Goal: Task Accomplishment & Management: Complete application form

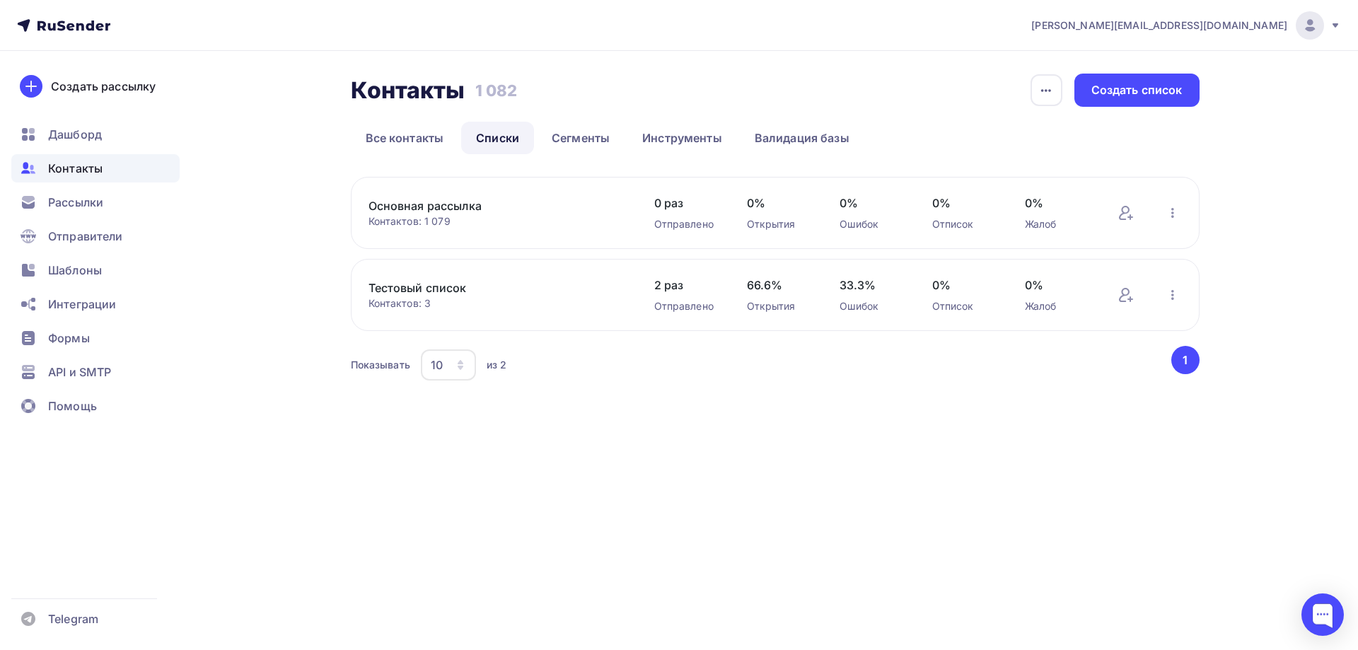
click at [443, 205] on link "Основная рассылка" at bounding box center [488, 205] width 240 height 17
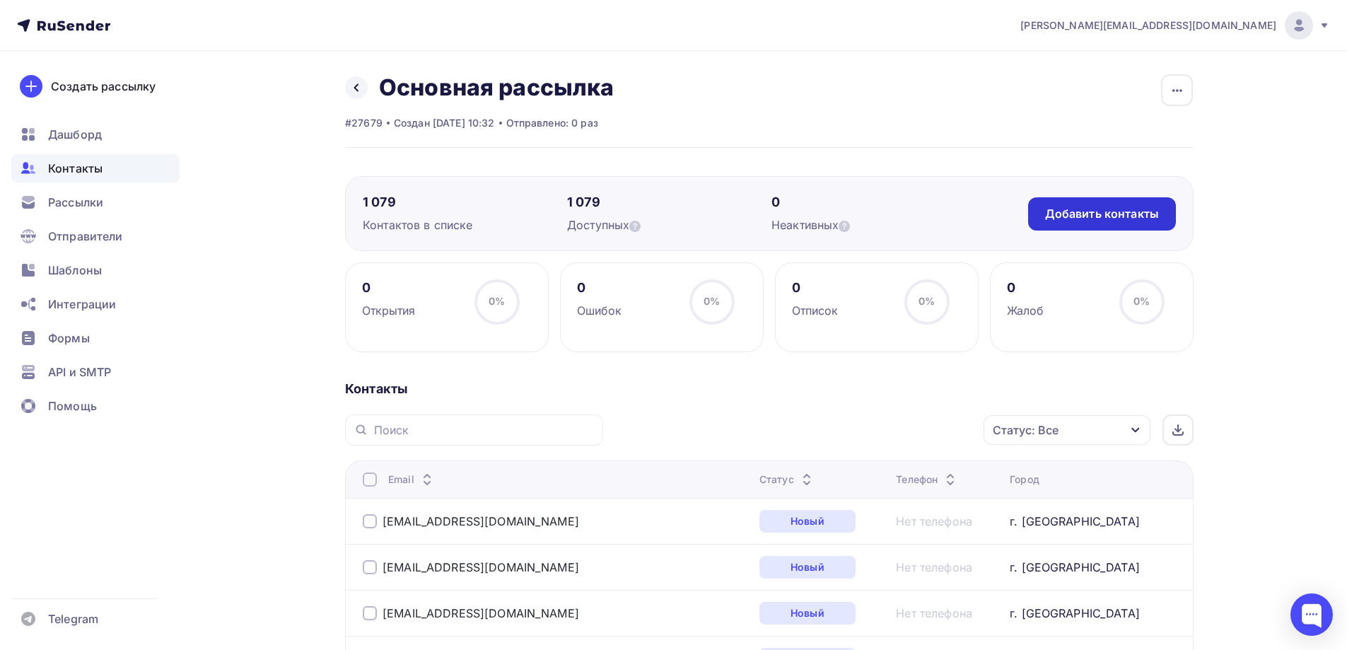
click at [1059, 210] on div "Добавить контакты" at bounding box center [1102, 214] width 114 height 16
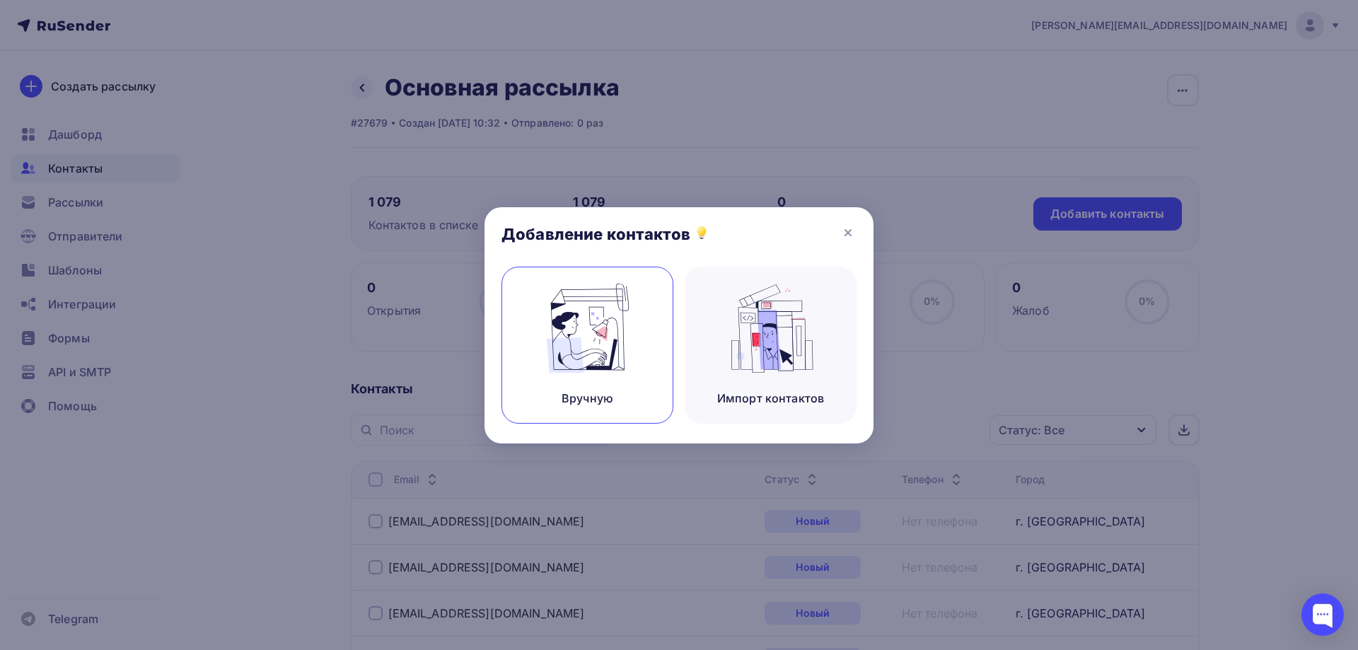
click at [615, 341] on img at bounding box center [587, 328] width 95 height 89
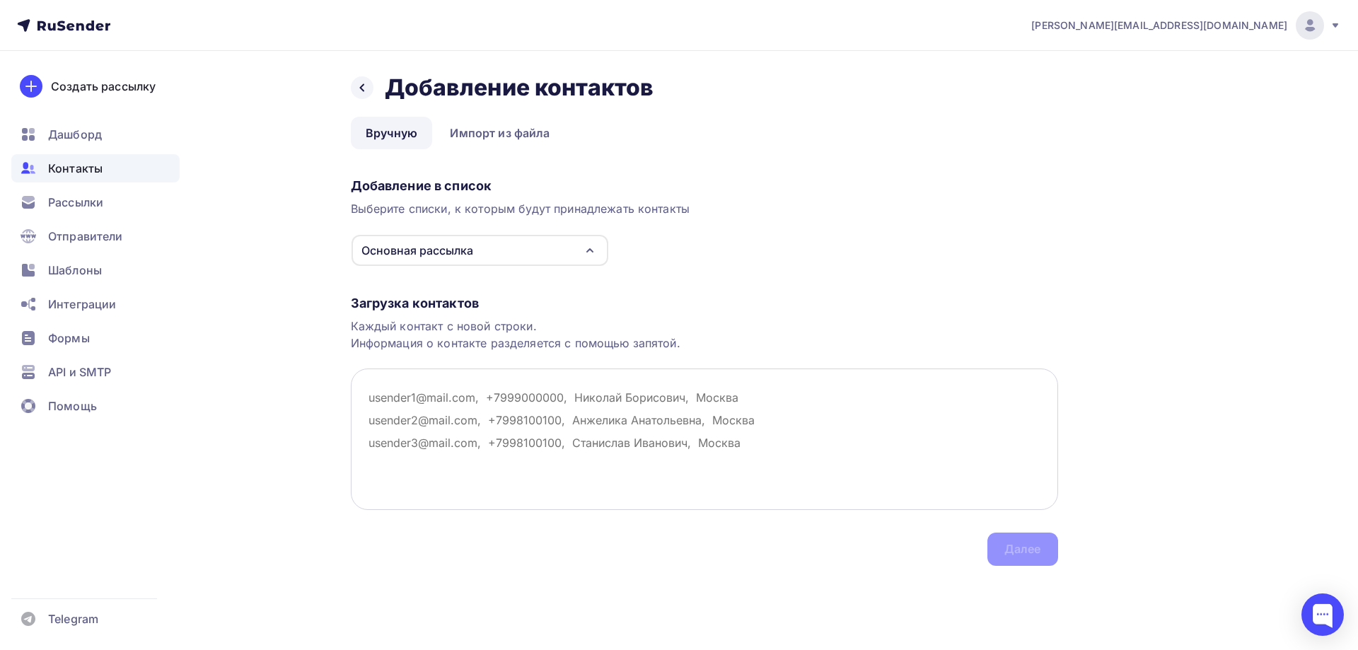
click at [368, 398] on textarea at bounding box center [704, 438] width 707 height 141
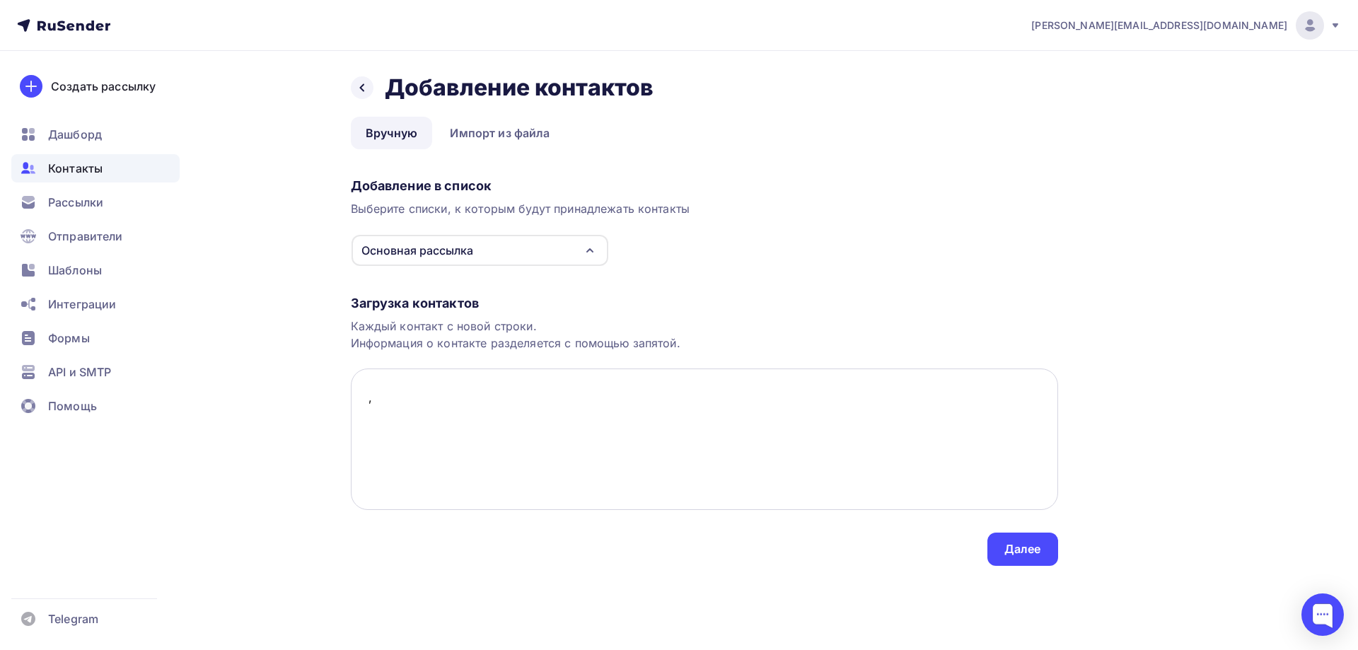
paste textarea "Завод-филиал "Воронежский ВРЗ" АО "ВРМ" г. [GEOGRAPHIC_DATA]"
click at [626, 399] on textarea ", Завод-филиал "Воронежский ВРЗ" АО "ВРМ" г. [GEOGRAPHIC_DATA]" at bounding box center [704, 438] width 707 height 141
click at [364, 399] on textarea ", Завод-филиал "Воронежский ВРЗ" АО "ВРМ", г. [GEOGRAPHIC_DATA]" at bounding box center [704, 438] width 707 height 141
paste textarea "[EMAIL_ADDRESS][DOMAIN_NAME]"
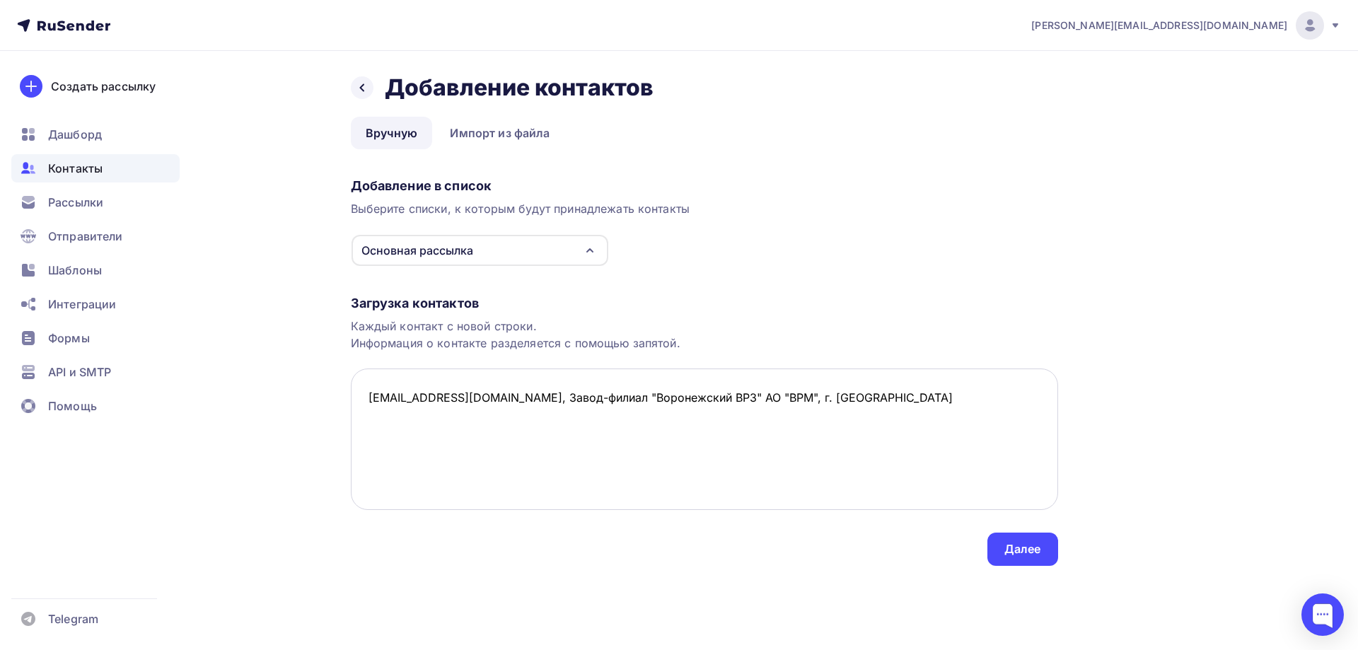
click at [791, 407] on textarea "[EMAIL_ADDRESS][DOMAIN_NAME], Завод-филиал "Воронежский ВРЗ" АО "ВРМ", г. [GEOG…" at bounding box center [704, 438] width 707 height 141
click at [380, 425] on textarea "[EMAIL_ADDRESS][DOMAIN_NAME], Завод-филиал "Воронежский ВРЗ" АО "ВРМ", г. [GEOG…" at bounding box center [704, 438] width 707 height 141
paste textarea "Коркинский экскаваторо-вагоноремонтный завод КЭВРЗ г. Коркино"
click at [664, 419] on textarea "[EMAIL_ADDRESS][DOMAIN_NAME], Завод-филиал "Воронежский ВРЗ" АО "ВРМ", г. [GEOG…" at bounding box center [704, 438] width 707 height 141
click at [365, 429] on textarea "[EMAIL_ADDRESS][DOMAIN_NAME], Завод-филиал "Воронежский ВРЗ" АО "ВРМ", г. [GEOG…" at bounding box center [704, 438] width 707 height 141
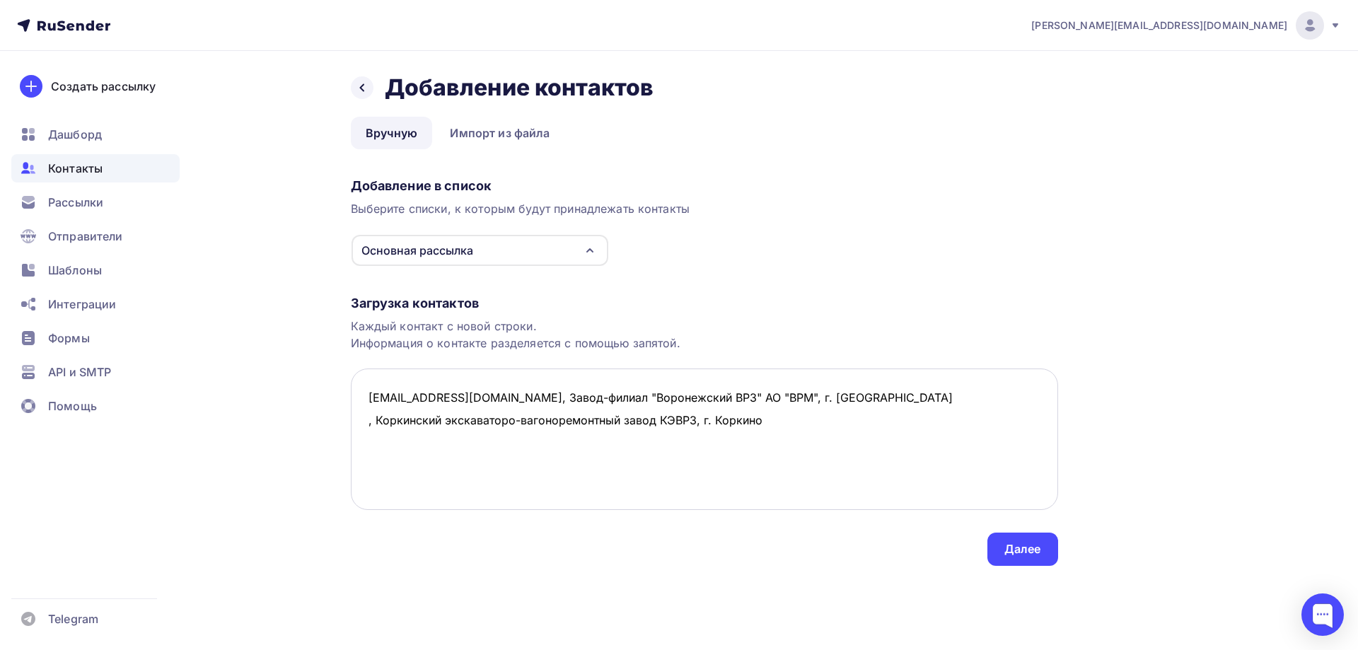
paste textarea "[EMAIL_ADDRESS][DOMAIN_NAME]"
click at [841, 420] on textarea "[EMAIL_ADDRESS][DOMAIN_NAME], Завод-филиал "Воронежский ВРЗ" АО "ВРМ", г. Ворон…" at bounding box center [704, 438] width 707 height 141
drag, startPoint x: 363, startPoint y: 443, endPoint x: 368, endPoint y: 448, distance: 7.5
click at [363, 443] on textarea "[EMAIL_ADDRESS][DOMAIN_NAME], Завод-филиал "Воронежский ВРЗ" АО "ВРМ", г. Ворон…" at bounding box center [704, 438] width 707 height 141
paste textarea "[EMAIL_ADDRESS][DOMAIN_NAME]"
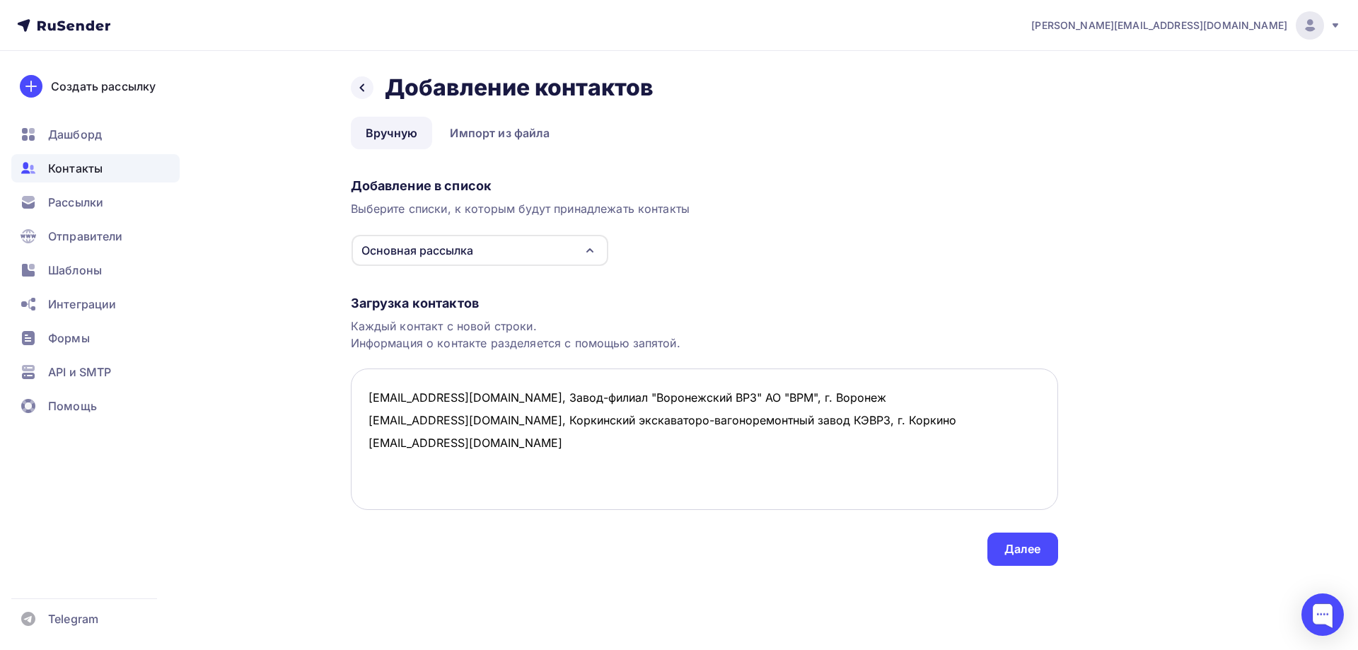
drag, startPoint x: 434, startPoint y: 423, endPoint x: 865, endPoint y: 414, distance: 430.8
click at [865, 414] on textarea "[EMAIL_ADDRESS][DOMAIN_NAME], Завод-филиал "Воронежский ВРЗ" АО "ВРМ", г. Ворон…" at bounding box center [704, 438] width 707 height 141
click at [494, 442] on textarea "[EMAIL_ADDRESS][DOMAIN_NAME], Завод-филиал "Воронежский ВРЗ" АО "ВРМ", г. Ворон…" at bounding box center [704, 438] width 707 height 141
paste textarea ", Коркинский экскаваторо-вагоноремонтный завод КЭВРЗ, г. Коркино"
click at [370, 459] on textarea "[EMAIL_ADDRESS][DOMAIN_NAME], Завод-филиал "Воронежский ВРЗ" АО "ВРМ", г. Ворон…" at bounding box center [704, 438] width 707 height 141
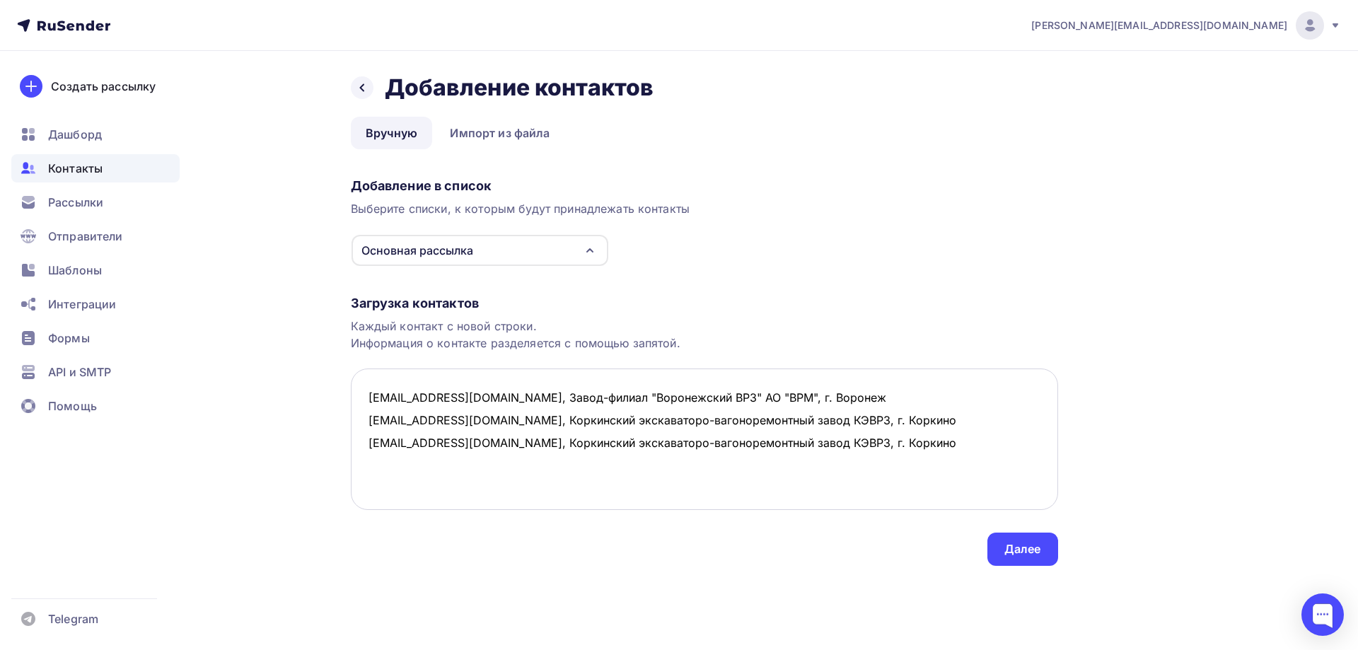
click at [361, 472] on textarea "[EMAIL_ADDRESS][DOMAIN_NAME], Завод-филиал "Воронежский ВРЗ" АО "ВРМ", г. Ворон…" at bounding box center [704, 438] width 707 height 141
click at [890, 443] on textarea "[EMAIL_ADDRESS][DOMAIN_NAME], Завод-филиал "Воронежский ВРЗ" АО "ВРМ", г. Ворон…" at bounding box center [704, 438] width 707 height 141
click at [378, 455] on textarea "[EMAIL_ADDRESS][DOMAIN_NAME], Завод-филиал "Воронежский ВРЗ" АО "ВРМ", г. Ворон…" at bounding box center [704, 438] width 707 height 141
paste textarea "[EMAIL_ADDRESS][DOMAIN_NAME]"
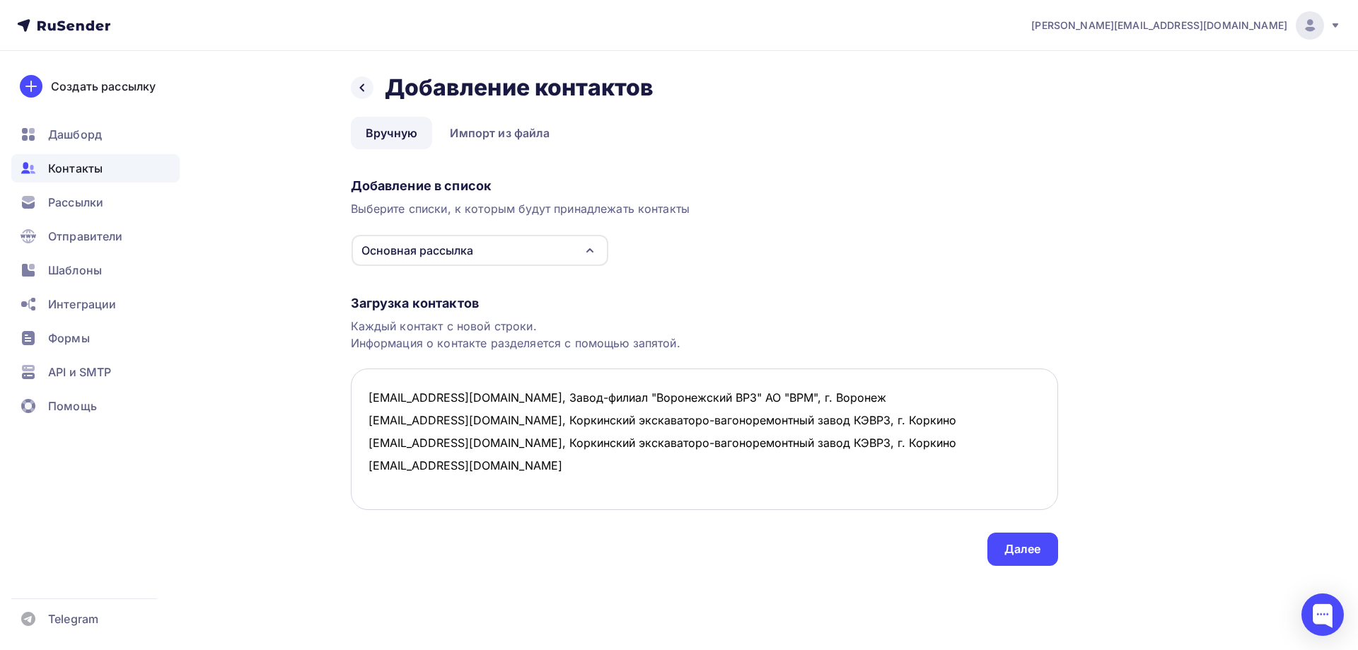
drag, startPoint x: 522, startPoint y: 431, endPoint x: 879, endPoint y: 429, distance: 357.1
click at [877, 429] on textarea "[EMAIL_ADDRESS][DOMAIN_NAME], Завод-филиал "Воронежский ВРЗ" АО "ВРМ", г. Ворон…" at bounding box center [704, 438] width 707 height 141
click at [474, 462] on textarea "[EMAIL_ADDRESS][DOMAIN_NAME], Завод-филиал "Воронежский ВРЗ" АО "ВРМ", г. Ворон…" at bounding box center [704, 438] width 707 height 141
paste textarea ", Коркинский экскаваторо-вагоноремонтный завод КЭВРЗ, г. Коркино"
click at [390, 477] on textarea "[EMAIL_ADDRESS][DOMAIN_NAME], Завод-филиал "Воронежский ВРЗ" АО "ВРМ", г. Ворон…" at bounding box center [704, 438] width 707 height 141
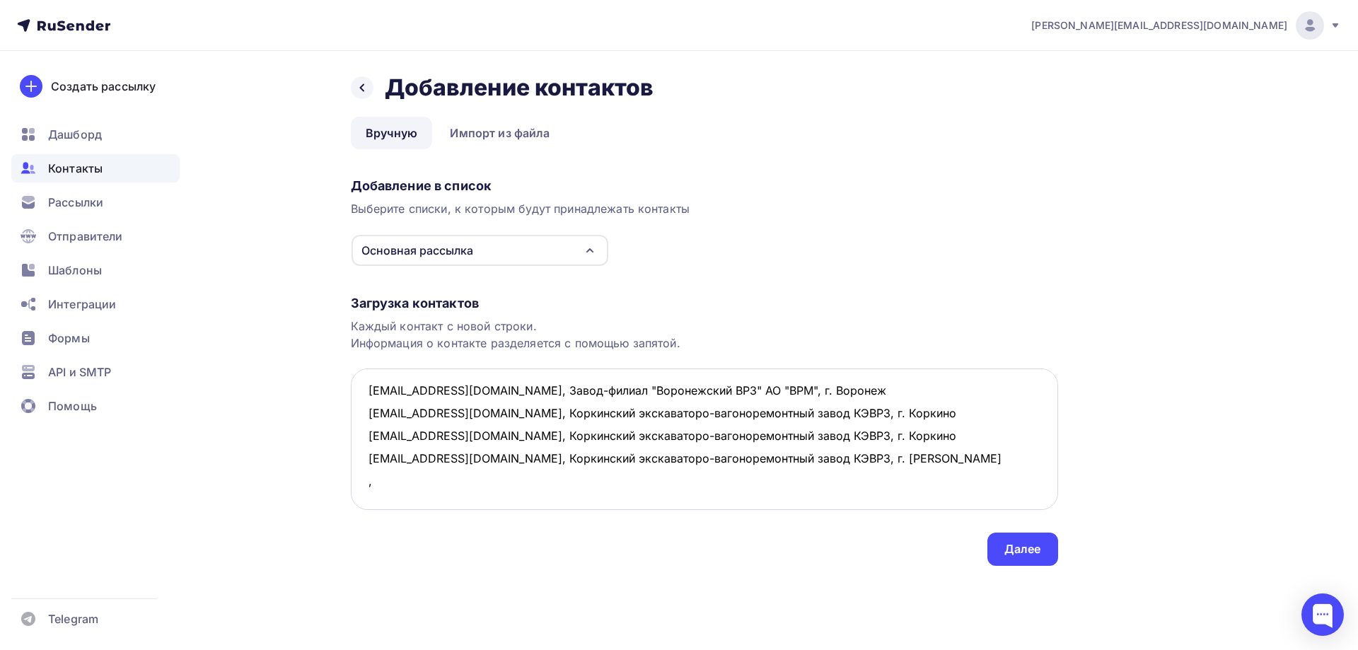
paste textarea "АО Красноярский электровагоноремонтный завод АО Крэврз г. [GEOGRAPHIC_DATA]"
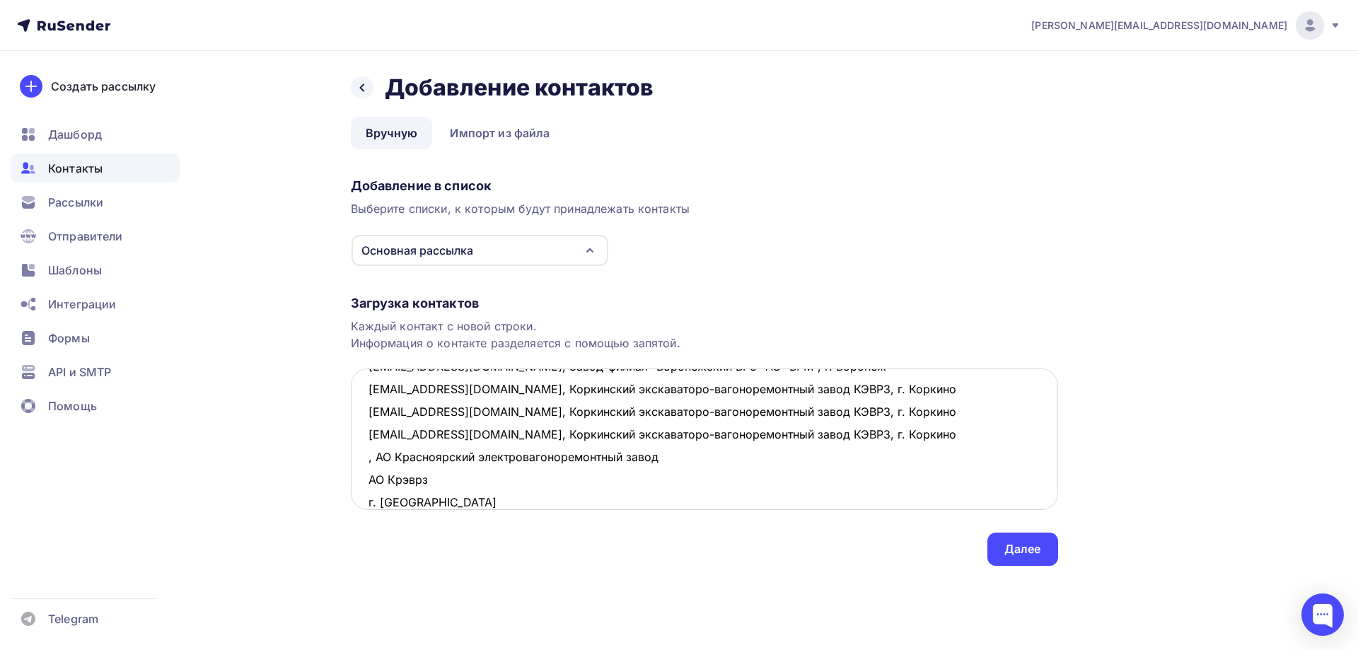
click at [662, 451] on textarea "[EMAIL_ADDRESS][DOMAIN_NAME], Завод-филиал "Воронежский ВРЗ" АО "ВРМ", г. Ворон…" at bounding box center [704, 438] width 707 height 141
click at [720, 456] on textarea "[EMAIL_ADDRESS][DOMAIN_NAME], Завод-филиал "Воронежский ВРЗ" АО "ВРМ", г. Ворон…" at bounding box center [704, 438] width 707 height 141
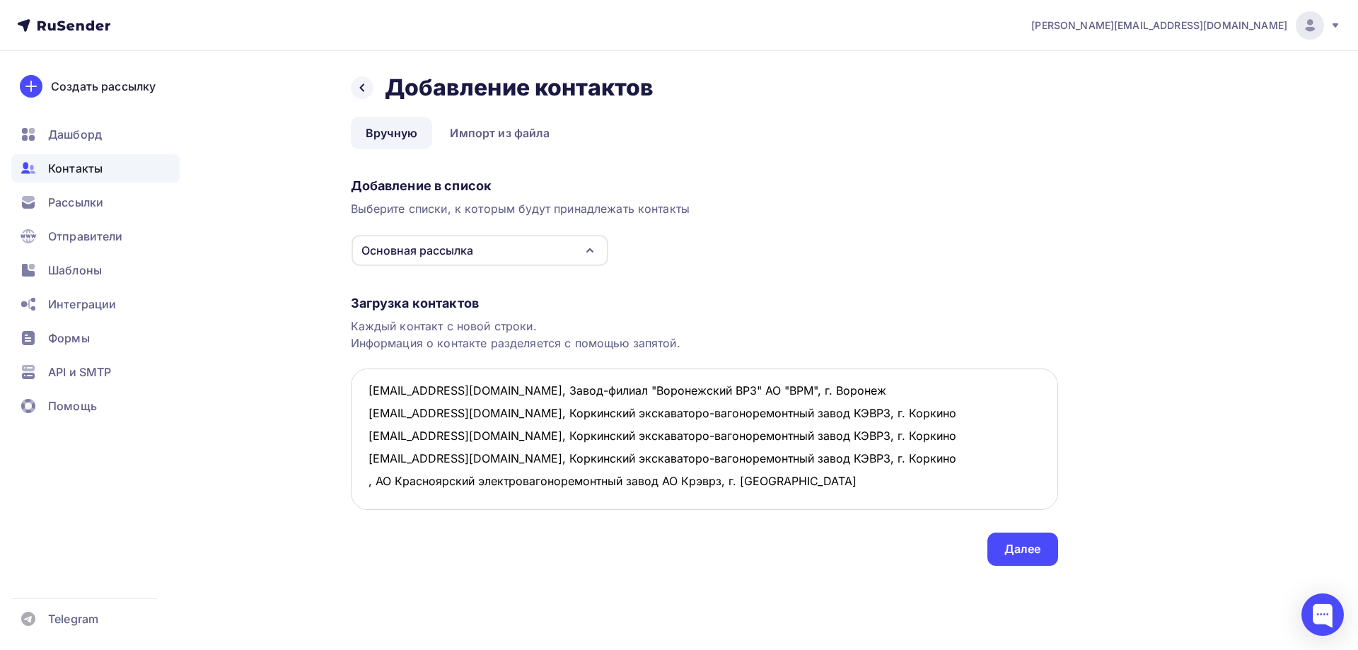
click at [366, 458] on textarea "[EMAIL_ADDRESS][DOMAIN_NAME], Завод-филиал "Воронежский ВРЗ" АО "ВРМ", г. Ворон…" at bounding box center [704, 438] width 707 height 141
paste textarea "[EMAIL_ADDRESS][DOMAIN_NAME]"
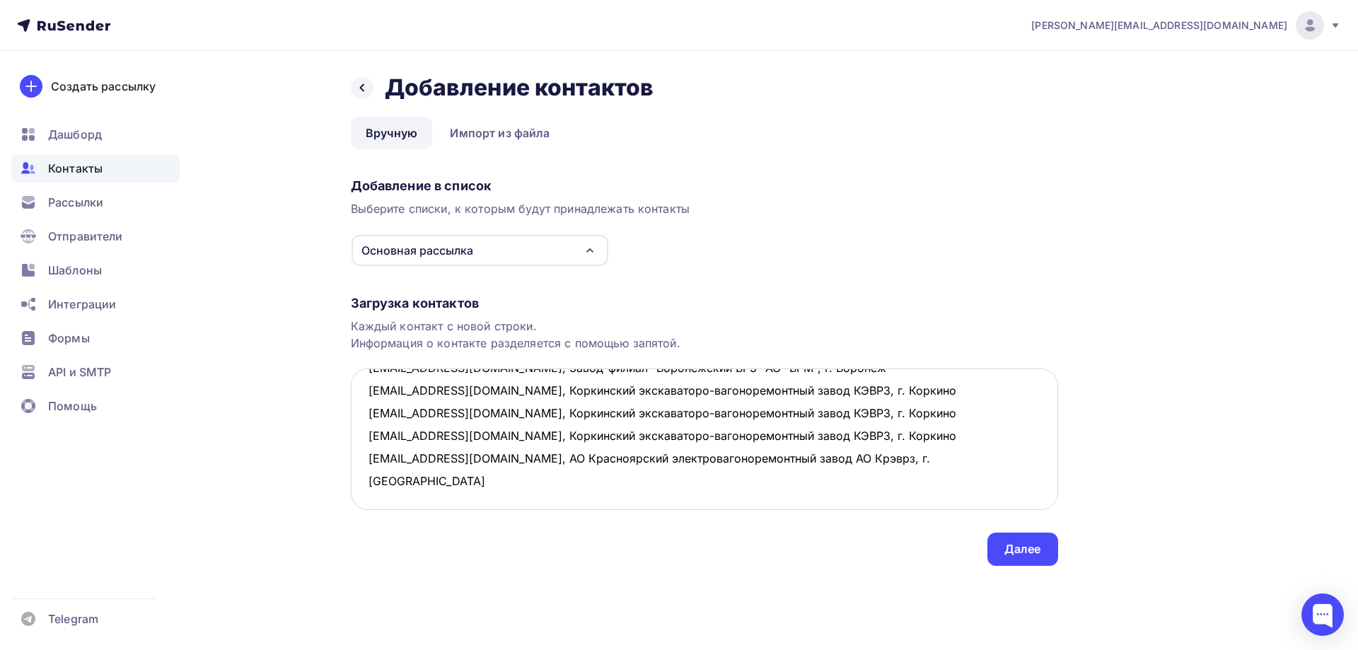
click at [376, 487] on textarea "[EMAIL_ADDRESS][DOMAIN_NAME], Завод-филиал "Воронежский ВРЗ" АО "ВРМ", г. Ворон…" at bounding box center [704, 438] width 707 height 141
click at [384, 488] on textarea "[EMAIL_ADDRESS][DOMAIN_NAME], Завод-филиал "Воронежский ВРЗ" АО "ВРМ", г. Ворон…" at bounding box center [704, 438] width 707 height 141
paste textarea "[EMAIL_ADDRESS][DOMAIN_NAME]"
drag, startPoint x: 458, startPoint y: 458, endPoint x: 1019, endPoint y: 464, distance: 561.5
click at [1019, 464] on textarea "[EMAIL_ADDRESS][DOMAIN_NAME], Завод-филиал "Воронежский ВРЗ" АО "ВРМ", г. Ворон…" at bounding box center [704, 438] width 707 height 141
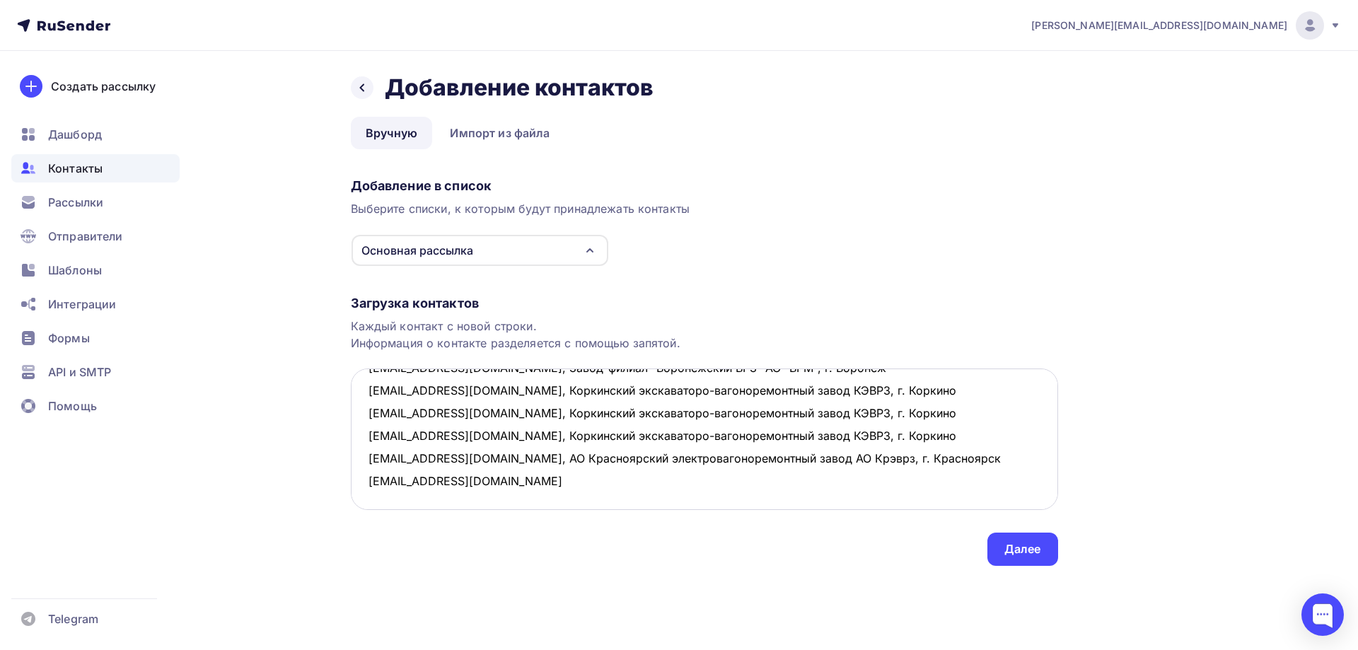
click at [475, 484] on textarea "[EMAIL_ADDRESS][DOMAIN_NAME], Завод-филиал "Воронежский ВРЗ" АО "ВРМ", г. Ворон…" at bounding box center [704, 438] width 707 height 141
paste textarea ", АО Красноярский электровагоноремонтный завод АО Крэврз, г. [GEOGRAPHIC_DATA]"
click at [376, 406] on textarea "[EMAIL_ADDRESS][DOMAIN_NAME], Завод-филиал "Воронежский ВРЗ" АО "ВРМ", г. Ворон…" at bounding box center [704, 438] width 707 height 141
click at [368, 394] on textarea "[EMAIL_ADDRESS][DOMAIN_NAME], Завод-филиал "Воронежский ВРЗ" АО "ВРМ", г. Ворон…" at bounding box center [704, 438] width 707 height 141
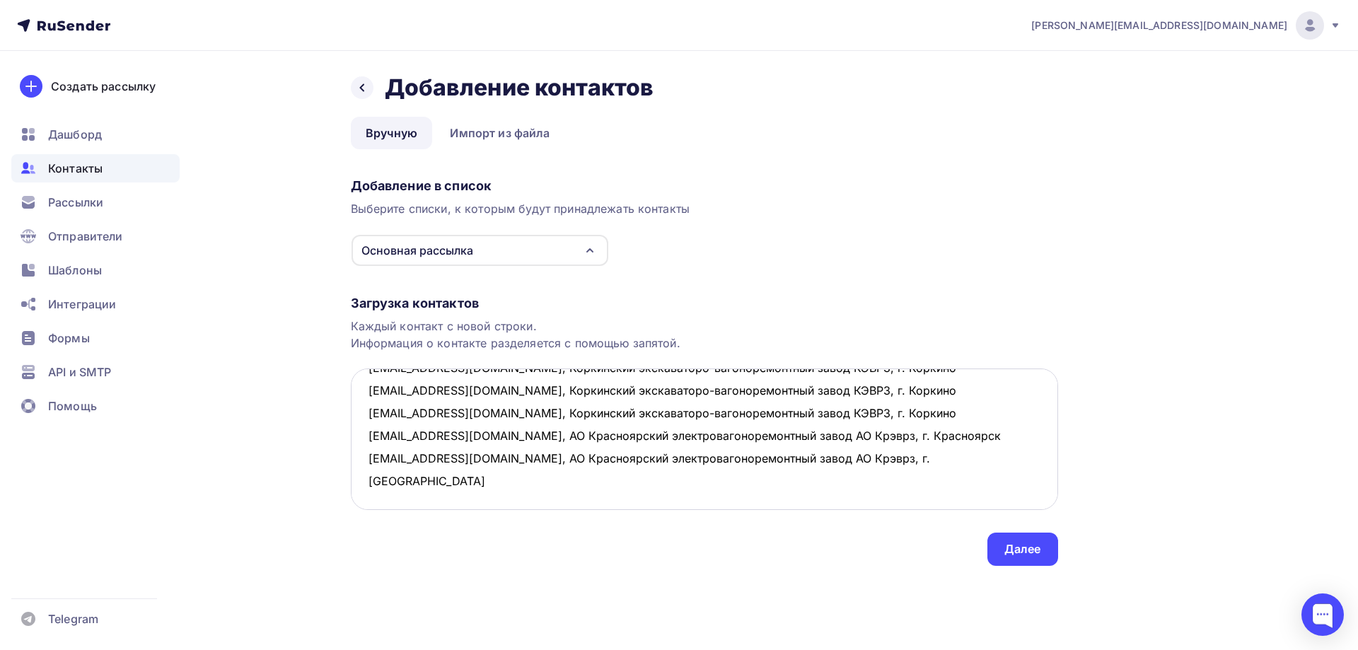
click at [366, 392] on textarea "[EMAIL_ADDRESS][DOMAIN_NAME], Завод-филиал "Воронежский ВРЗ" АО "ВРМ", г. Ворон…" at bounding box center [704, 438] width 707 height 141
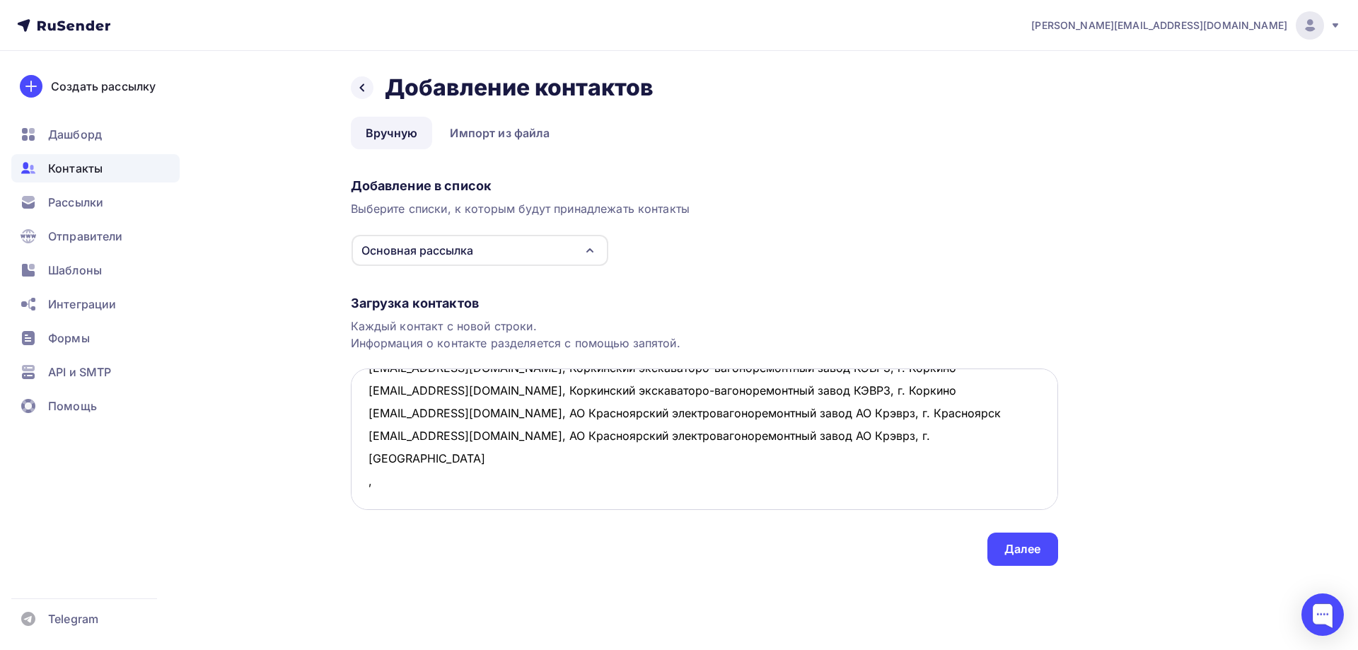
paste textarea "АО Мичуринский локомотиворемонтный завод АО МЛРЗ "Милорем" г. [GEOGRAPHIC_DATA]"
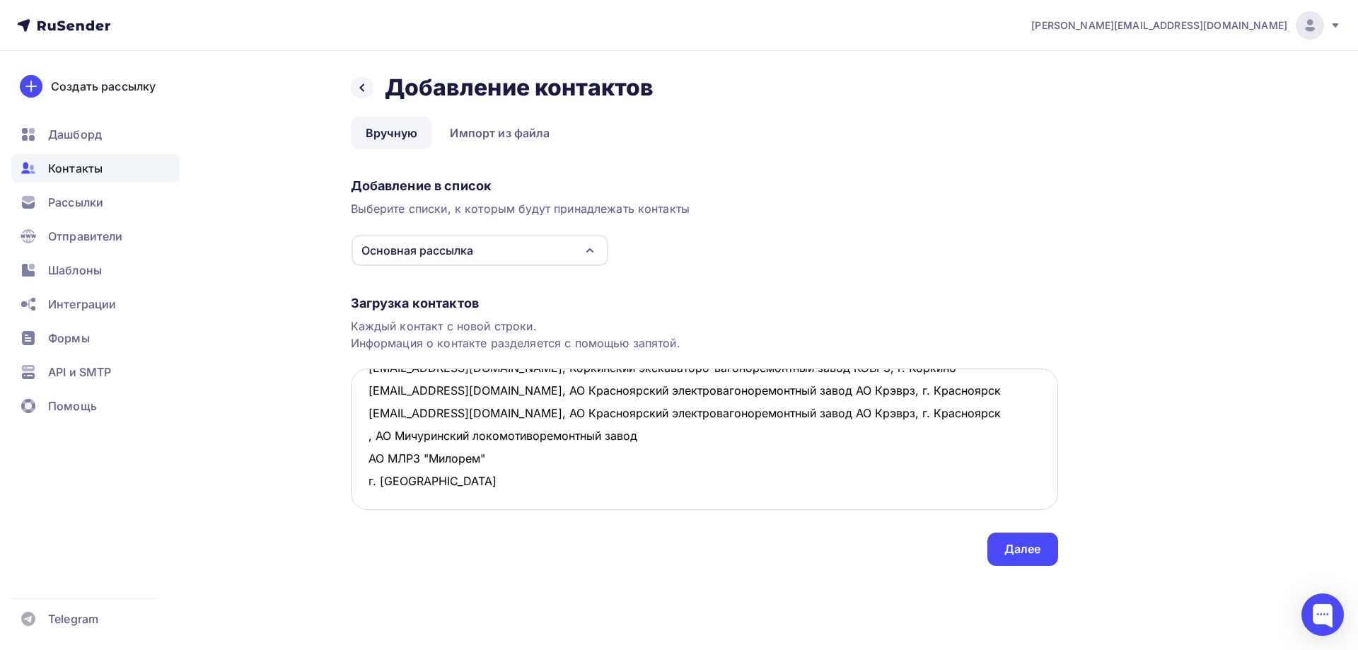
click at [641, 385] on textarea "[EMAIL_ADDRESS][DOMAIN_NAME], Завод-филиал "Воронежский ВРЗ" АО "ВРМ", г. Ворон…" at bounding box center [704, 438] width 707 height 141
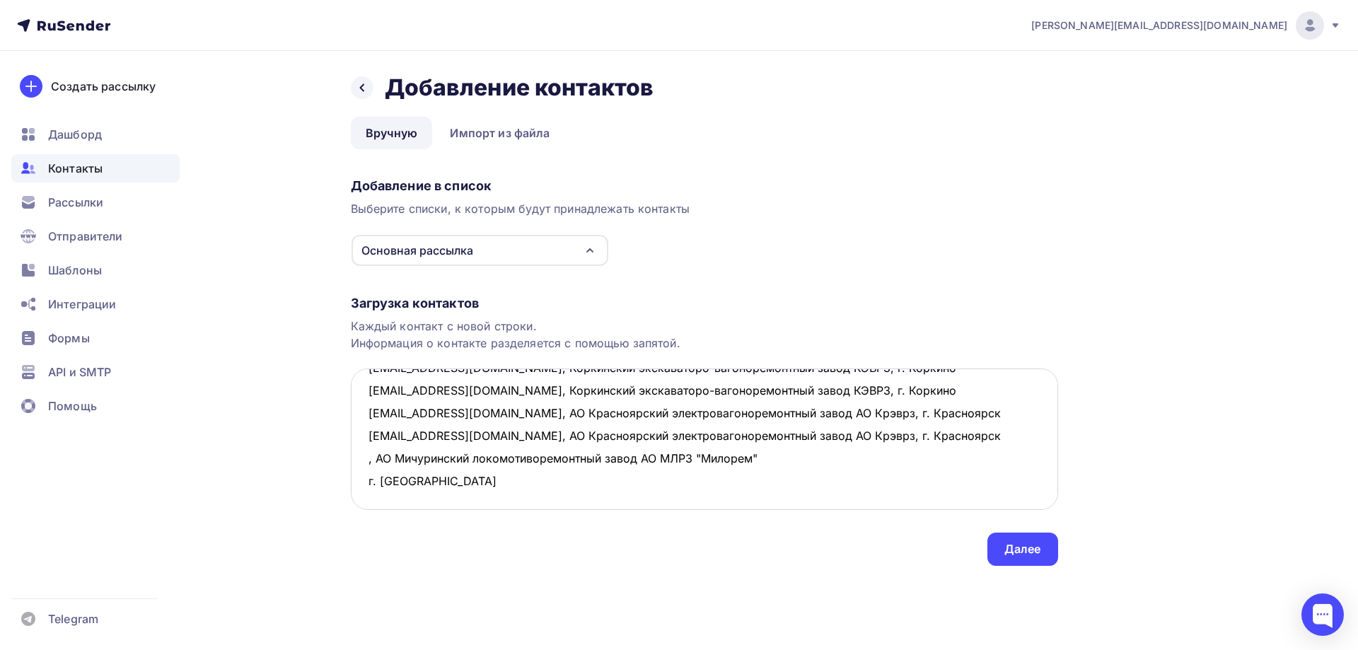
click at [760, 386] on textarea "[EMAIL_ADDRESS][DOMAIN_NAME], Завод-филиал "Воронежский ВРЗ" АО "ВРМ", г. Ворон…" at bounding box center [704, 438] width 707 height 141
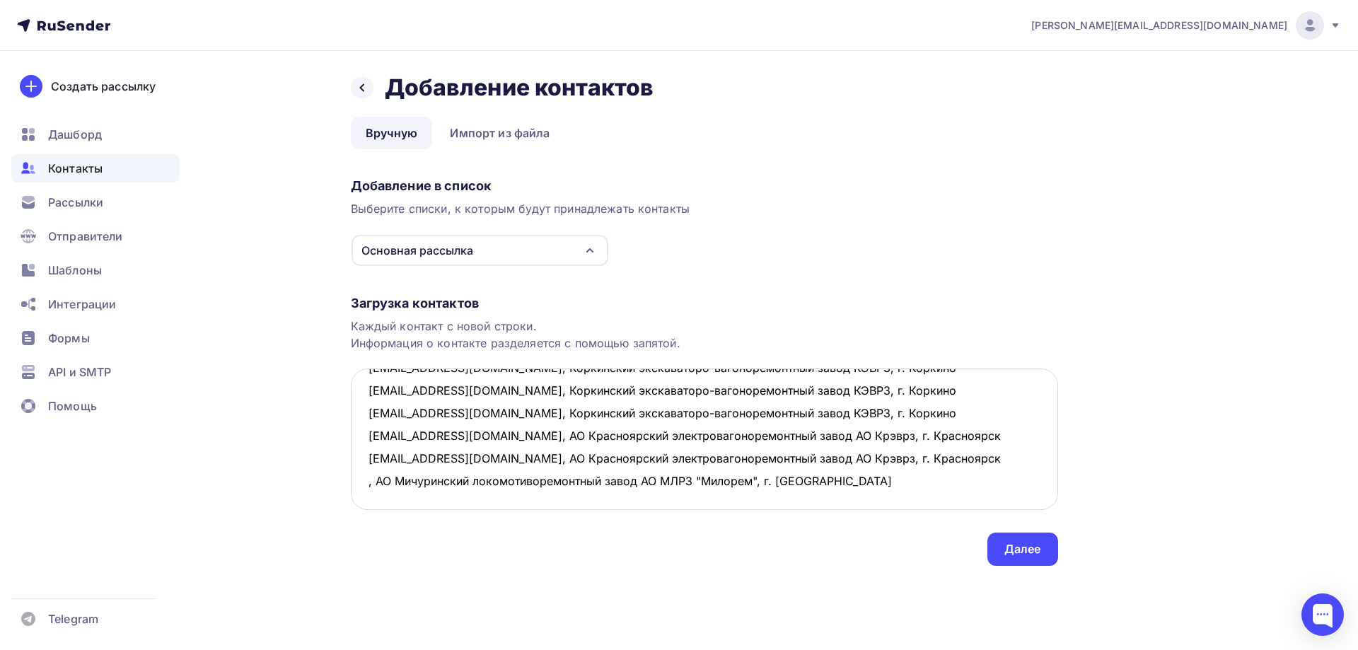
click at [363, 392] on textarea "[EMAIL_ADDRESS][DOMAIN_NAME], Завод-филиал "Воронежский ВРЗ" АО "ВРМ", г. Ворон…" at bounding box center [704, 438] width 707 height 141
paste textarea "[EMAIL_ADDRESS][DOMAIN_NAME]"
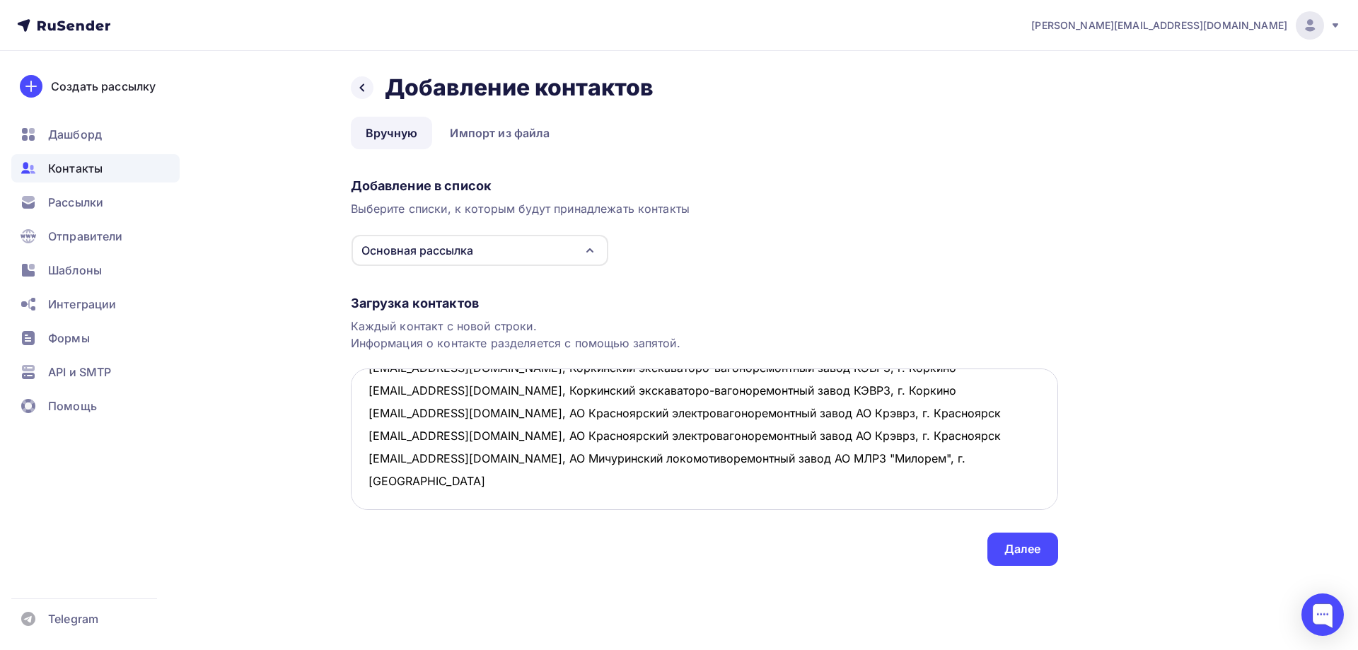
click at [371, 407] on textarea "[EMAIL_ADDRESS][DOMAIN_NAME], Завод-филиал "Воронежский ВРЗ" АО "ВРМ", г. Ворон…" at bounding box center [704, 438] width 707 height 141
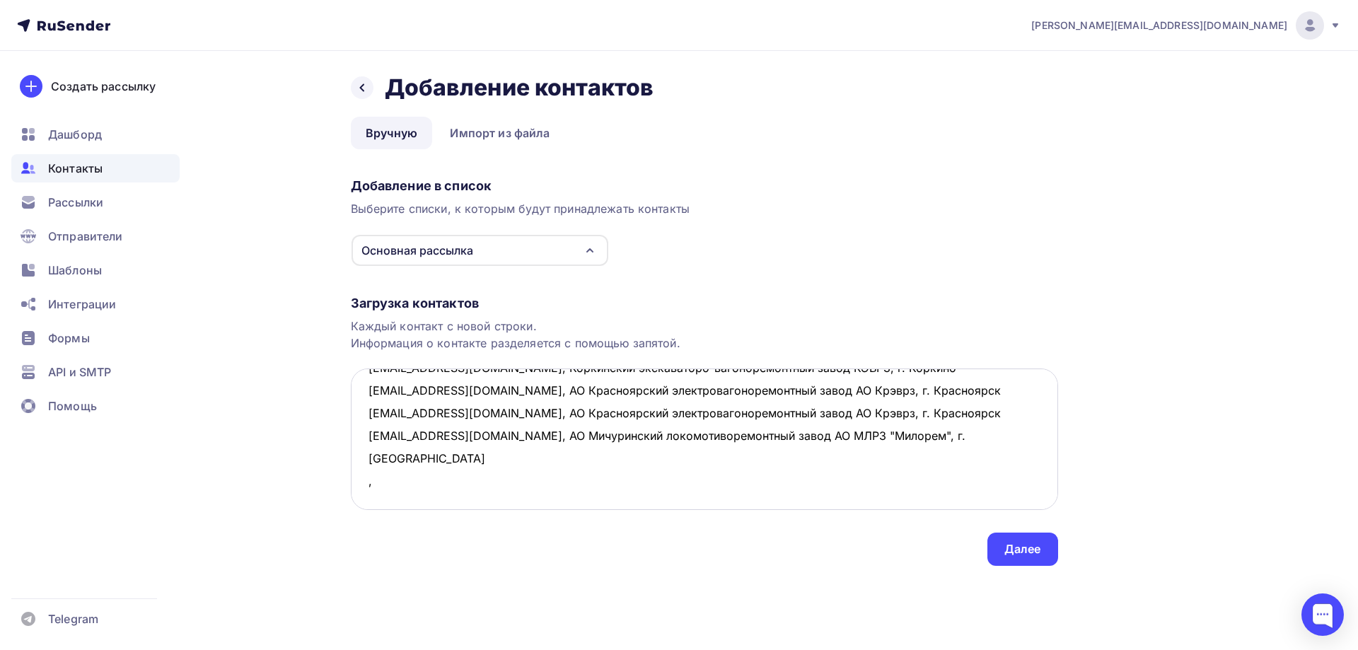
paste textarea "АО ТСЗ «Титран-Экпресс» г. Тихвин"
click at [525, 411] on textarea "[EMAIL_ADDRESS][DOMAIN_NAME], Завод-филиал "Воронежский ВРЗ" АО "ВРМ", г. Ворон…" at bounding box center [704, 438] width 707 height 141
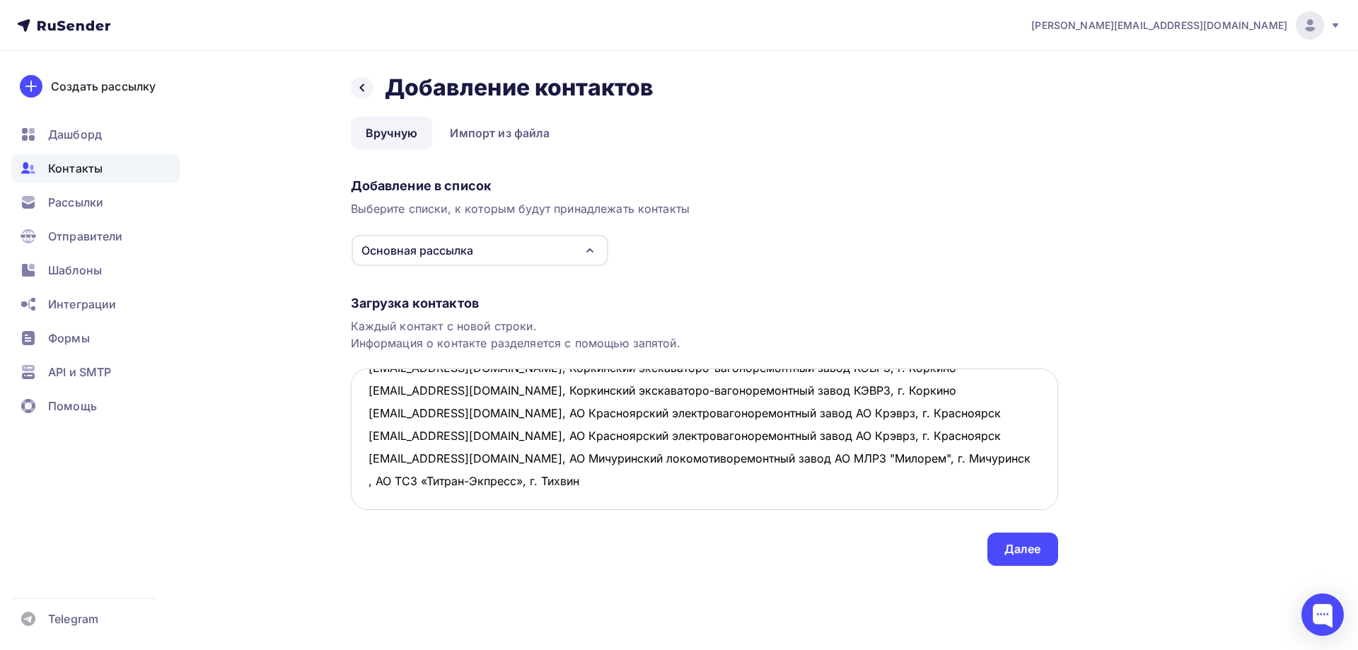
drag, startPoint x: 585, startPoint y: 413, endPoint x: 363, endPoint y: 413, distance: 221.3
click at [363, 413] on textarea "[EMAIL_ADDRESS][DOMAIN_NAME], Завод-филиал "Воронежский ВРЗ" АО "ВРМ", г. Ворон…" at bounding box center [704, 438] width 707 height 141
click at [375, 439] on textarea "[EMAIL_ADDRESS][DOMAIN_NAME], Завод-филиал "Воронежский ВРЗ" АО "ВРМ", г. Ворон…" at bounding box center [704, 438] width 707 height 141
paste textarea ", АО ТСЗ «Титран-Экпресс», г. Тихвин"
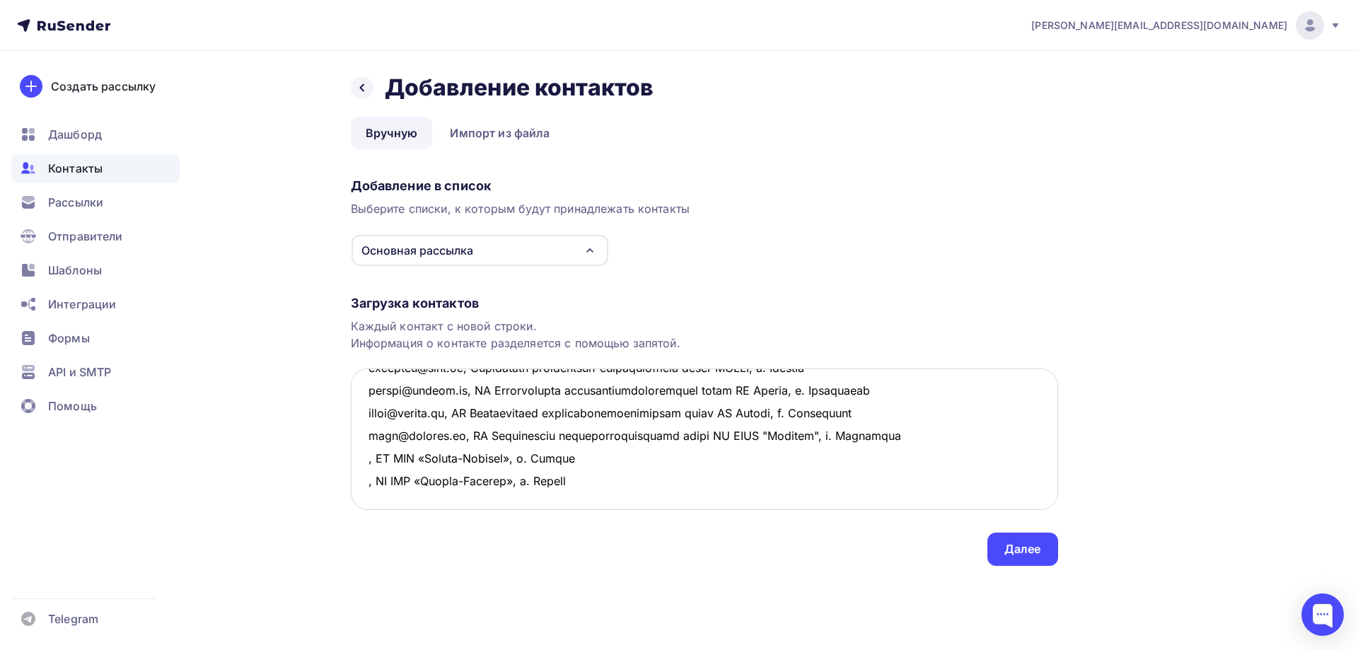
click at [364, 417] on textarea at bounding box center [704, 438] width 707 height 141
paste textarea "[EMAIL_ADDRESS][DOMAIN_NAME]"
click at [363, 436] on textarea at bounding box center [704, 438] width 707 height 141
paste textarea "[EMAIL_ADDRESS][DOMAIN_NAME]"
click at [376, 454] on textarea at bounding box center [704, 438] width 707 height 141
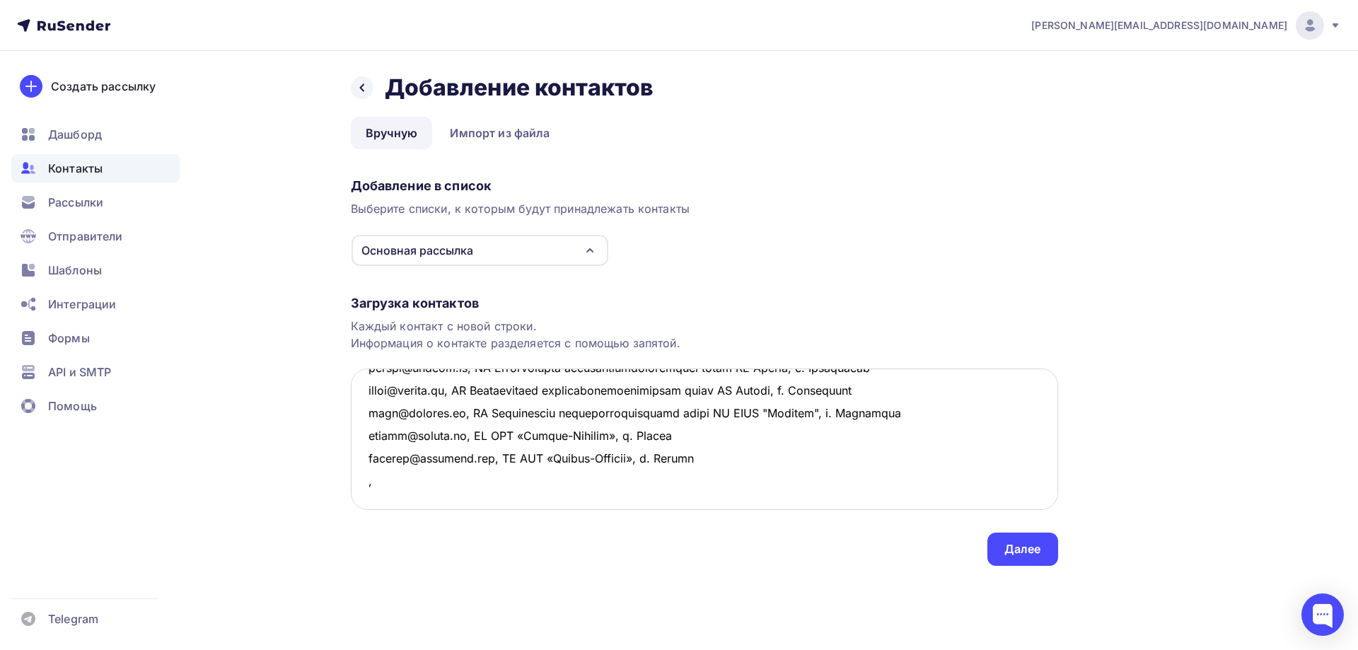
paste textarea "ООО «Инновационные транспортные системы» г. [GEOGRAPHIC_DATA]"
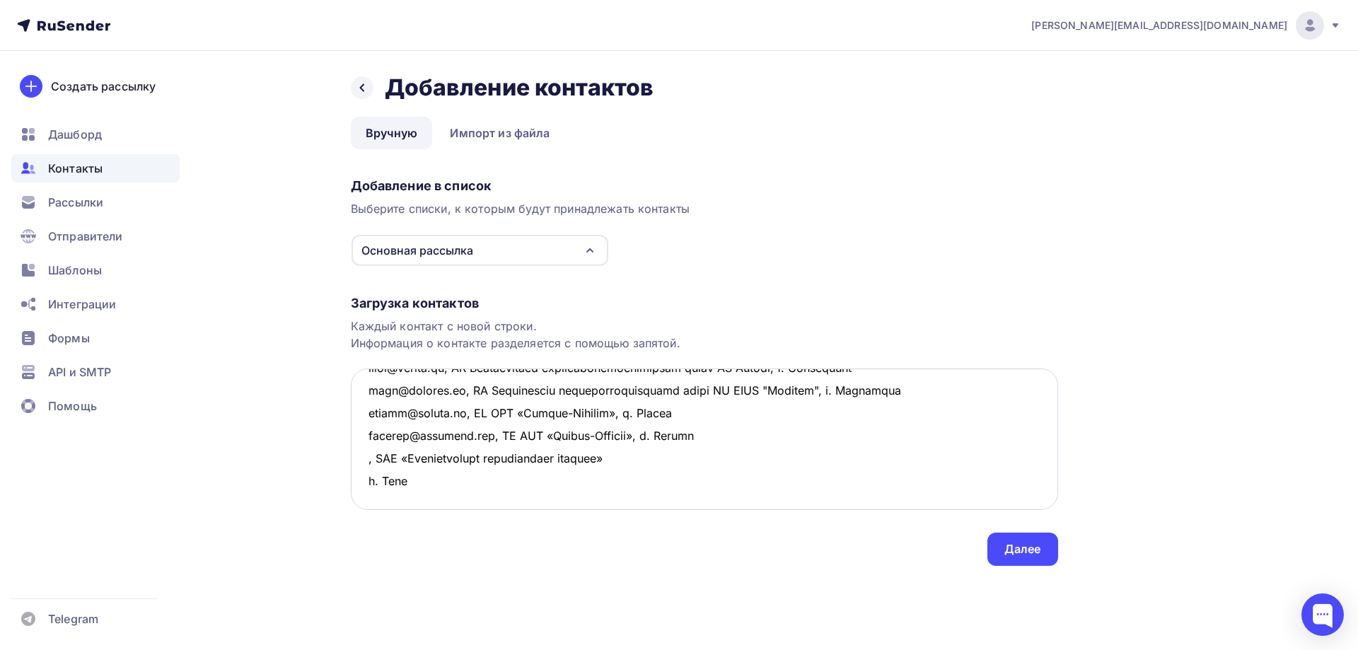
drag, startPoint x: 636, startPoint y: 453, endPoint x: 658, endPoint y: 470, distance: 27.2
click at [638, 454] on textarea at bounding box center [704, 438] width 707 height 141
click at [643, 460] on textarea at bounding box center [704, 438] width 707 height 141
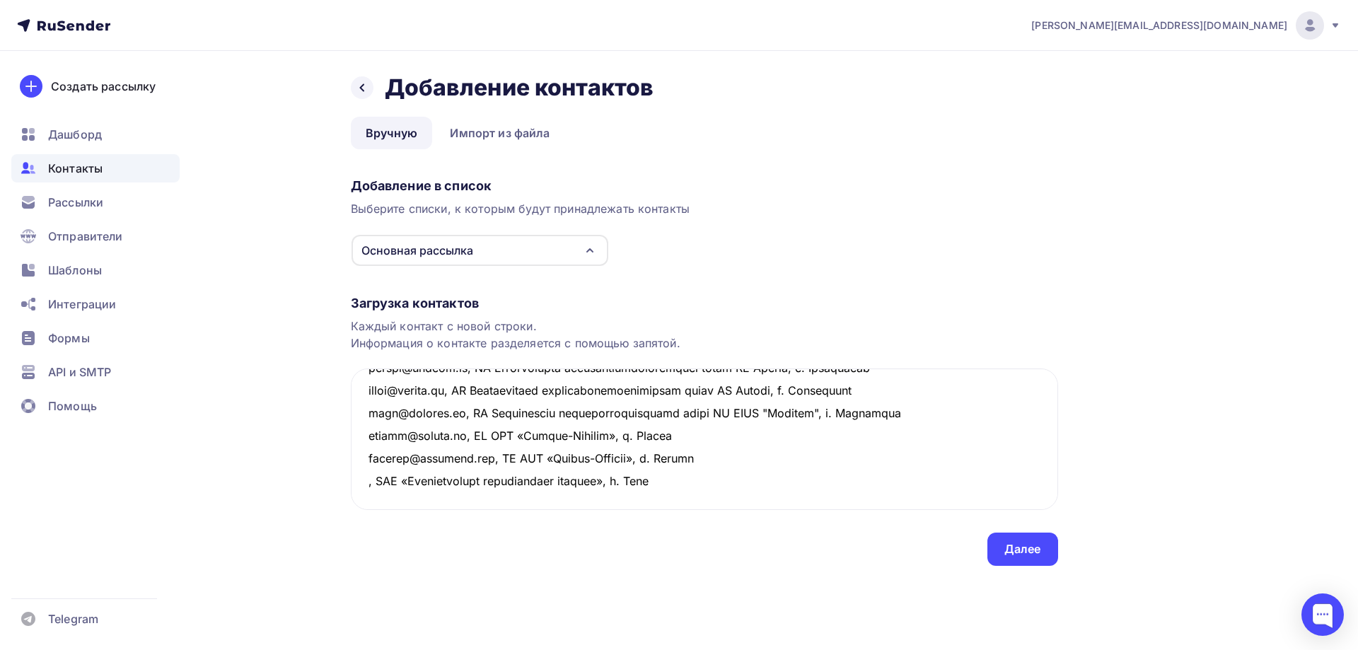
drag, startPoint x: 697, startPoint y: 462, endPoint x: 336, endPoint y: 467, distance: 360.7
click at [336, 467] on div "Назад Добавление контактов Добавление контактов Вручную Импорт из файла Вручную…" at bounding box center [679, 336] width 1159 height 571
click at [384, 483] on textarea at bounding box center [704, 438] width 707 height 141
paste textarea ", ООО «Инновационные транспортные системы», г. [GEOGRAPHIC_DATA]"
click at [366, 460] on textarea at bounding box center [704, 438] width 707 height 141
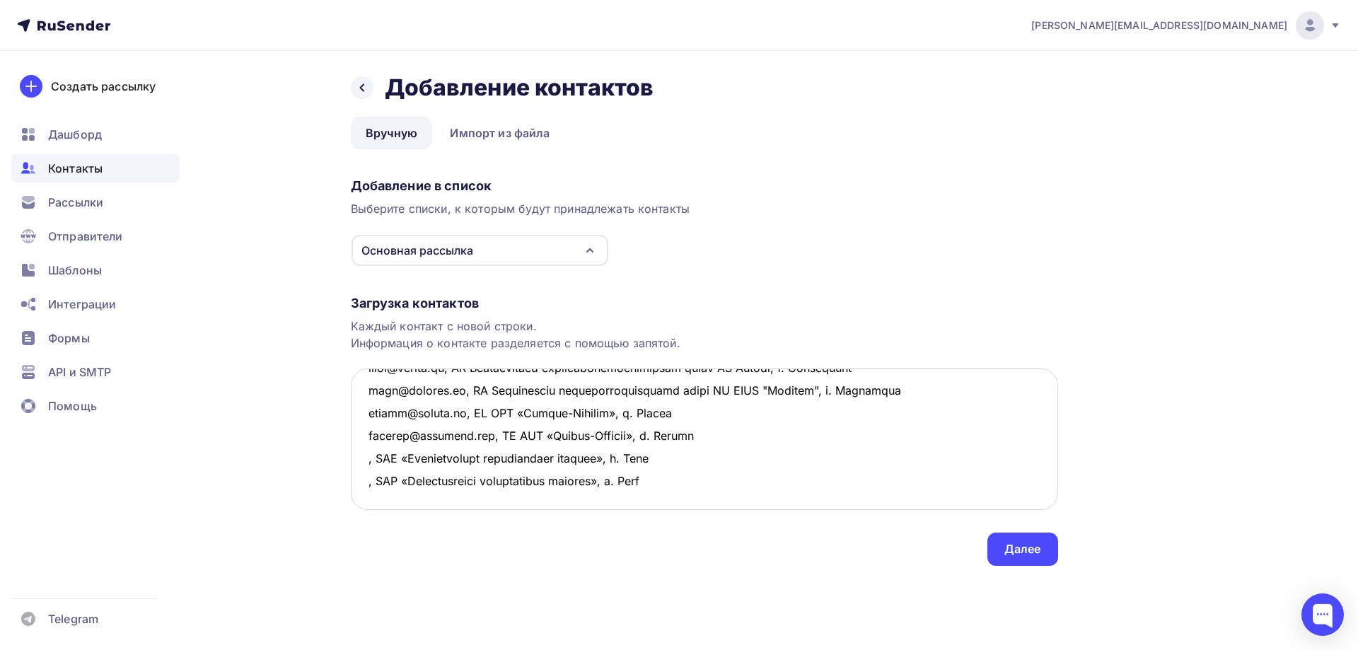
paste textarea "[EMAIL_ADDRESS][DOMAIN_NAME]"
click at [367, 482] on textarea at bounding box center [704, 438] width 707 height 141
paste textarea "[EMAIL_ADDRESS][DOMAIN_NAME]"
click at [808, 477] on textarea at bounding box center [704, 438] width 707 height 141
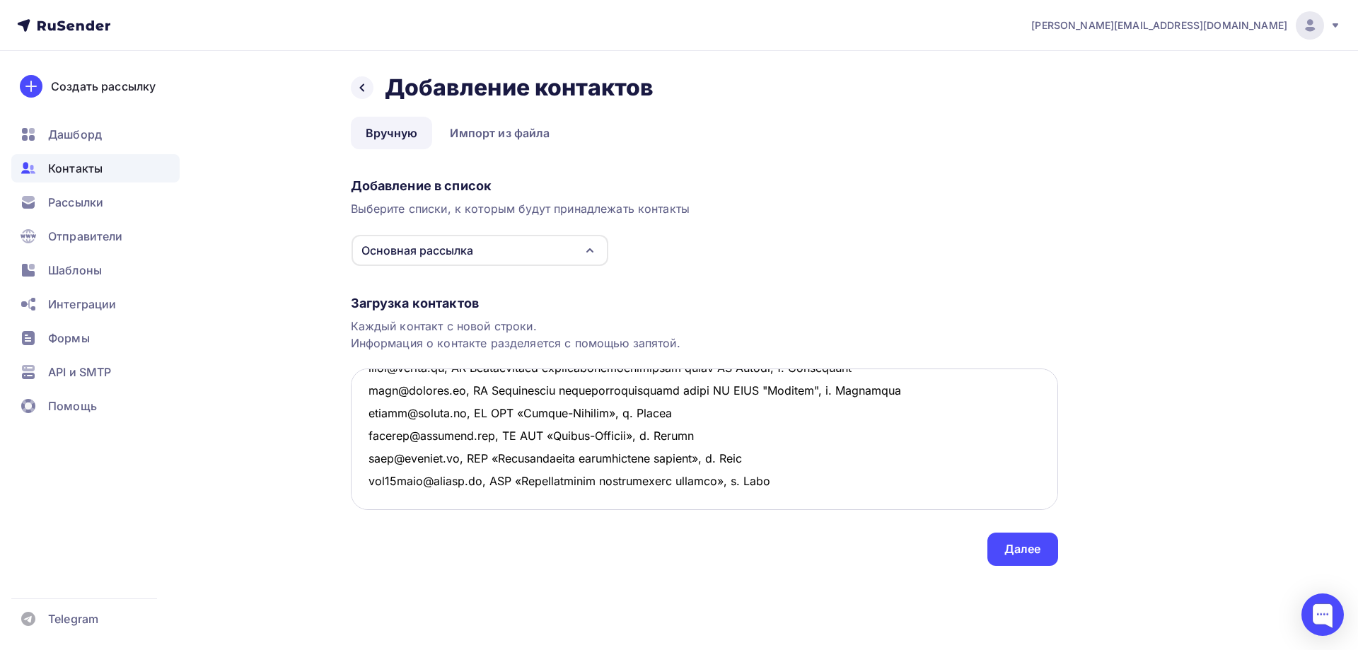
click at [393, 424] on textarea at bounding box center [704, 438] width 707 height 141
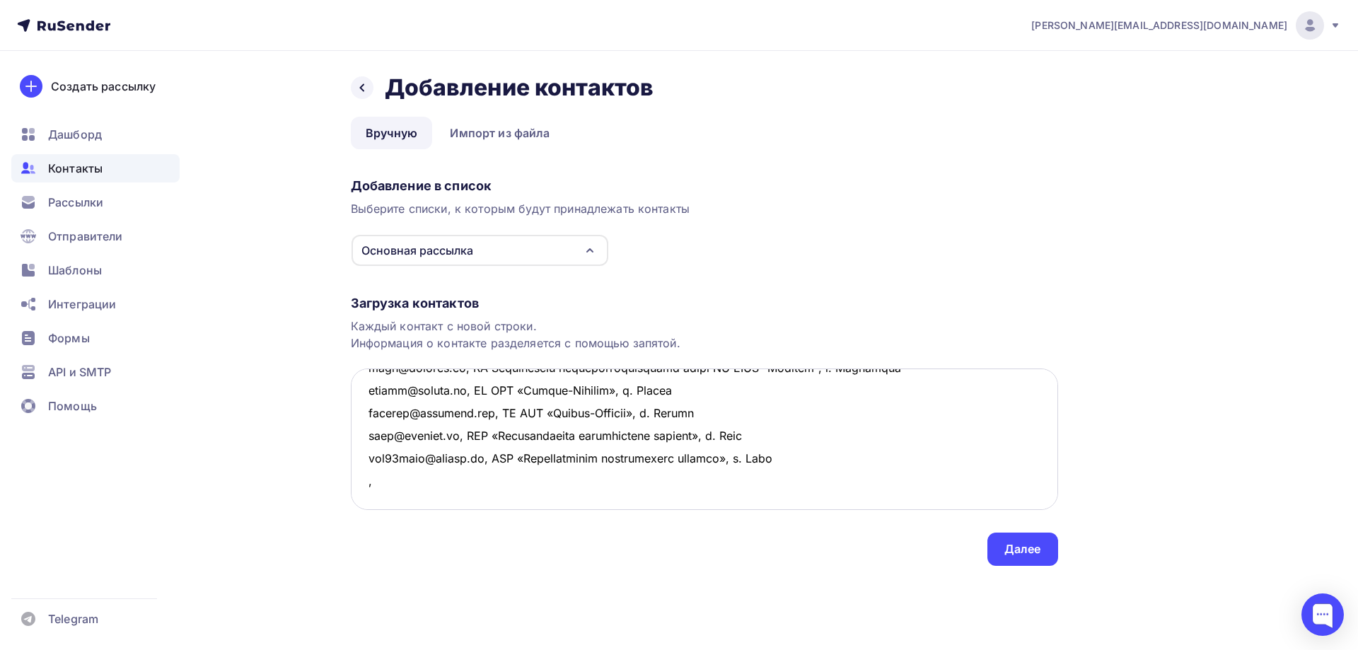
paste textarea "АО «Барнаульский ВРЗ» (БВРЗ) г. [GEOGRAPHIC_DATA],"
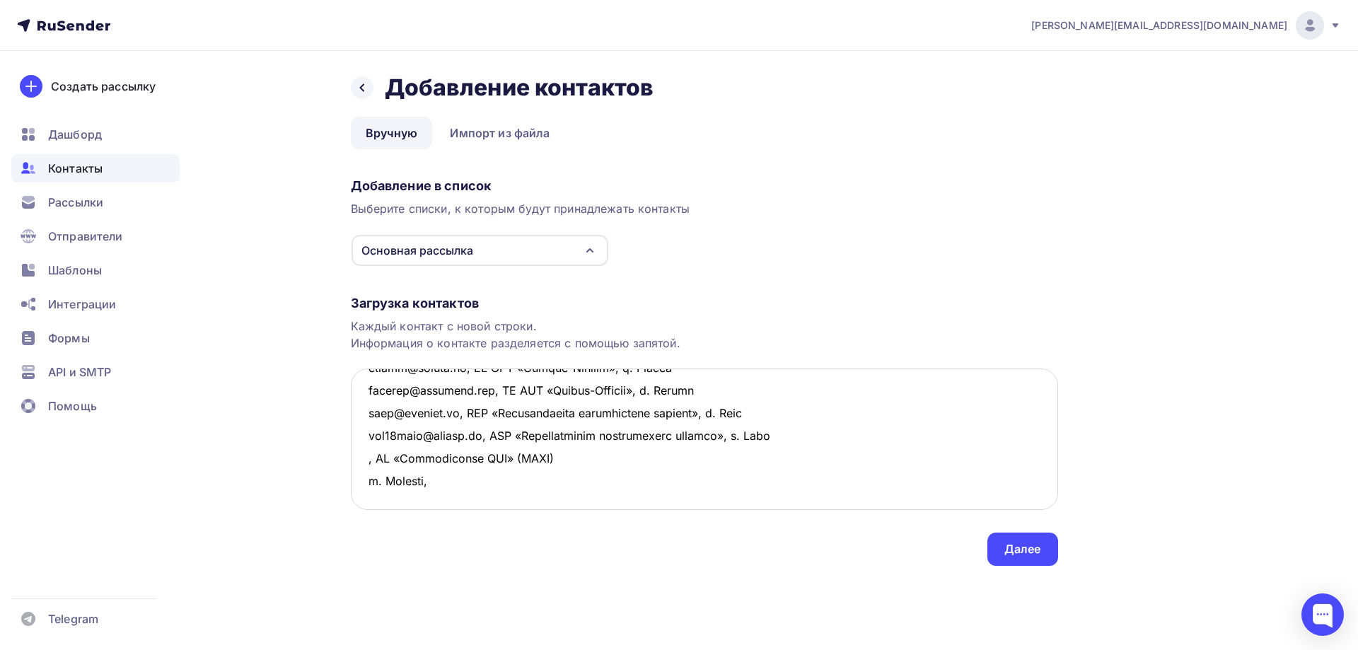
click at [553, 432] on textarea at bounding box center [704, 438] width 707 height 141
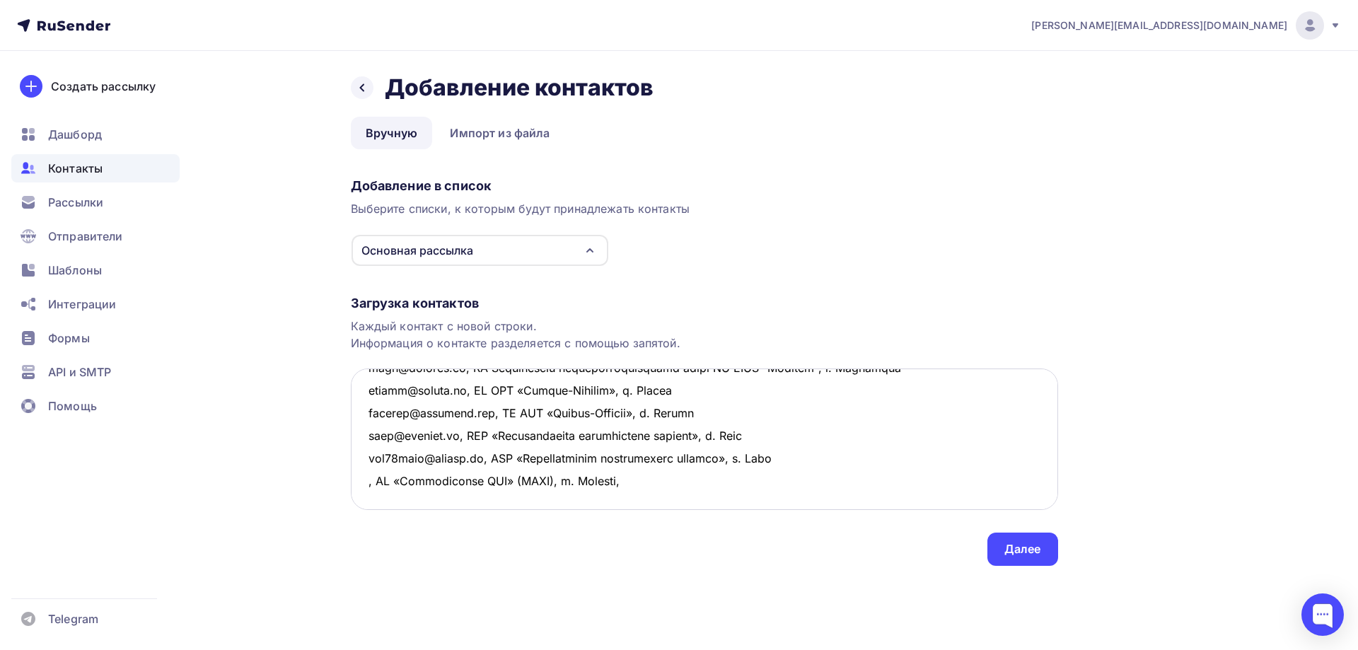
click at [629, 438] on textarea at bounding box center [704, 438] width 707 height 141
drag, startPoint x: 632, startPoint y: 448, endPoint x: 416, endPoint y: 442, distance: 216.5
click at [416, 442] on textarea at bounding box center [704, 438] width 707 height 141
click at [619, 464] on textarea at bounding box center [704, 438] width 707 height 141
drag, startPoint x: 612, startPoint y: 433, endPoint x: 351, endPoint y: 438, distance: 261.0
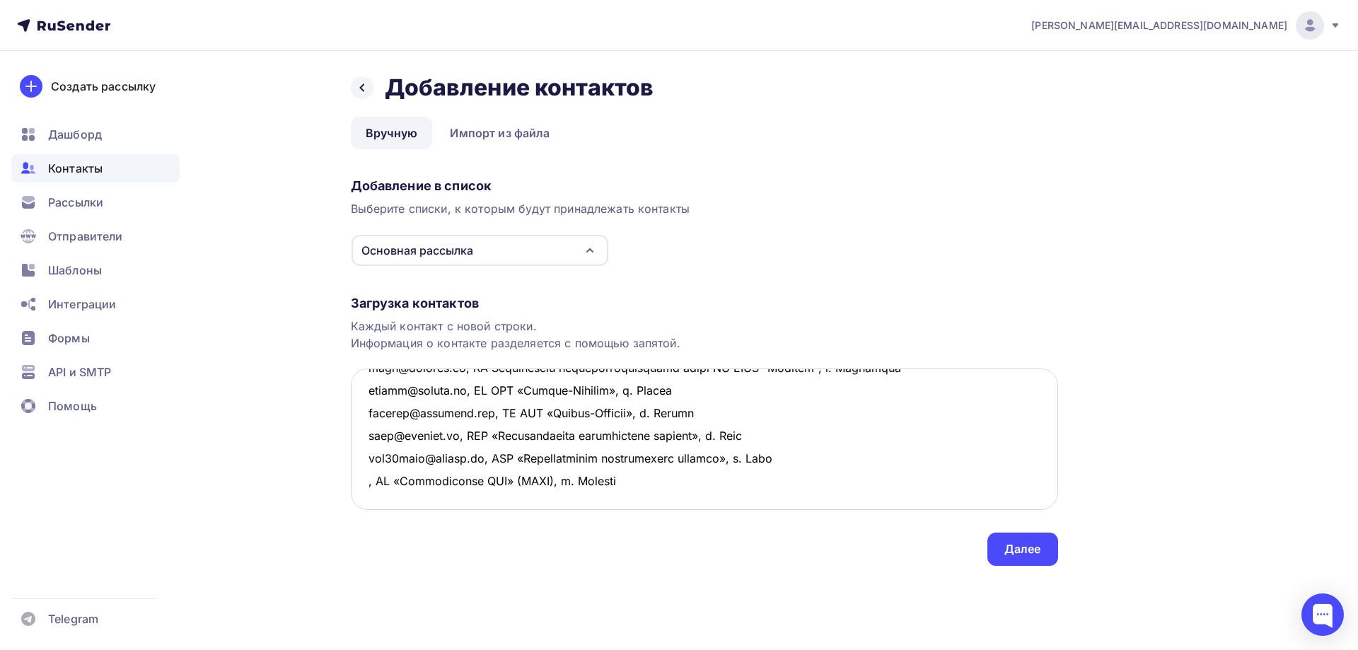
click at [351, 438] on textarea at bounding box center [704, 438] width 707 height 141
click at [393, 462] on textarea at bounding box center [704, 438] width 707 height 141
paste textarea ", АО «Барнаульский ВРЗ» (БВРЗ), г. [GEOGRAPHIC_DATA]"
click at [366, 436] on textarea at bounding box center [704, 438] width 707 height 141
paste textarea "[EMAIL_ADDRESS][DOMAIN_NAME]"
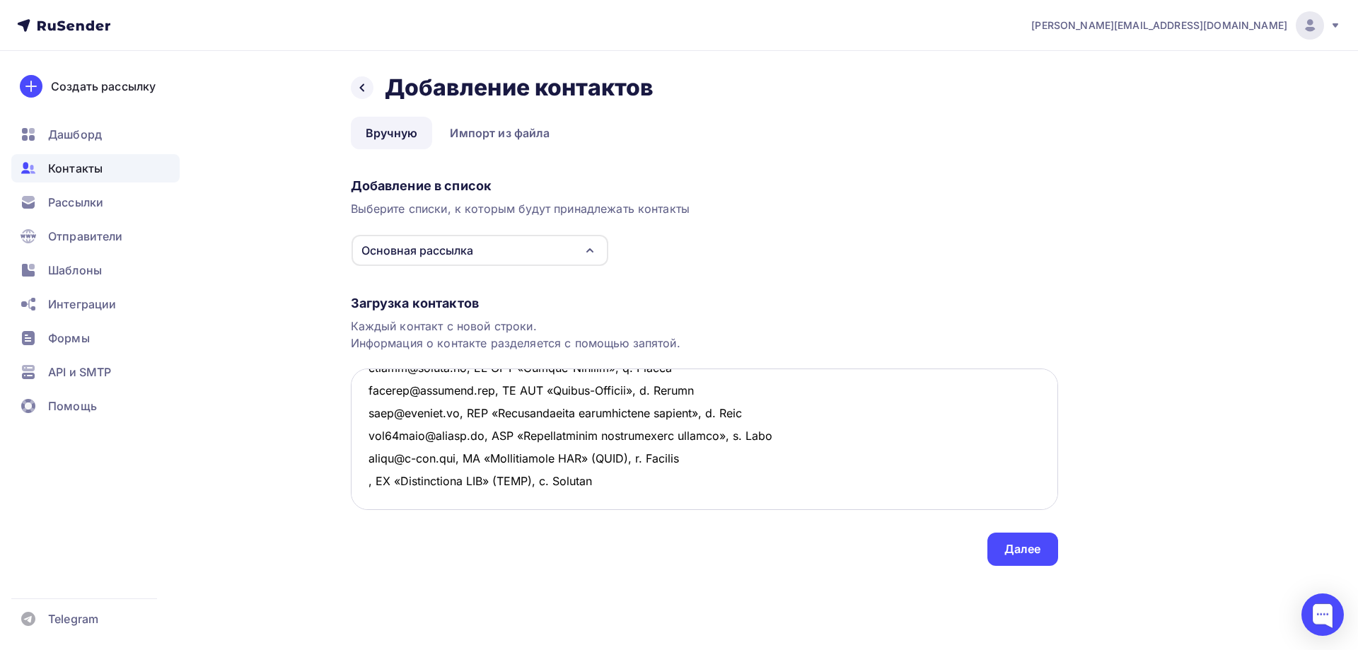
click at [366, 459] on textarea at bounding box center [704, 438] width 707 height 141
paste textarea "[EMAIL_ADDRESS][DOMAIN_NAME]"
click at [391, 484] on textarea at bounding box center [704, 438] width 707 height 141
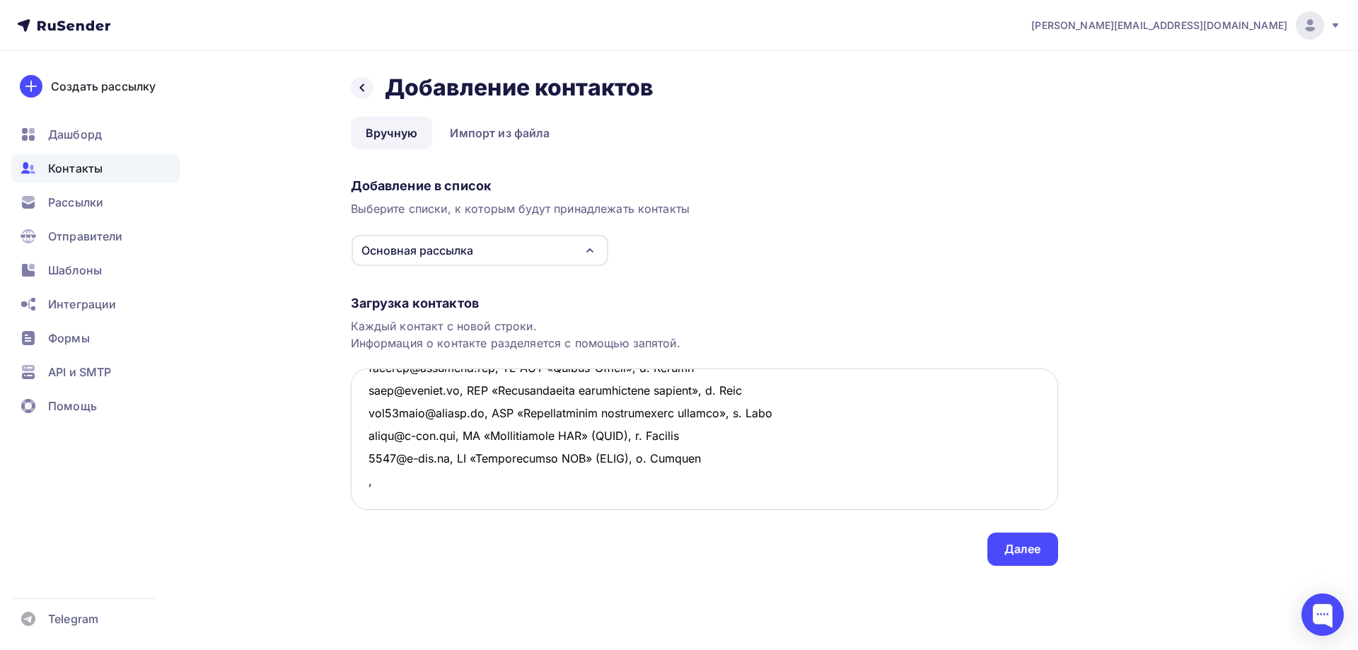
paste textarea "АО «Владикавказский вагоноремонтный завод им. [PERSON_NAME]» г. Владикавказ"
click at [735, 482] on textarea at bounding box center [704, 438] width 707 height 141
click at [367, 480] on textarea at bounding box center [704, 438] width 707 height 141
paste textarea "[EMAIL_ADDRESS][DOMAIN_NAME]"
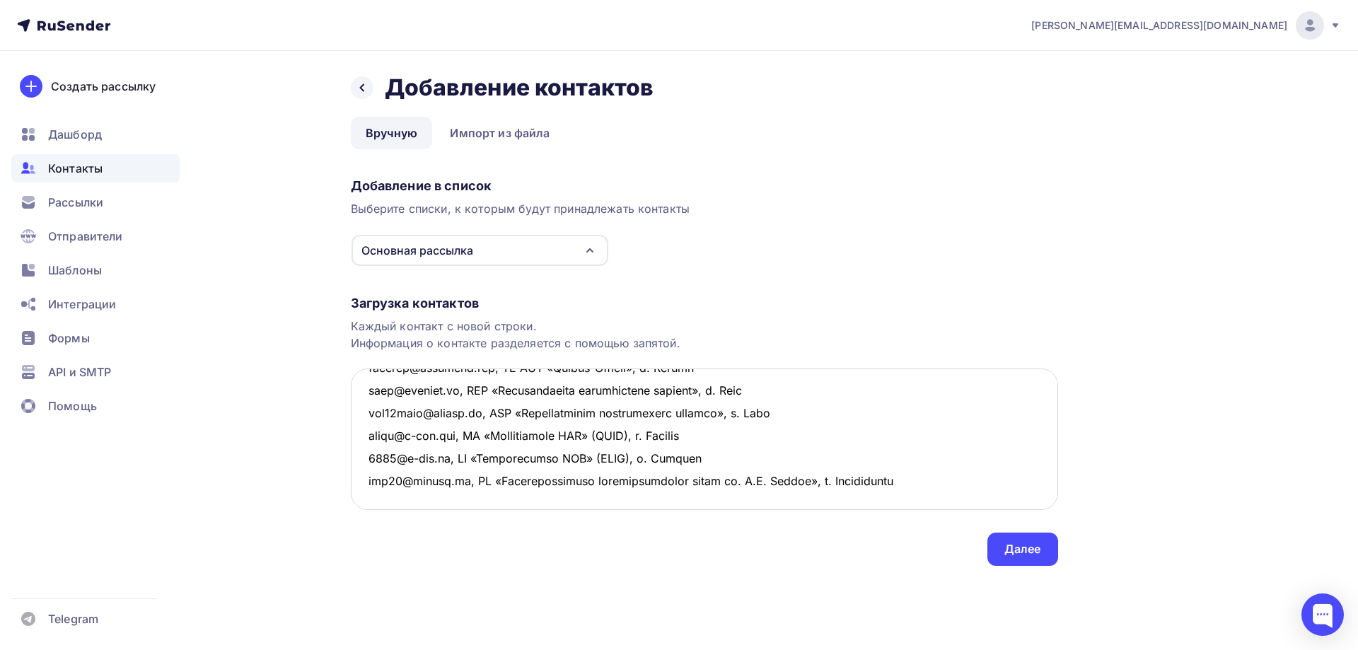
click at [368, 494] on textarea at bounding box center [704, 438] width 707 height 141
paste textarea "[EMAIL_ADDRESS][DOMAIN_NAME]"
drag, startPoint x: 461, startPoint y: 482, endPoint x: 940, endPoint y: 481, distance: 478.8
click at [940, 481] on textarea at bounding box center [704, 438] width 707 height 141
click at [449, 501] on textarea at bounding box center [704, 438] width 707 height 141
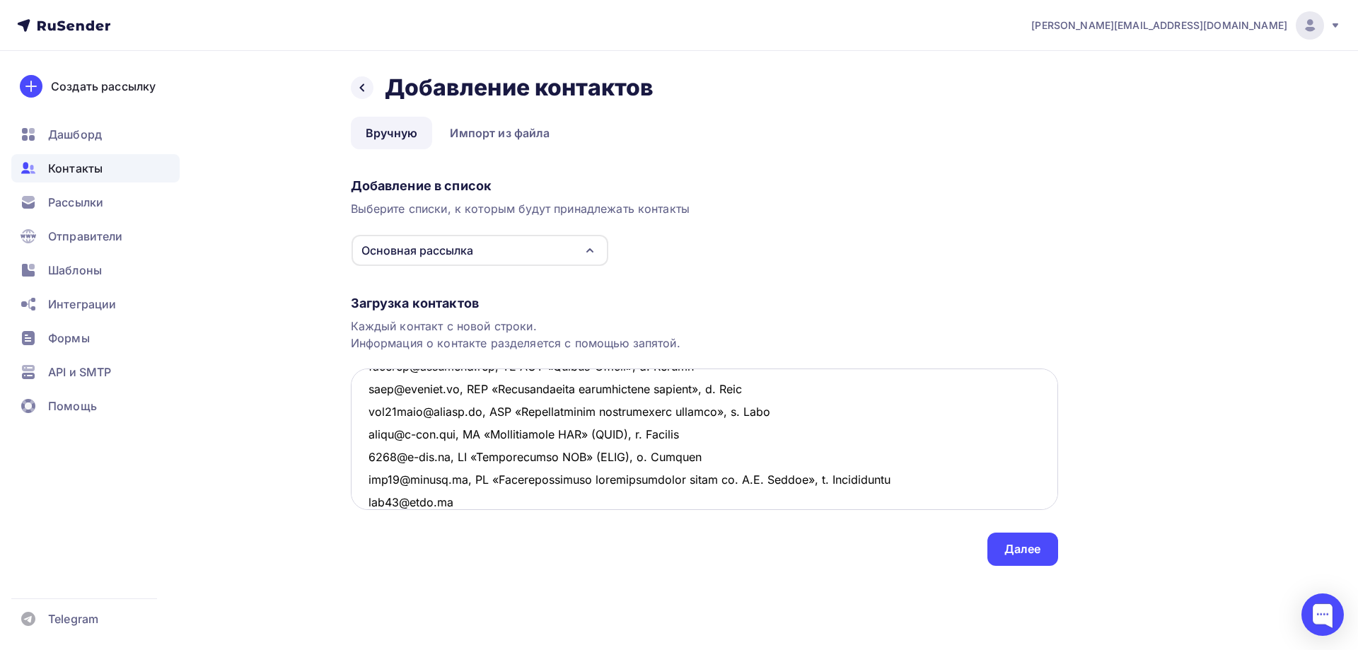
paste textarea ", АО «Владикавказский вагоноремонтный завод им. [PERSON_NAME]», г. Владикавказ"
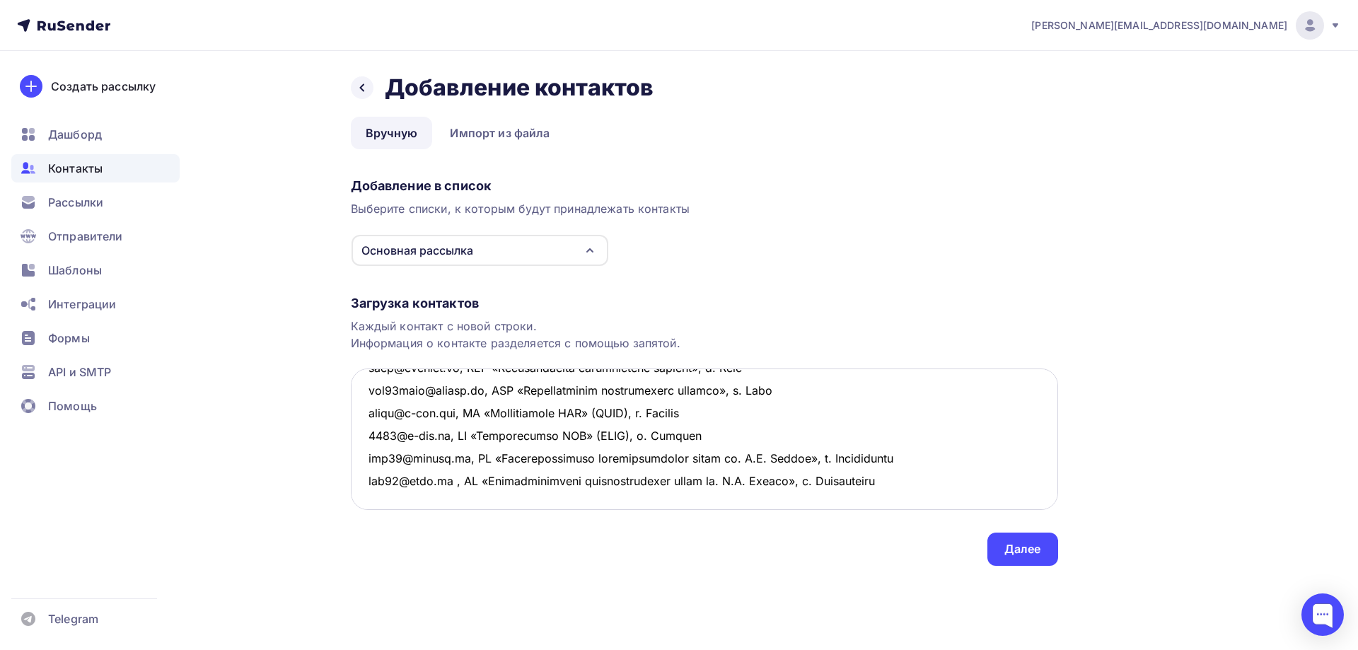
click at [446, 482] on textarea at bounding box center [704, 438] width 707 height 141
click at [907, 480] on textarea at bounding box center [704, 438] width 707 height 141
click at [378, 431] on textarea at bounding box center [704, 438] width 707 height 141
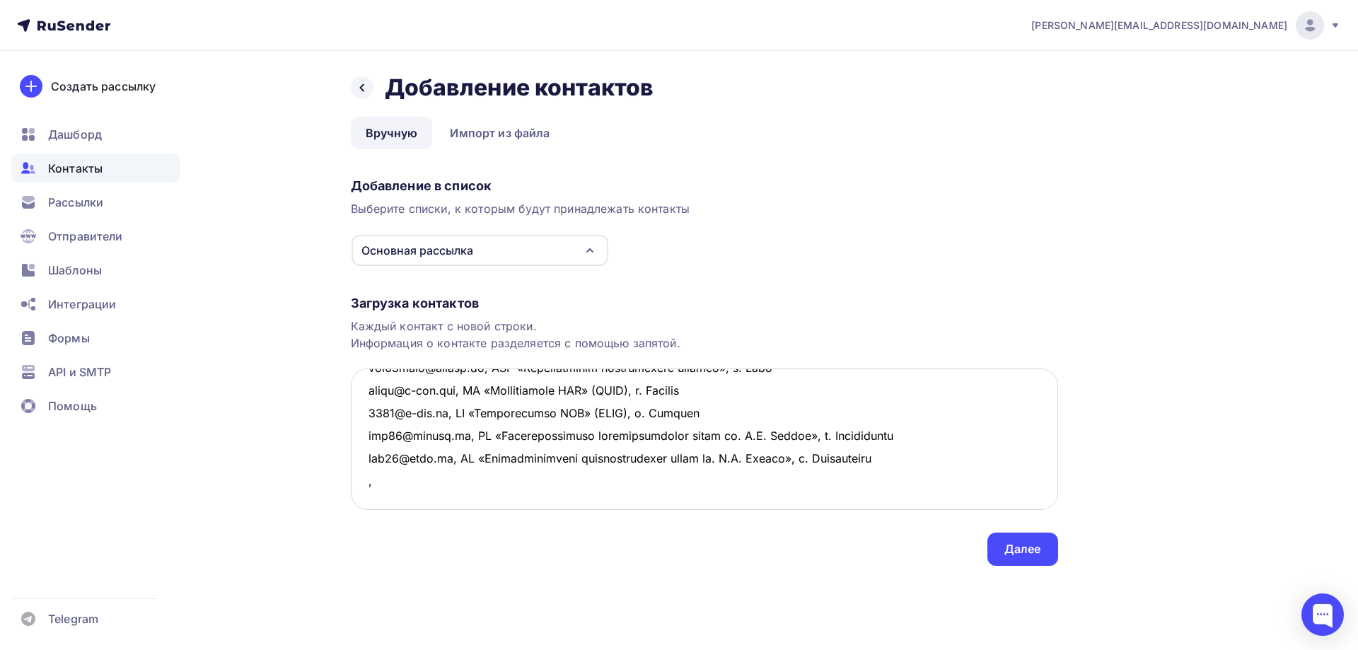
paste textarea "Концерн Тракторные заводы г. [GEOGRAPHIC_DATA]"
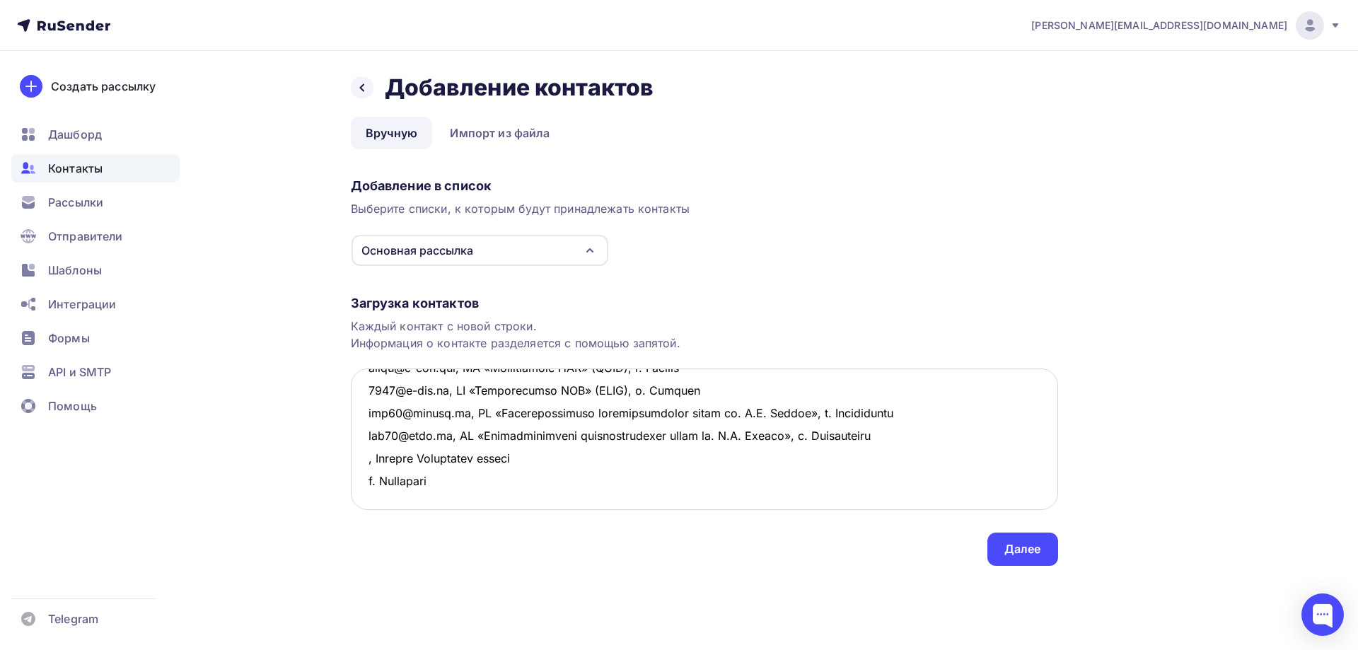
click at [538, 433] on textarea at bounding box center [704, 438] width 707 height 141
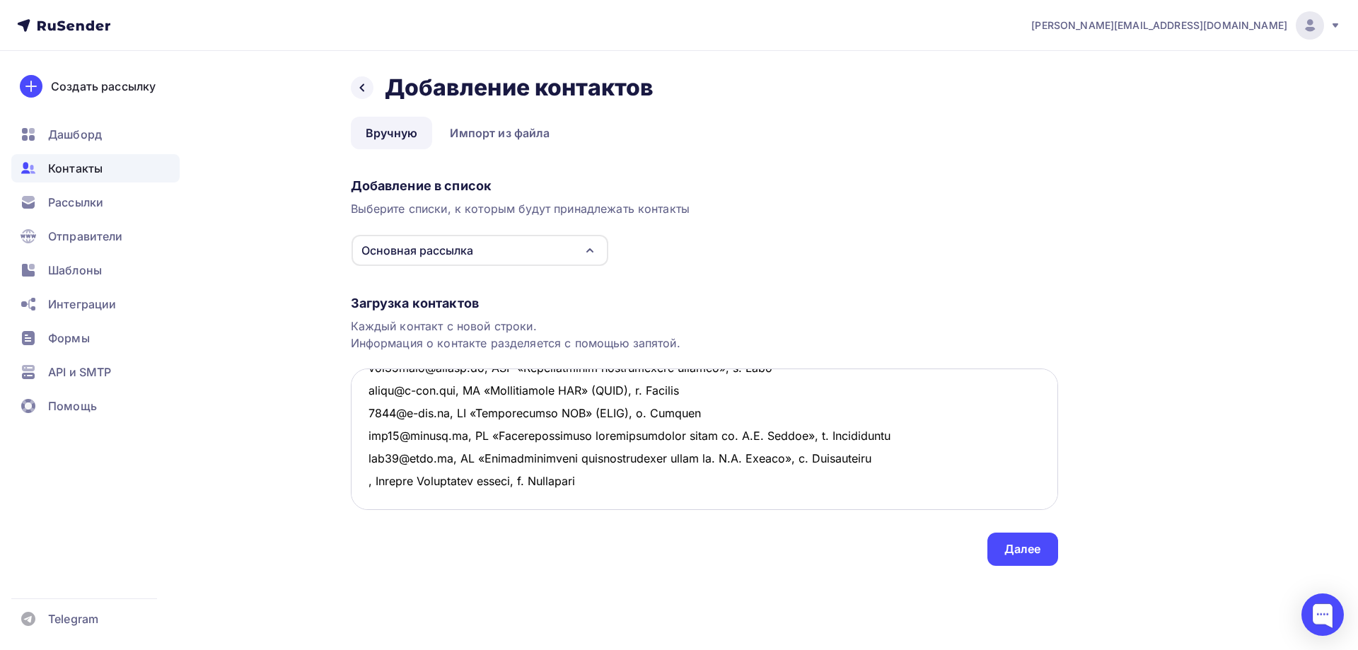
click at [366, 434] on textarea at bounding box center [704, 438] width 707 height 141
paste textarea "[EMAIL_ADDRESS][DOMAIN_NAME]"
click at [481, 468] on textarea at bounding box center [704, 438] width 707 height 141
click at [359, 465] on textarea at bounding box center [704, 438] width 707 height 141
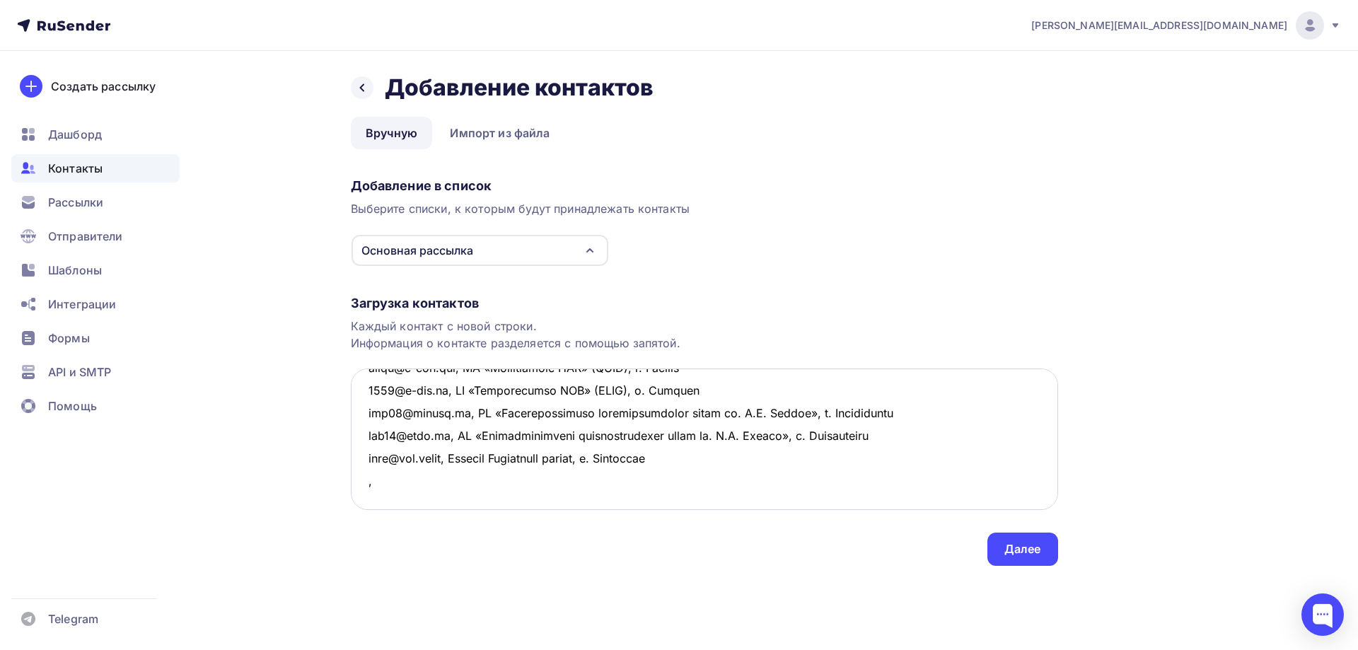
paste textarea "ООО Рейл ТМ г. [GEOGRAPHIC_DATA]"
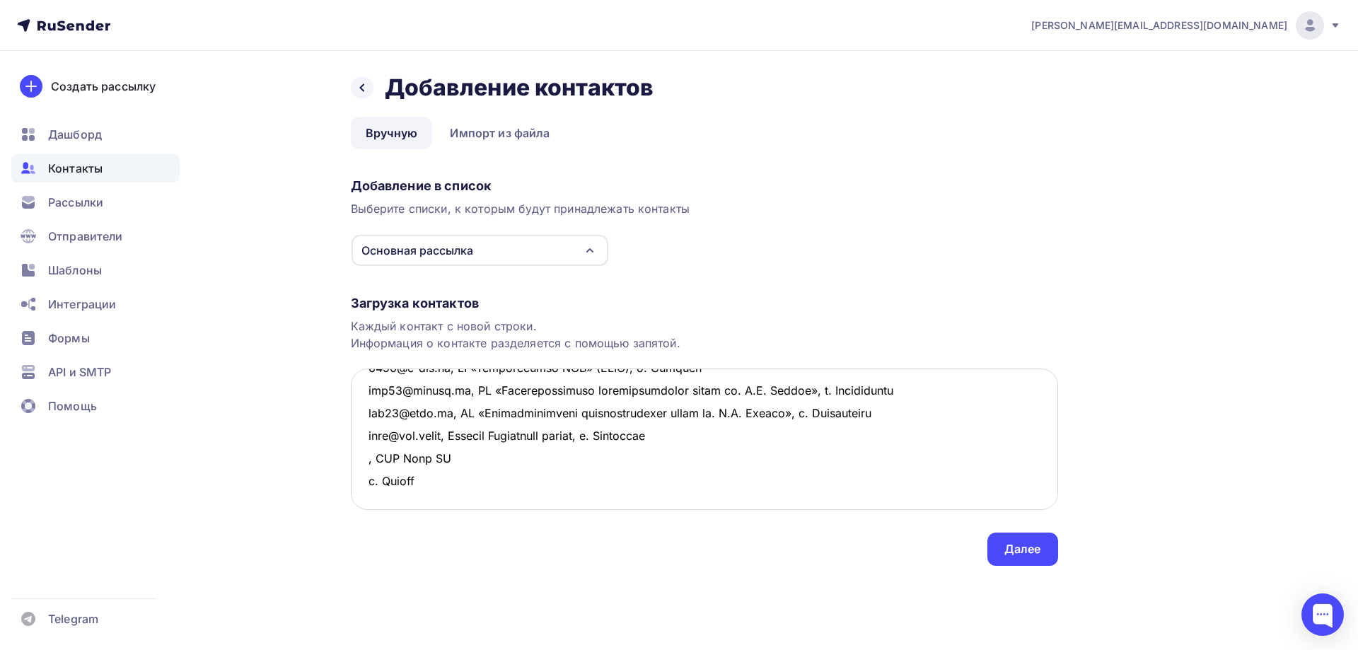
click at [452, 457] on textarea at bounding box center [704, 438] width 707 height 141
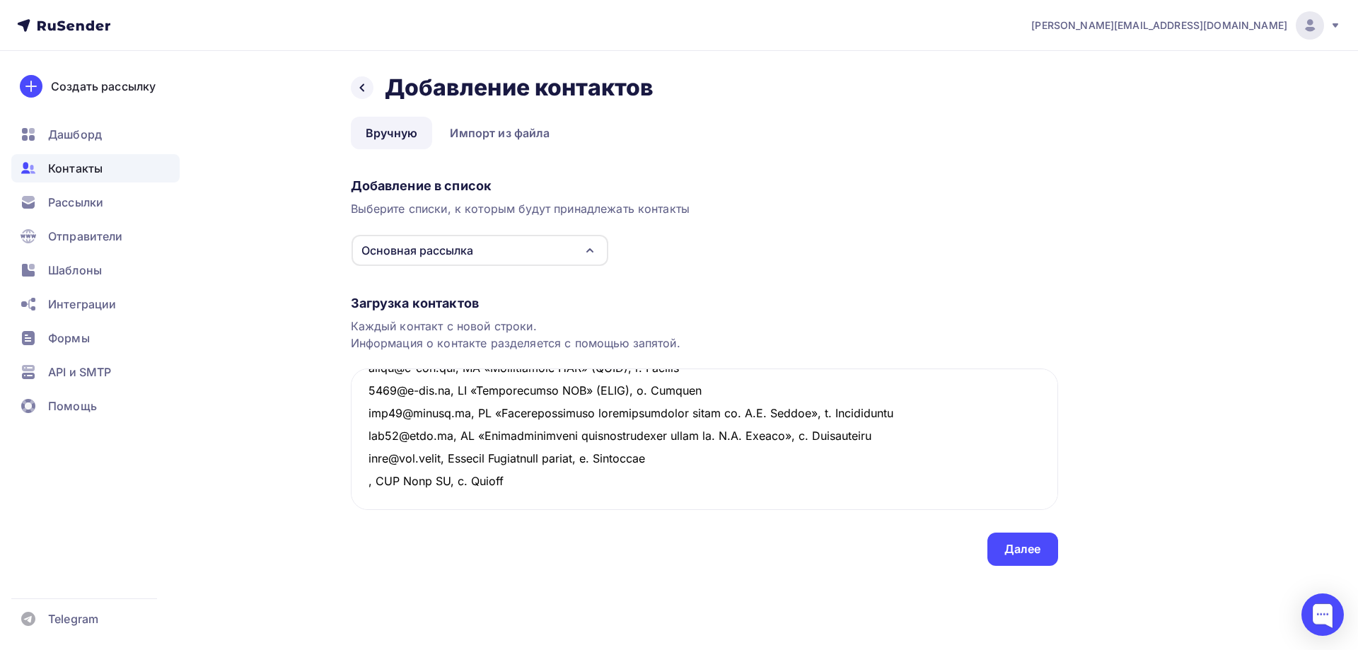
drag, startPoint x: 341, startPoint y: 458, endPoint x: 330, endPoint y: 458, distance: 11.3
click at [330, 458] on div "Назад Добавление контактов Добавление контактов Вручную Импорт из файла Вручную…" at bounding box center [679, 336] width 1159 height 571
click at [392, 481] on textarea at bounding box center [704, 438] width 707 height 141
paste textarea ", ООО Рейл ТМ, г. [GEOGRAPHIC_DATA]"
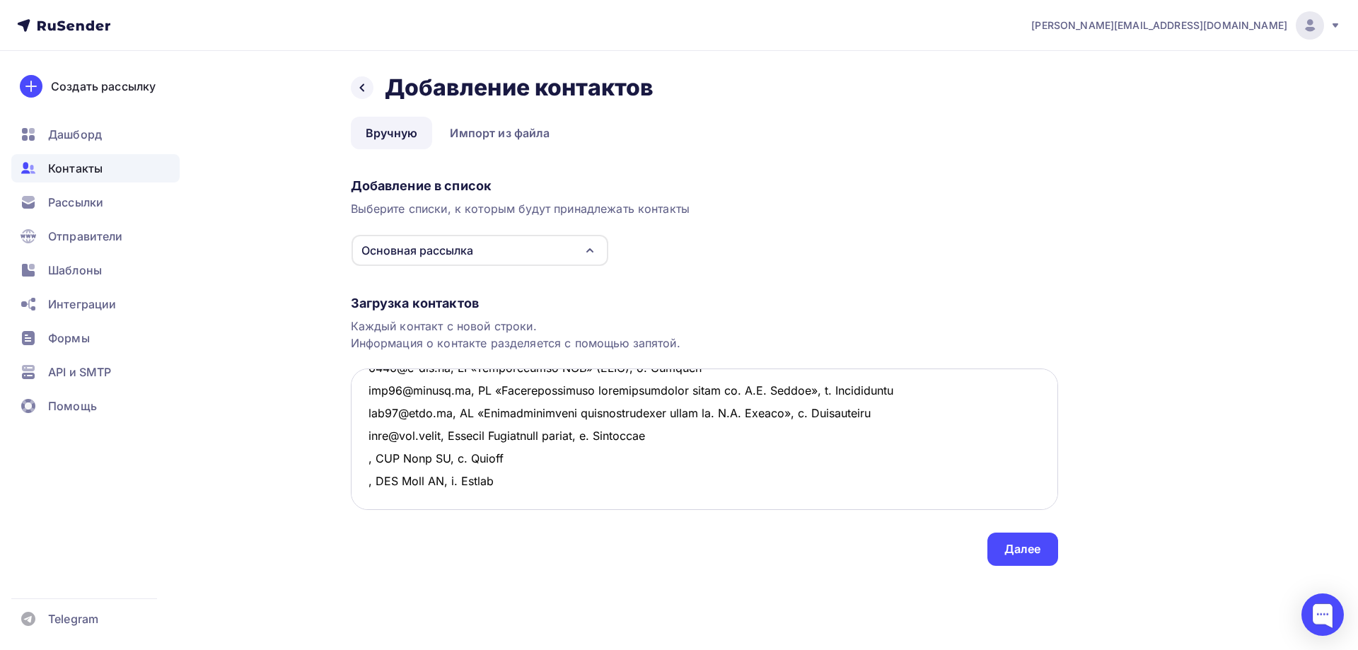
click at [363, 460] on textarea at bounding box center [704, 438] width 707 height 141
paste textarea "[EMAIL_ADDRESS][DOMAIN_NAME]"
click at [366, 484] on textarea at bounding box center [704, 438] width 707 height 141
paste textarea "[PERSON_NAME][EMAIL_ADDRESS][DOMAIN_NAME]"
drag, startPoint x: 368, startPoint y: 461, endPoint x: 470, endPoint y: 462, distance: 101.8
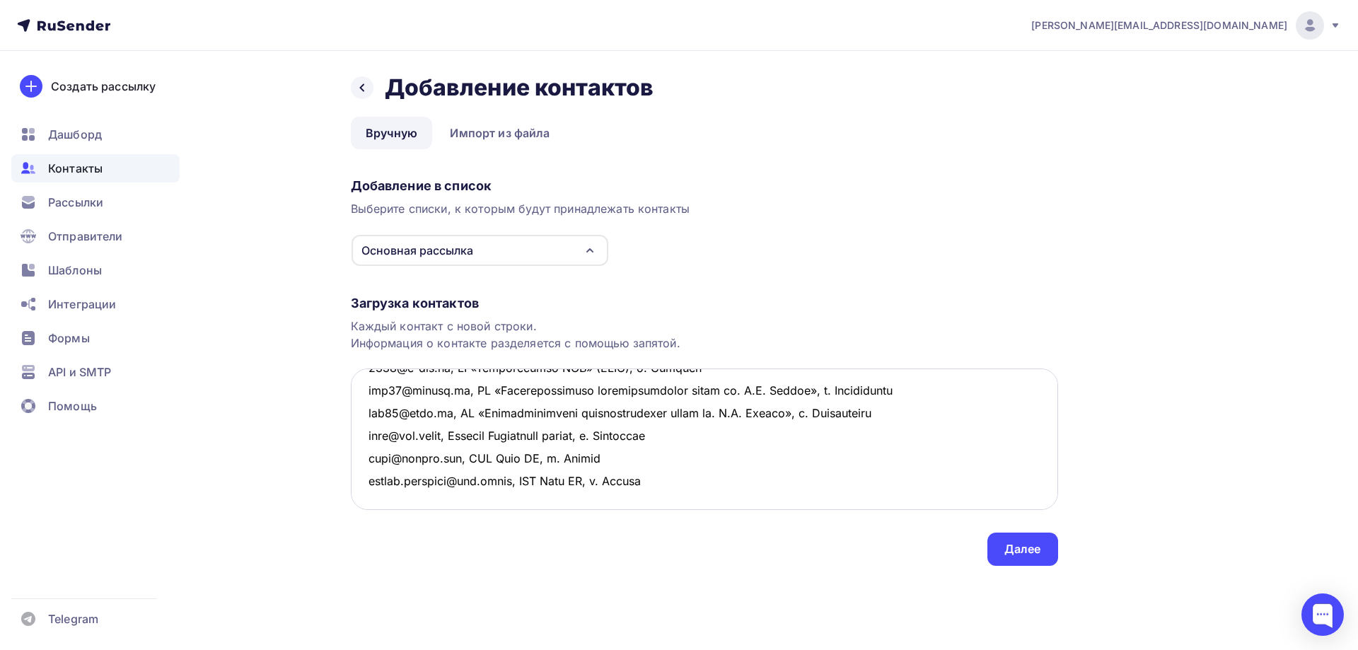
click at [470, 462] on textarea at bounding box center [704, 438] width 707 height 141
click at [378, 488] on textarea at bounding box center [704, 438] width 707 height 141
paste textarea "[EMAIL_ADDRESS][DOMAIN_NAME],"
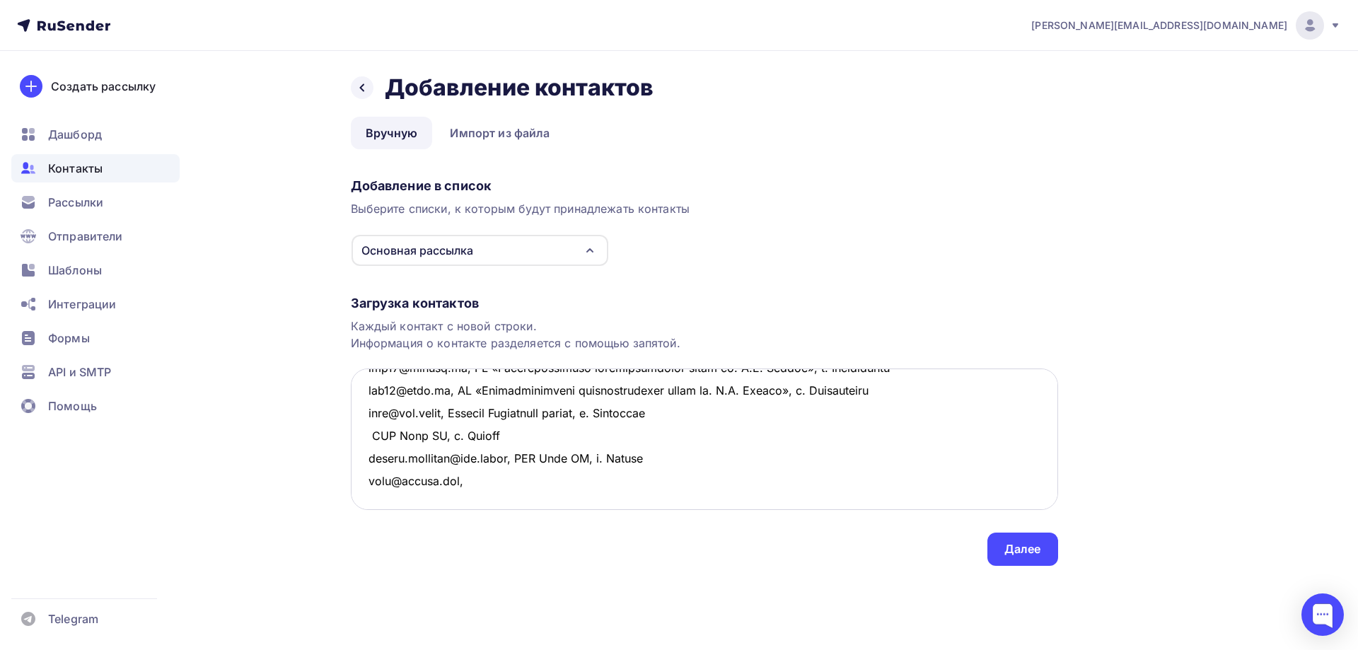
click at [366, 484] on textarea at bounding box center [704, 438] width 707 height 141
click at [368, 437] on textarea at bounding box center [704, 438] width 707 height 141
paste textarea "[EMAIL_ADDRESS][DOMAIN_NAME]"
click at [377, 476] on textarea at bounding box center [704, 438] width 707 height 141
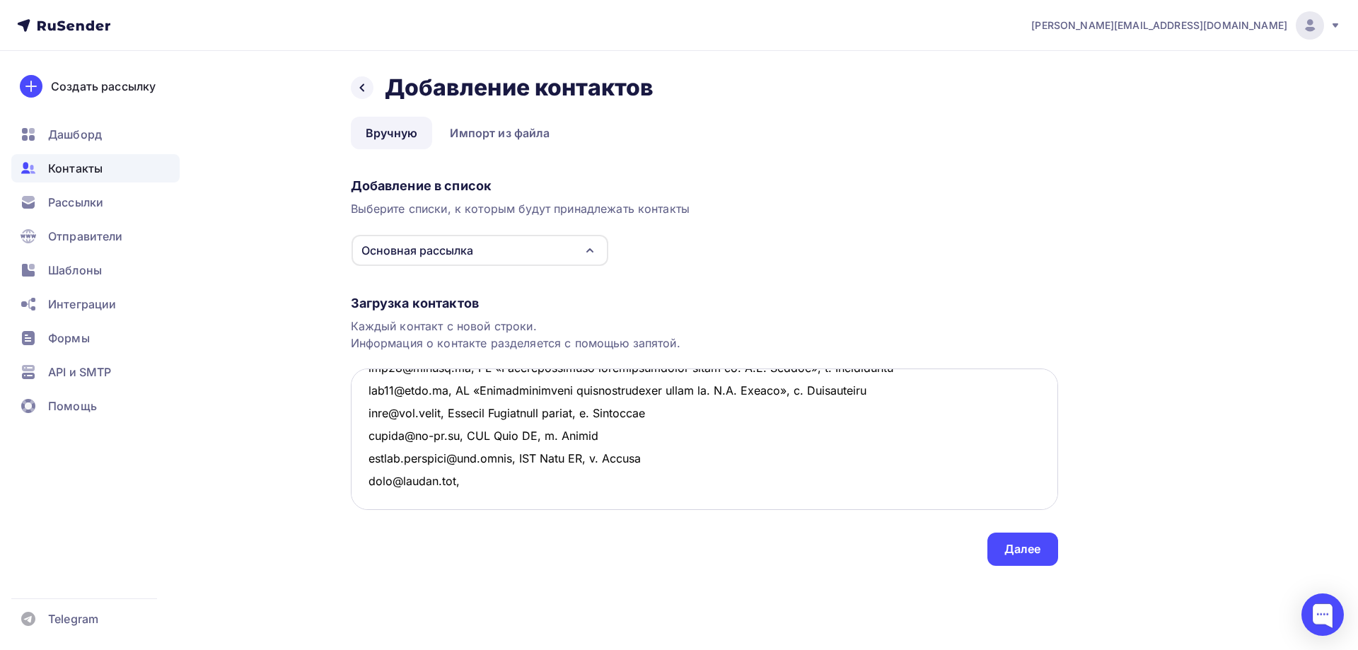
scroll to position [324, 0]
click at [480, 484] on textarea at bounding box center [704, 438] width 707 height 141
paste textarea "ООО «Завод «АГРОМАШ» г. [GEOGRAPHIC_DATA]"
click at [470, 477] on textarea at bounding box center [704, 438] width 707 height 141
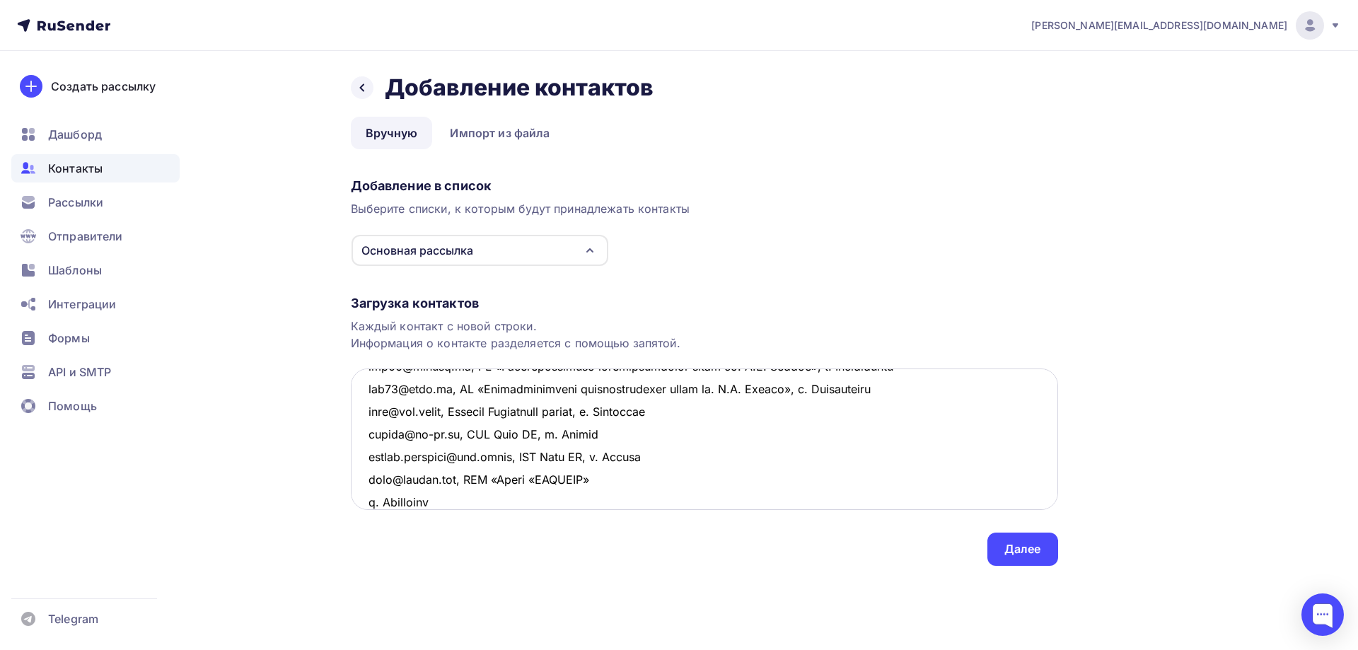
click at [623, 481] on textarea at bounding box center [704, 438] width 707 height 141
click at [699, 486] on textarea at bounding box center [704, 438] width 707 height 141
click at [387, 448] on textarea at bounding box center [704, 438] width 707 height 141
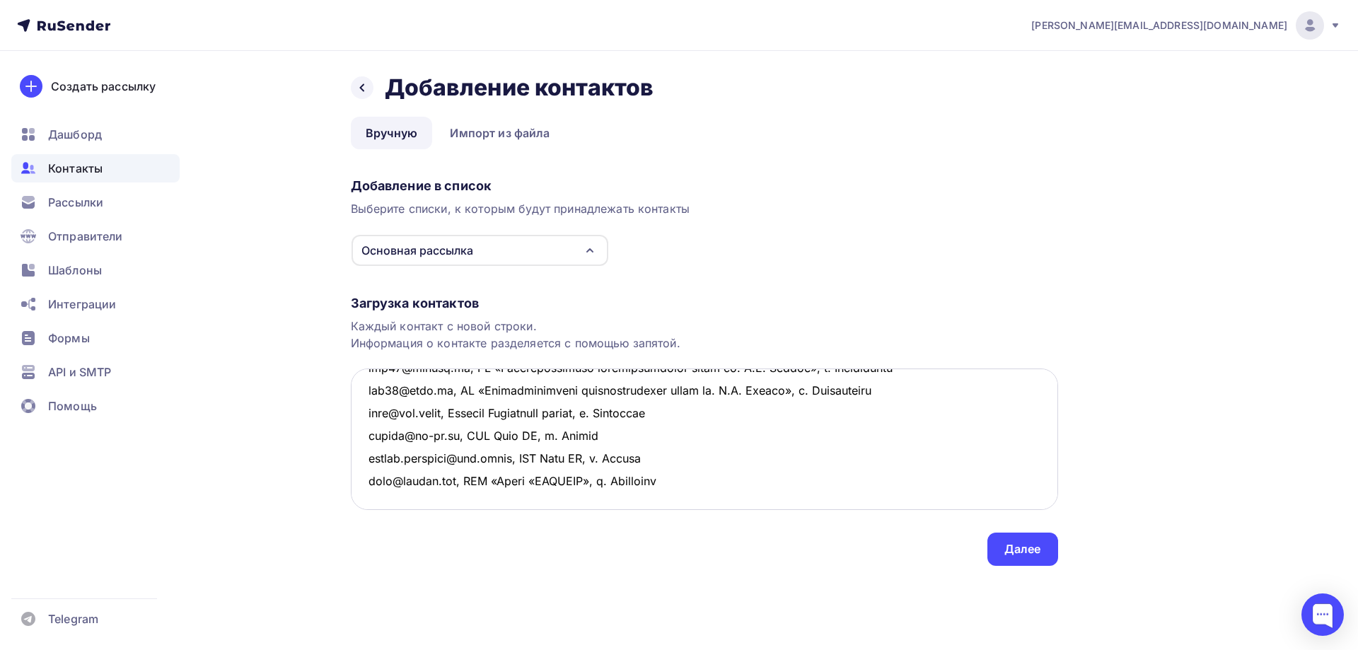
paste textarea "[PERSON_NAME][EMAIL_ADDRESS][DOMAIN_NAME]"
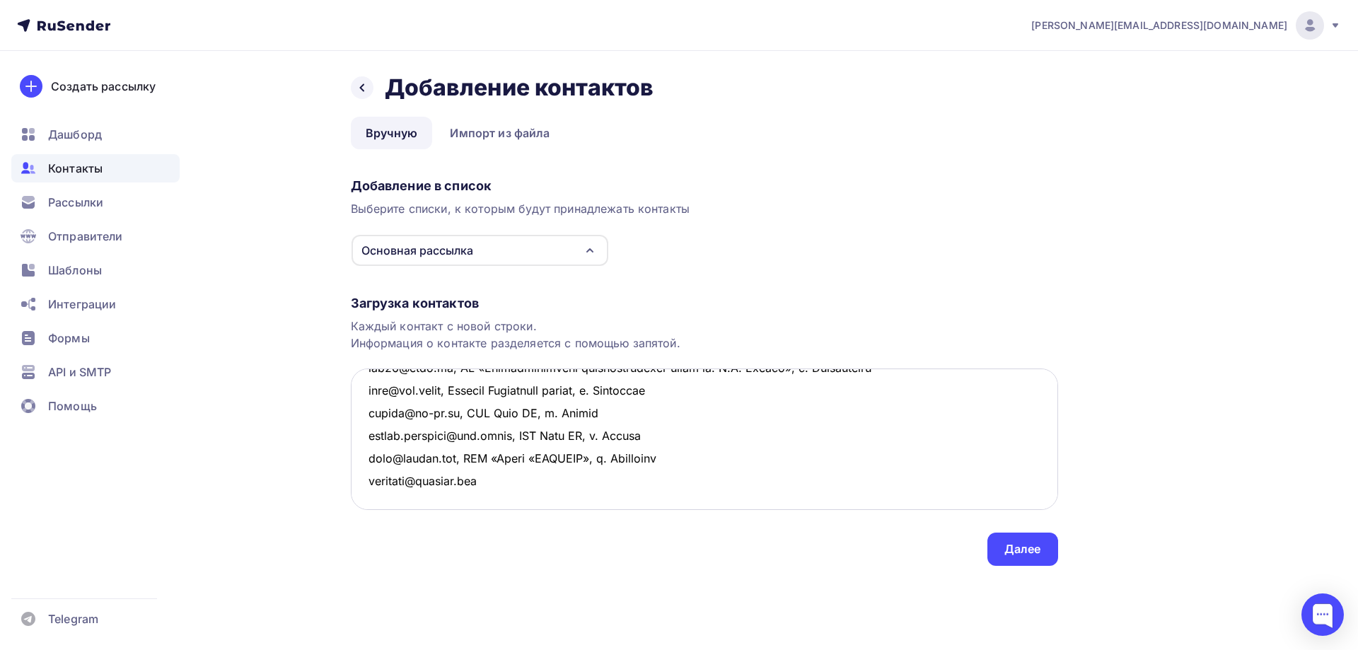
click at [372, 470] on textarea at bounding box center [704, 438] width 707 height 141
paste textarea "[EMAIL_ADDRESS][DOMAIN_NAME]"
drag, startPoint x: 465, startPoint y: 431, endPoint x: 737, endPoint y: 440, distance: 271.7
click at [737, 440] on textarea at bounding box center [704, 438] width 707 height 141
click at [496, 456] on textarea at bounding box center [704, 438] width 707 height 141
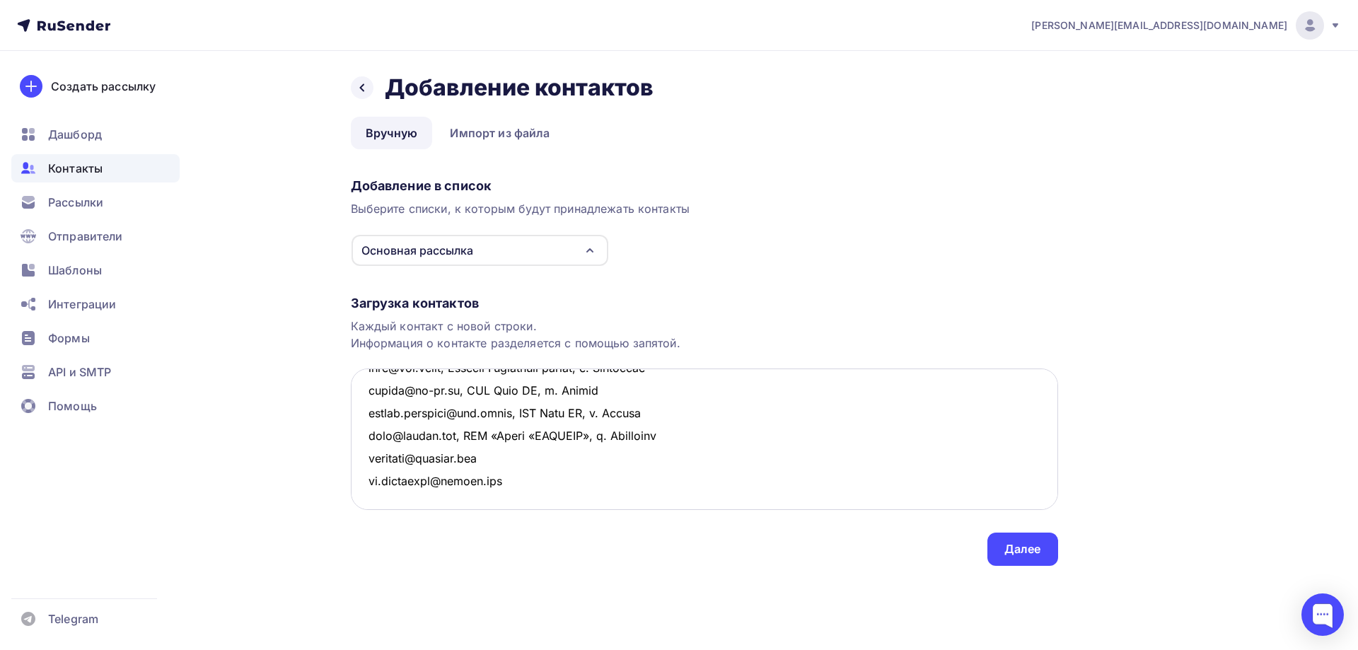
paste textarea ", ООО «Завод «АГРОМАШ», г. [GEOGRAPHIC_DATA]"
click at [537, 487] on textarea at bounding box center [704, 438] width 707 height 141
paste textarea ", ООО «Завод «АГРОМАШ», г. [GEOGRAPHIC_DATA]"
drag, startPoint x: 750, startPoint y: 508, endPoint x: 753, endPoint y: 495, distance: 13.2
click at [750, 508] on textarea at bounding box center [704, 438] width 707 height 141
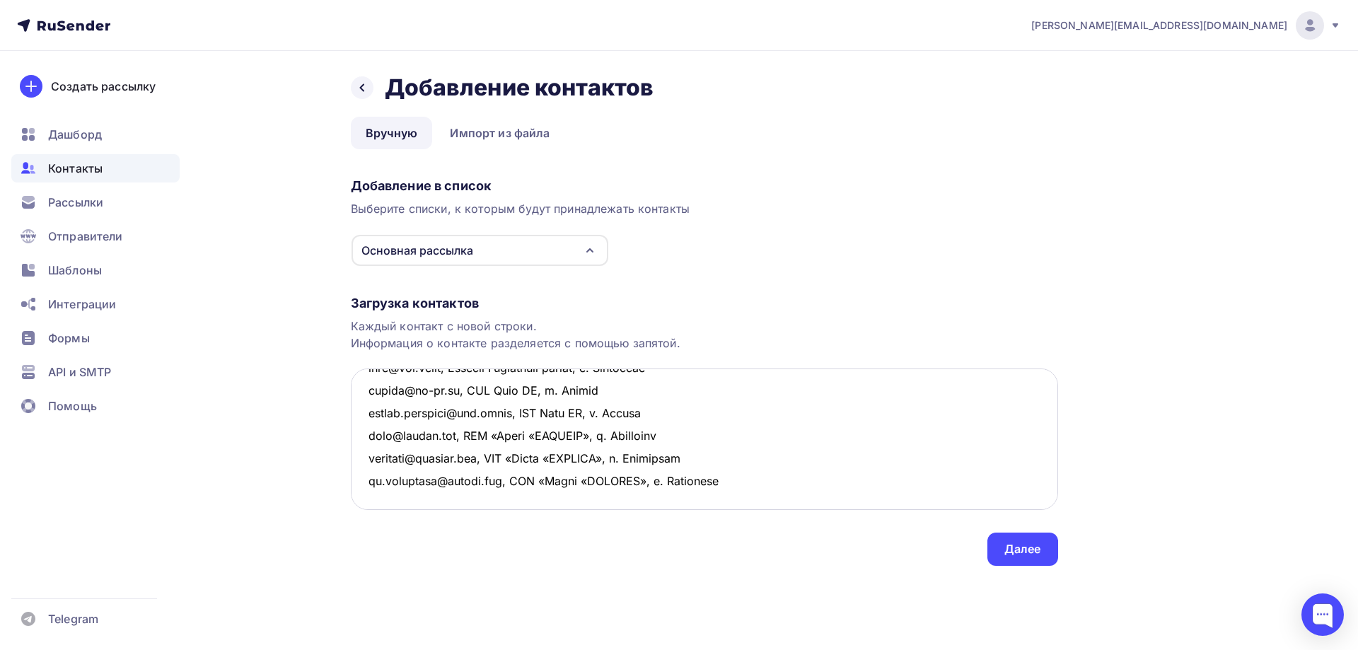
click at [758, 477] on textarea at bounding box center [704, 438] width 707 height 141
click at [381, 430] on textarea at bounding box center [704, 438] width 707 height 141
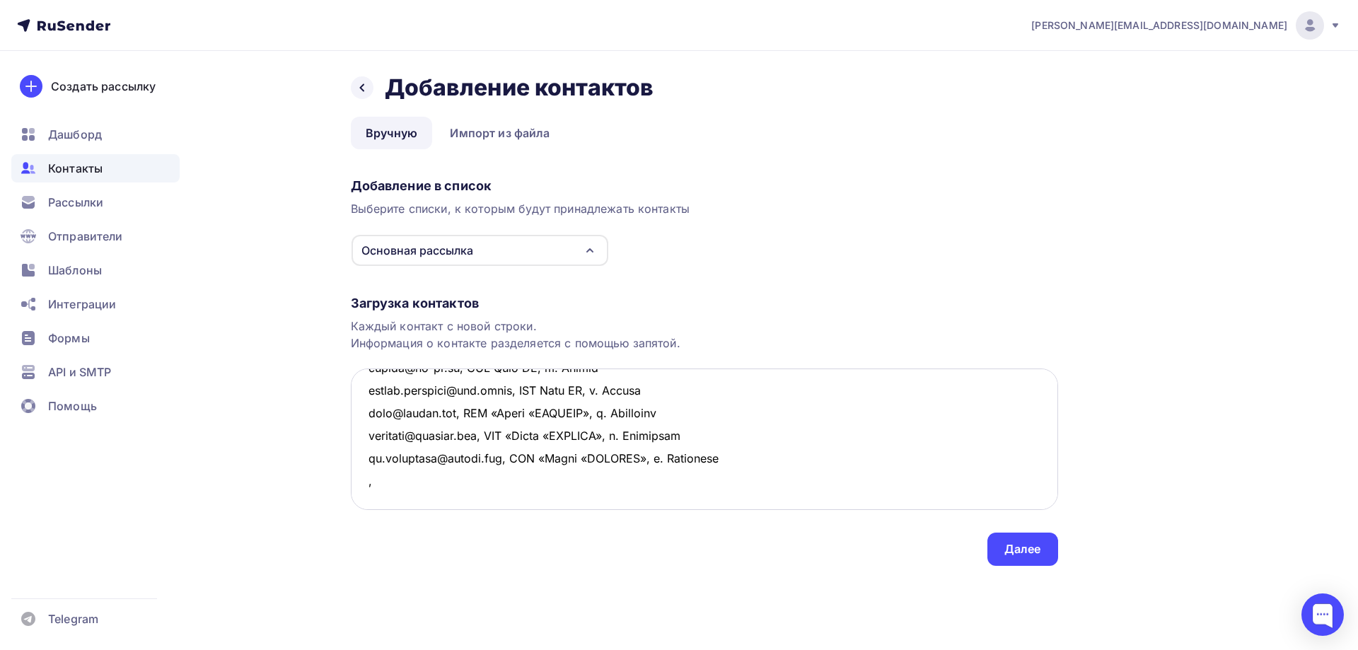
paste textarea "АО Стерлитамакский вагоноремонтный завод (СВРЗ) г. [GEOGRAPHIC_DATA]"
click at [673, 433] on textarea at bounding box center [704, 438] width 707 height 141
drag, startPoint x: 769, startPoint y: 433, endPoint x: 365, endPoint y: 438, distance: 403.8
click at [365, 438] on textarea at bounding box center [704, 438] width 707 height 141
click at [376, 461] on textarea at bounding box center [704, 438] width 707 height 141
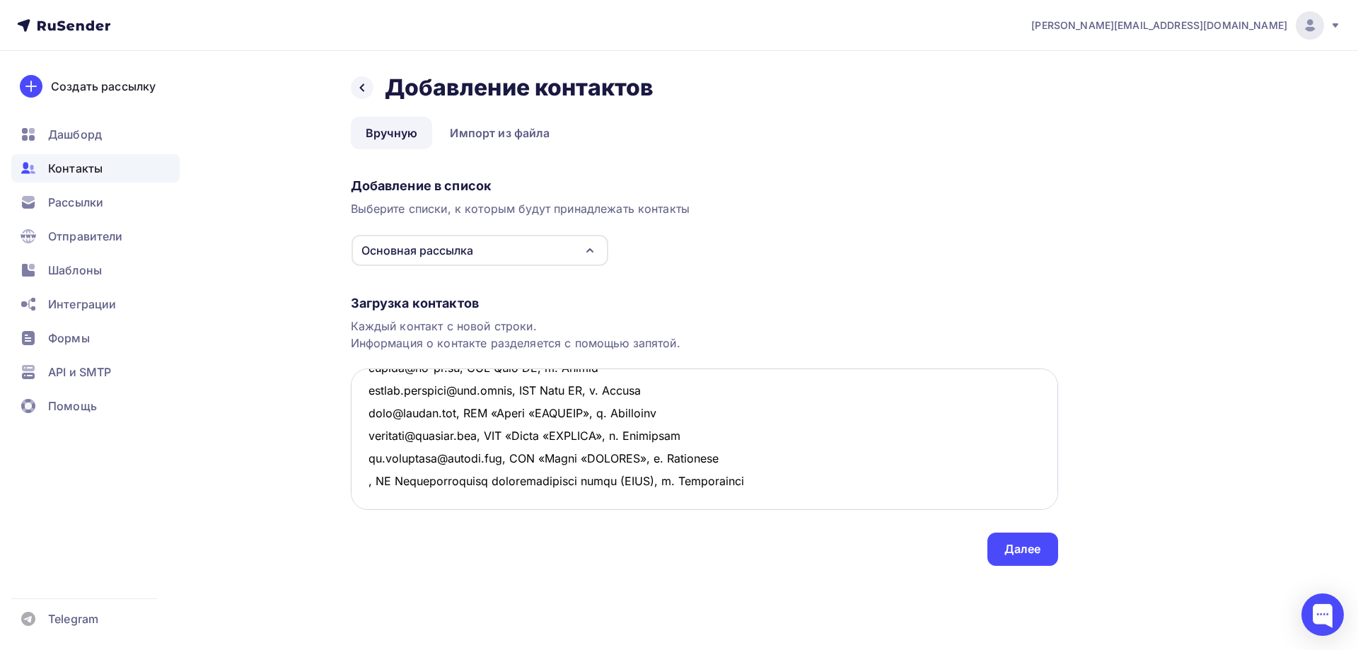
paste textarea ", АО Стерлитамакский вагоноремонтный завод (СВРЗ), г. [GEOGRAPHIC_DATA]"
click at [366, 431] on textarea at bounding box center [704, 438] width 707 height 141
paste textarea "[EMAIL_ADDRESS][DOMAIN_NAME]"
click at [364, 453] on textarea at bounding box center [704, 438] width 707 height 141
paste textarea "[EMAIL_ADDRESS][DOMAIN_NAME]"
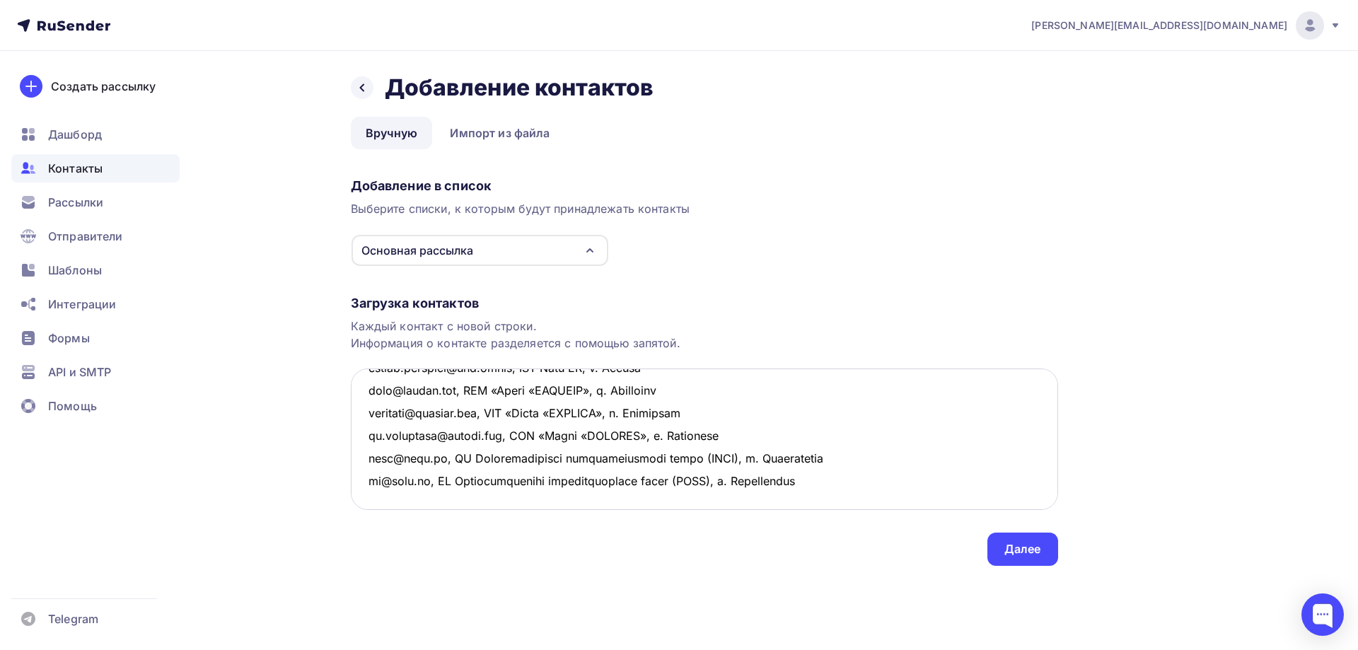
click at [388, 477] on textarea at bounding box center [704, 438] width 707 height 141
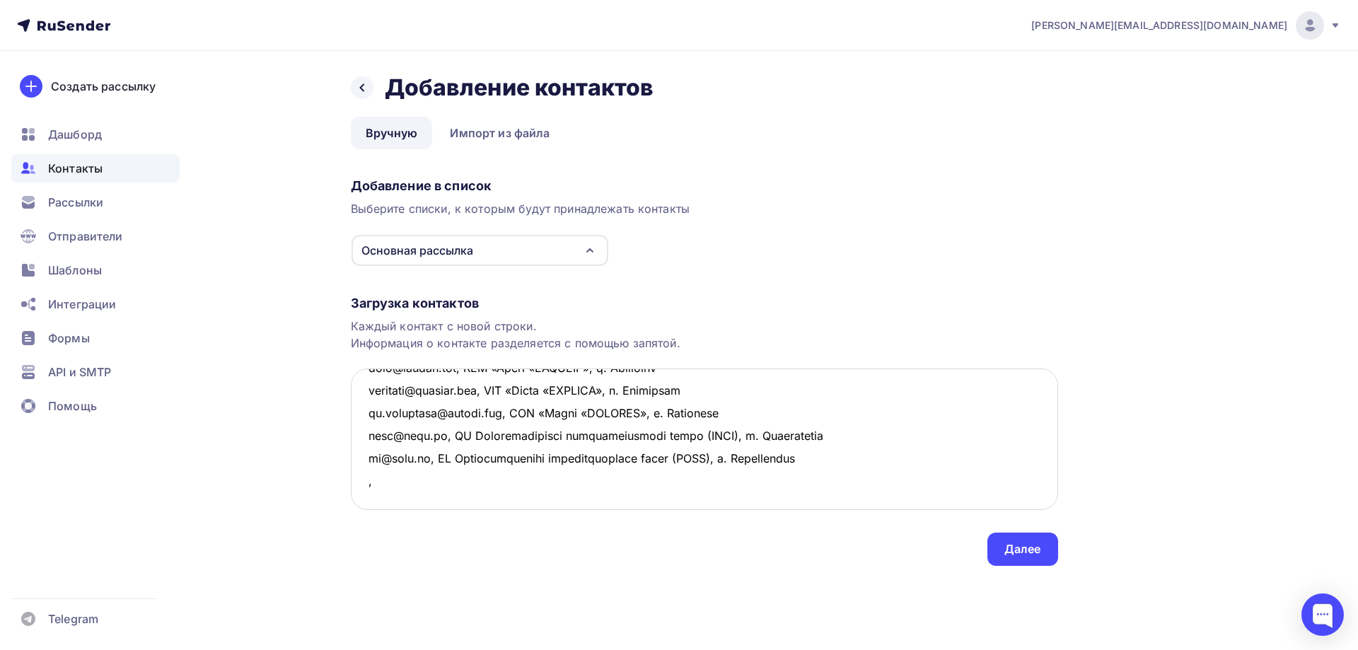
paste textarea "Великолукский локомотиво­вагоно­ремонтный завод г. [GEOGRAPHIC_DATA]"
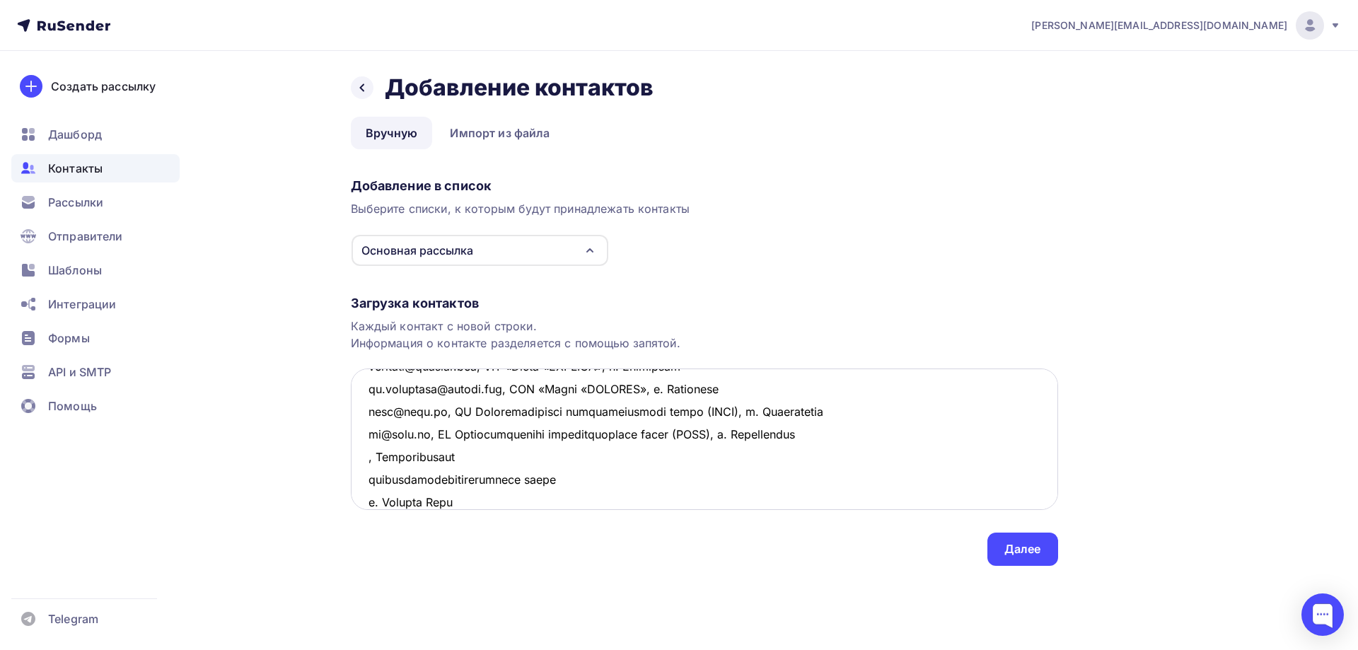
click at [458, 462] on textarea at bounding box center [704, 438] width 707 height 141
click at [673, 458] on textarea at bounding box center [704, 438] width 707 height 141
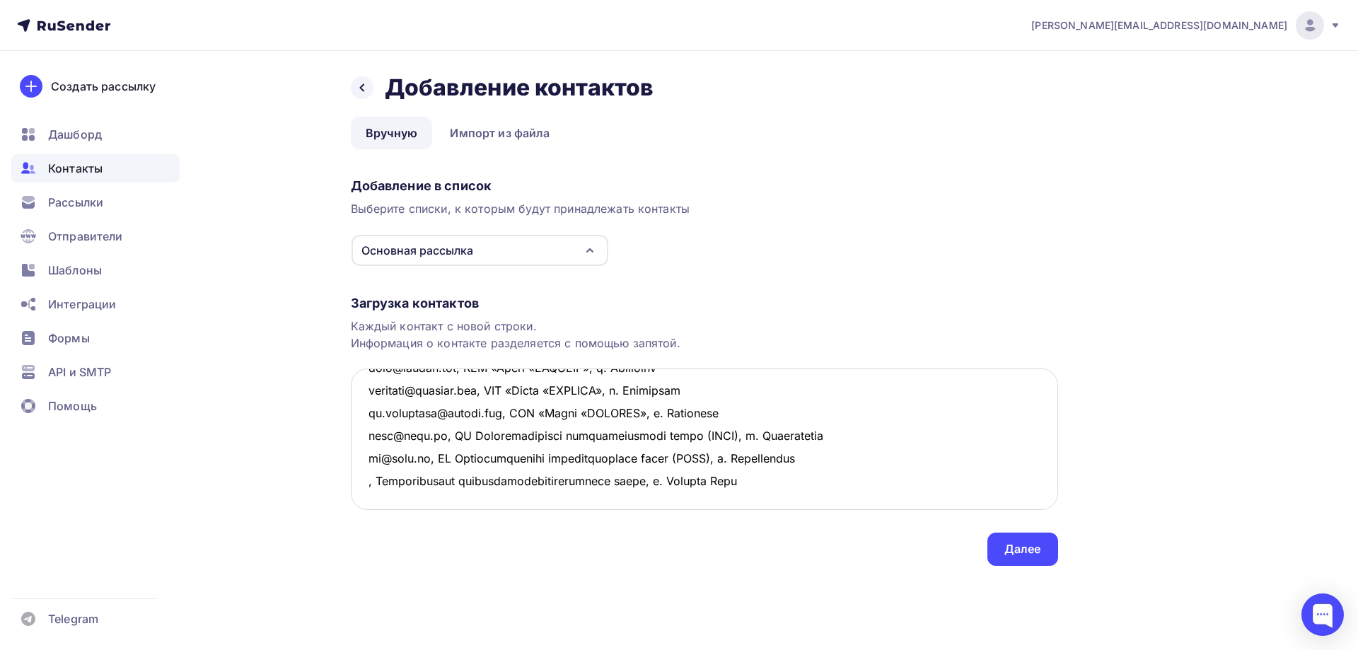
click at [366, 459] on textarea at bounding box center [704, 438] width 707 height 141
paste textarea "[EMAIL_ADDRESS][DOMAIN_NAME]"
click at [382, 476] on textarea at bounding box center [704, 438] width 707 height 141
paste textarea "[EMAIL_ADDRESS][DOMAIN_NAME]"
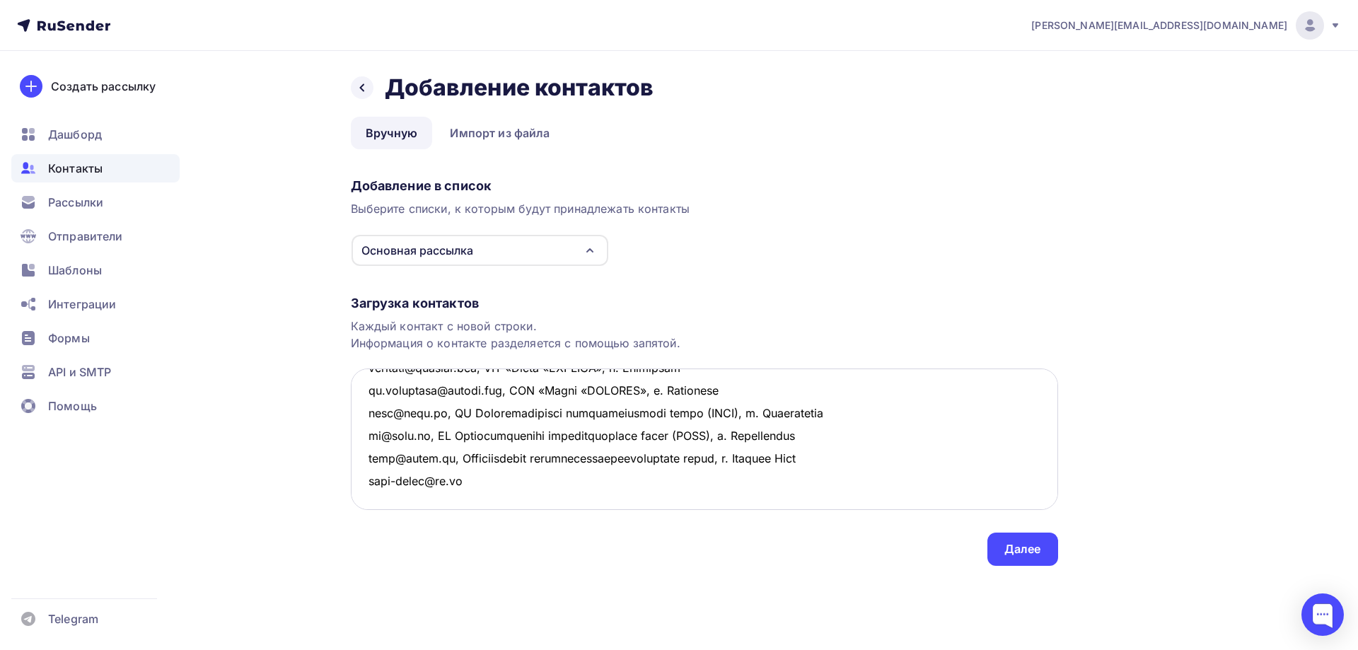
click at [380, 499] on textarea at bounding box center [704, 438] width 707 height 141
paste textarea "[EMAIL_ADDRESS][DOMAIN_NAME]"
drag, startPoint x: 441, startPoint y: 458, endPoint x: 861, endPoint y: 460, distance: 420.1
click at [861, 460] on textarea at bounding box center [704, 438] width 707 height 141
click at [465, 484] on textarea at bounding box center [704, 438] width 707 height 141
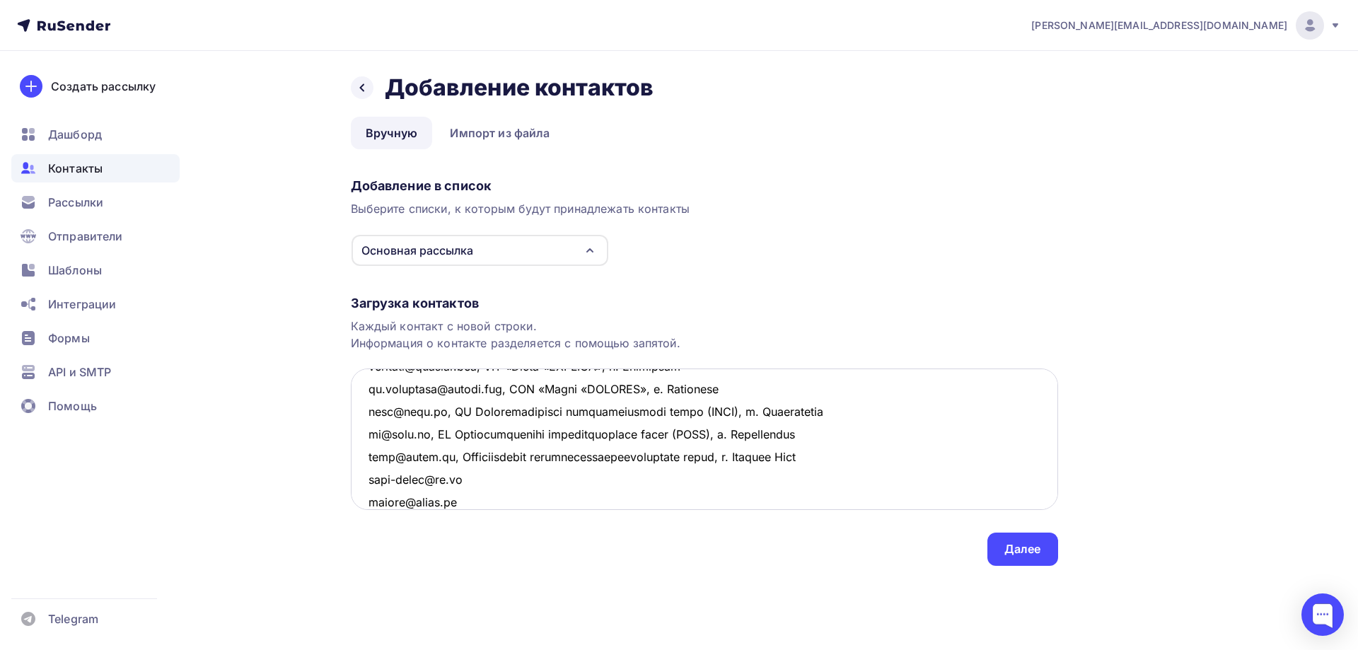
paste textarea ", Великолукский локомотиво­вагоно­ремонтный завод, г. [GEOGRAPHIC_DATA]"
click at [462, 501] on textarea at bounding box center [704, 438] width 707 height 141
paste textarea ", Великолукский локомотиво­вагоно­ремонтный завод, г. [GEOGRAPHIC_DATA]"
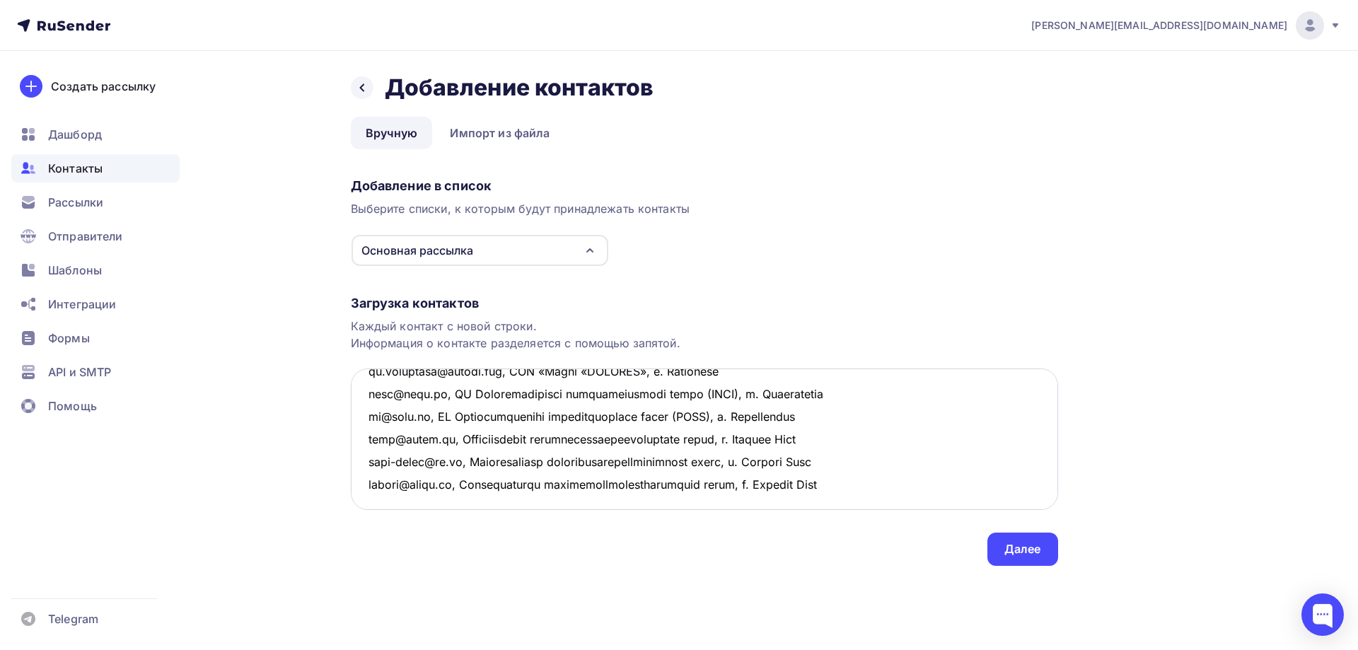
scroll to position [482, 0]
click at [850, 487] on textarea at bounding box center [704, 438] width 707 height 141
click at [385, 433] on textarea at bounding box center [704, 438] width 707 height 141
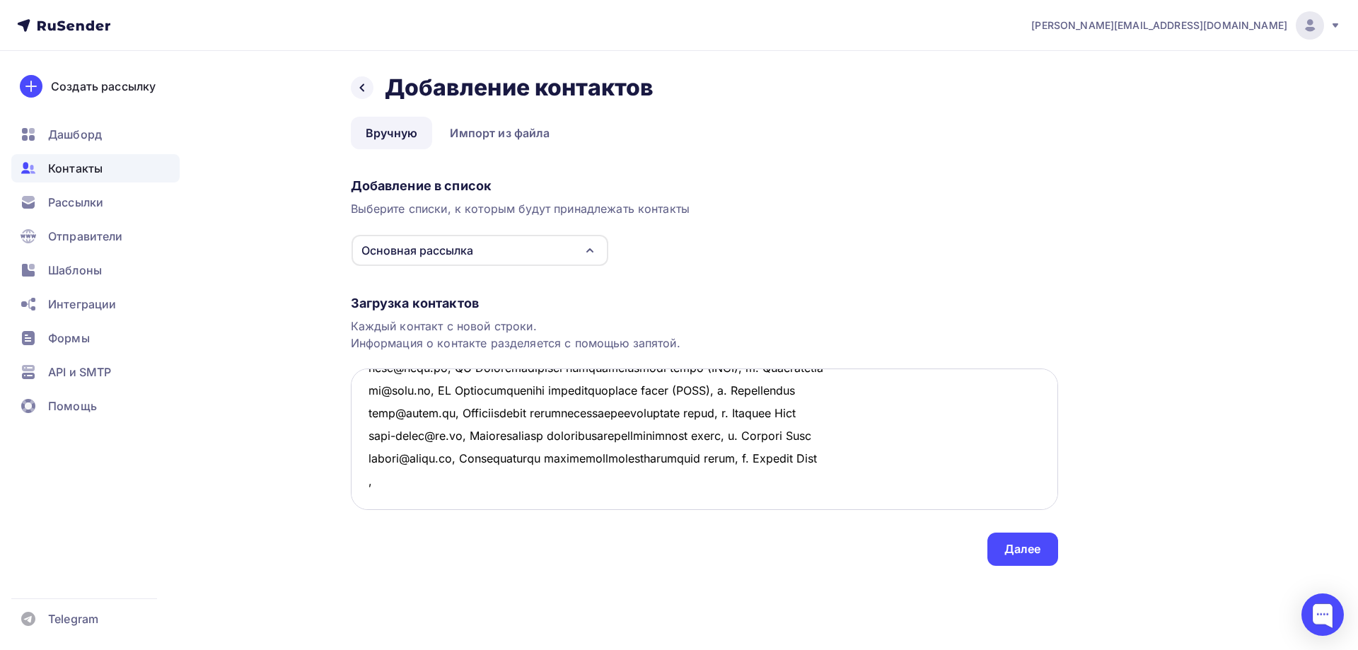
paste textarea "ООО Боготольский ВРЗ ст. Боготол"
click at [506, 431] on textarea at bounding box center [704, 438] width 707 height 141
drag, startPoint x: 574, startPoint y: 434, endPoint x: 356, endPoint y: 436, distance: 217.8
click at [356, 436] on textarea at bounding box center [704, 438] width 707 height 141
click at [400, 467] on textarea at bounding box center [704, 438] width 707 height 141
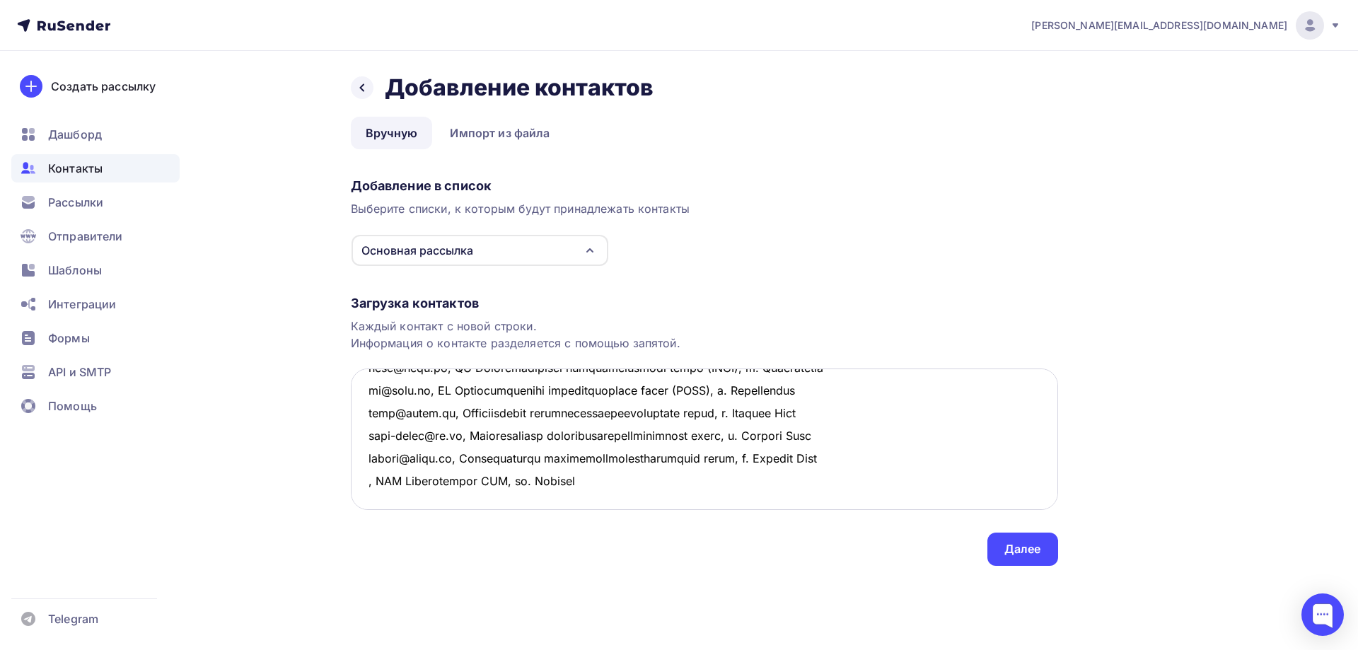
paste textarea ", ООО Боготольский ВРЗ, ст. Боготол"
click at [363, 438] on textarea at bounding box center [704, 438] width 707 height 141
paste textarea "[EMAIL_ADDRESS][DOMAIN_NAME]"
click at [368, 458] on textarea at bounding box center [704, 438] width 707 height 141
paste textarea "[EMAIL_ADDRESS][DOMAIN_NAME]"
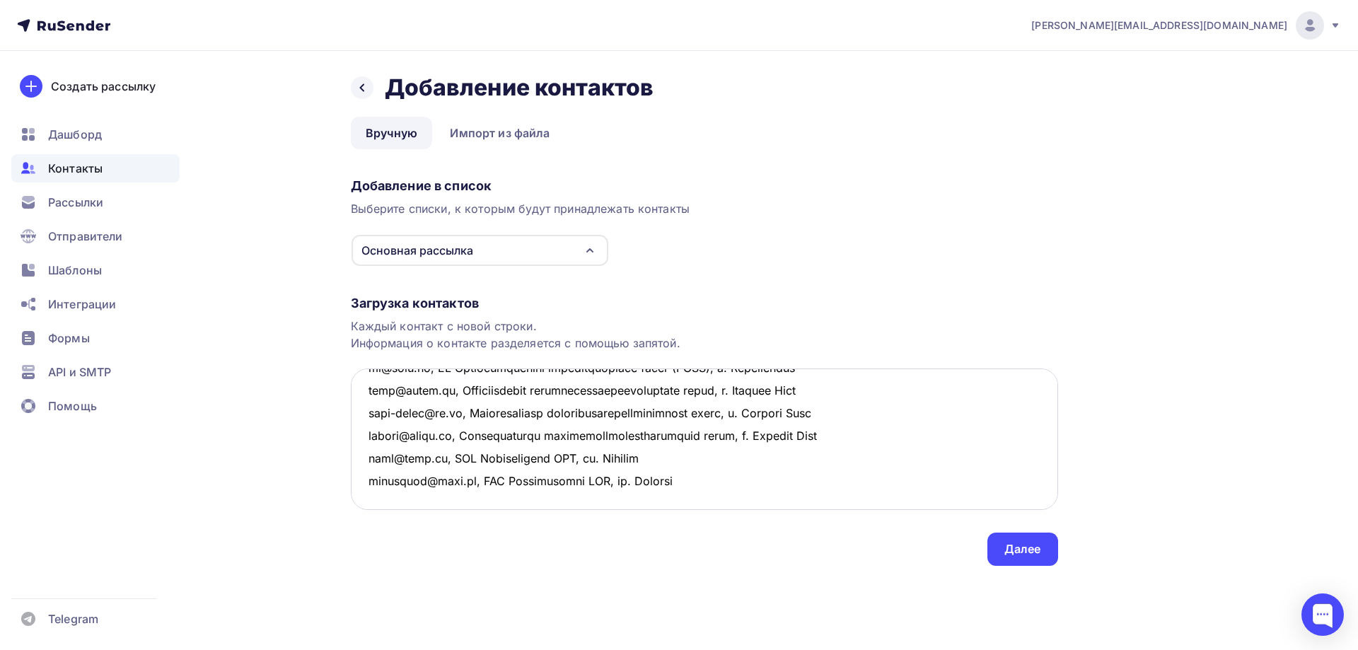
click at [665, 460] on textarea at bounding box center [704, 438] width 707 height 141
click at [675, 462] on textarea at bounding box center [704, 438] width 707 height 141
click at [392, 429] on textarea at bounding box center [704, 438] width 707 height 141
paste textarea "ООО "Центр Ремонта Вагонов Абдулино" г. [PERSON_NAME]"
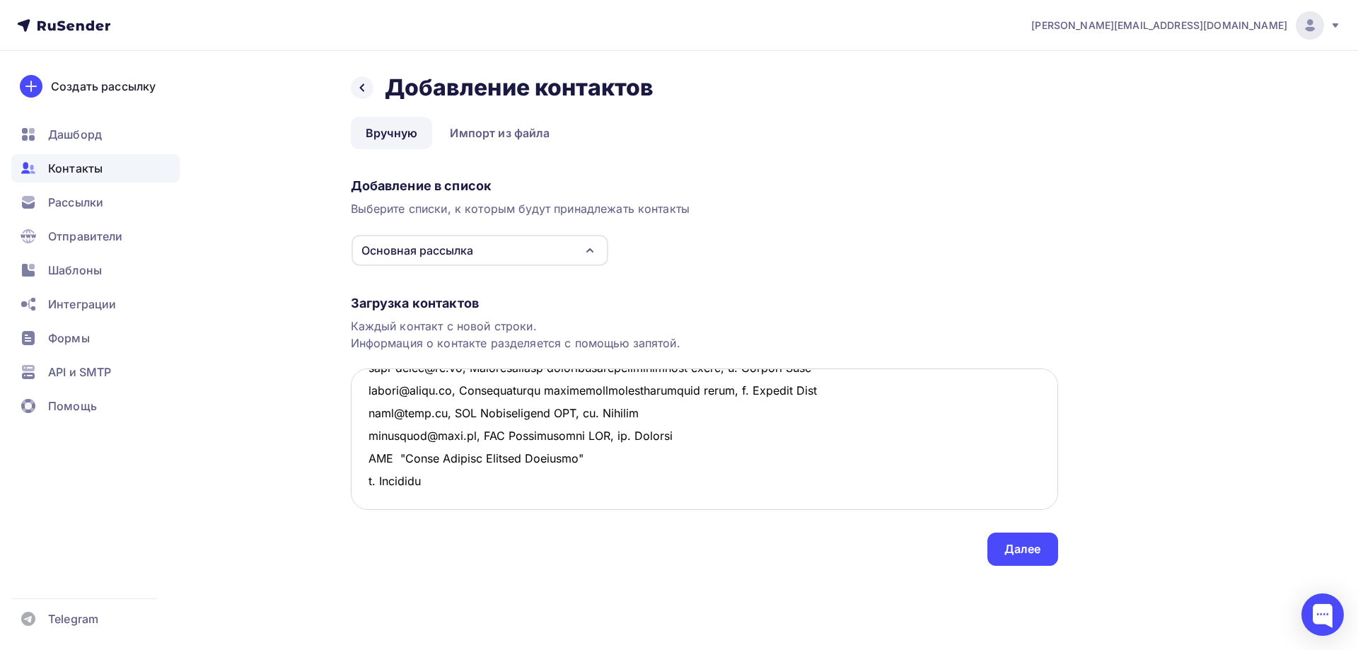
click at [609, 433] on textarea at bounding box center [704, 438] width 707 height 141
click at [367, 433] on textarea at bounding box center [704, 438] width 707 height 141
drag, startPoint x: 605, startPoint y: 438, endPoint x: 617, endPoint y: 448, distance: 16.0
click at [607, 438] on textarea at bounding box center [704, 438] width 707 height 141
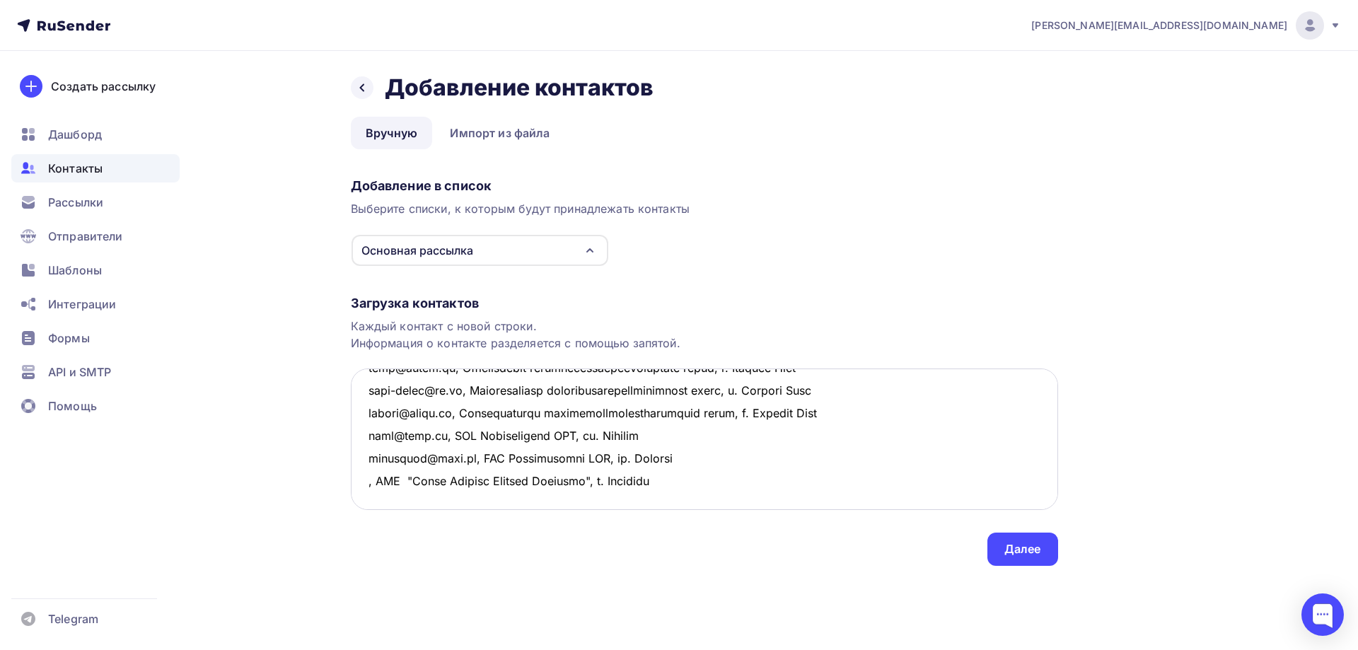
drag, startPoint x: 686, startPoint y: 433, endPoint x: 356, endPoint y: 433, distance: 330.3
click at [356, 433] on textarea at bounding box center [704, 438] width 707 height 141
click at [375, 461] on textarea at bounding box center [704, 438] width 707 height 141
paste textarea ", ООО "Центр Ремонта Вагонов Абдулино", г. [PERSON_NAME]"
click at [366, 436] on textarea at bounding box center [704, 438] width 707 height 141
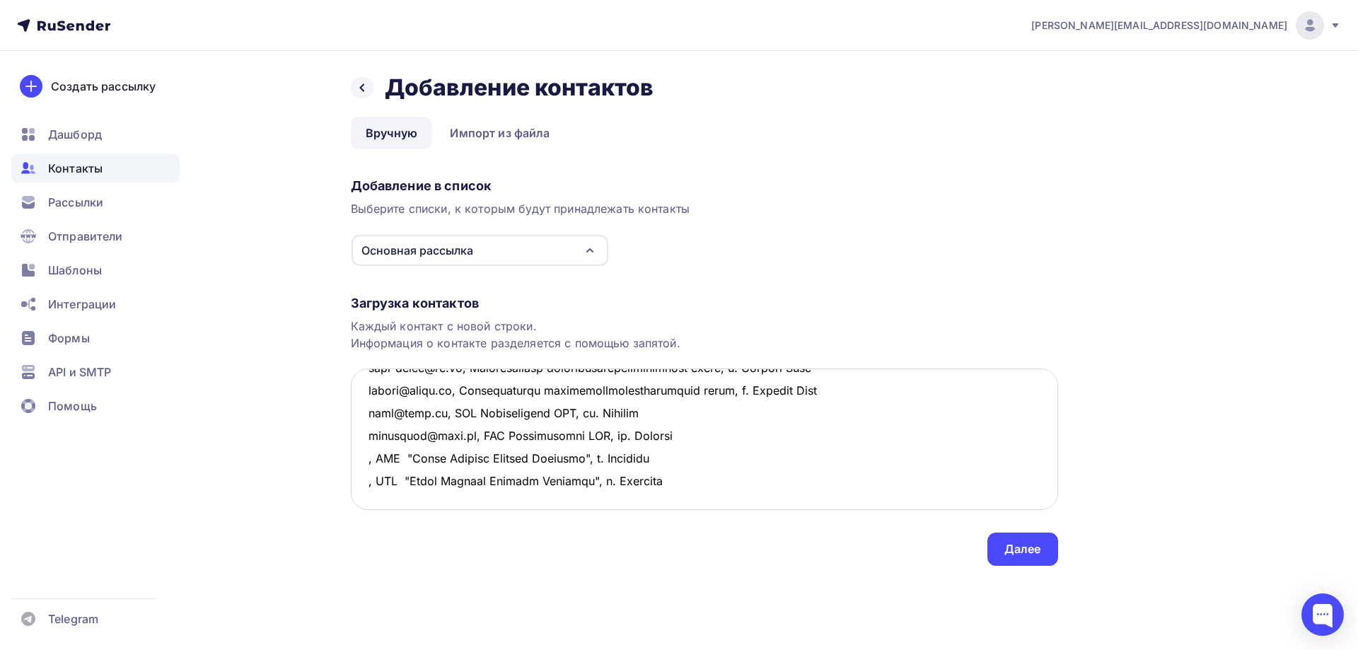
paste textarea "[EMAIL_ADDRESS][DOMAIN_NAME]"
click at [363, 457] on textarea at bounding box center [704, 438] width 707 height 141
paste textarea "[EMAIL_ADDRESS][DOMAIN_NAME]"
click at [378, 477] on textarea at bounding box center [704, 438] width 707 height 141
paste textarea "[EMAIL_ADDRESS][DOMAIN_NAME]"
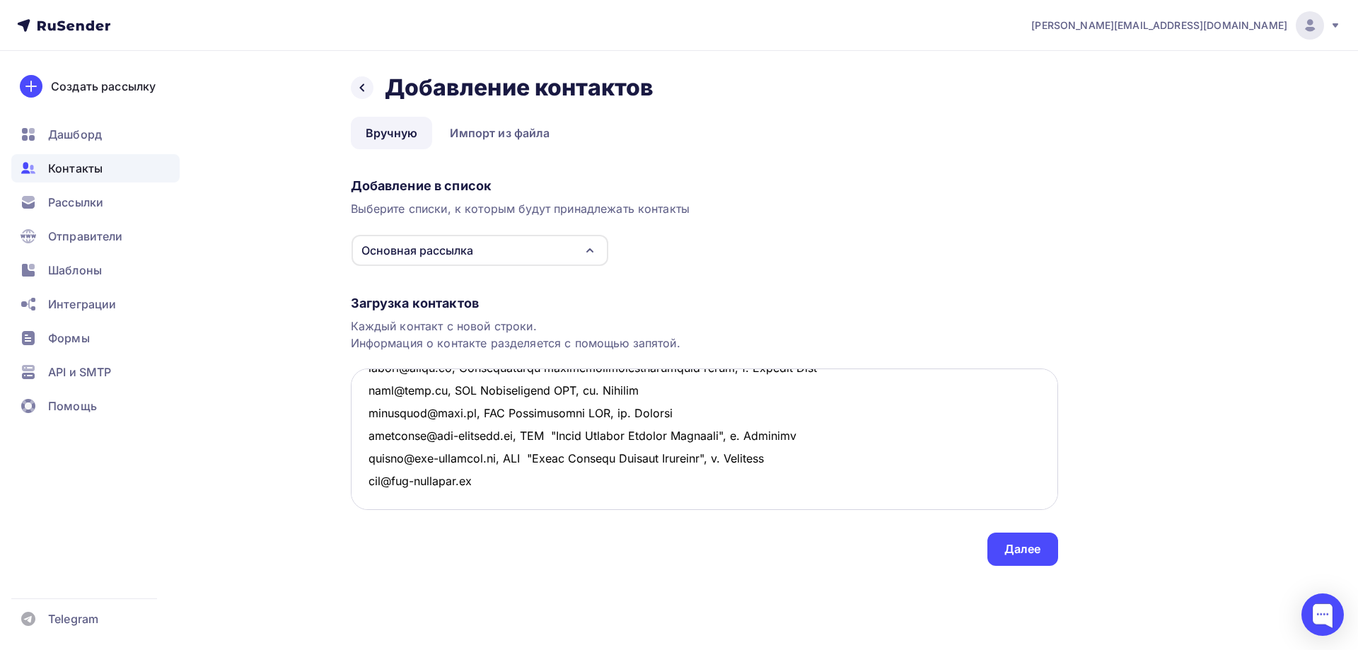
drag, startPoint x: 499, startPoint y: 455, endPoint x: 868, endPoint y: 448, distance: 369.9
click at [868, 448] on textarea at bounding box center [704, 438] width 707 height 141
click at [367, 484] on textarea at bounding box center [704, 438] width 707 height 141
paste textarea ", ООО "Центр Ремонта Вагонов Абдулино", г. [PERSON_NAME]"
click at [489, 479] on textarea at bounding box center [704, 438] width 707 height 141
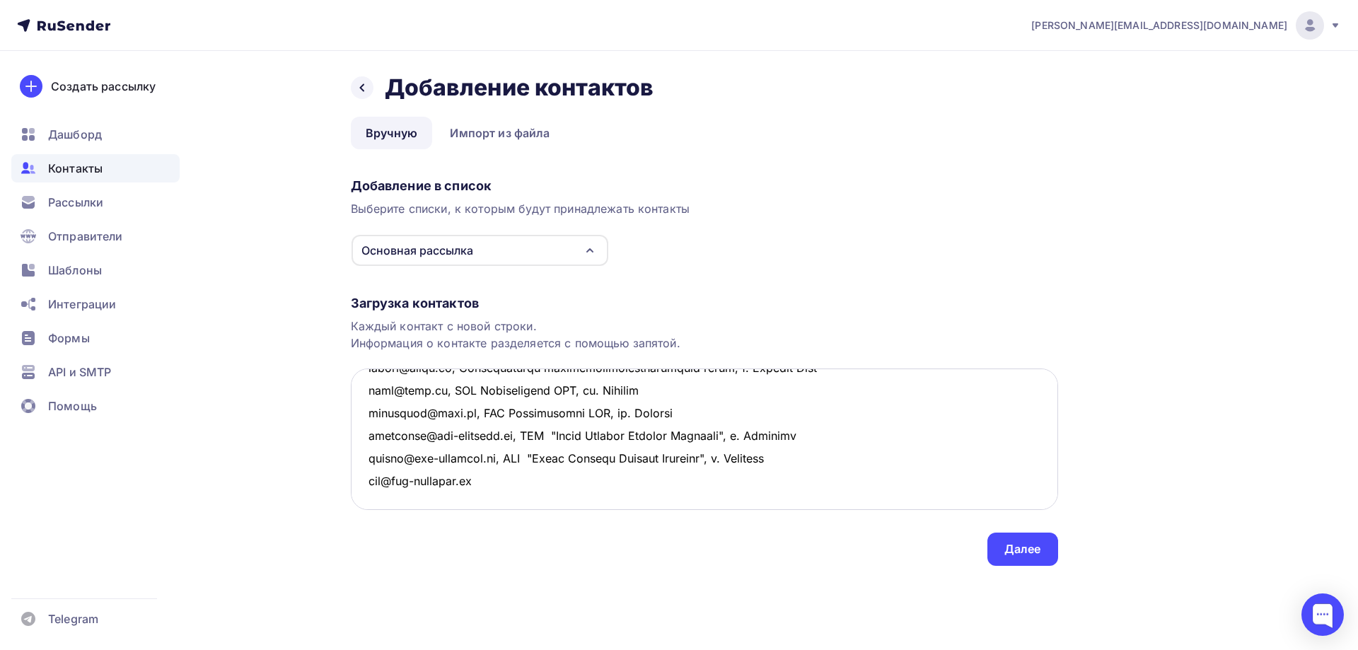
paste textarea ", ООО "Центр Ремонта Вагонов Абдулино", г. [PERSON_NAME]"
click at [373, 489] on textarea at bounding box center [704, 438] width 707 height 141
click at [793, 481] on textarea at bounding box center [704, 438] width 707 height 141
click at [365, 439] on textarea at bounding box center [704, 438] width 707 height 141
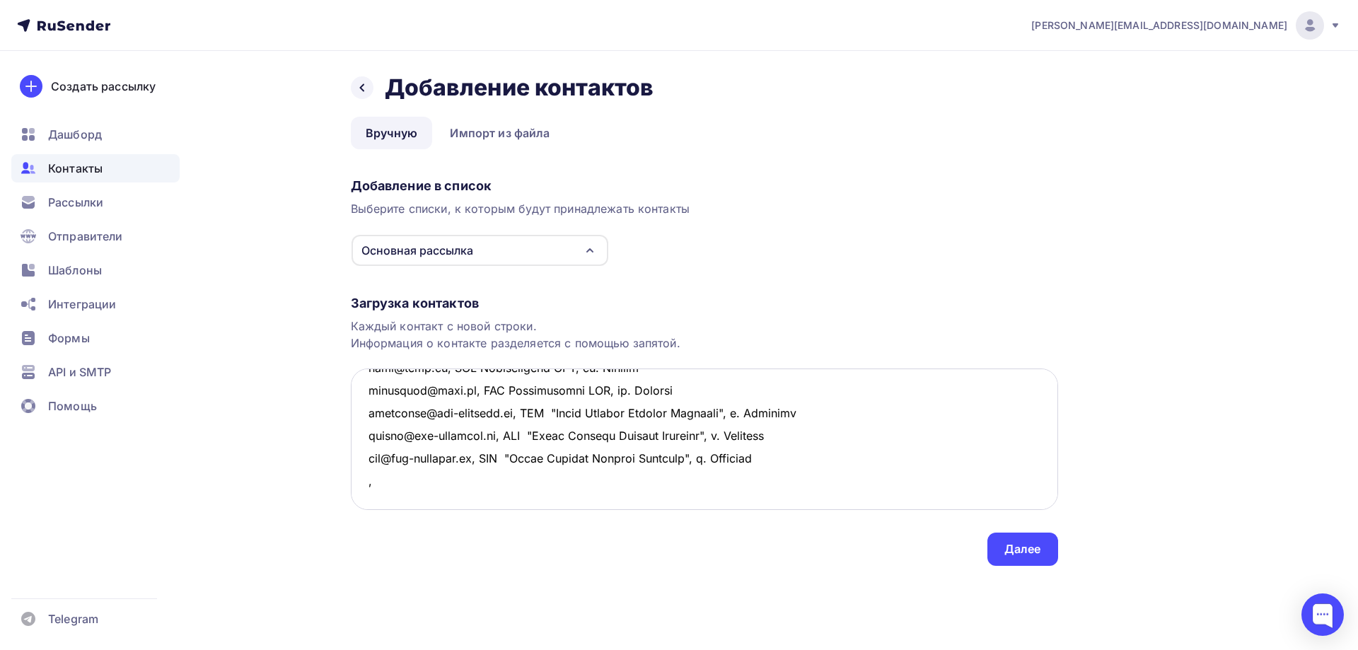
paste textarea "АО «МЕТРОВАГОНМАШ» г. [GEOGRAPHIC_DATA]"
click at [519, 438] on textarea at bounding box center [704, 438] width 707 height 141
click at [363, 432] on textarea at bounding box center [704, 438] width 707 height 141
paste textarea "[EMAIL_ADDRESS][DOMAIN_NAME]"
click at [380, 455] on textarea at bounding box center [704, 438] width 707 height 141
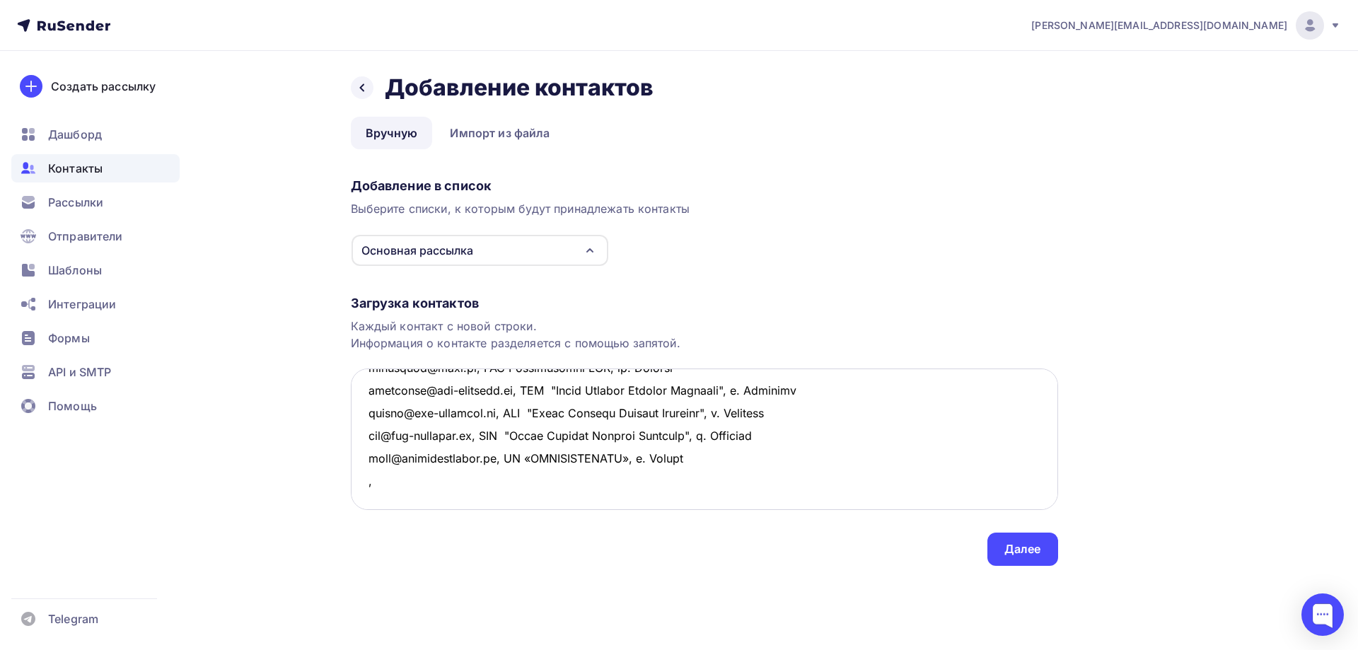
paste textarea "ООО "Златоустовский Ремонтно-механический завод" г. Златоуст"
click at [680, 460] on textarea at bounding box center [704, 438] width 707 height 141
drag, startPoint x: 750, startPoint y: 458, endPoint x: 342, endPoint y: 455, distance: 407.3
click at [342, 455] on div "Назад Добавление контактов Добавление контактов Вручную Импорт из файла Вручную…" at bounding box center [679, 336] width 1159 height 571
click at [399, 482] on textarea at bounding box center [704, 438] width 707 height 141
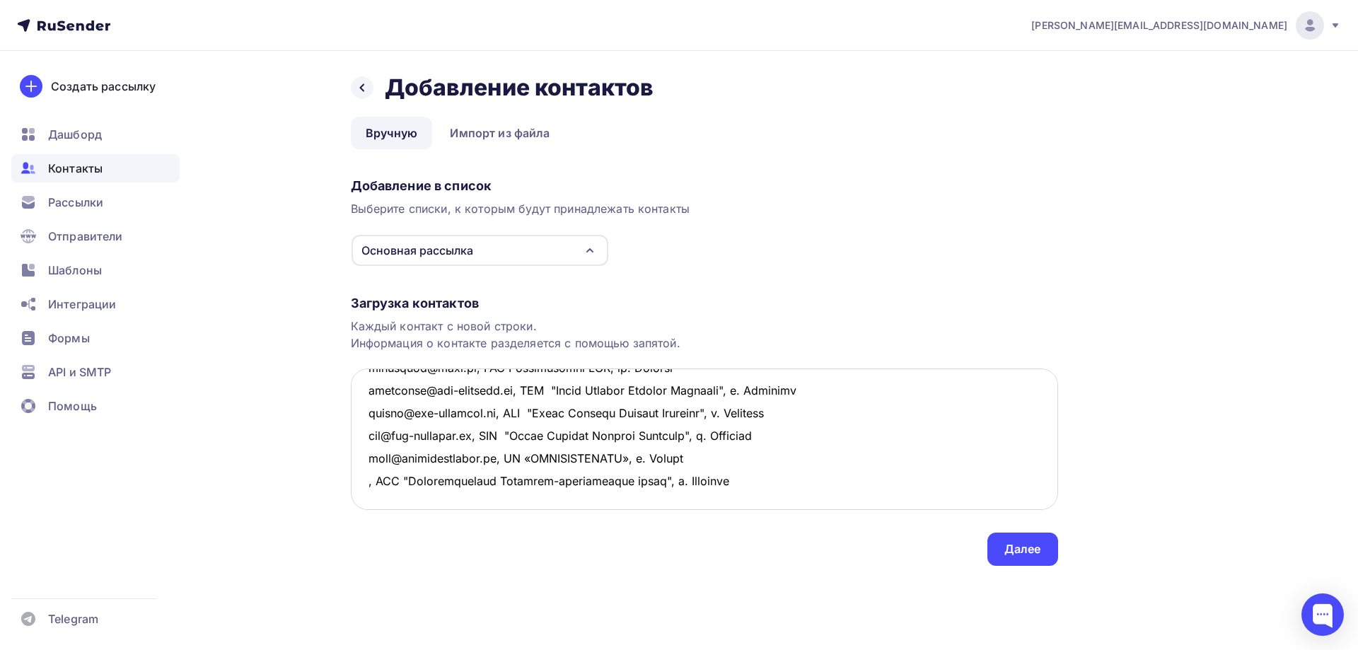
paste textarea ", ООО "Златоустовский Ремонтно-механический завод", г. Златоуст"
click at [369, 458] on textarea at bounding box center [704, 438] width 707 height 141
paste textarea "[EMAIL_ADDRESS][DOMAIN_NAME]"
click at [363, 485] on textarea at bounding box center [704, 438] width 707 height 141
paste textarea "[EMAIL_ADDRESS][DOMAIN_NAME]"
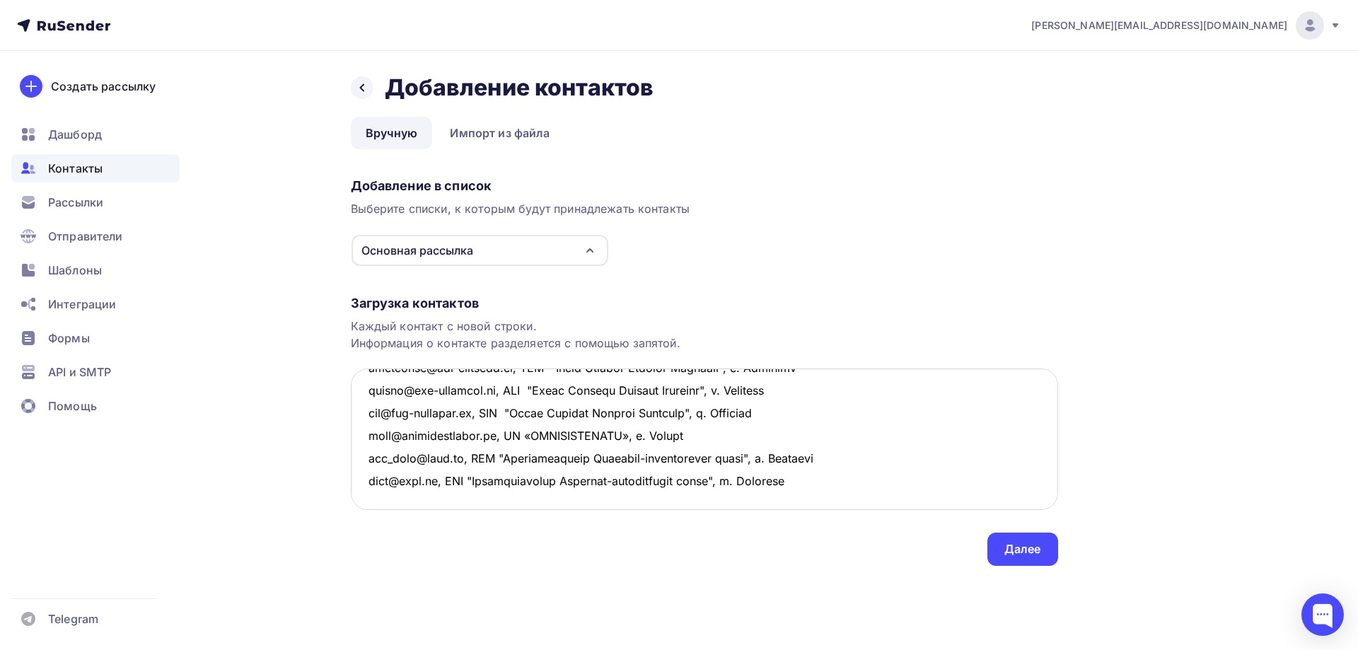
click at [833, 482] on textarea at bounding box center [704, 438] width 707 height 141
click at [381, 458] on textarea at bounding box center [704, 438] width 707 height 141
paste textarea "ООО "КОЛОМЕНСКИЙ ОПЫТНО-МЕХАНИЧЕСКИЙ ЗАВОД" НППИ СЕРИЙНОГО"КОМЗ" г. Коломна"
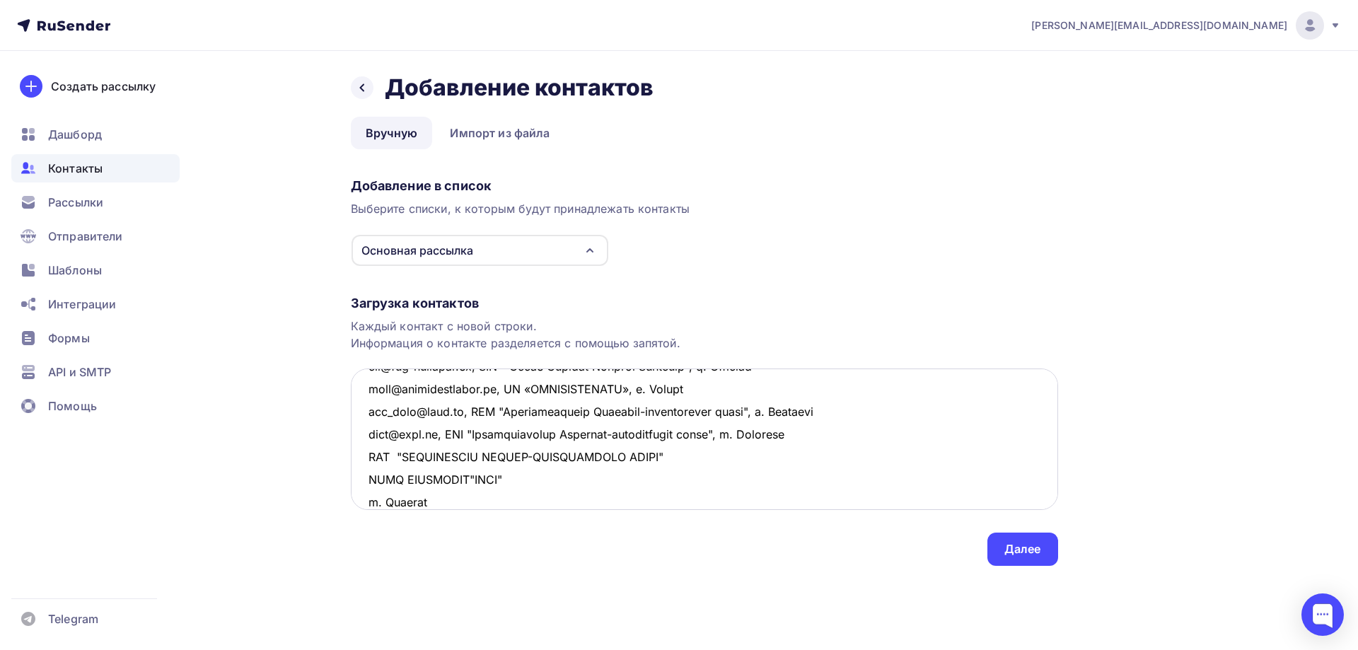
click at [374, 458] on textarea at bounding box center [704, 438] width 707 height 141
click at [365, 457] on textarea at bounding box center [704, 438] width 707 height 141
click at [707, 460] on textarea at bounding box center [704, 438] width 707 height 141
click at [867, 453] on textarea at bounding box center [704, 438] width 707 height 141
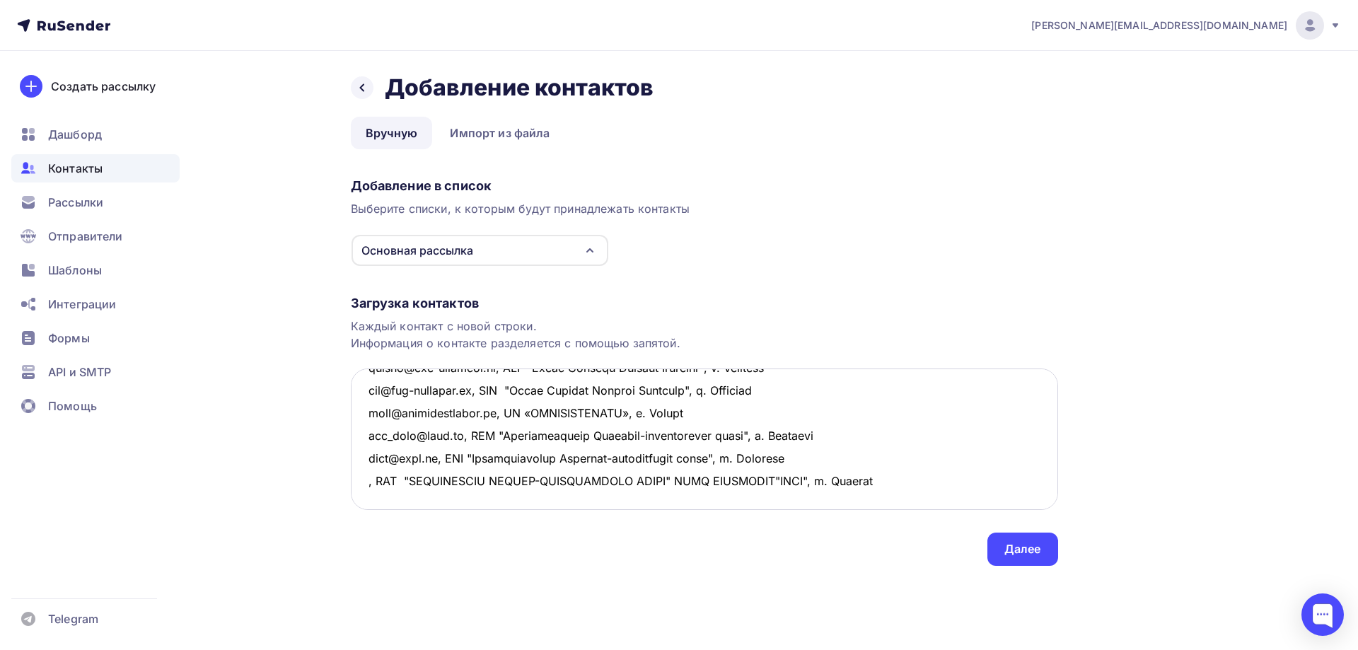
drag, startPoint x: 934, startPoint y: 458, endPoint x: 362, endPoint y: 458, distance: 572.1
click at [362, 458] on textarea at bounding box center [704, 438] width 707 height 141
click at [381, 479] on textarea at bounding box center [704, 438] width 707 height 141
paste textarea ", ООО "КОЛОМЕНСКИЙ ОПЫТНО-МЕХАНИЧЕСКИЙ ЗАВОД" НППИ СЕРИЙНОГО"КОМЗ", г. Коломна"
click at [367, 457] on textarea at bounding box center [704, 438] width 707 height 141
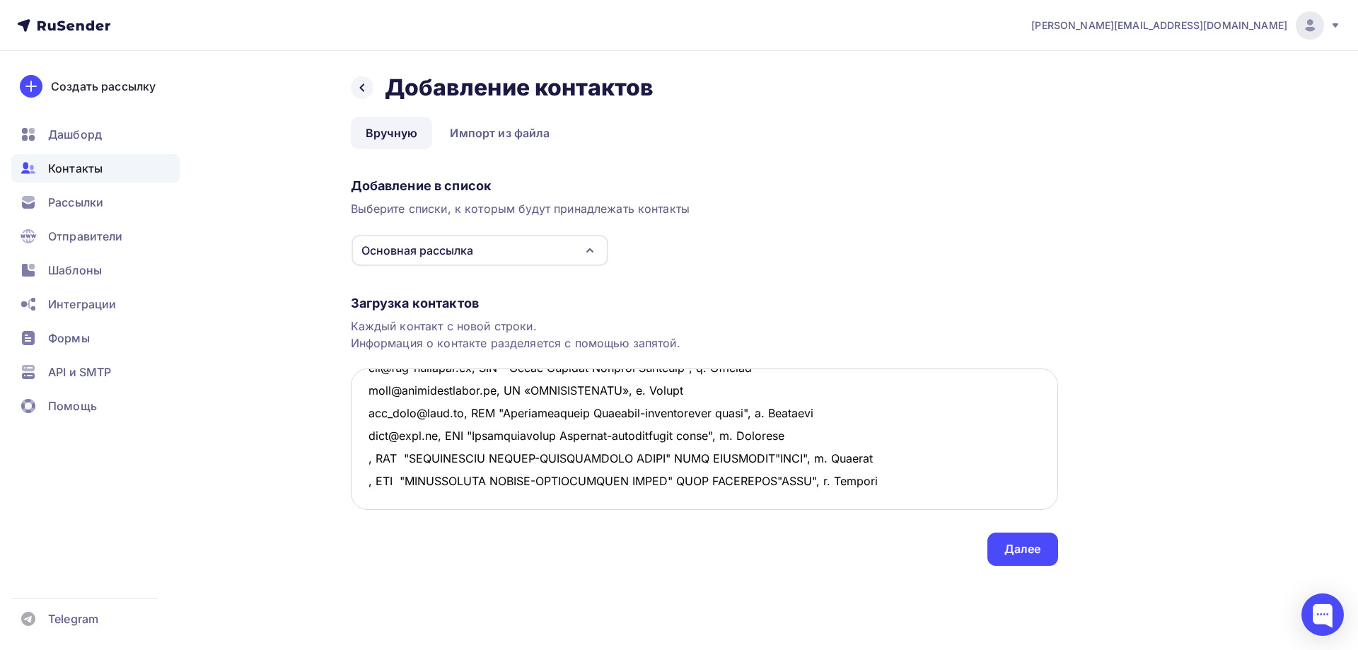
paste textarea "[EMAIL_ADDRESS][DOMAIN_NAME]"
click at [366, 482] on textarea at bounding box center [704, 438] width 707 height 141
paste textarea "[EMAIL_ADDRESS][DOMAIN_NAME]"
click at [1013, 478] on textarea at bounding box center [704, 438] width 707 height 141
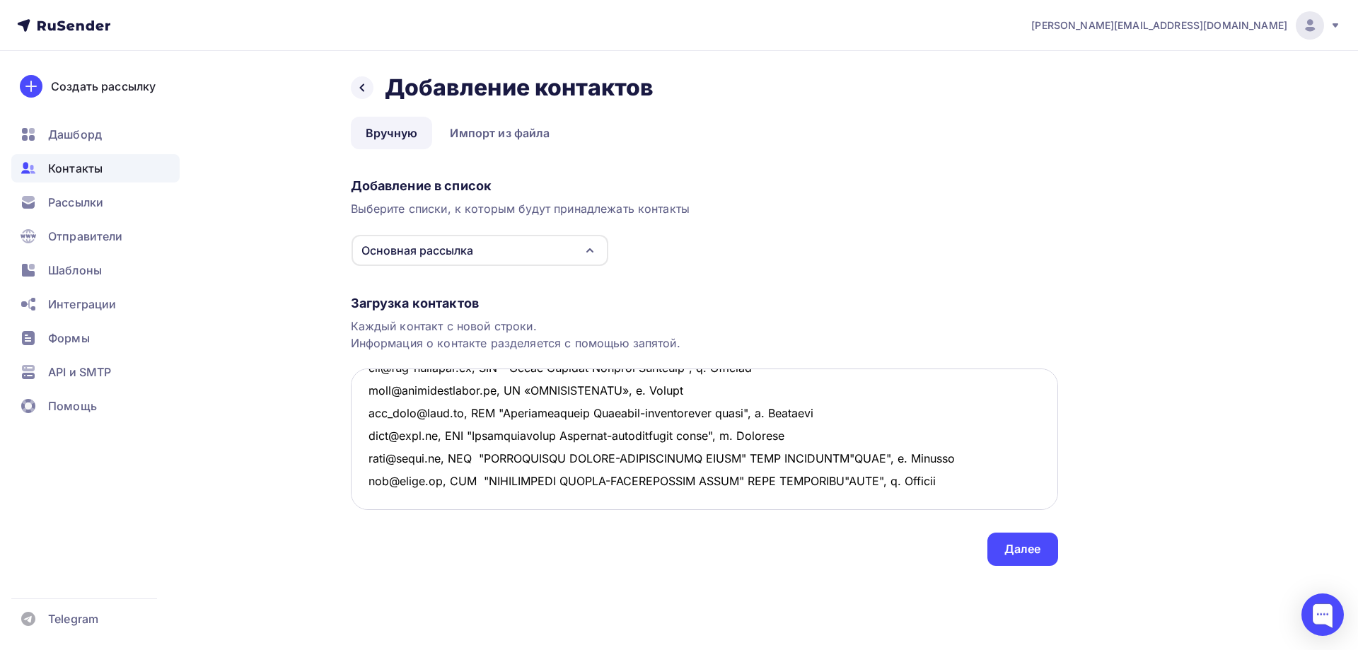
click at [390, 462] on textarea at bounding box center [704, 438] width 707 height 141
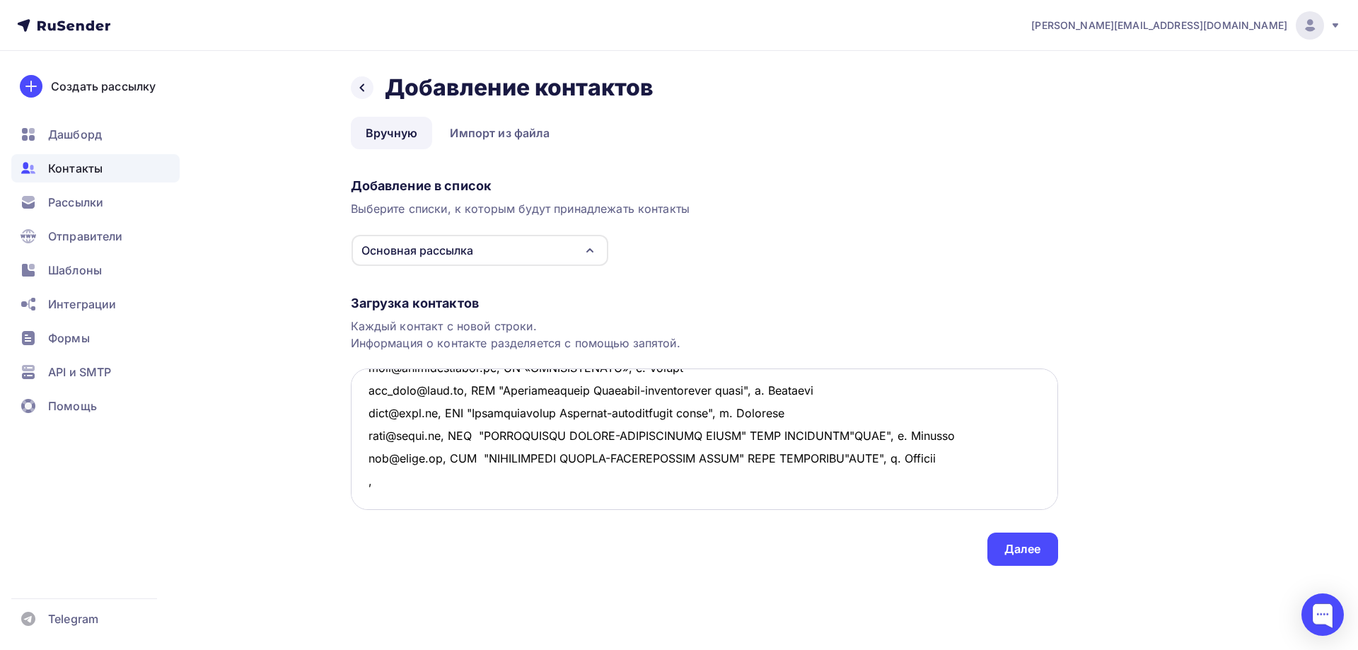
paste textarea "ООО «ТПП Белтрансмаш» г. [GEOGRAPHIC_DATA]"
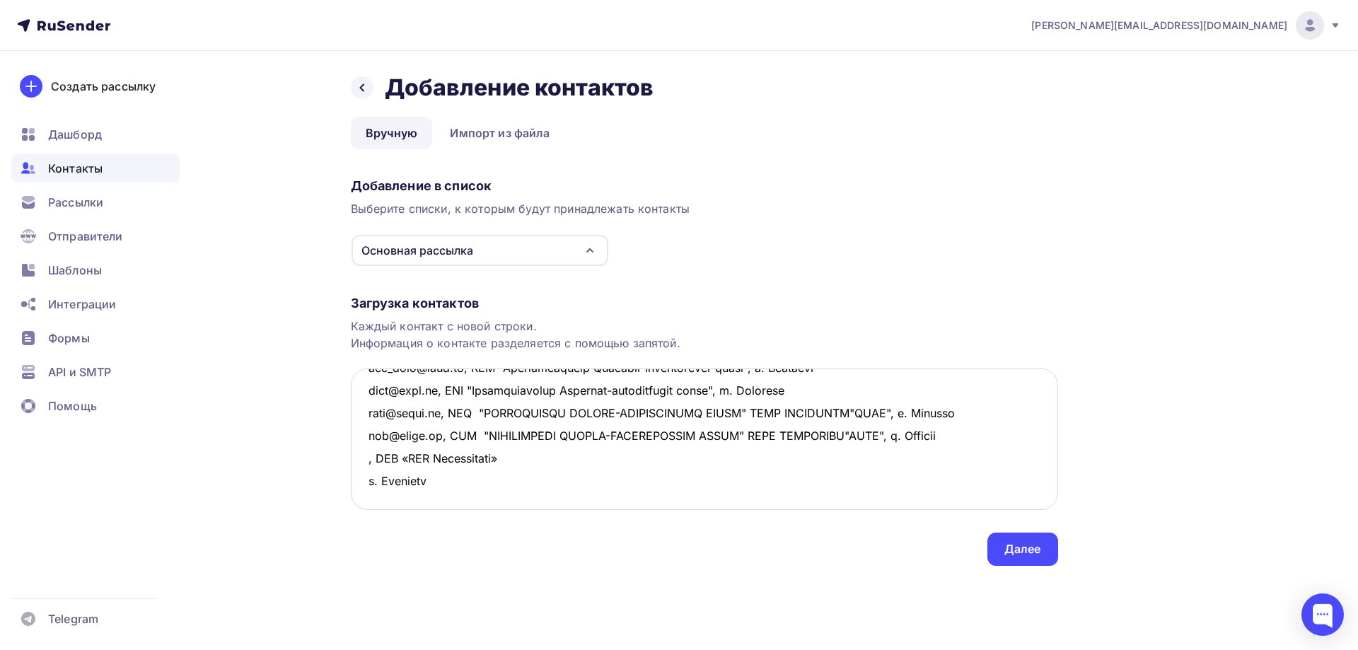
click at [532, 458] on textarea at bounding box center [704, 438] width 707 height 141
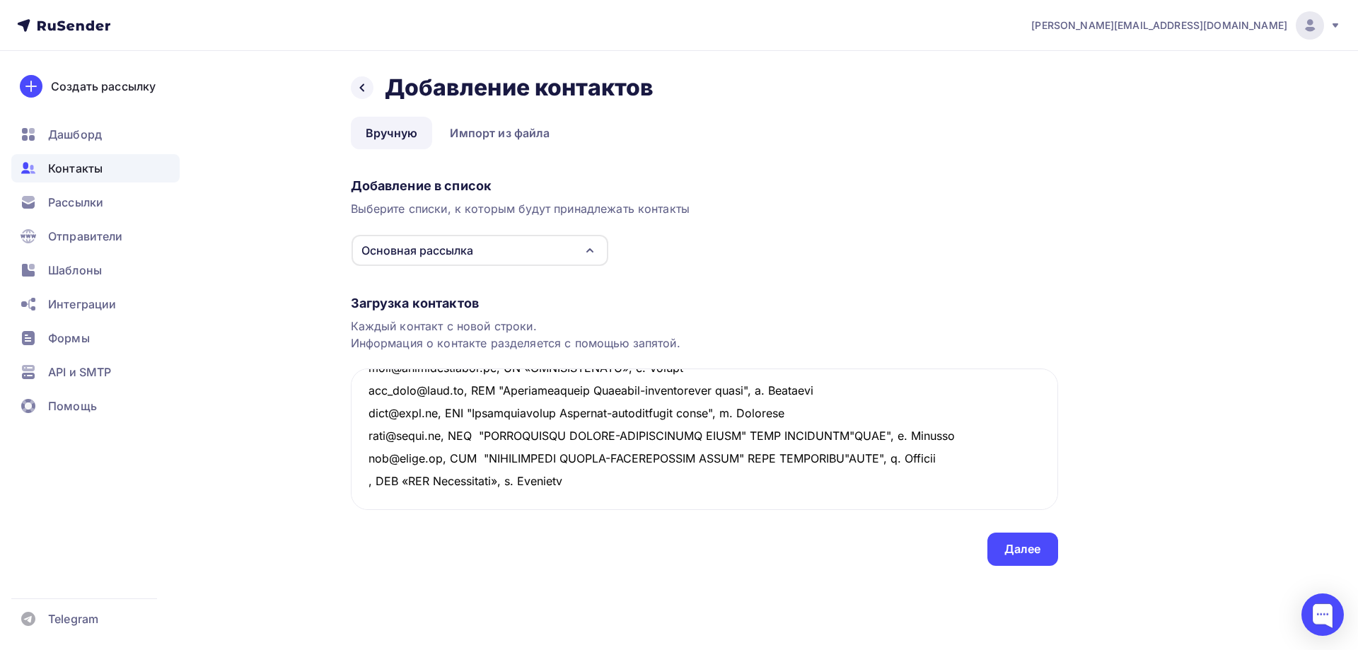
drag, startPoint x: 579, startPoint y: 455, endPoint x: 327, endPoint y: 467, distance: 252.7
click at [327, 467] on div "Назад Добавление контактов Добавление контактов Вручную Импорт из файла Вручную…" at bounding box center [679, 336] width 1159 height 571
click at [394, 487] on textarea at bounding box center [704, 438] width 707 height 141
paste textarea ", ООО «ТПП Белтрансмаш», г. [GEOGRAPHIC_DATA]"
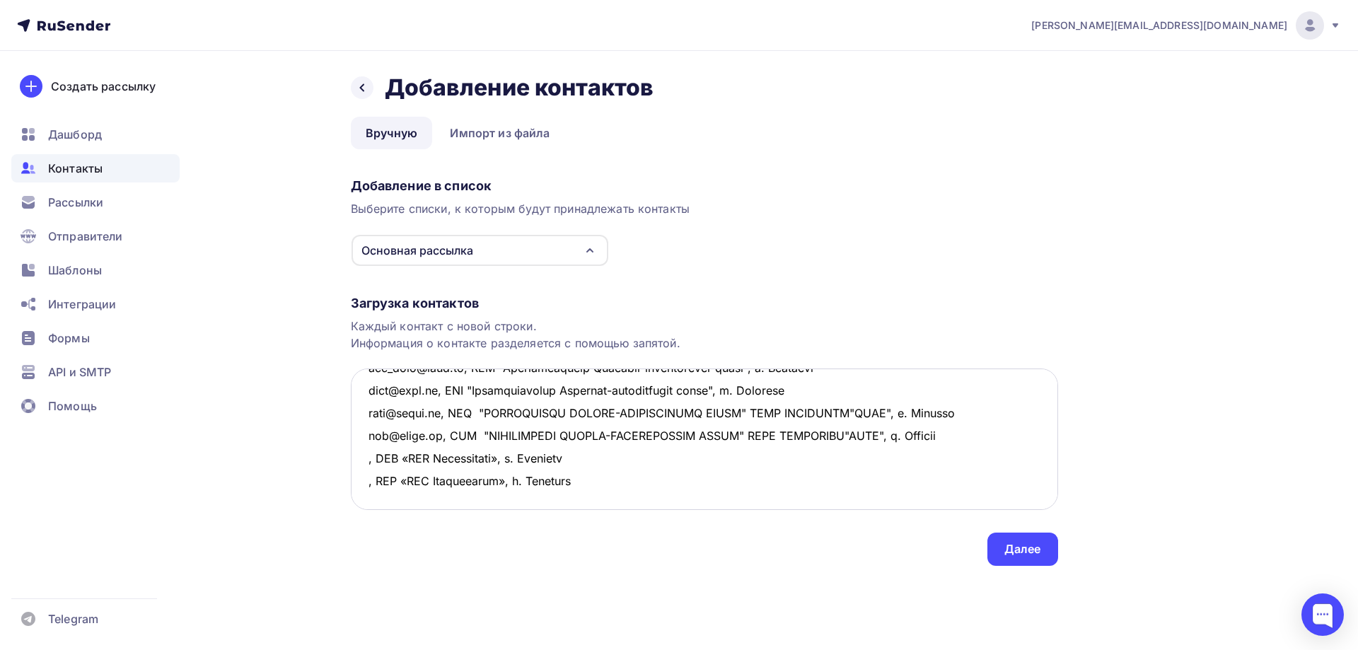
click at [365, 454] on textarea at bounding box center [704, 438] width 707 height 141
paste textarea "[EMAIL_ADDRESS][DOMAIN_NAME]"
click at [369, 483] on textarea at bounding box center [704, 438] width 707 height 141
paste textarea "[EMAIL_ADDRESS][DOMAIN_NAME]"
click at [718, 475] on textarea at bounding box center [704, 438] width 707 height 141
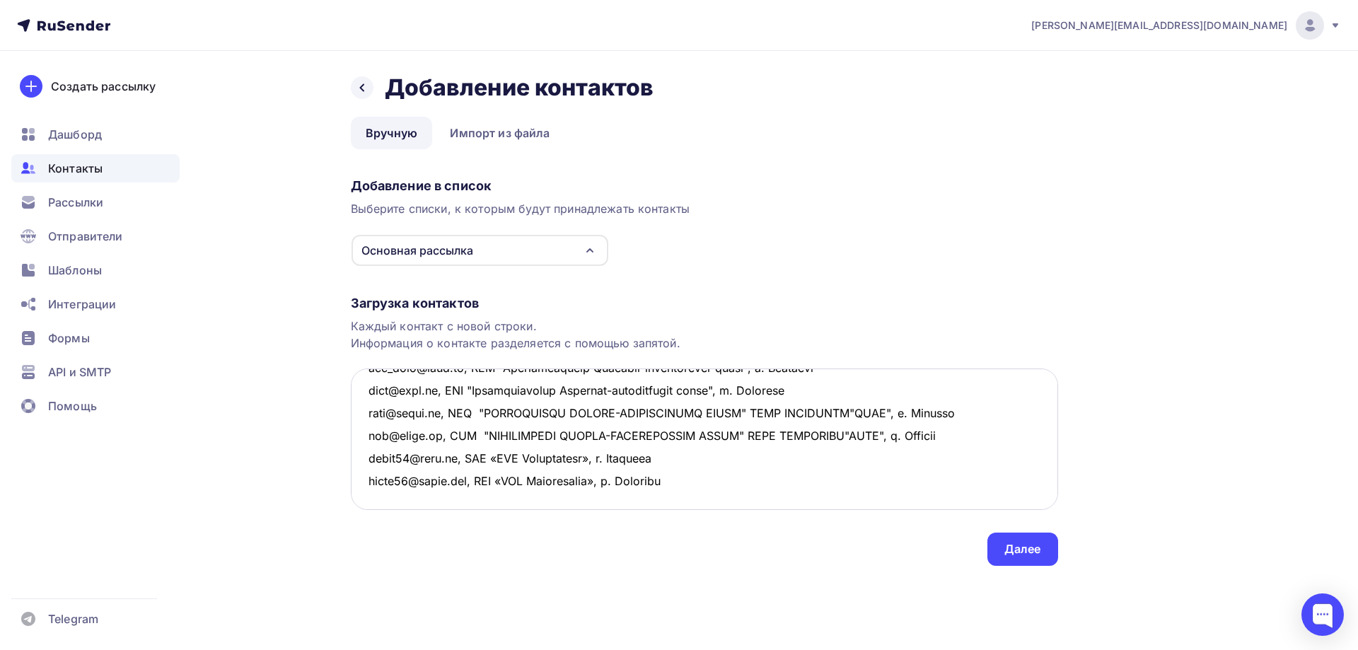
scroll to position [819, 0]
click at [363, 443] on textarea at bounding box center [704, 438] width 707 height 141
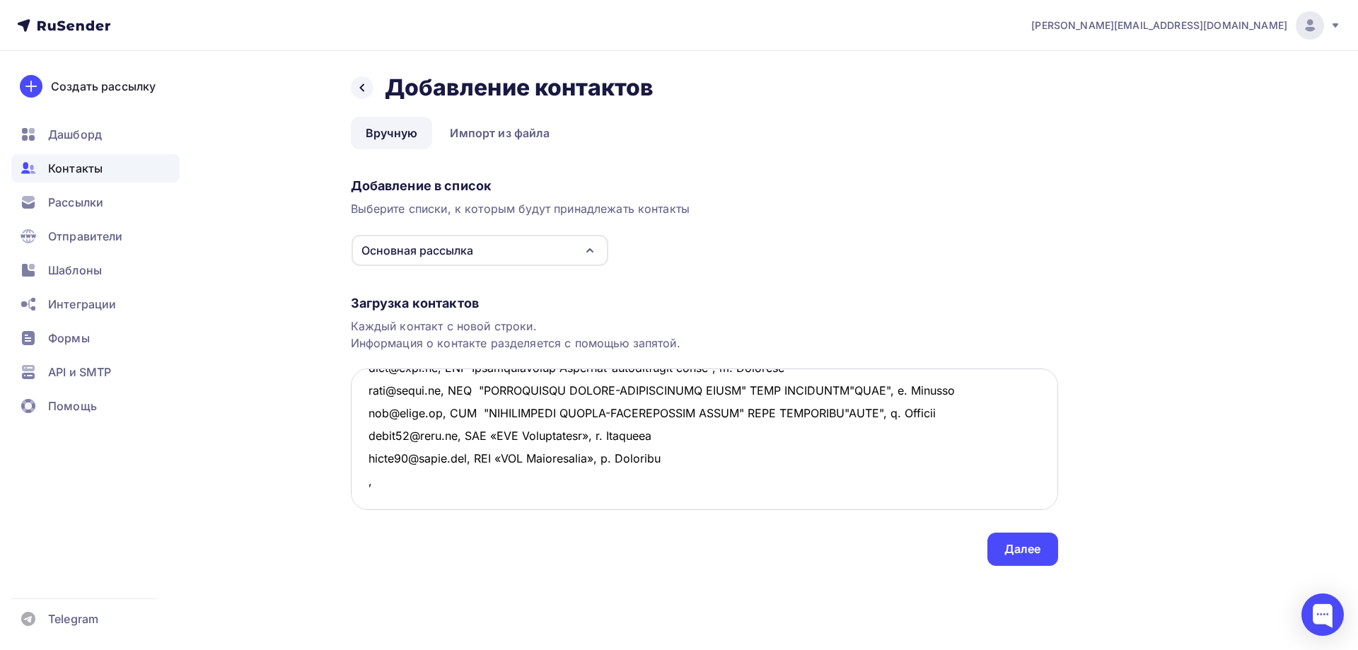
paste textarea "ООО "[PERSON_NAME] завод транспортного машиностроения" г. [GEOGRAPHIC_DATA]"
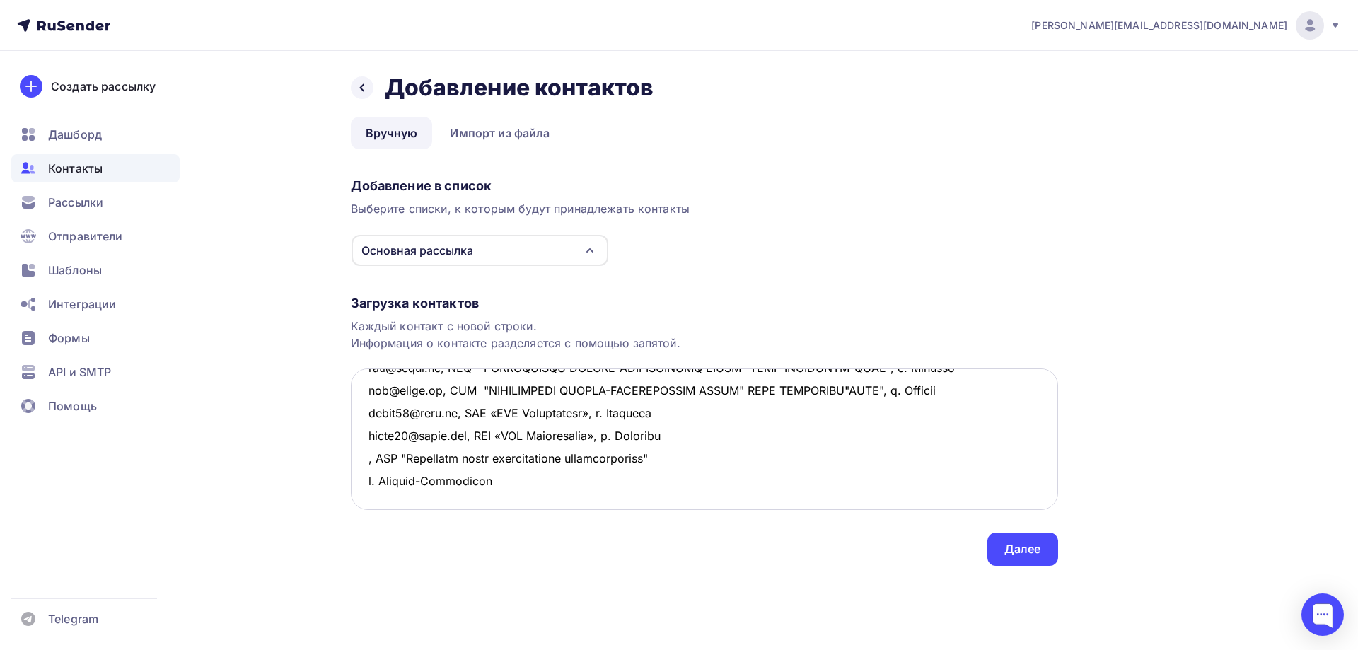
click at [697, 438] on textarea at bounding box center [704, 438] width 707 height 141
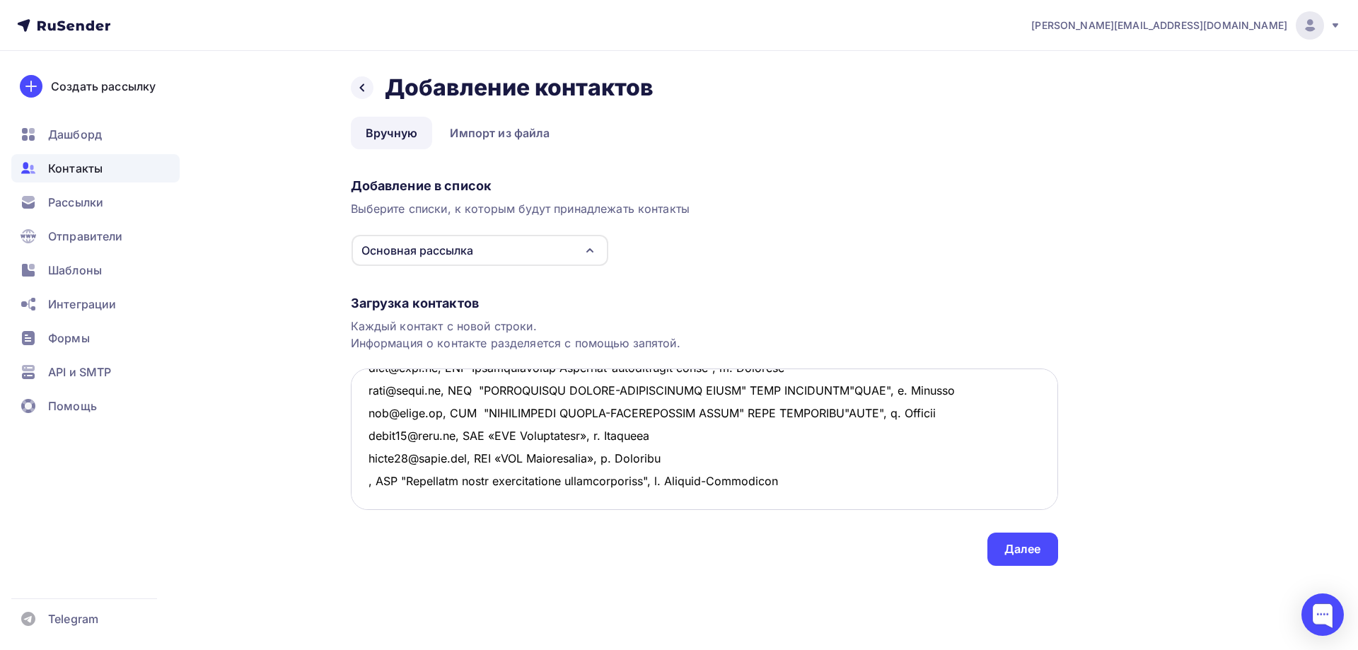
click at [367, 438] on textarea at bounding box center [704, 438] width 707 height 141
paste textarea "[EMAIL_ADDRESS][DOMAIN_NAME]"
click at [369, 458] on textarea at bounding box center [704, 438] width 707 height 141
paste textarea "[EMAIL_ADDRESS][DOMAIN_NAME]"
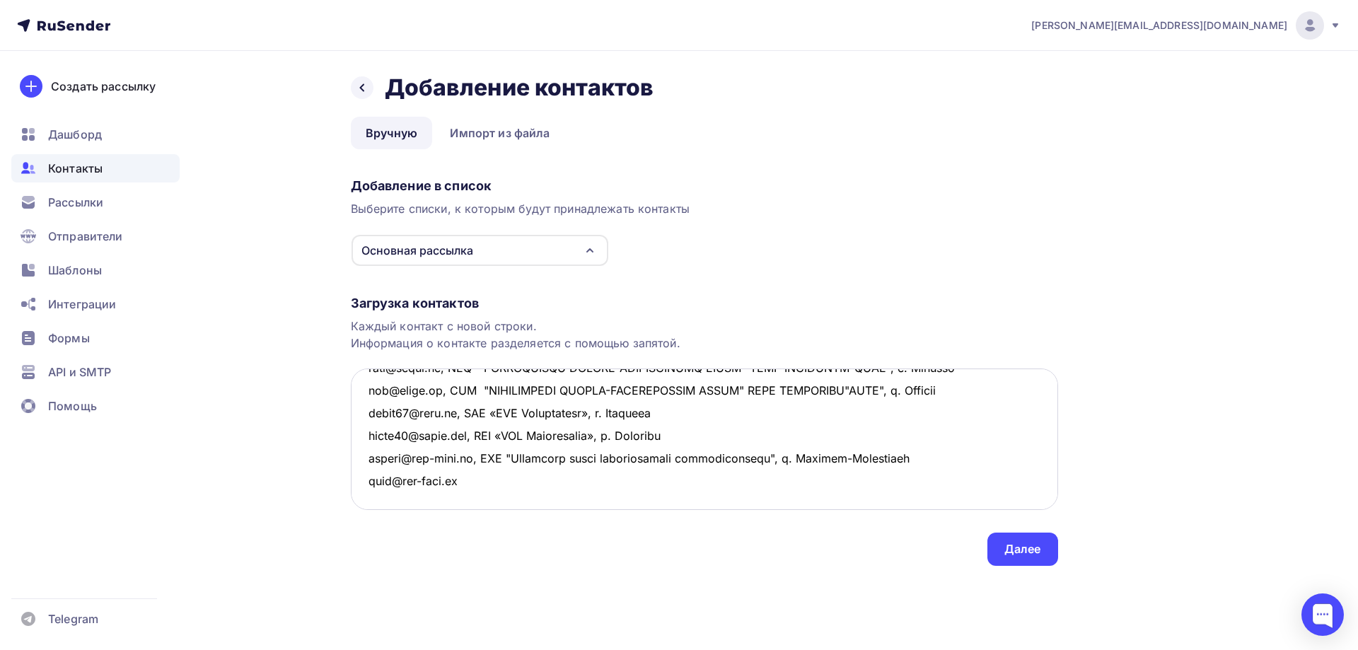
click at [364, 479] on textarea at bounding box center [704, 438] width 707 height 141
paste textarea "[EMAIL_ADDRESS][DOMAIN_NAME]"
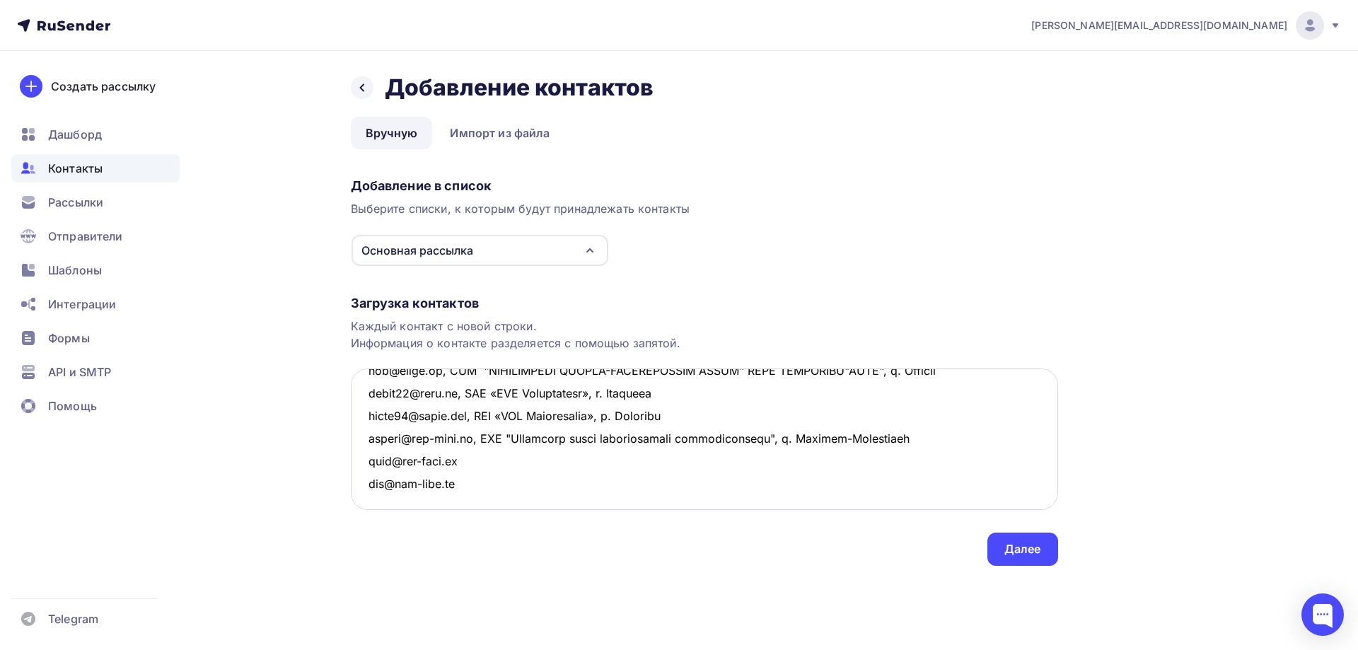
drag, startPoint x: 475, startPoint y: 441, endPoint x: 947, endPoint y: 447, distance: 471.7
click at [947, 447] on textarea at bounding box center [704, 438] width 707 height 141
click at [480, 459] on textarea at bounding box center [704, 438] width 707 height 141
paste textarea ", ООО "[PERSON_NAME] завод транспортного машиностроения", г. [GEOGRAPHIC_DATA]"
click at [464, 495] on textarea at bounding box center [704, 438] width 707 height 141
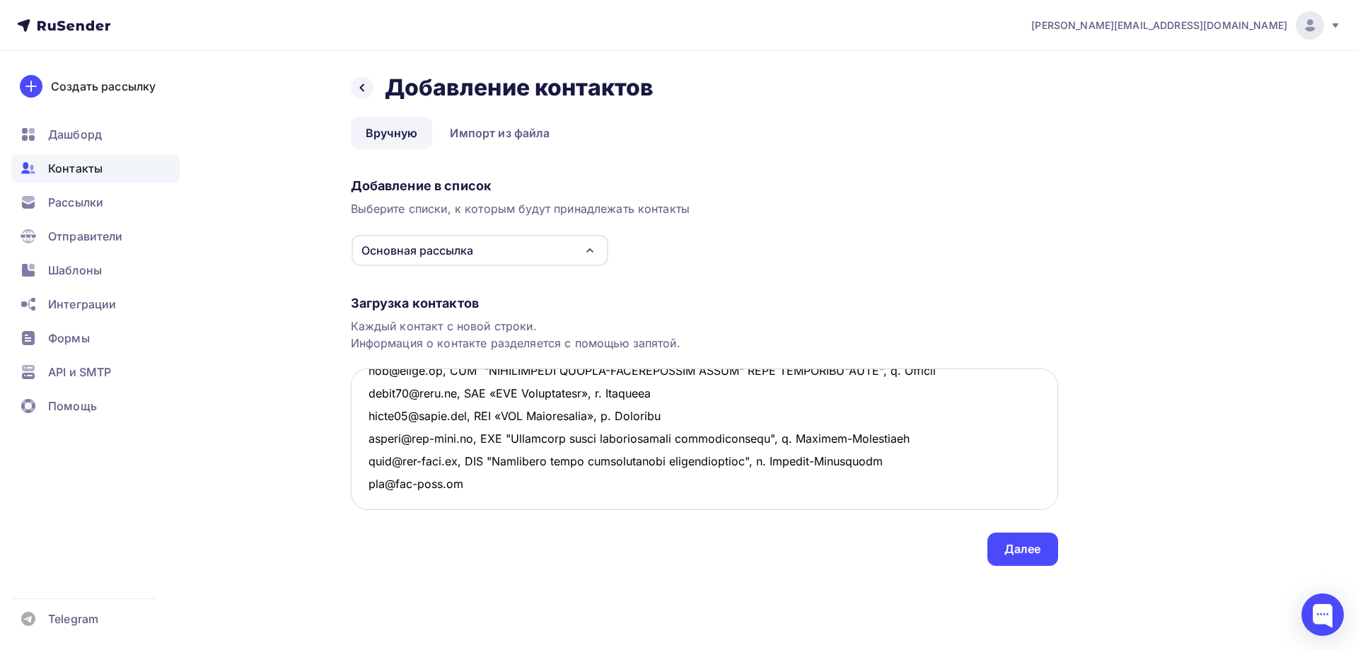
paste textarea ", ООО "[PERSON_NAME] завод транспортного машиностроения", г. [GEOGRAPHIC_DATA]"
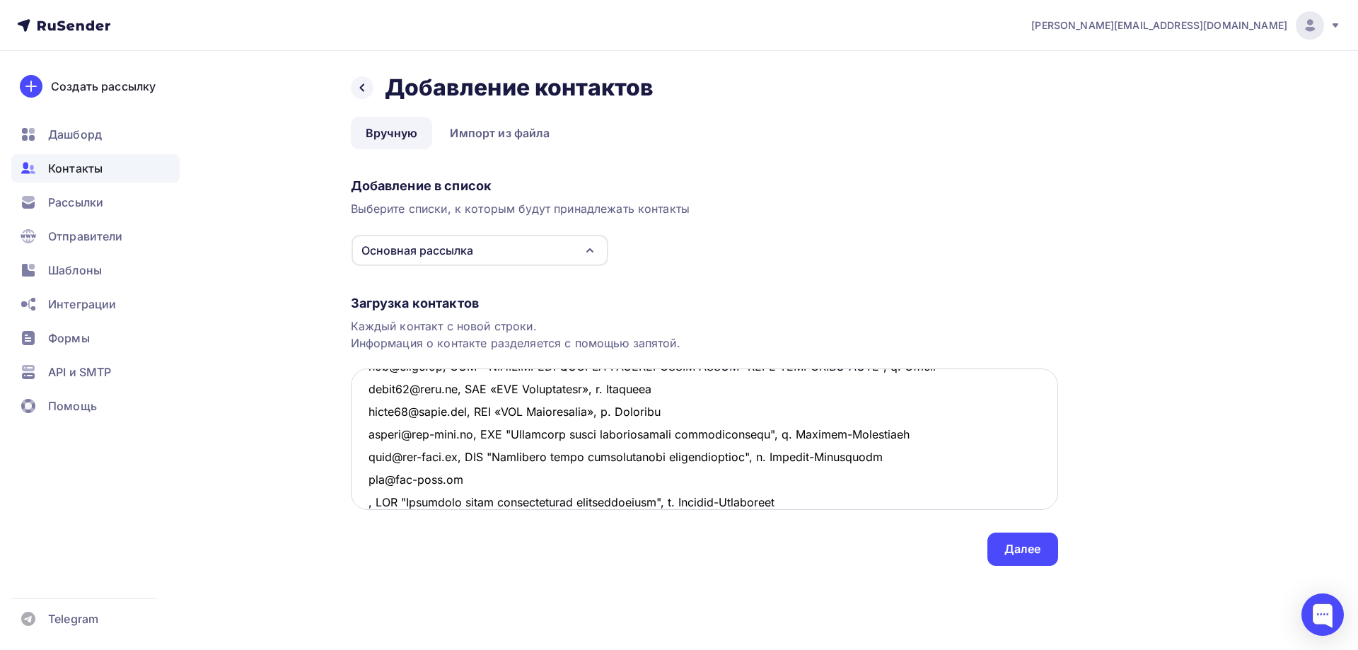
click at [478, 477] on textarea at bounding box center [704, 438] width 707 height 141
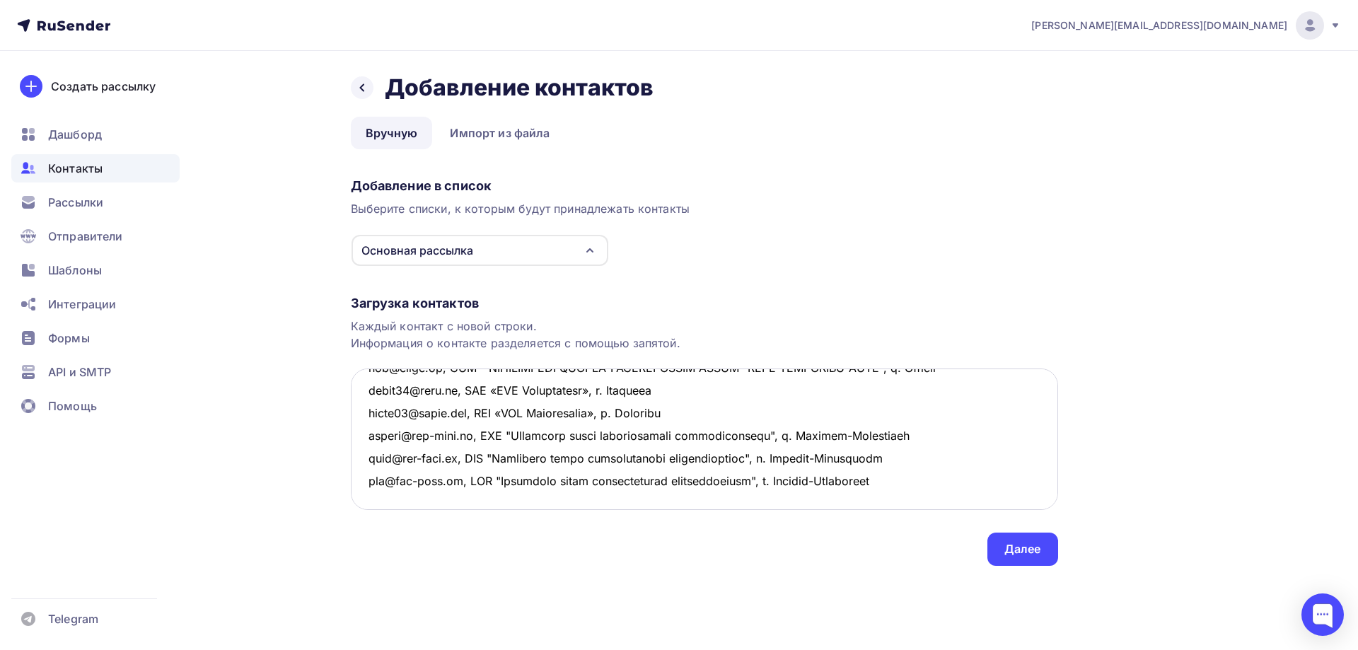
click at [936, 483] on textarea at bounding box center [704, 438] width 707 height 141
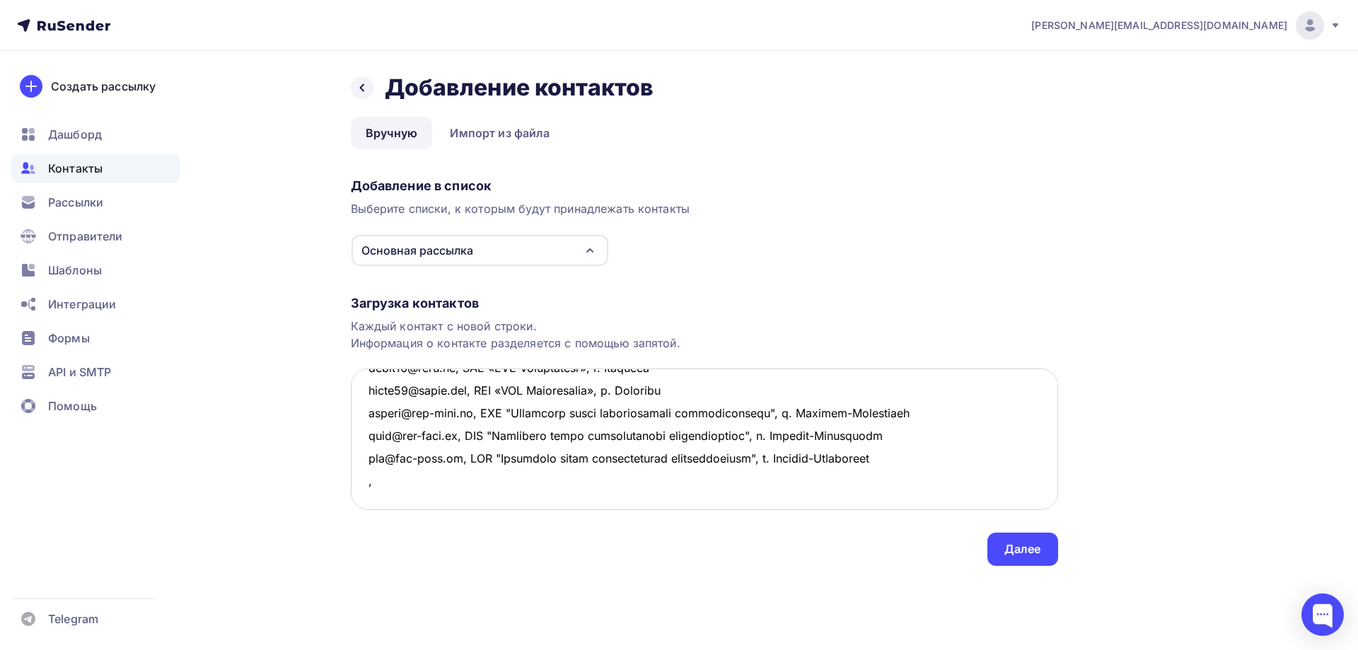
paste textarea "НПО «РУСТЕХНО» г. [GEOGRAPHIC_DATA]"
click at [475, 479] on textarea at bounding box center [704, 438] width 707 height 141
drag, startPoint x: 585, startPoint y: 475, endPoint x: 339, endPoint y: 476, distance: 246.1
click at [339, 476] on div "Назад Добавление контактов Добавление контактов Вручную Импорт из файла Вручную…" at bounding box center [679, 336] width 1159 height 571
click at [397, 496] on textarea at bounding box center [704, 438] width 707 height 141
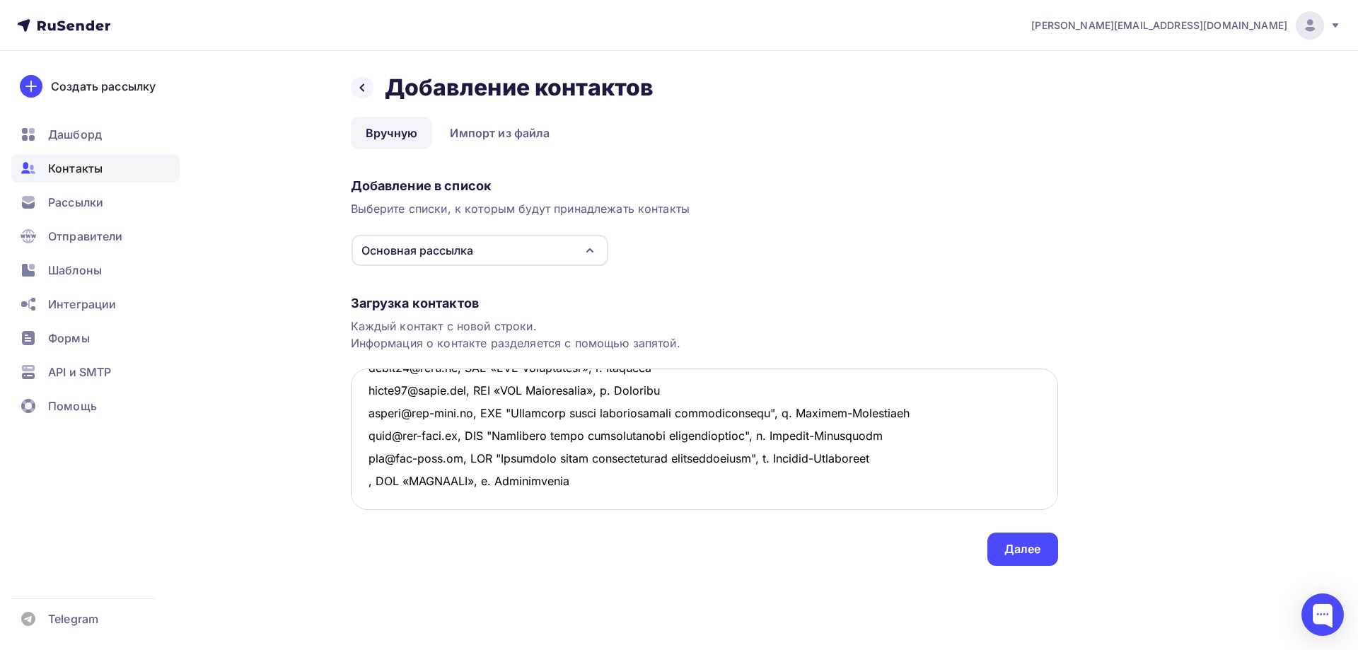
paste textarea ", НПО «РУСТЕХНО», г. [GEOGRAPHIC_DATA]"
click at [366, 477] on textarea at bounding box center [704, 438] width 707 height 141
paste textarea "[EMAIL_ADDRESS][DOMAIN_NAME]"
click at [367, 504] on textarea at bounding box center [704, 438] width 707 height 141
paste textarea "[EMAIL_ADDRESS][DOMAIN_NAME]"
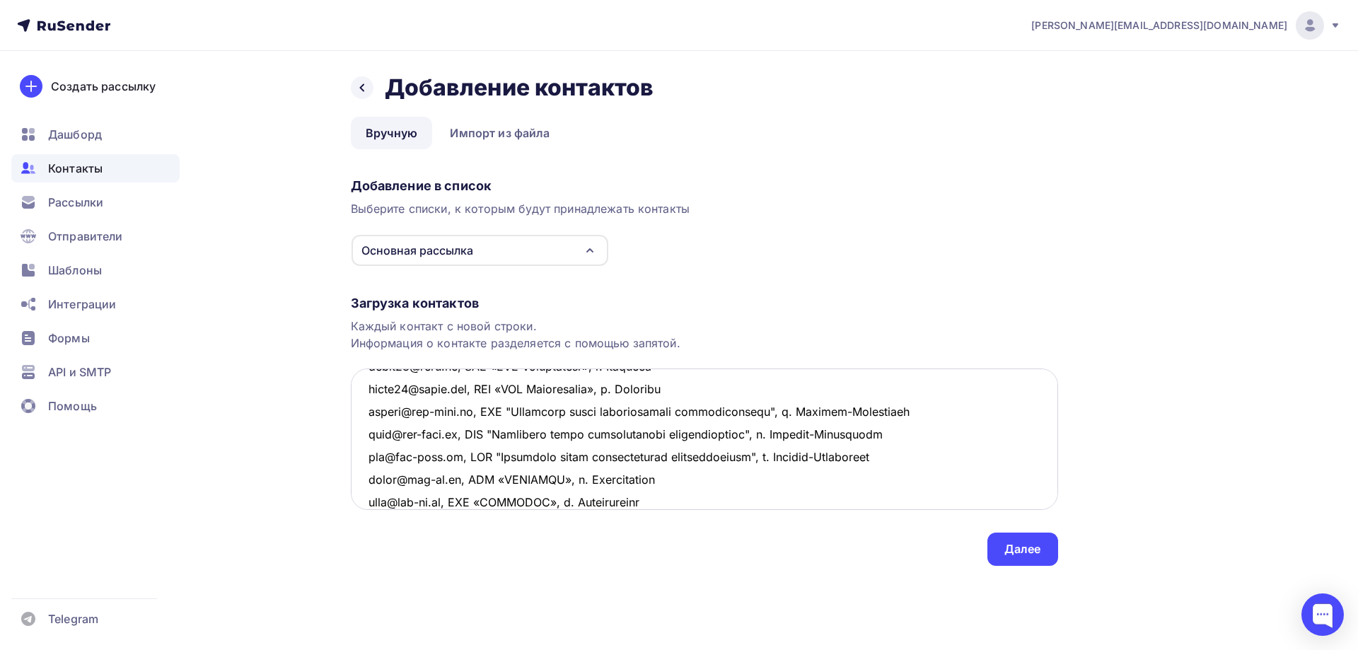
click at [706, 483] on textarea at bounding box center [704, 438] width 707 height 141
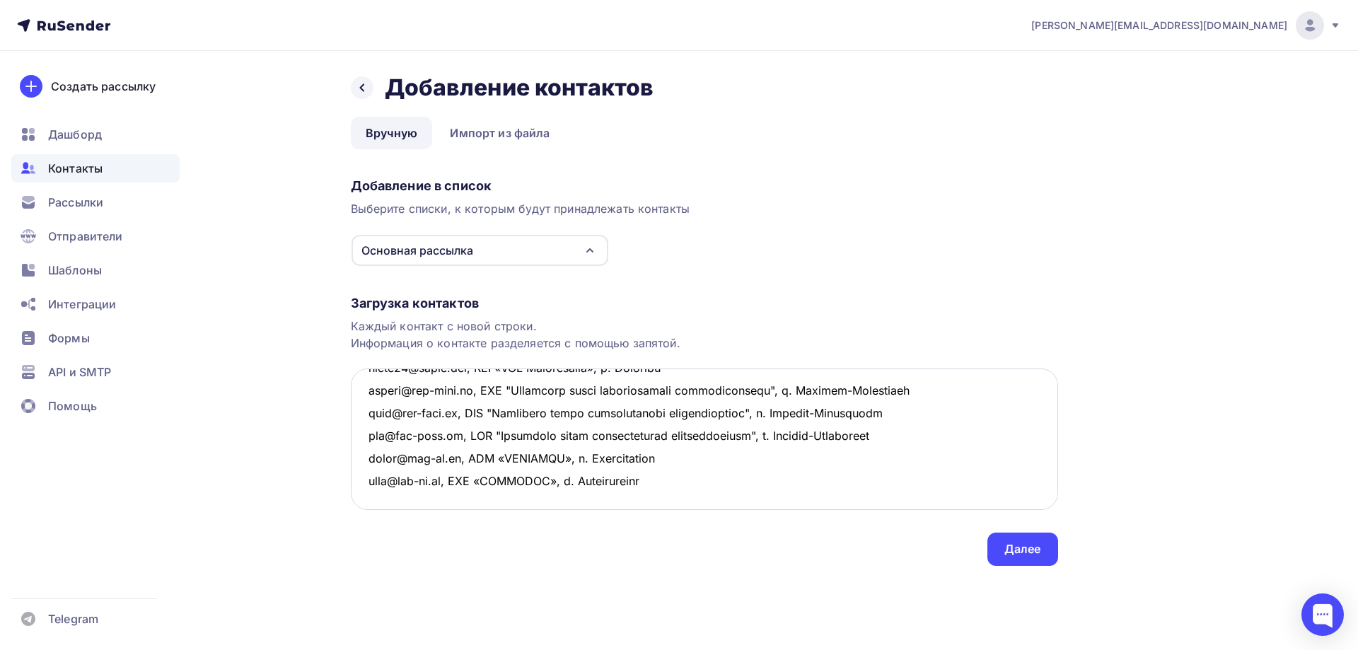
scroll to position [912, 0]
click at [380, 456] on textarea at bounding box center [704, 438] width 707 height 141
paste textarea "ООО "ТРАНСТЕХ" г. [GEOGRAPHIC_DATA]"
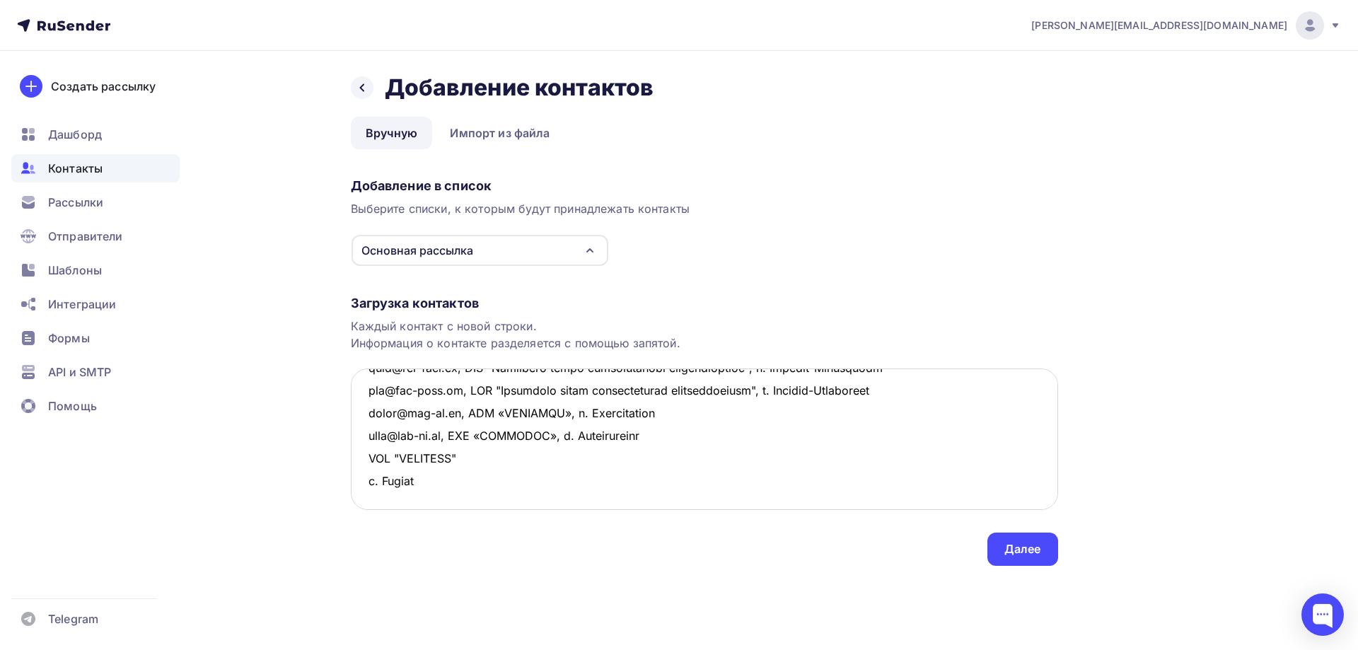
click at [369, 455] on textarea at bounding box center [704, 438] width 707 height 141
click at [483, 457] on textarea at bounding box center [704, 438] width 707 height 141
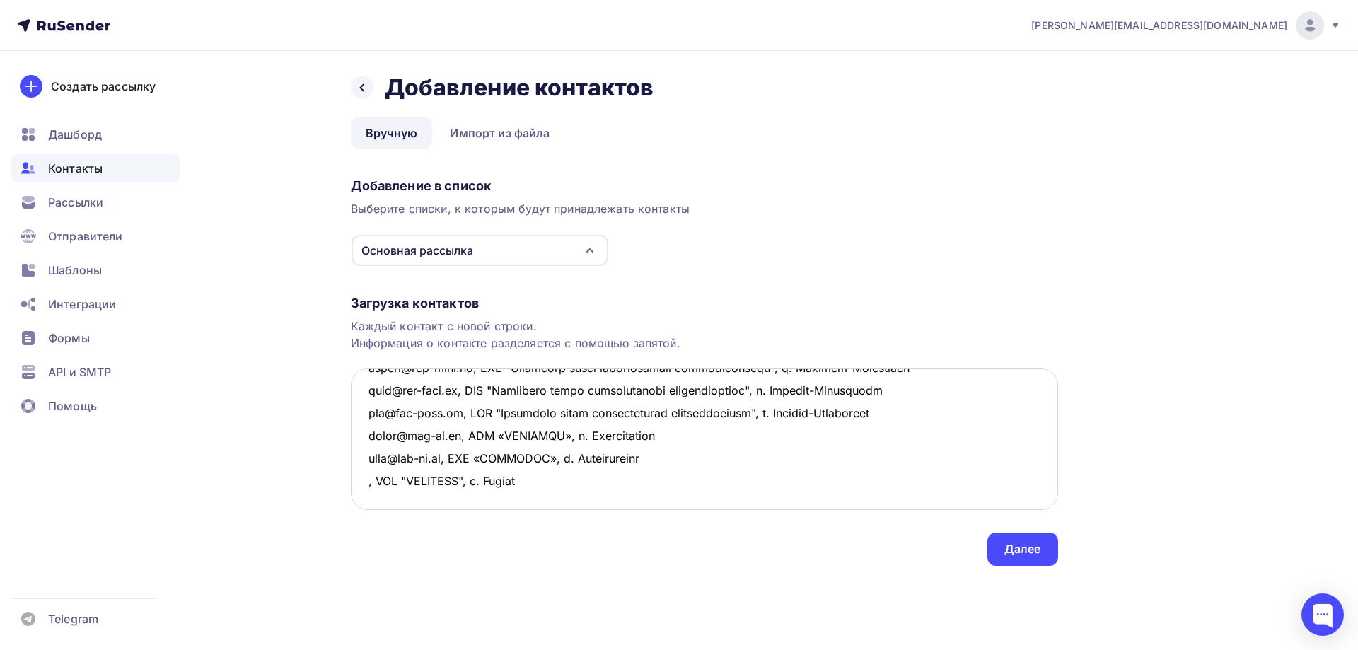
drag, startPoint x: 536, startPoint y: 462, endPoint x: 353, endPoint y: 465, distance: 183.2
click at [353, 465] on textarea at bounding box center [704, 438] width 707 height 141
click at [442, 482] on textarea at bounding box center [704, 438] width 707 height 141
paste textarea ", ООО "ТРАНСТЕХ", г. [GEOGRAPHIC_DATA]"
click at [419, 494] on textarea at bounding box center [704, 438] width 707 height 141
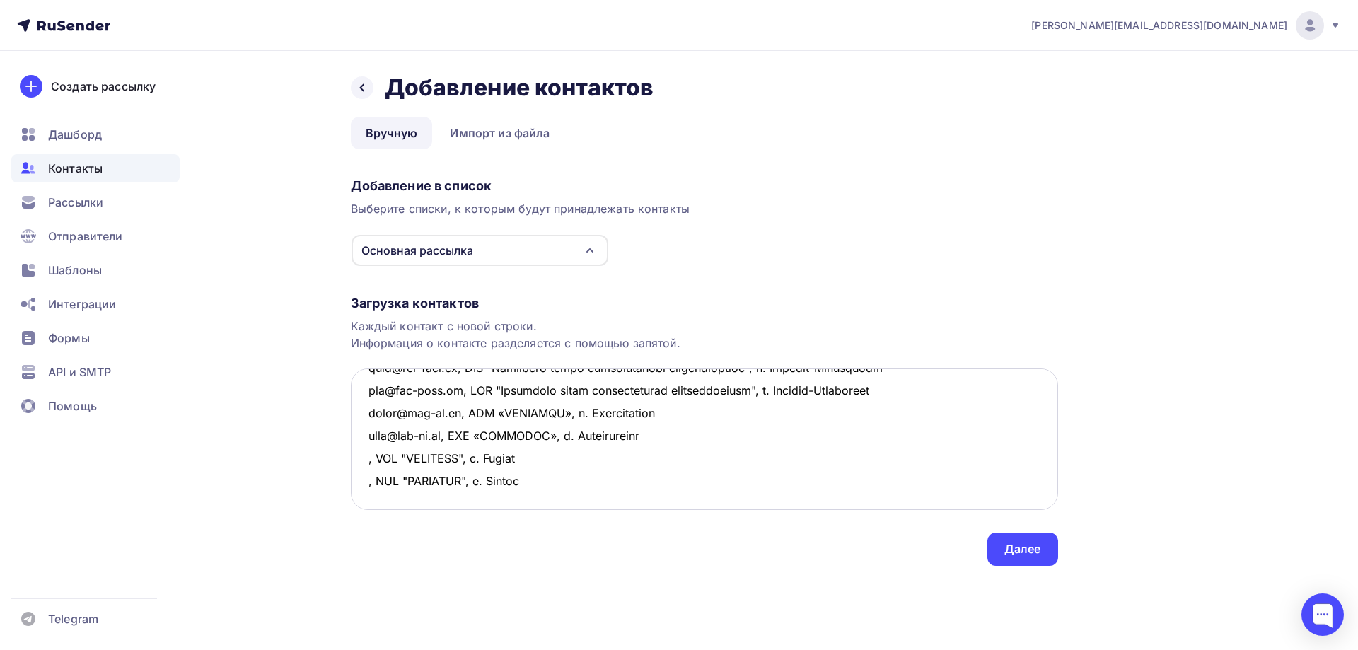
click at [547, 488] on textarea at bounding box center [704, 438] width 707 height 141
paste textarea ", ООО "ТРАНСТЕХ", г. [GEOGRAPHIC_DATA]"
click at [363, 458] on textarea at bounding box center [704, 438] width 707 height 141
paste textarea "[EMAIL_ADDRESS][DOMAIN_NAME]"
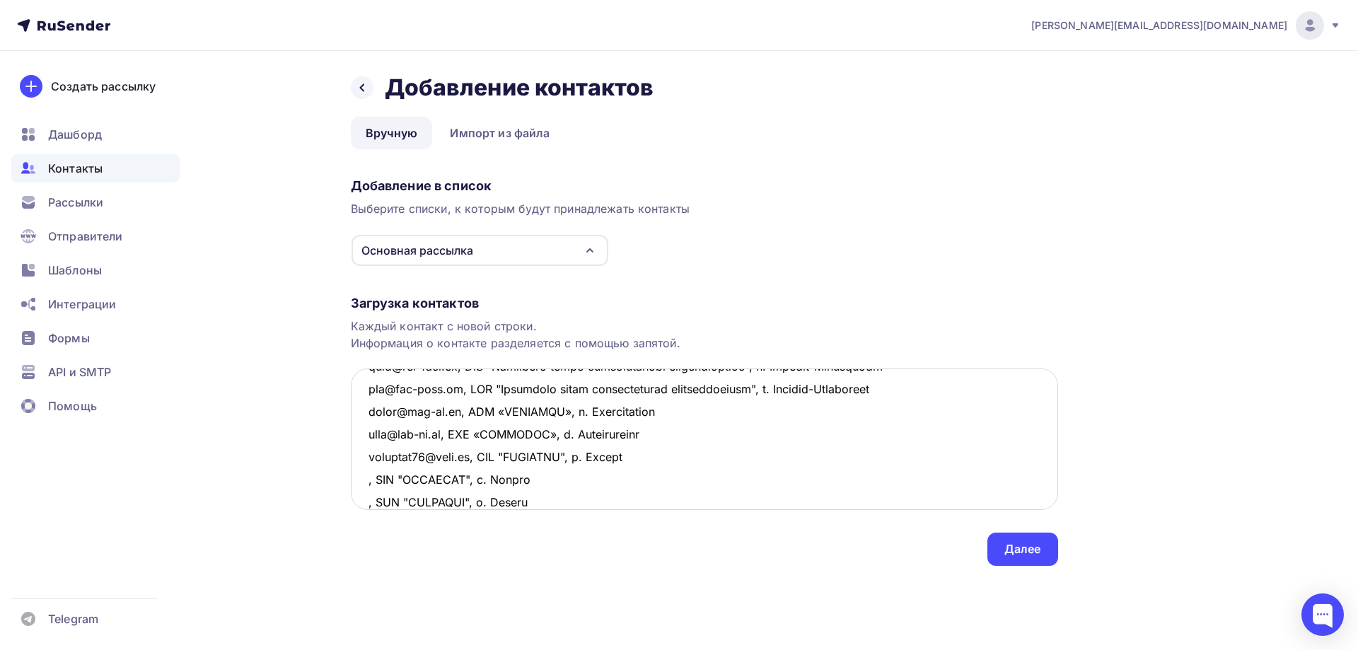
click at [364, 482] on textarea at bounding box center [704, 438] width 707 height 141
paste textarea "[EMAIL_ADDRESS][DOMAIN_NAME]"
drag, startPoint x: 536, startPoint y: 500, endPoint x: 299, endPoint y: 502, distance: 236.9
click at [299, 502] on div "Назад Добавление контактов Добавление контактов Вручную Импорт из файла Вручную…" at bounding box center [679, 336] width 1159 height 571
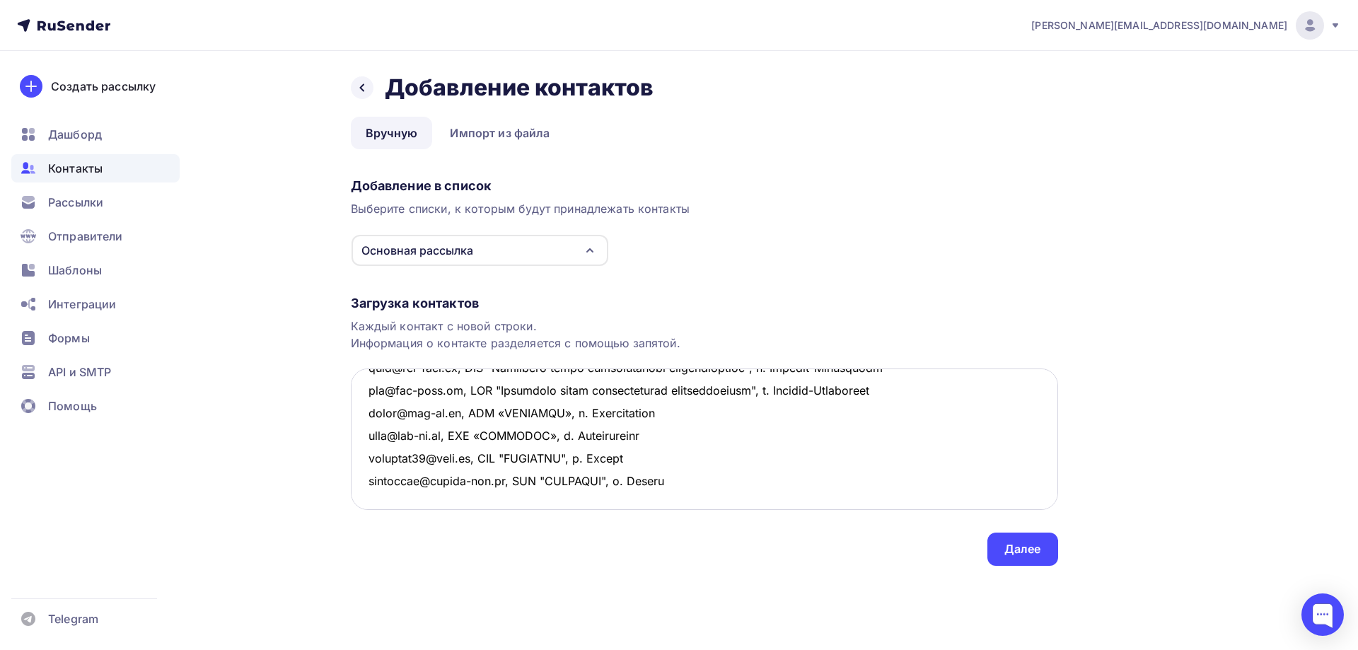
click at [367, 477] on textarea at bounding box center [704, 438] width 707 height 141
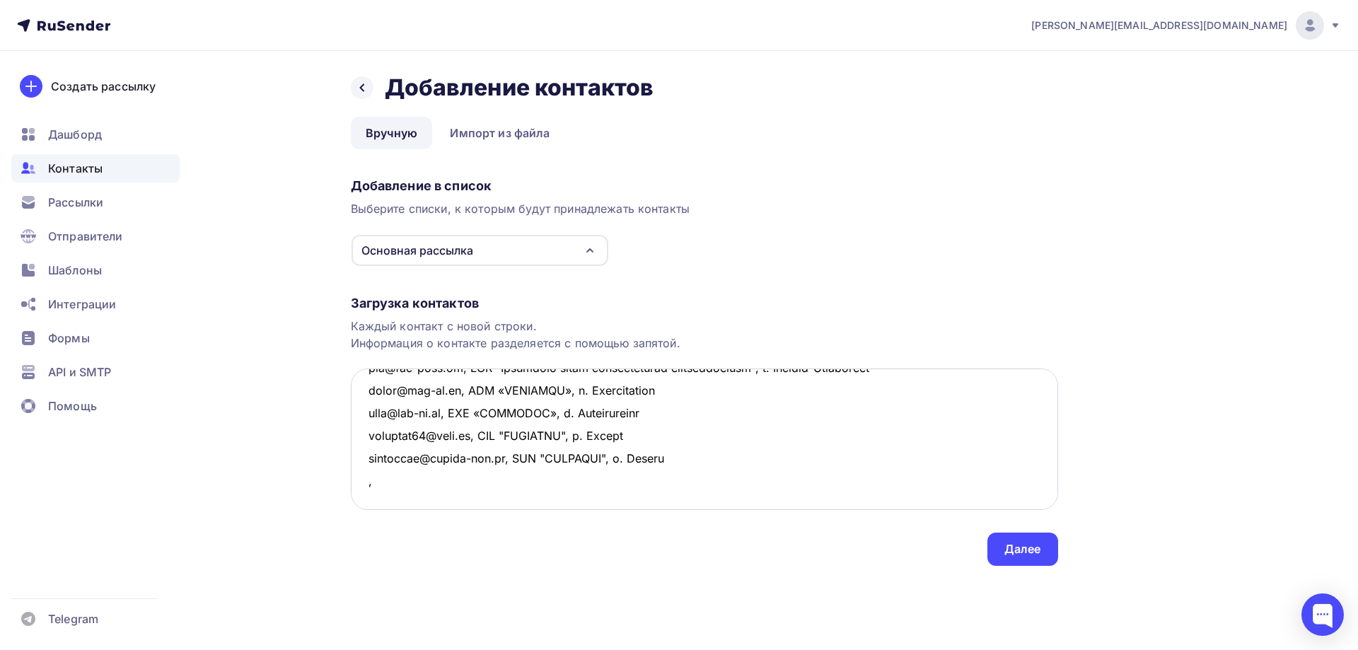
paste textarea "ООО "РЕМОНТНОЕ ПРЕДПРИЯТИЕ №8" г. [GEOGRAPHIC_DATA]"
drag, startPoint x: 595, startPoint y: 477, endPoint x: 607, endPoint y: 493, distance: 19.8
click at [596, 477] on textarea at bounding box center [704, 438] width 707 height 141
click at [598, 481] on textarea at bounding box center [704, 438] width 707 height 141
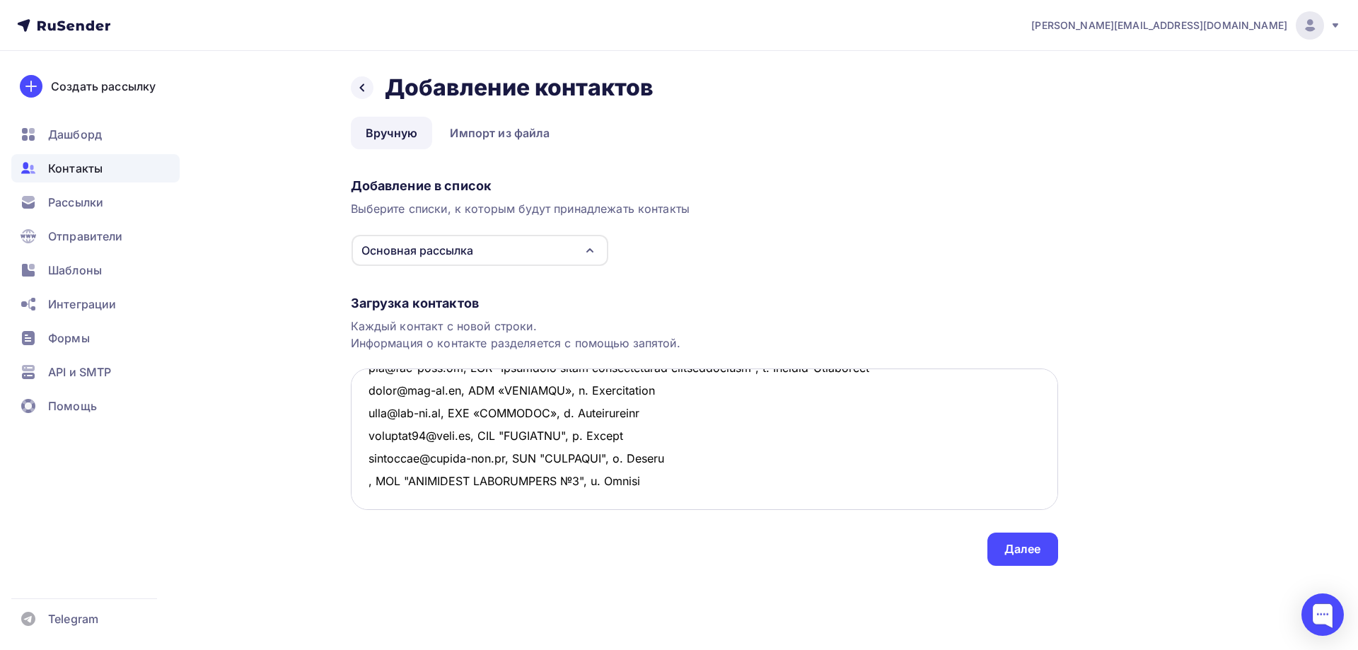
scroll to position [935, 0]
drag, startPoint x: 672, startPoint y: 480, endPoint x: 346, endPoint y: 488, distance: 326.1
click at [346, 488] on div "Назад Добавление контактов Добавление контактов Вручную Импорт из файла Вручную…" at bounding box center [679, 336] width 1159 height 571
click at [664, 484] on textarea at bounding box center [704, 438] width 707 height 141
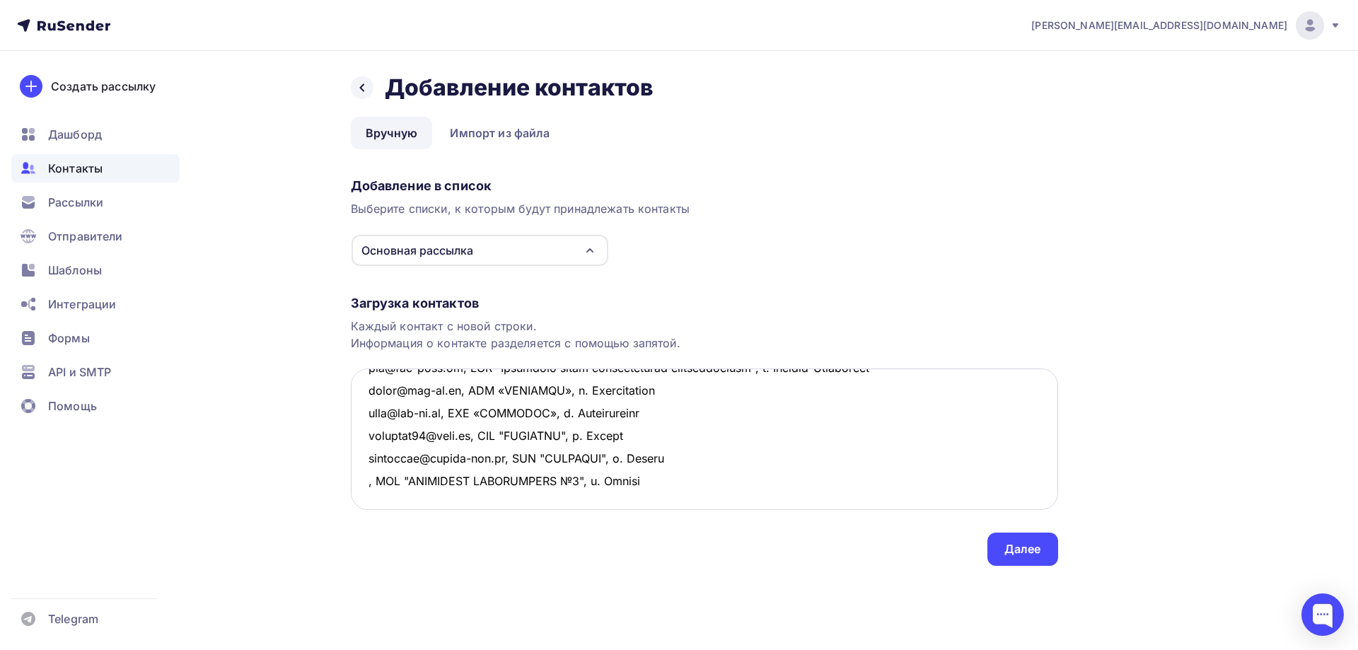
paste textarea ", ООО "РЕМОНТНОЕ ПРЕДПРИЯТИЕ №8", г. [GEOGRAPHIC_DATA]"
click at [363, 478] on textarea at bounding box center [704, 438] width 707 height 141
paste textarea "[EMAIL_ADDRESS][DOMAIN_NAME]"
click at [367, 500] on textarea at bounding box center [704, 438] width 707 height 141
paste textarea "[EMAIL_ADDRESS][DOMAIN_NAME]"
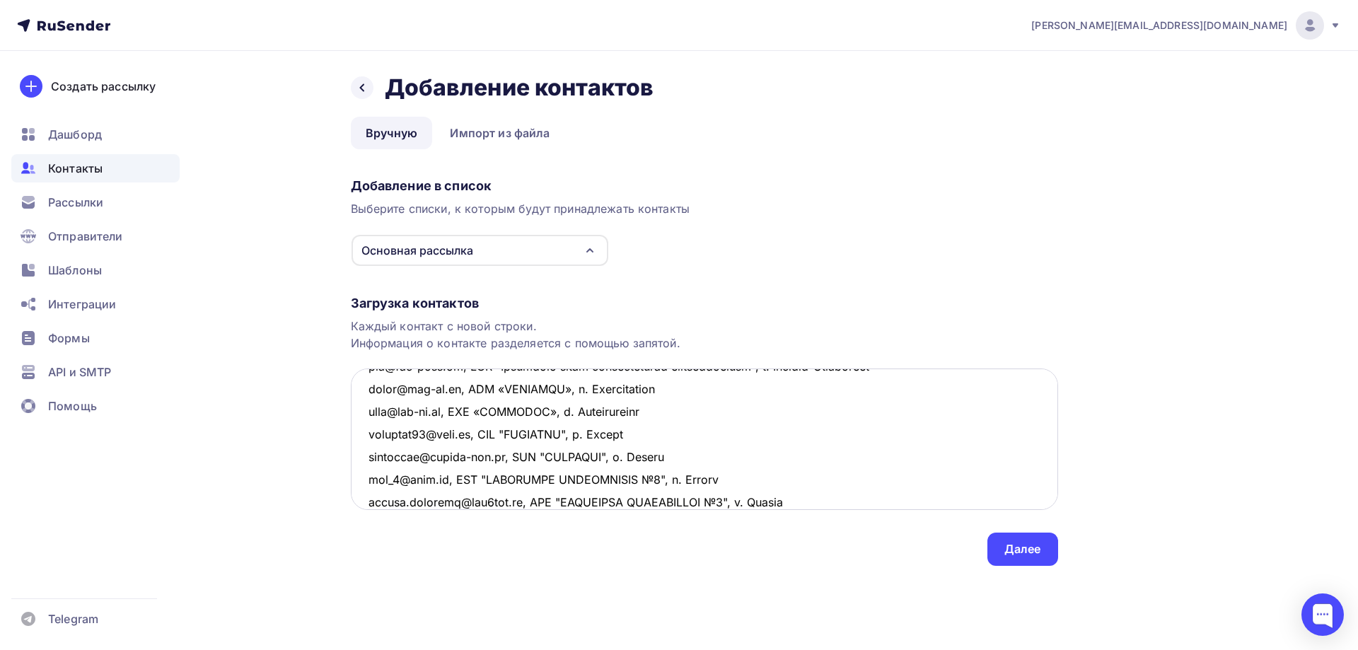
click at [823, 503] on textarea at bounding box center [704, 438] width 707 height 141
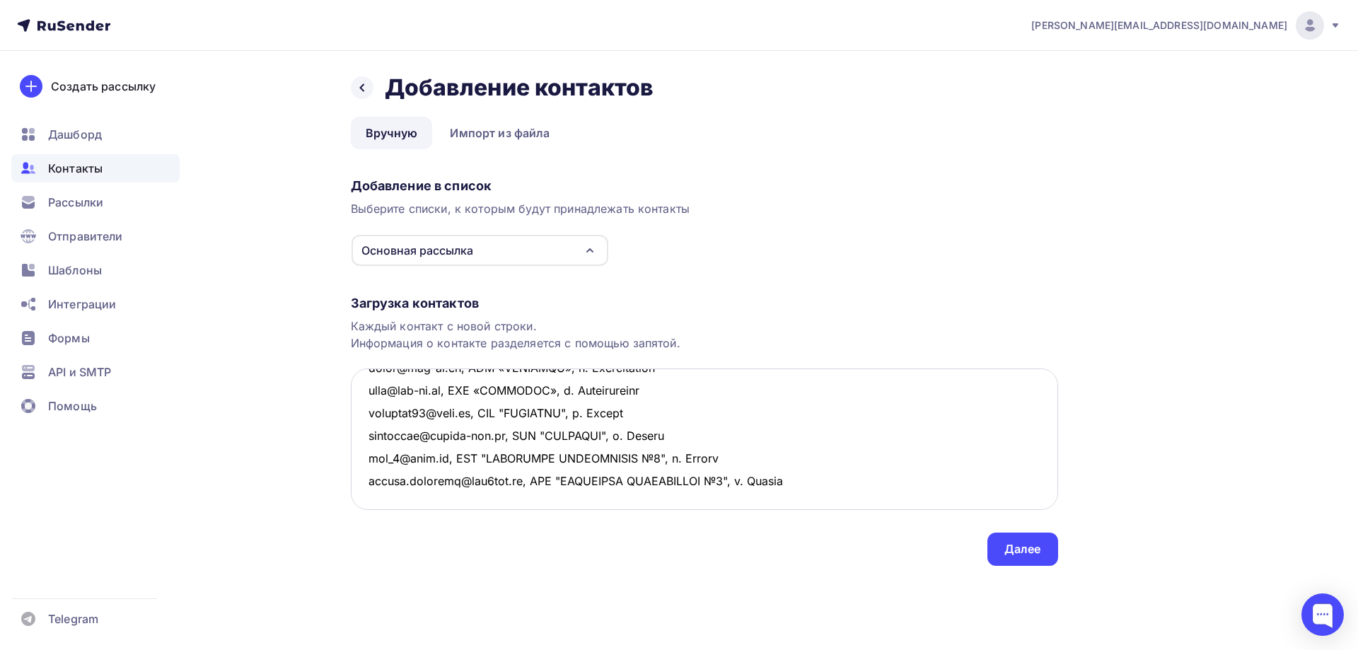
scroll to position [982, 0]
click at [371, 476] on textarea at bounding box center [704, 438] width 707 height 141
paste textarea "[EMAIL_ADDRESS][DOMAIN_NAME]"
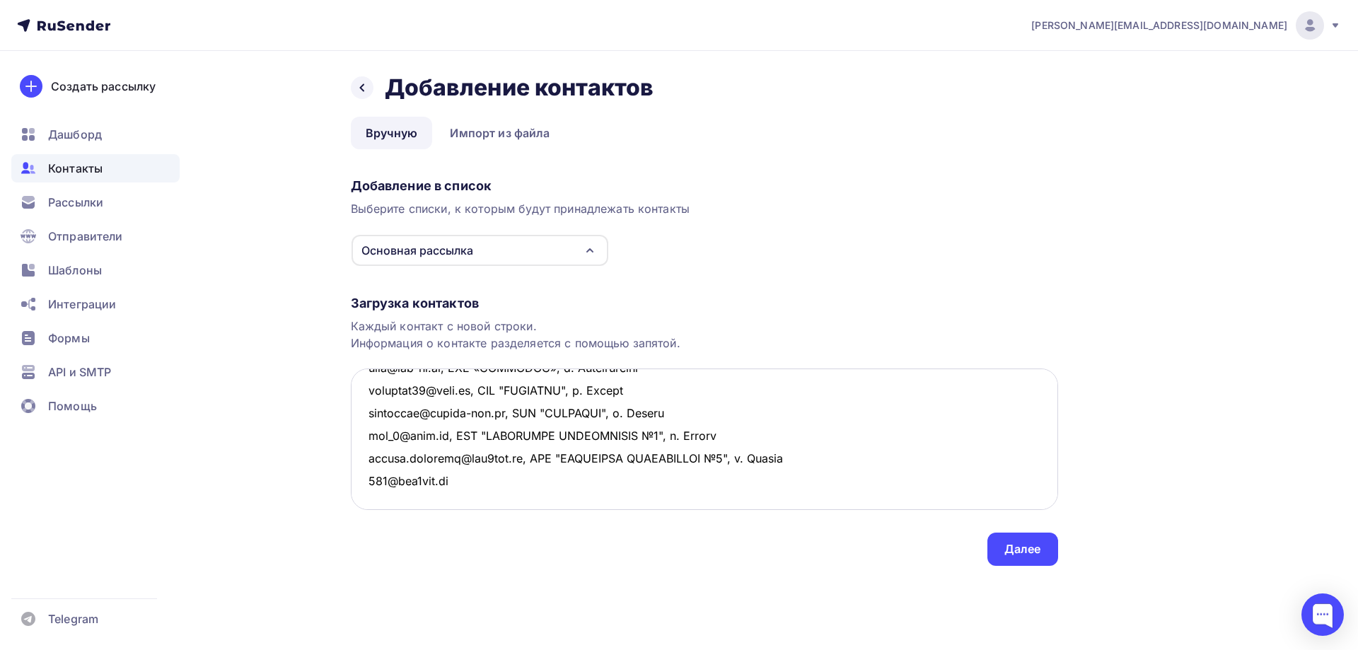
drag, startPoint x: 526, startPoint y: 458, endPoint x: 829, endPoint y: 454, distance: 302.7
click at [829, 454] on textarea at bounding box center [704, 438] width 707 height 141
click at [461, 481] on textarea at bounding box center [704, 438] width 707 height 141
paste textarea ", ООО "РЕМОНТНОЕ ПРЕДПРИЯТИЕ №8", г. [GEOGRAPHIC_DATA]"
click at [762, 480] on textarea at bounding box center [704, 438] width 707 height 141
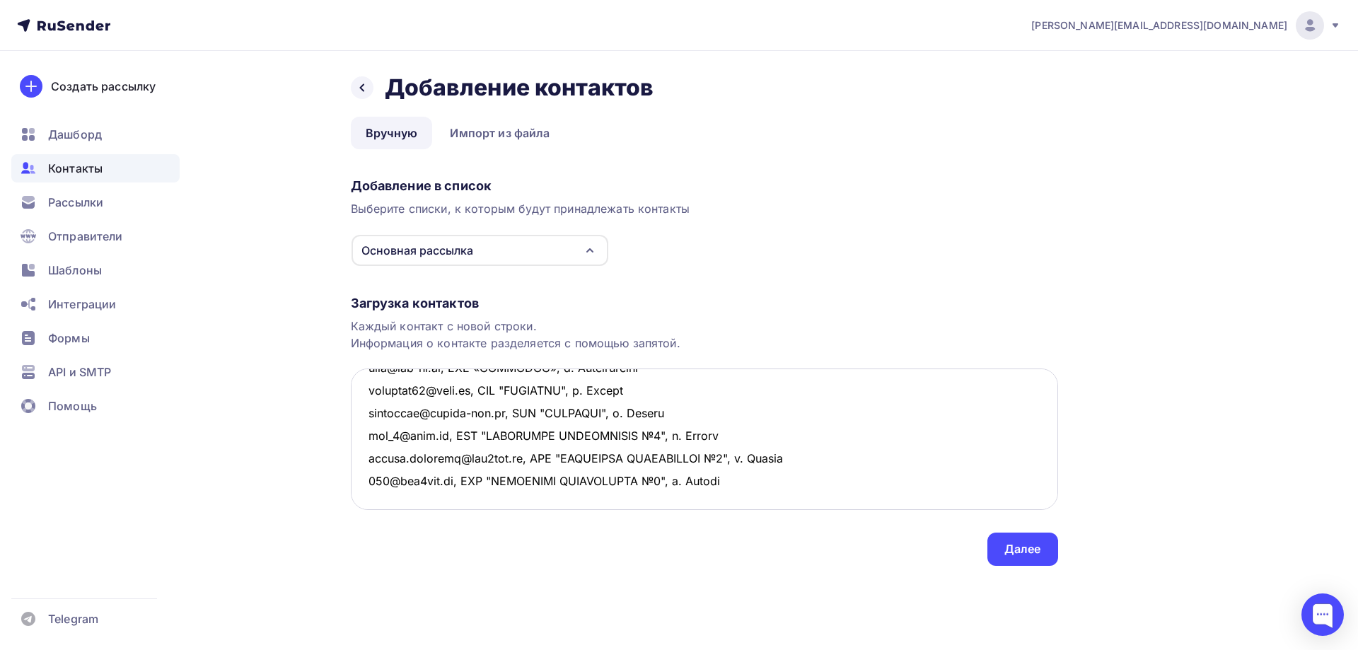
scroll to position [1027, 0]
click at [378, 460] on textarea at bounding box center [704, 438] width 707 height 141
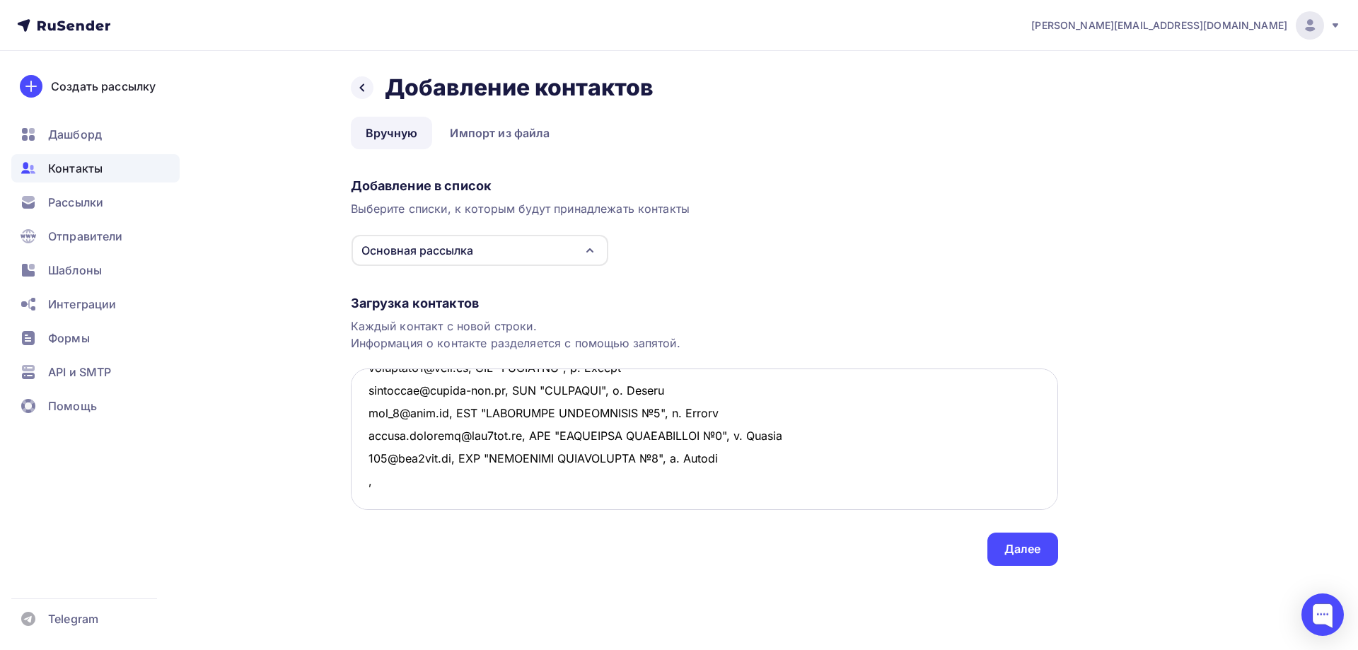
paste textarea "ООО Демиховский машиностроительный завод г. [GEOGRAPHIC_DATA]"
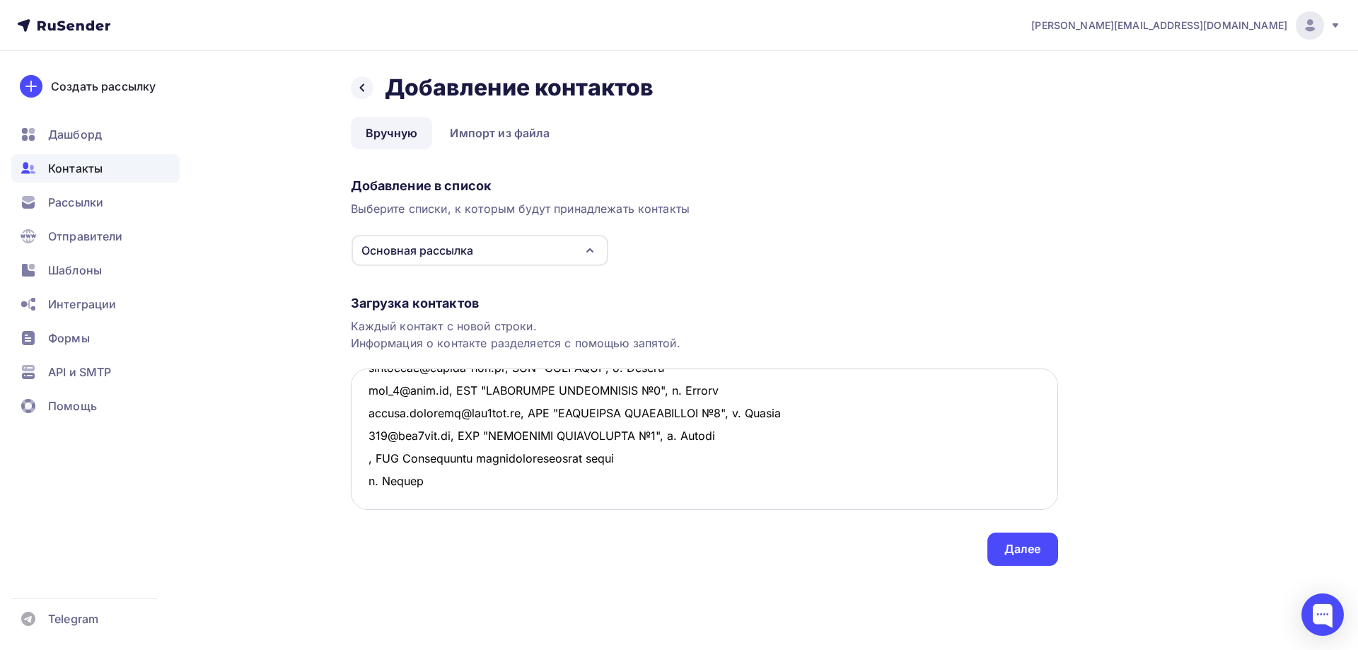
drag, startPoint x: 641, startPoint y: 460, endPoint x: 653, endPoint y: 496, distance: 37.1
click at [642, 462] on textarea at bounding box center [704, 438] width 707 height 141
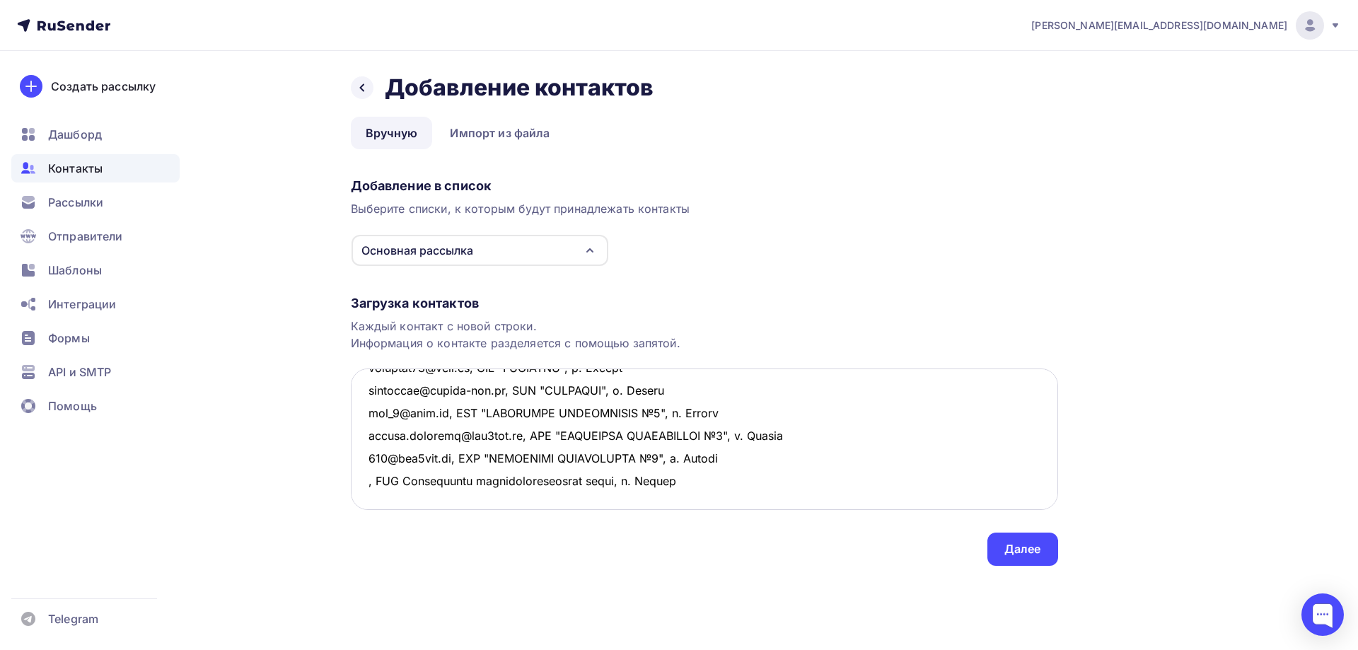
click at [366, 458] on textarea at bounding box center [704, 438] width 707 height 141
paste
click at [820, 458] on textarea at bounding box center [704, 438] width 707 height 141
click at [363, 447] on textarea at bounding box center [704, 438] width 707 height 141
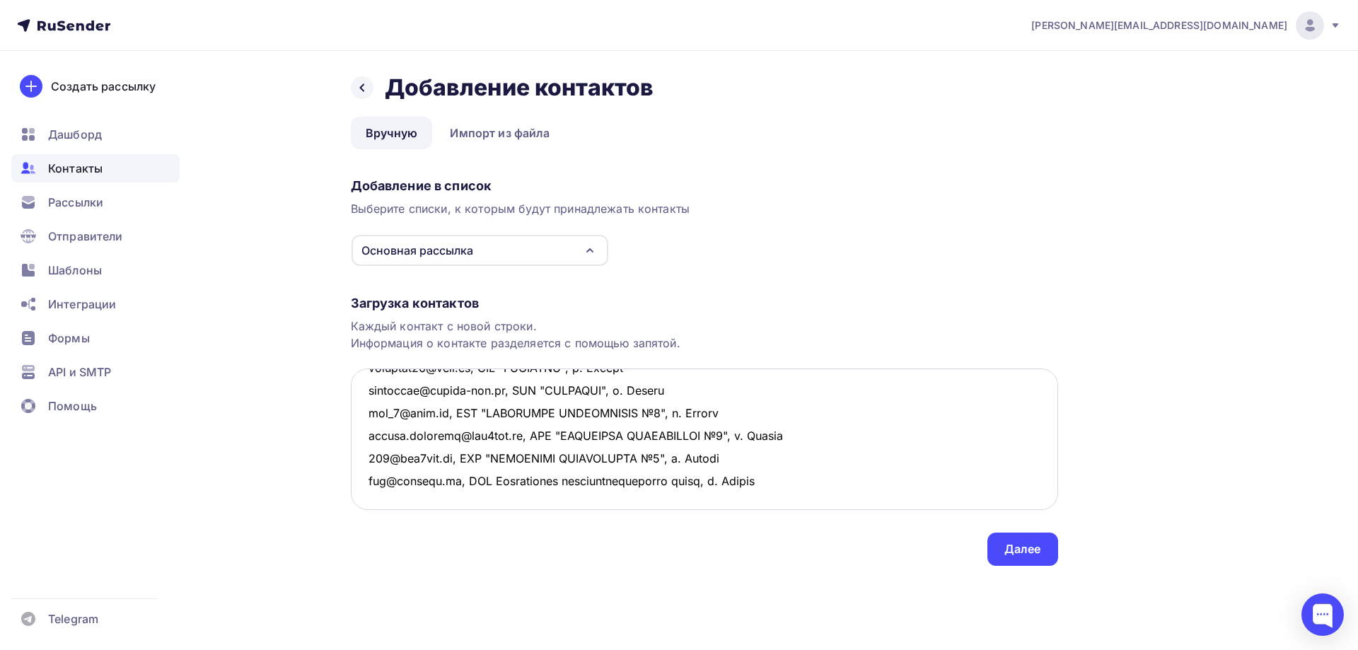
click at [376, 433] on textarea at bounding box center [704, 438] width 707 height 141
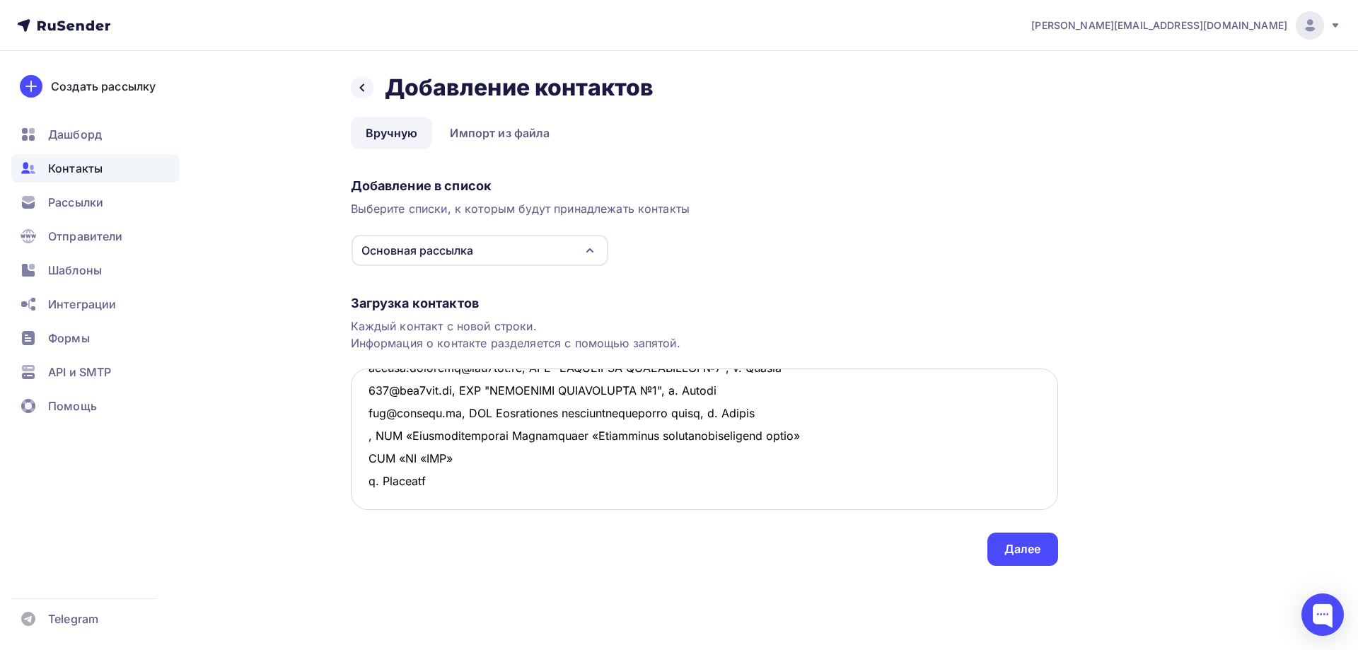
click at [841, 433] on textarea at bounding box center [704, 438] width 707 height 141
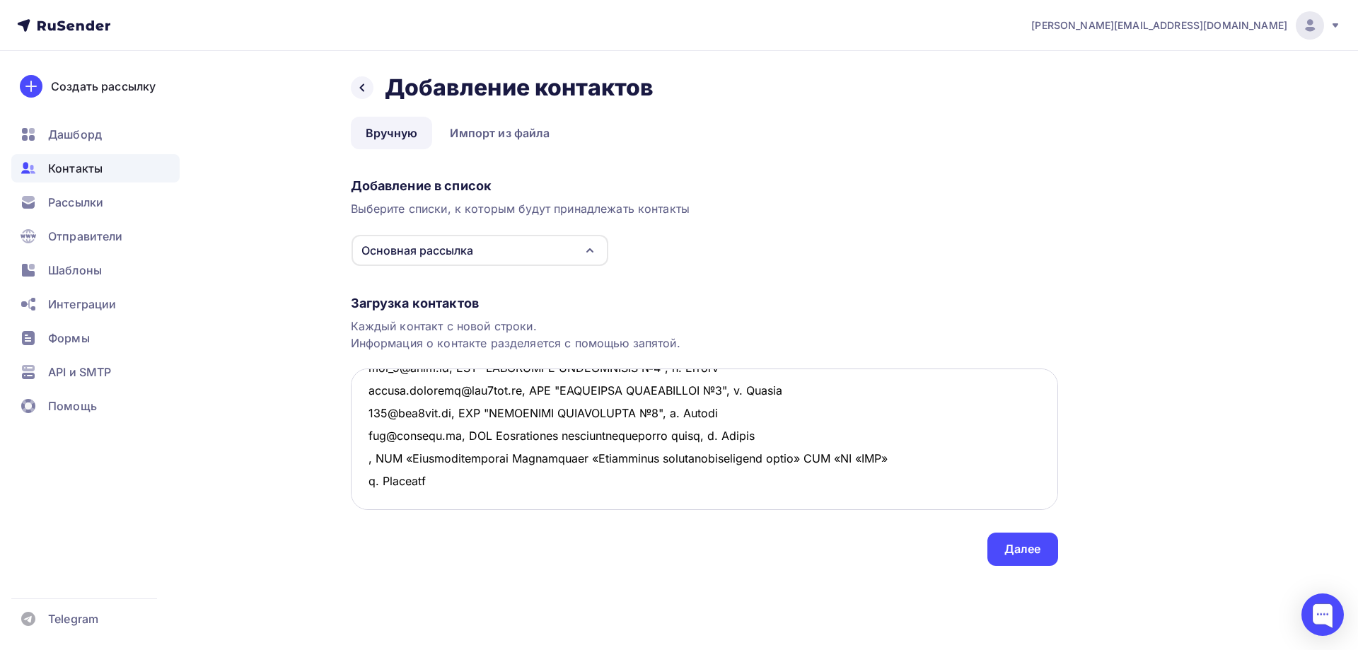
click at [943, 434] on textarea at bounding box center [704, 438] width 707 height 141
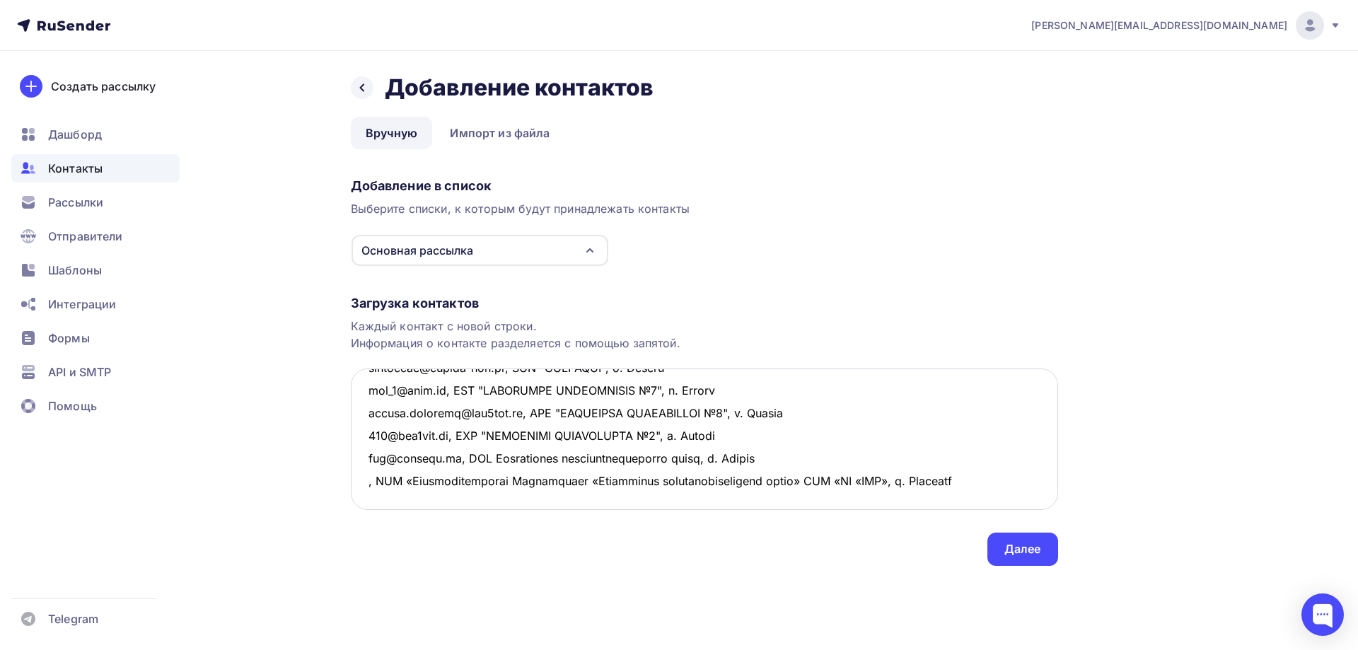
click at [363, 437] on textarea at bounding box center [704, 438] width 707 height 141
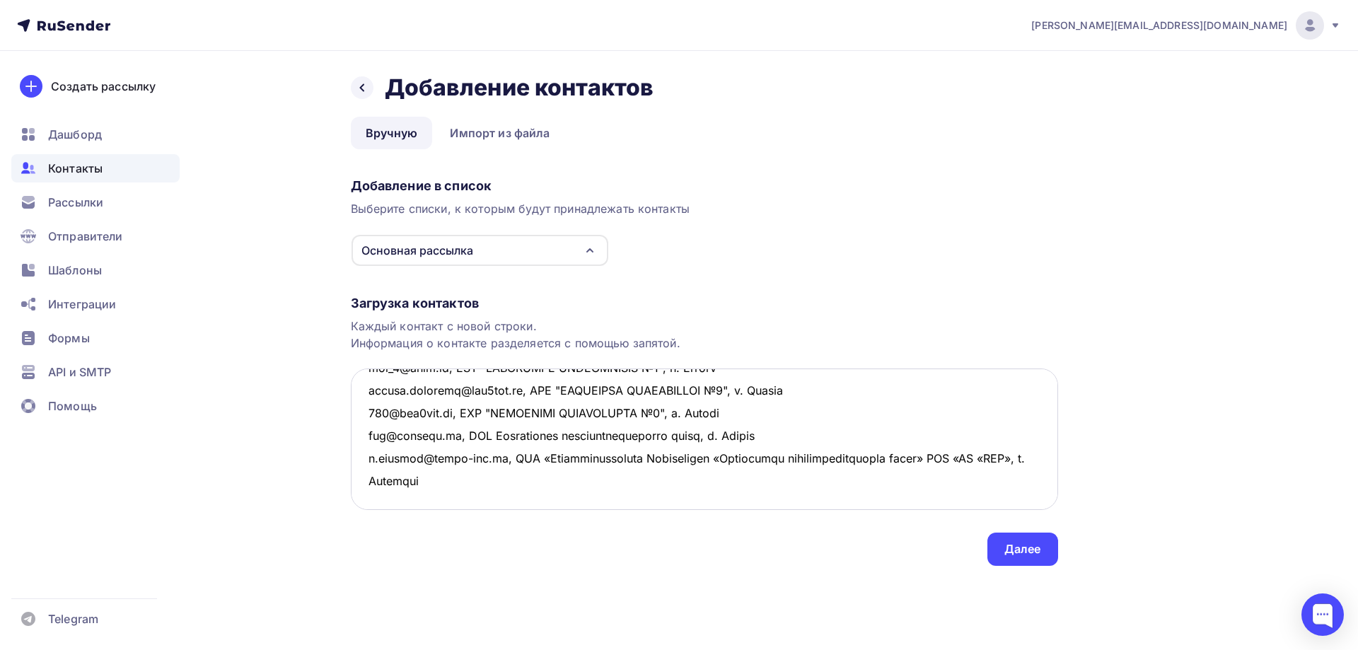
click at [377, 484] on textarea at bounding box center [704, 438] width 707 height 141
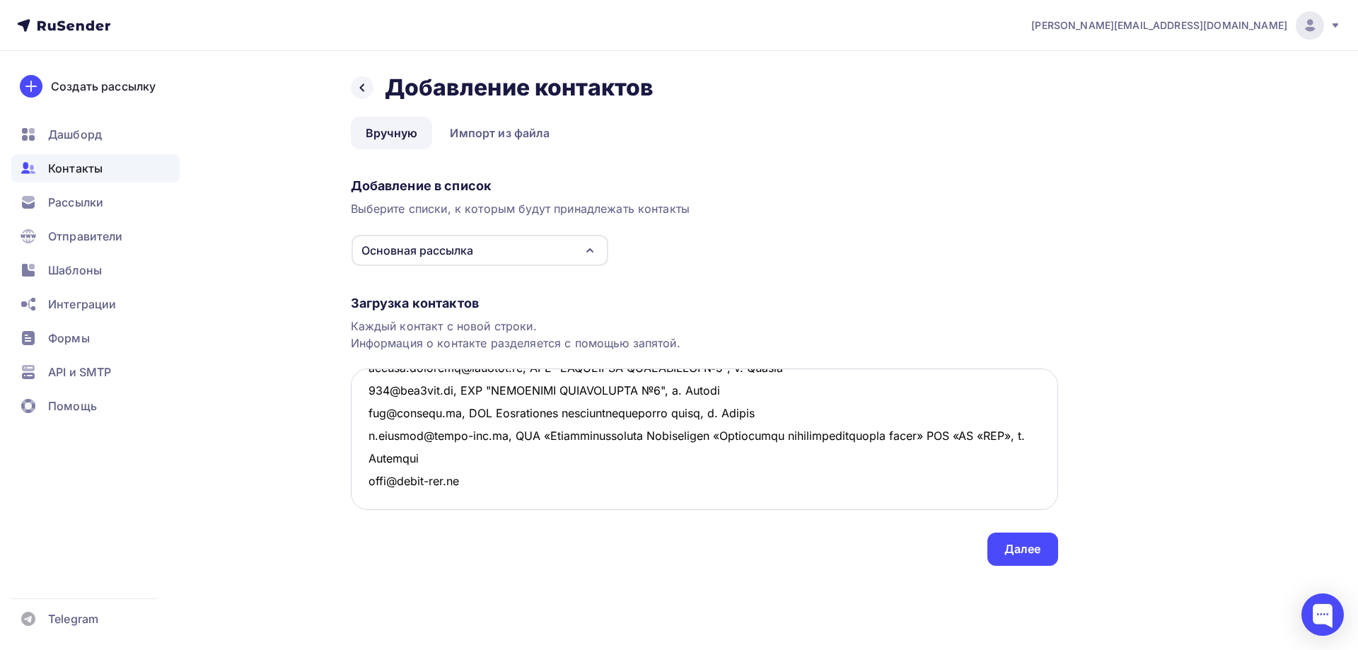
click at [380, 494] on textarea at bounding box center [704, 438] width 707 height 141
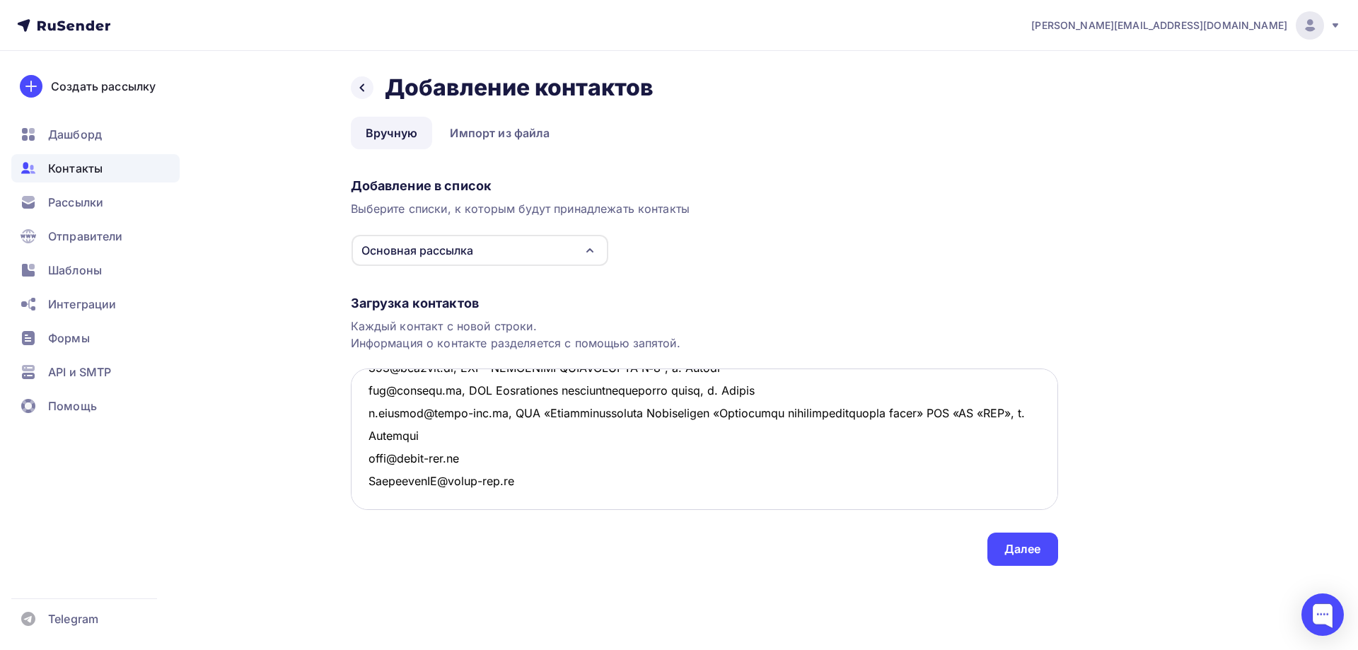
scroll to position [1143, 0]
click at [381, 451] on textarea at bounding box center [704, 438] width 707 height 141
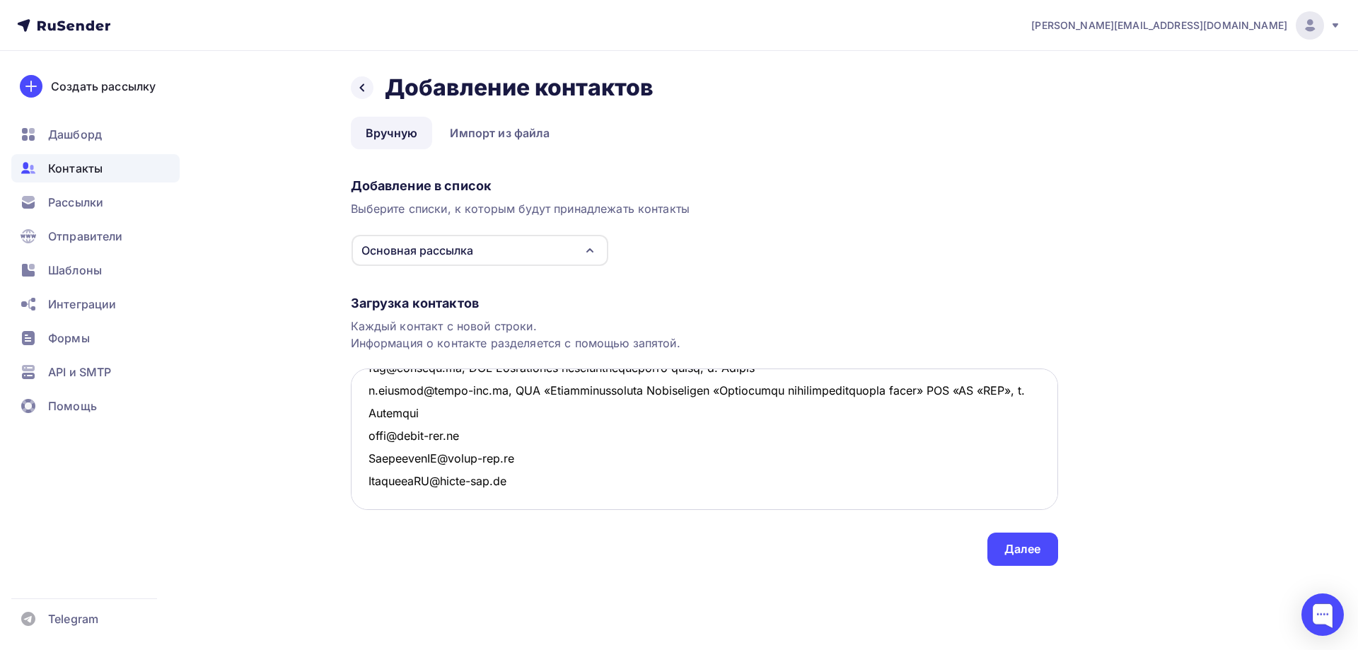
click at [369, 474] on textarea at bounding box center [704, 438] width 707 height 141
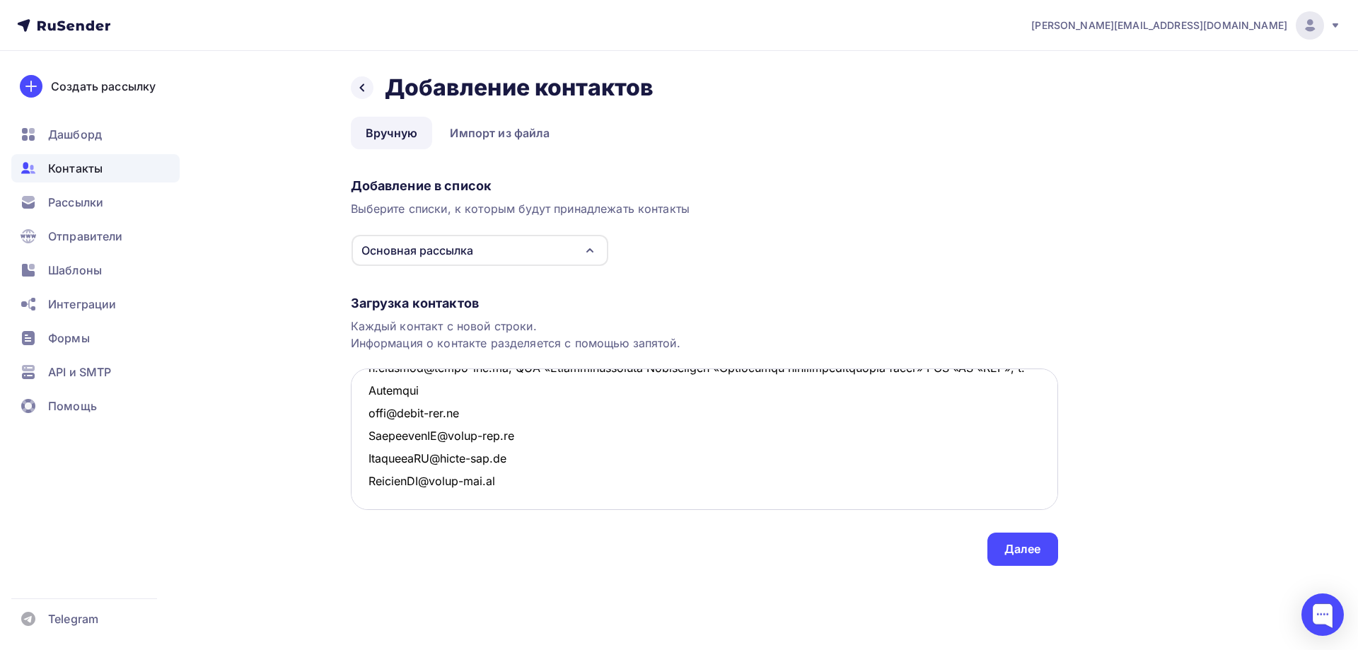
click at [388, 497] on textarea at bounding box center [704, 438] width 707 height 141
click at [410, 482] on textarea at bounding box center [704, 438] width 707 height 141
click at [472, 501] on textarea at bounding box center [704, 438] width 707 height 141
click at [521, 488] on textarea at bounding box center [704, 438] width 707 height 141
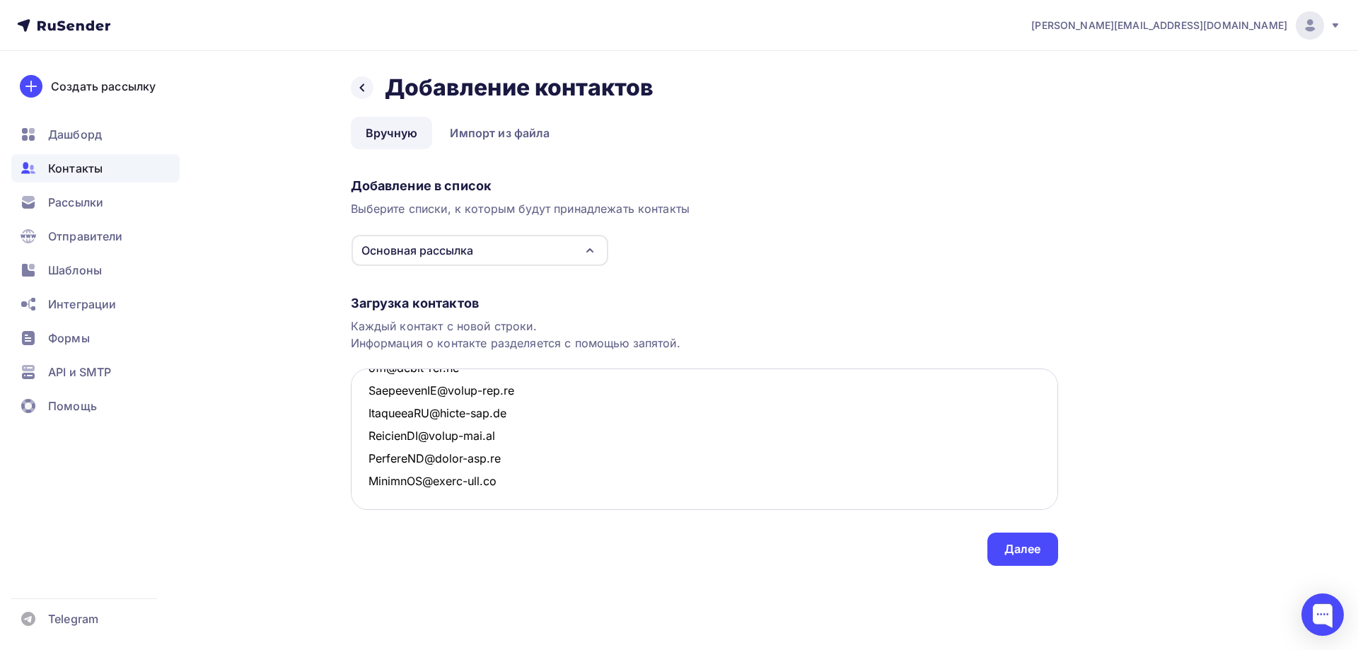
scroll to position [1185, 0]
click at [539, 412] on textarea at bounding box center [704, 438] width 707 height 141
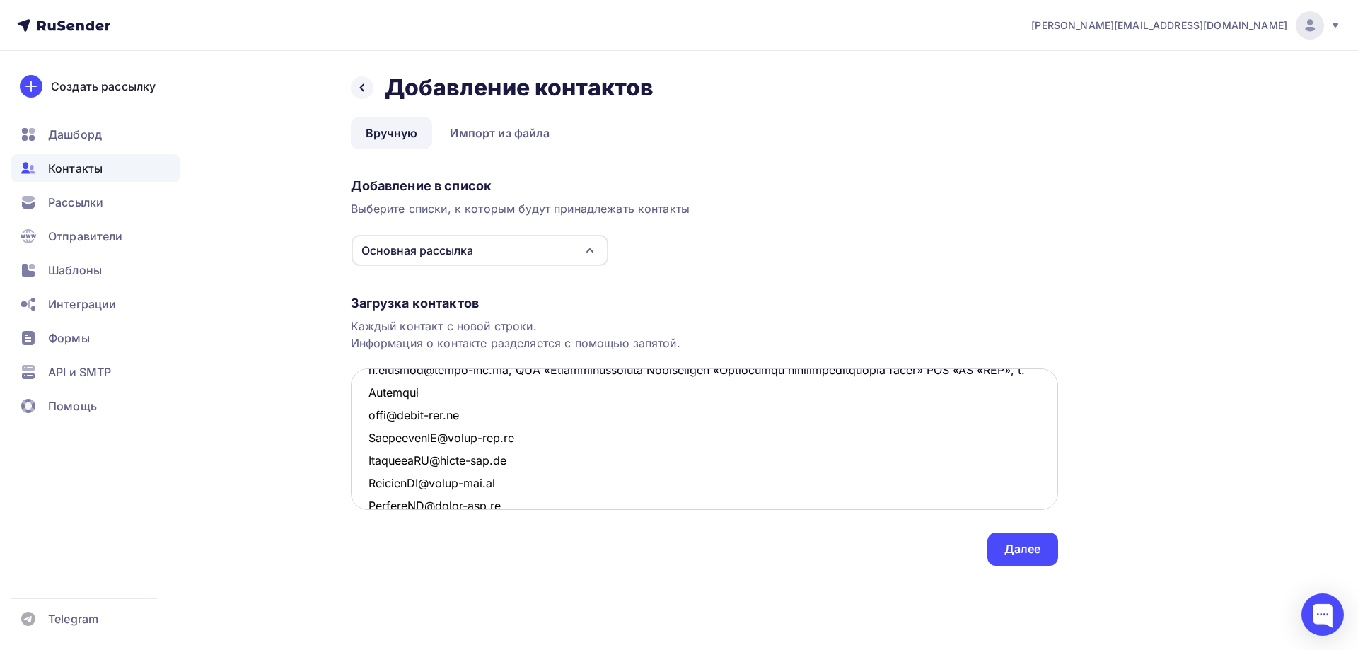
scroll to position [1115, 0]
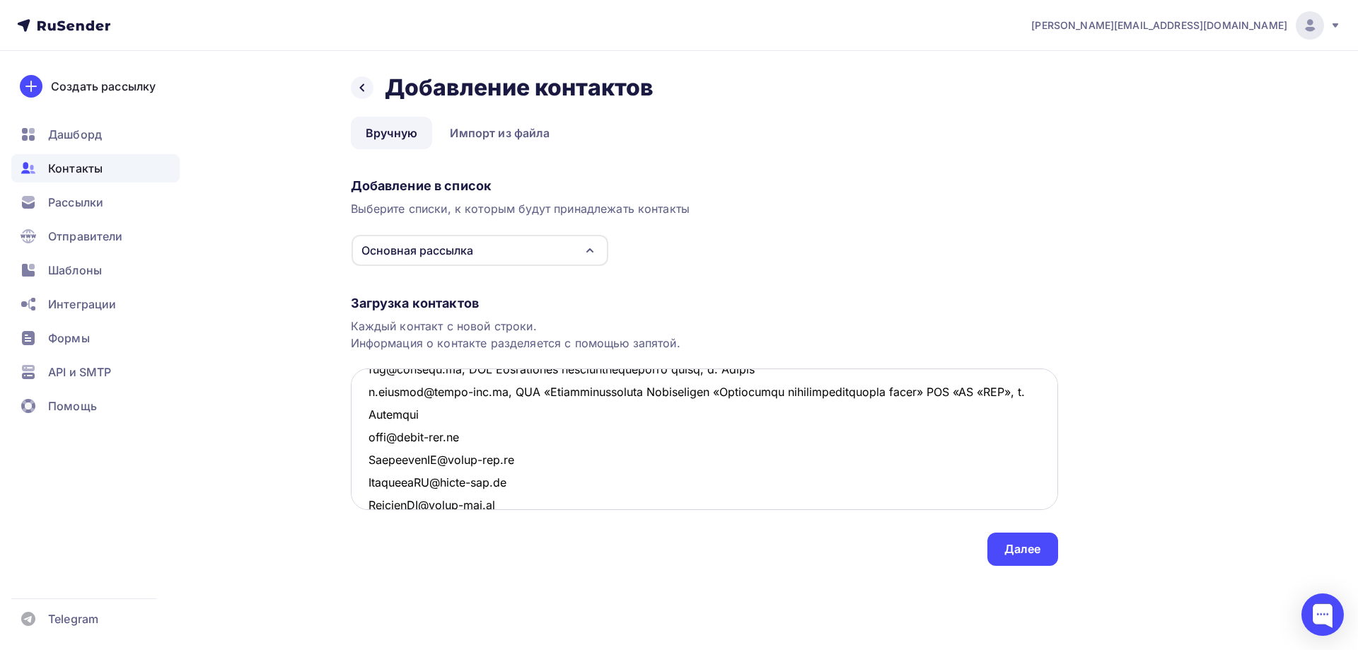
drag, startPoint x: 506, startPoint y: 388, endPoint x: 554, endPoint y: 414, distance: 54.1
click at [554, 414] on textarea at bounding box center [704, 438] width 707 height 141
click at [516, 429] on textarea at bounding box center [704, 438] width 707 height 141
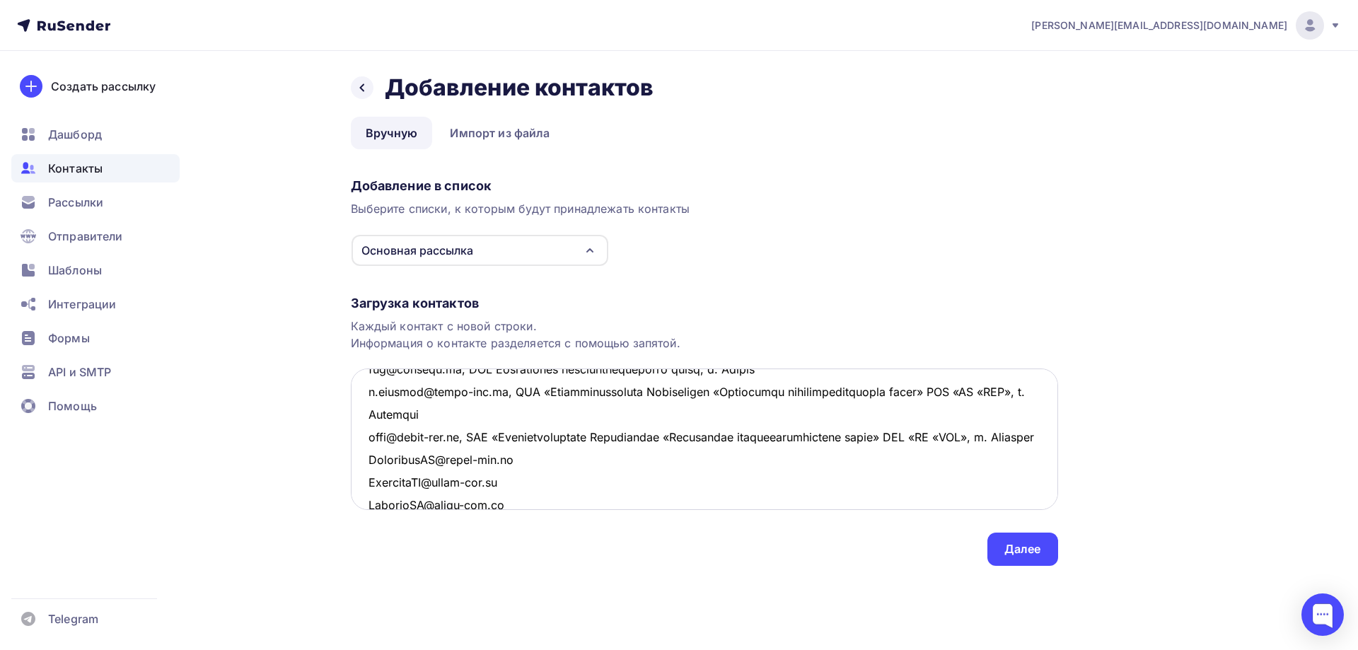
click at [529, 479] on textarea at bounding box center [704, 438] width 707 height 141
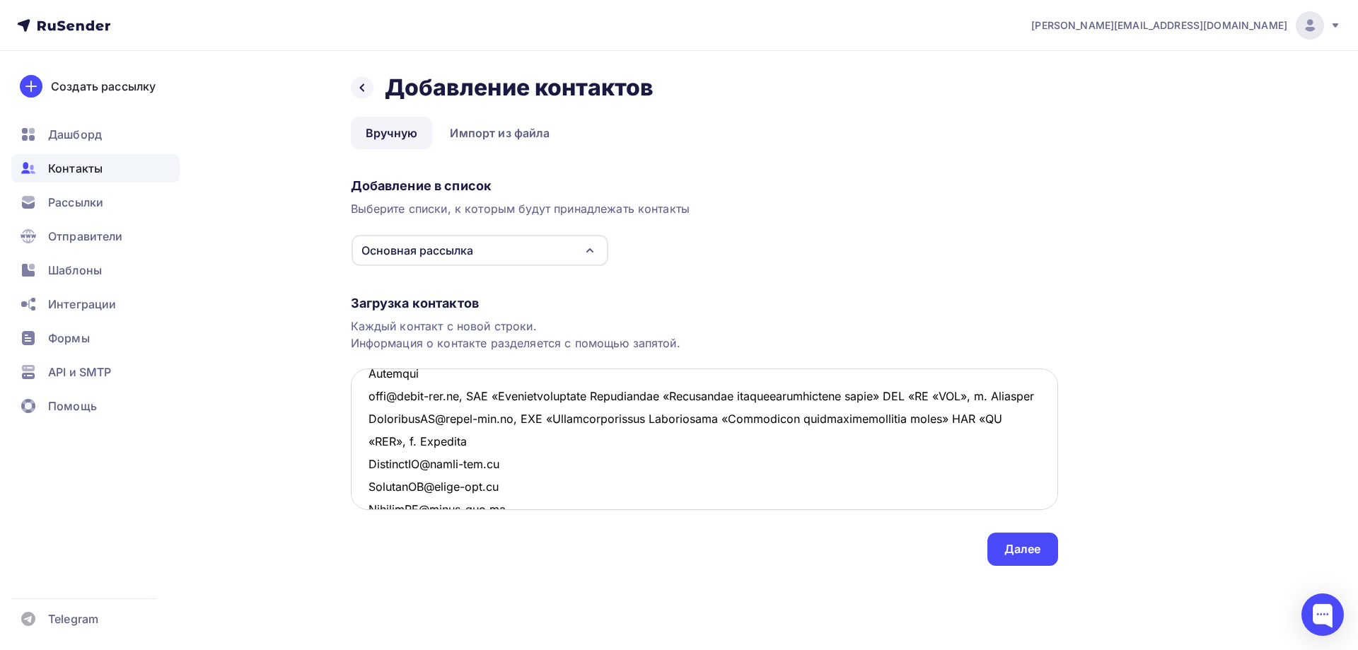
scroll to position [1188, 0]
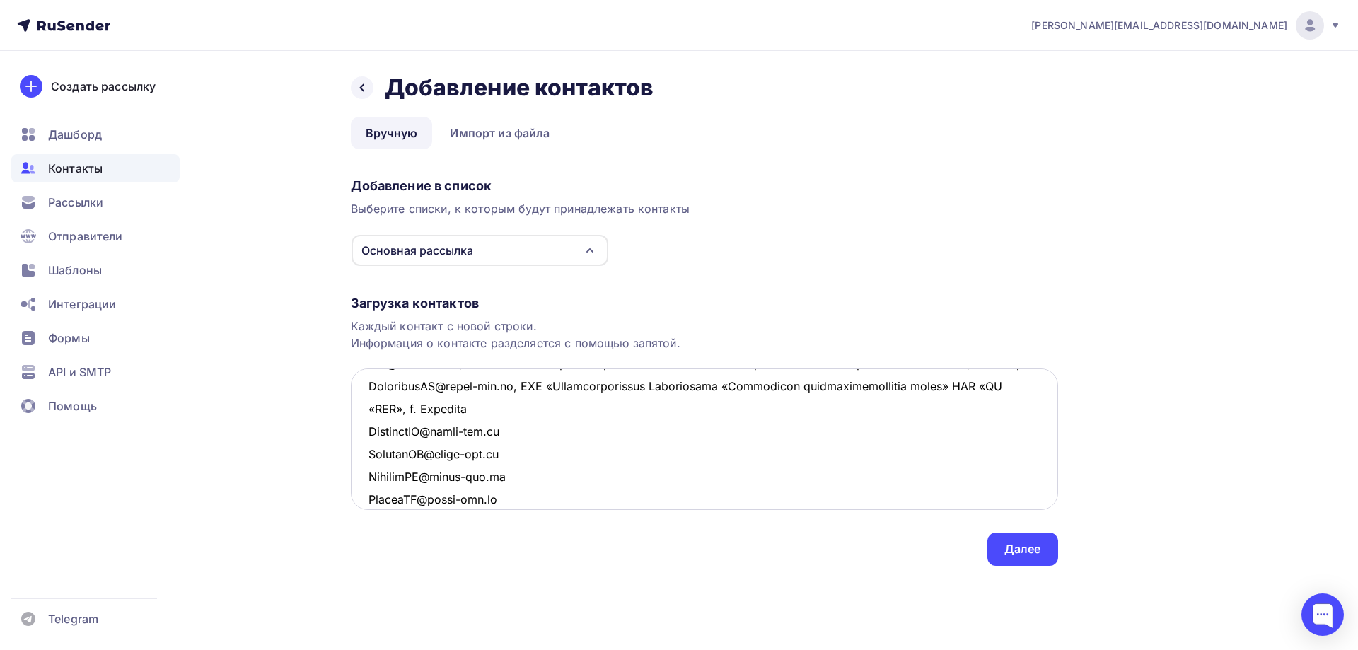
click at [511, 456] on textarea at bounding box center [704, 438] width 707 height 141
click at [520, 494] on textarea at bounding box center [704, 438] width 707 height 141
click at [522, 454] on textarea at bounding box center [704, 438] width 707 height 141
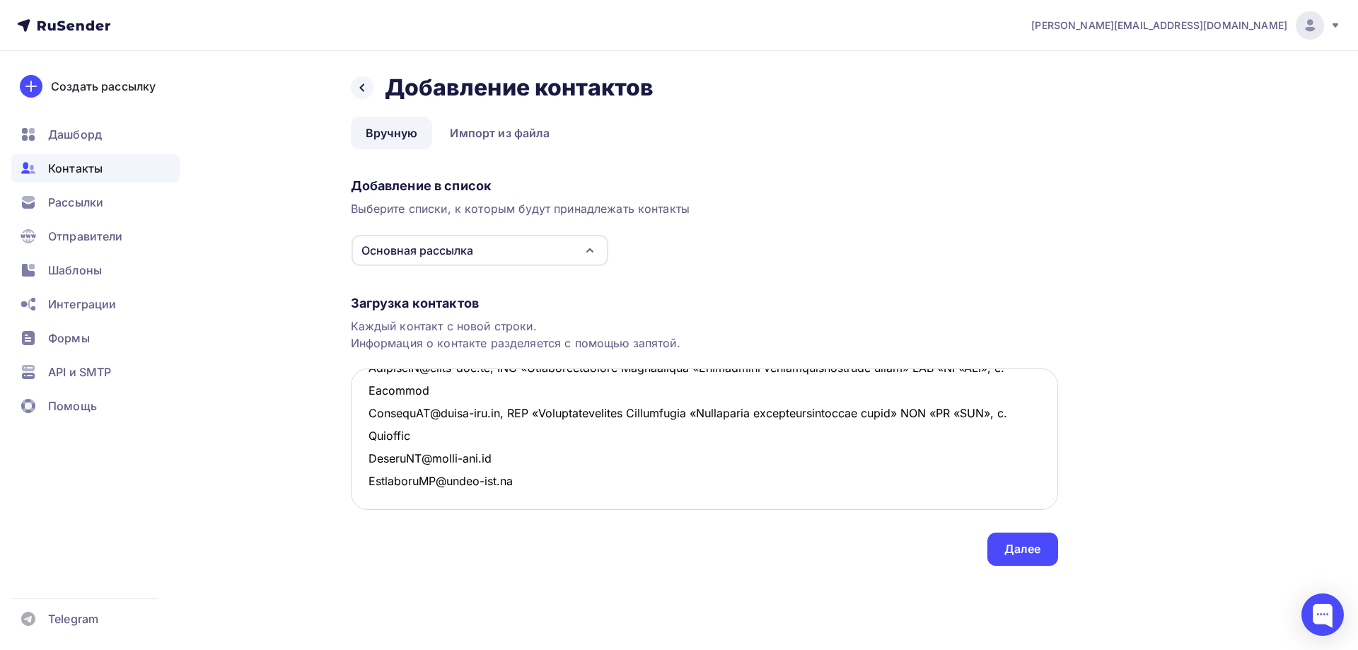
click at [508, 458] on textarea at bounding box center [704, 438] width 707 height 141
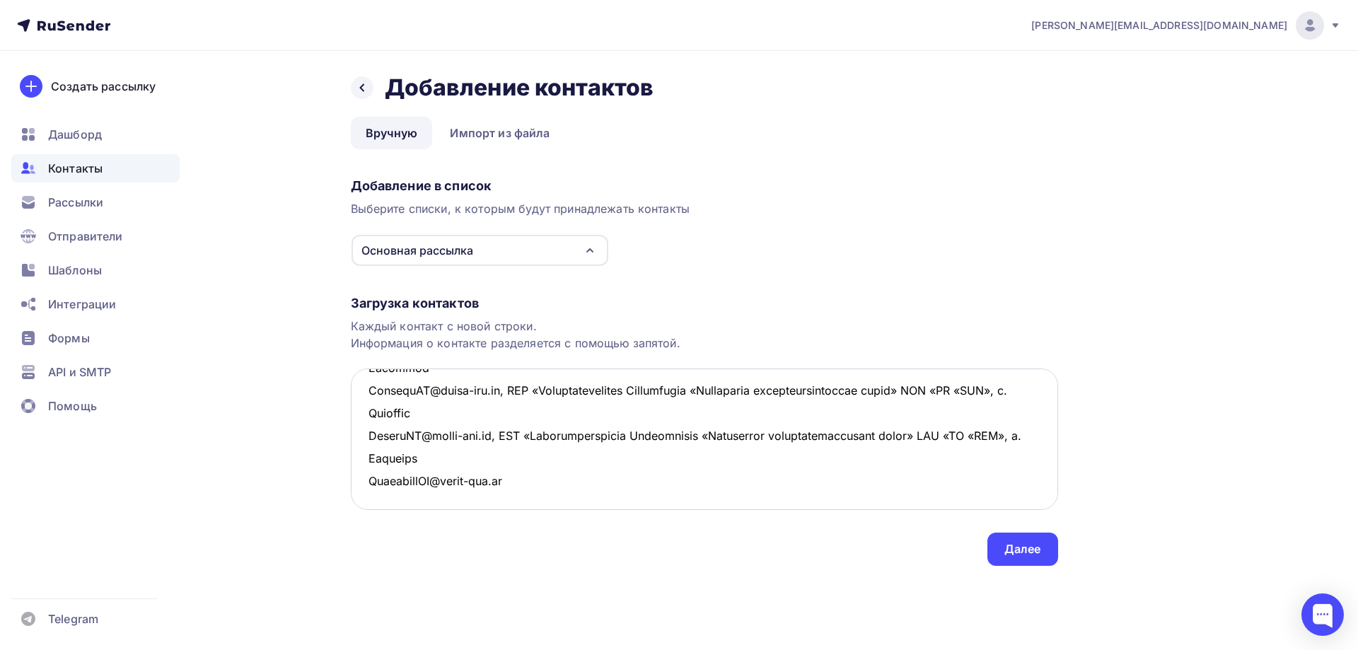
click at [528, 477] on textarea at bounding box center [704, 438] width 707 height 141
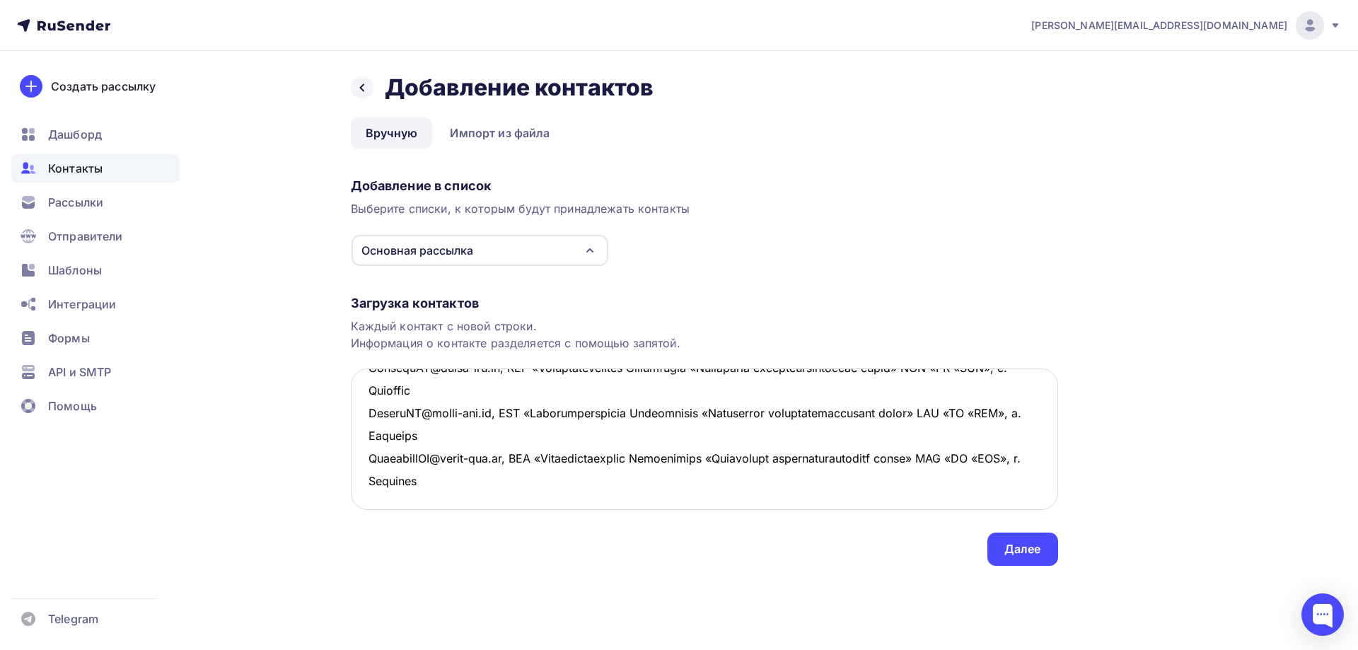
scroll to position [1365, 0]
type textarea "lore@ipsu.do, Sitam-consec "Adipiscinge SED" DO "EIU", t. Incidid utlab@et.do, …"
click at [1023, 542] on div "Далее" at bounding box center [1022, 549] width 37 height 16
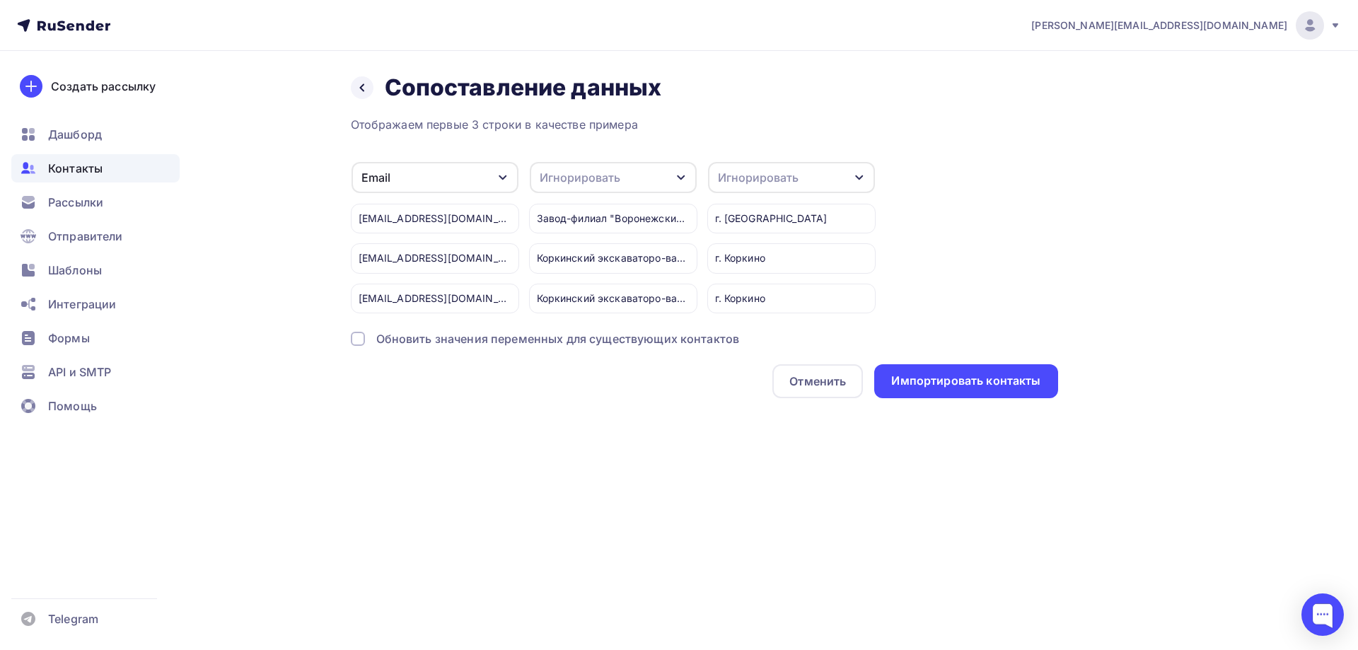
click at [634, 173] on div "Игнорировать" at bounding box center [613, 177] width 167 height 31
click at [585, 214] on div "Имя" at bounding box center [587, 212] width 82 height 17
click at [758, 175] on div "Игнорировать" at bounding box center [758, 177] width 81 height 17
click at [745, 284] on div "Город" at bounding box center [765, 280] width 82 height 17
click at [947, 376] on div "Импортировать контакты" at bounding box center [965, 381] width 149 height 16
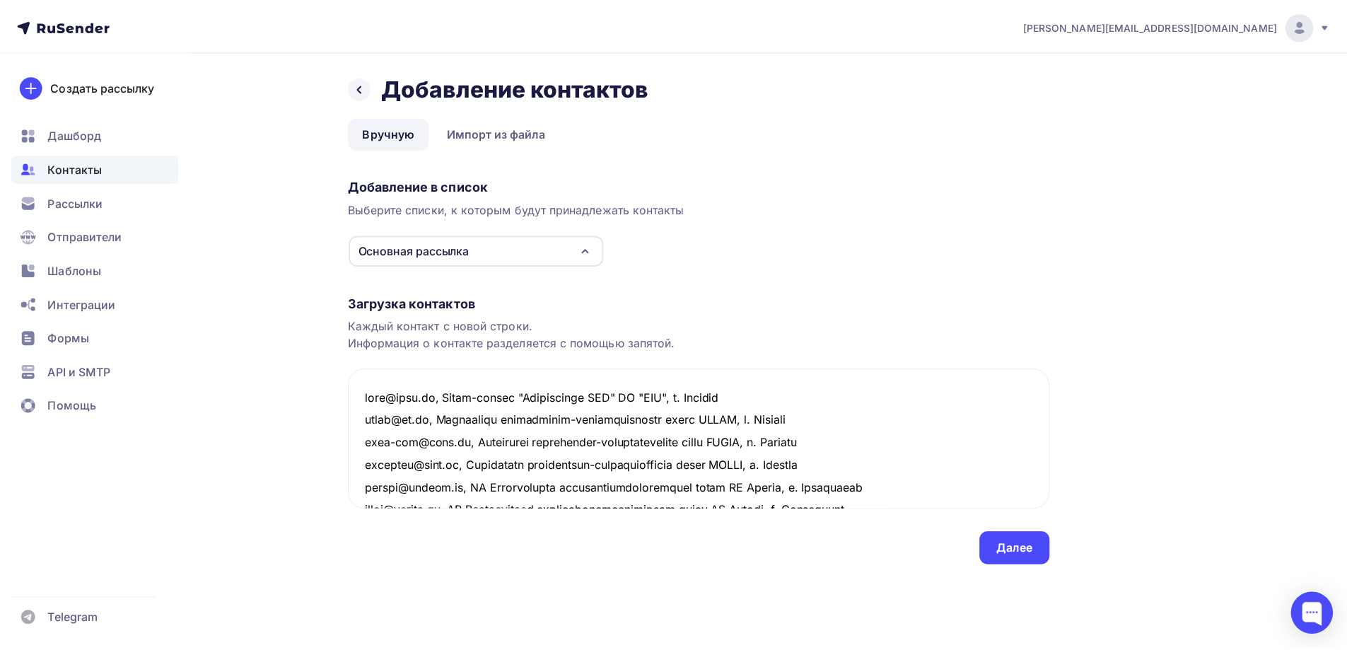
scroll to position [1365, 0]
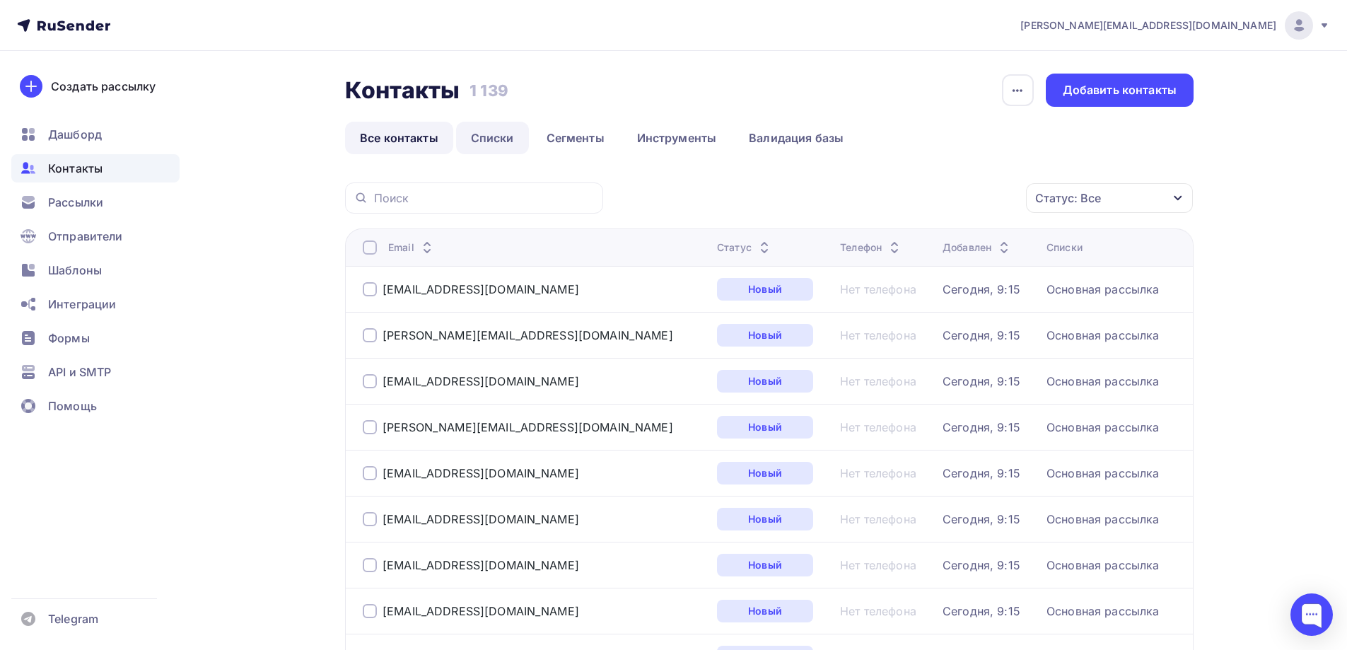
click at [496, 133] on link "Списки" at bounding box center [492, 138] width 73 height 33
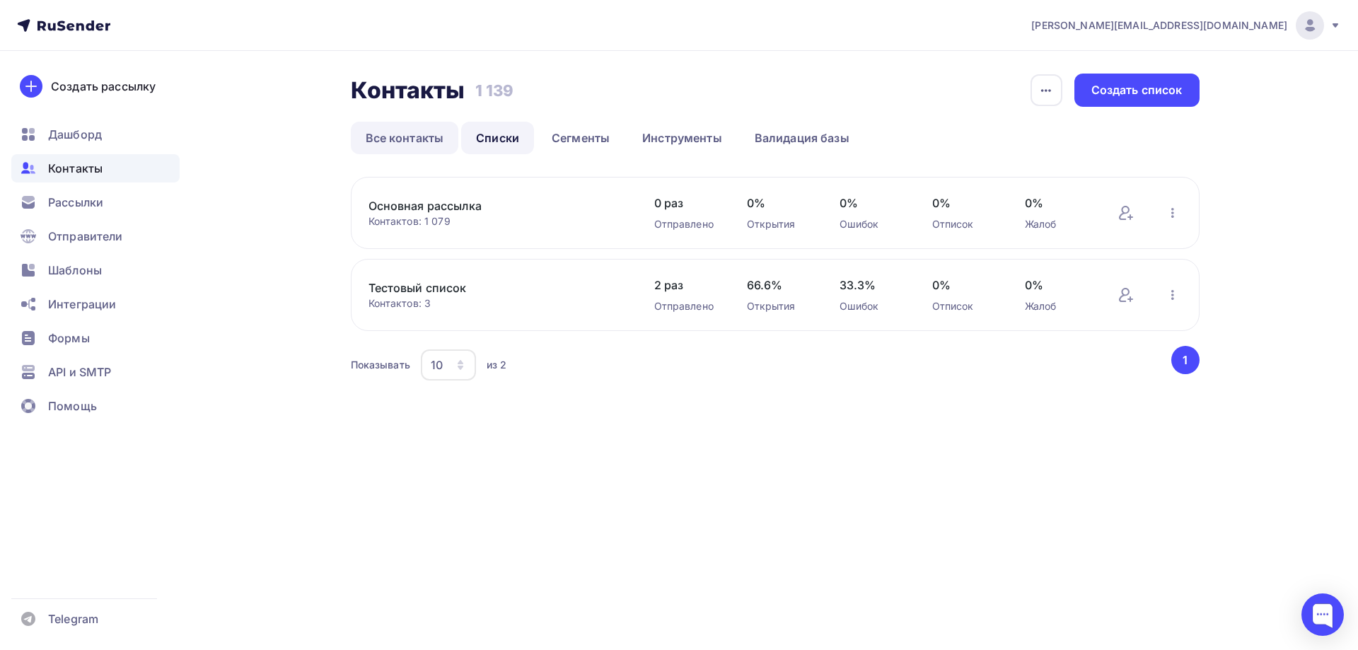
click at [417, 134] on link "Все контакты" at bounding box center [405, 138] width 108 height 33
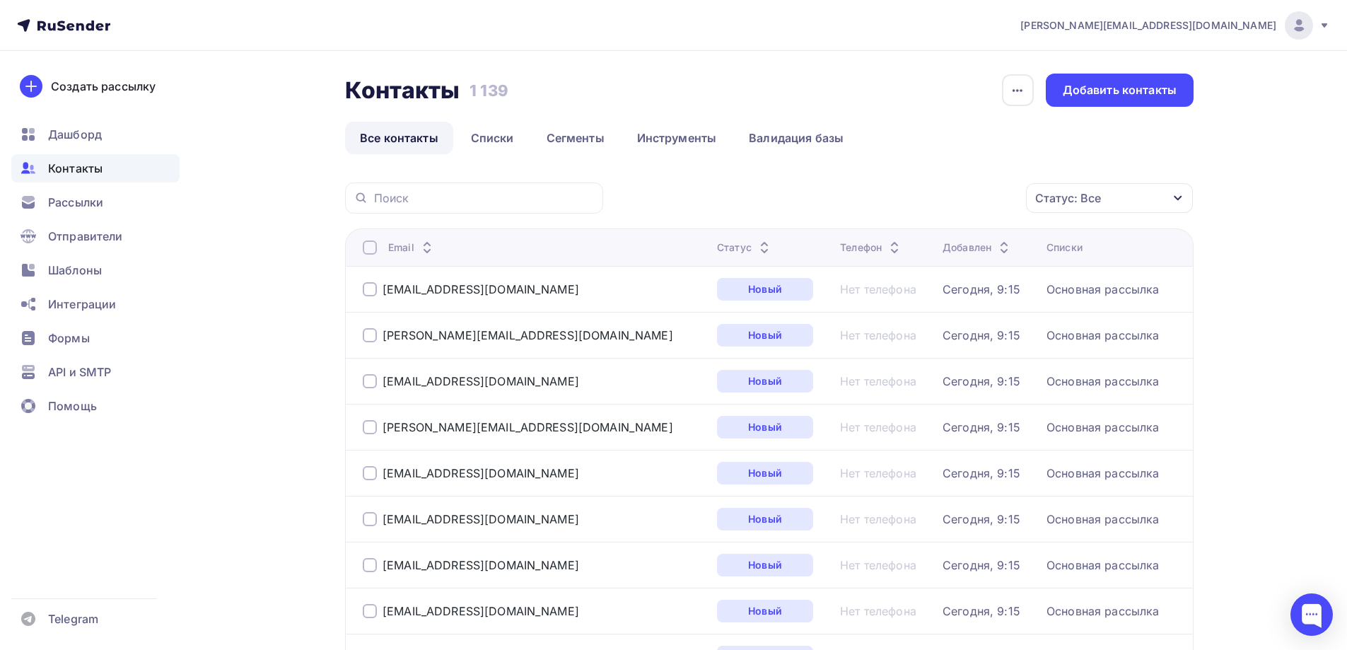
click at [1105, 203] on div "Статус: Все" at bounding box center [1109, 198] width 167 height 30
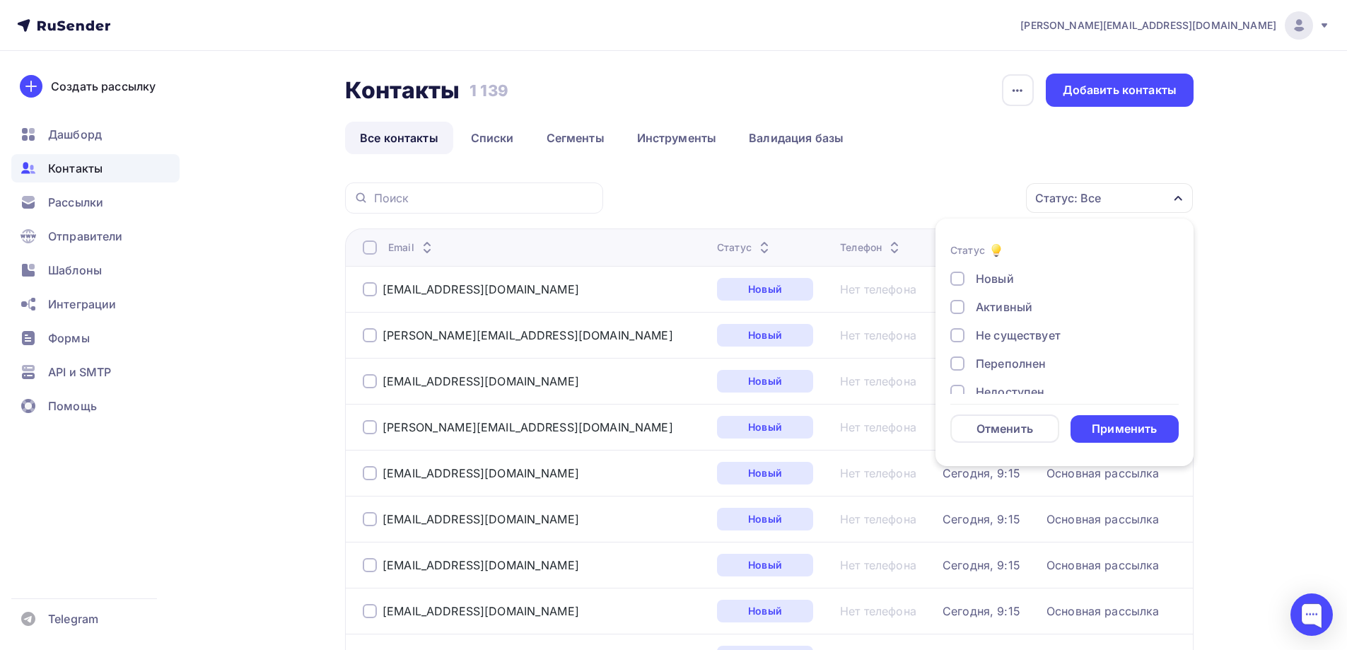
click at [1105, 203] on div "Статус: Все" at bounding box center [1109, 198] width 167 height 30
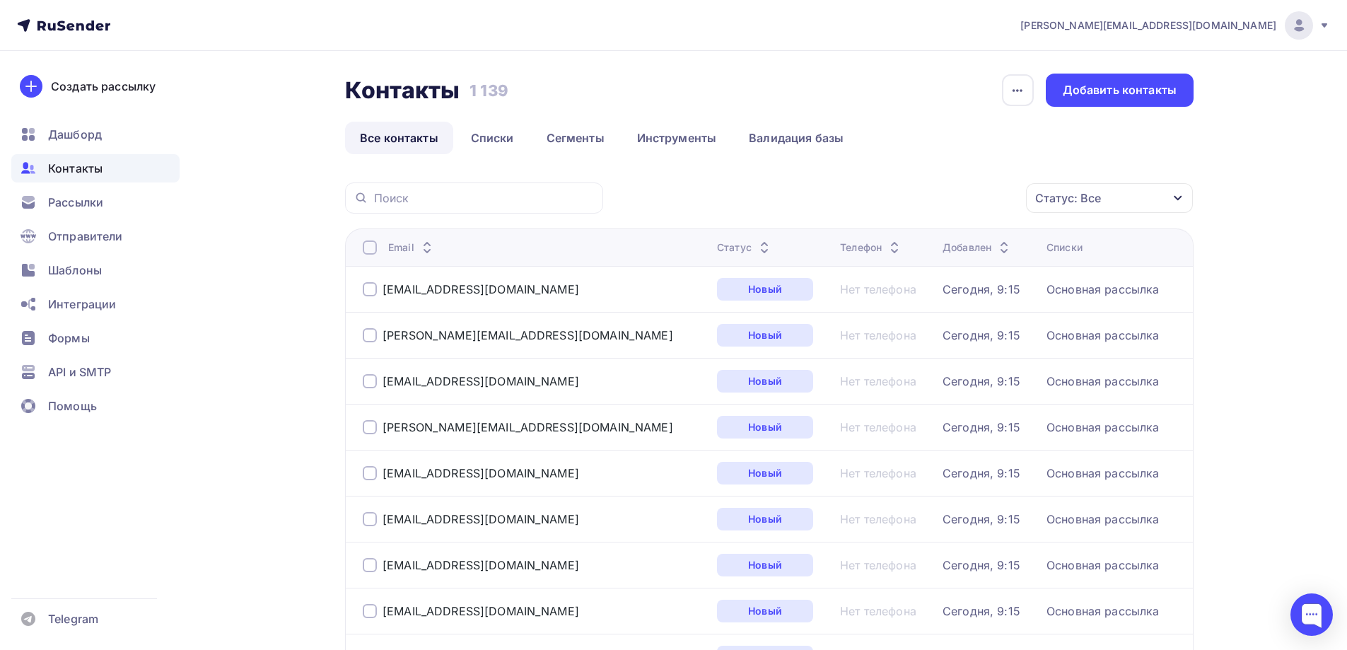
click at [1105, 203] on div "Статус: Все" at bounding box center [1109, 198] width 167 height 30
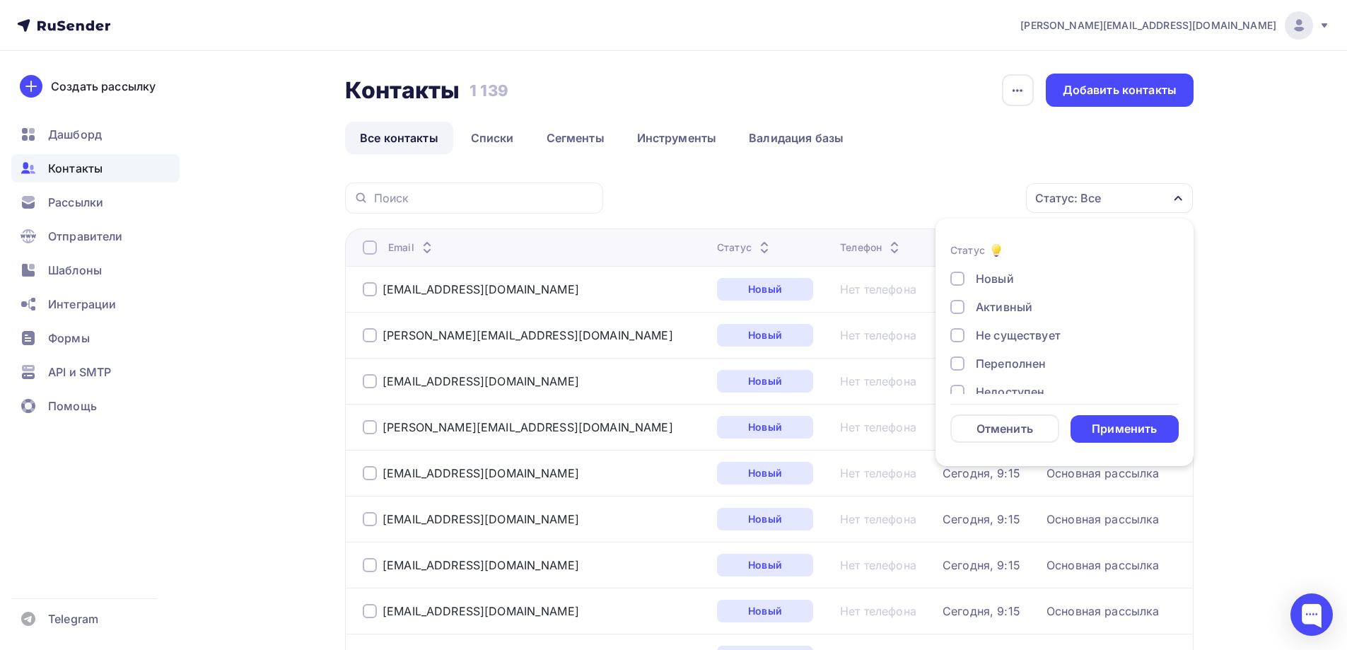
click at [1105, 203] on div "Статус: Все" at bounding box center [1109, 198] width 167 height 30
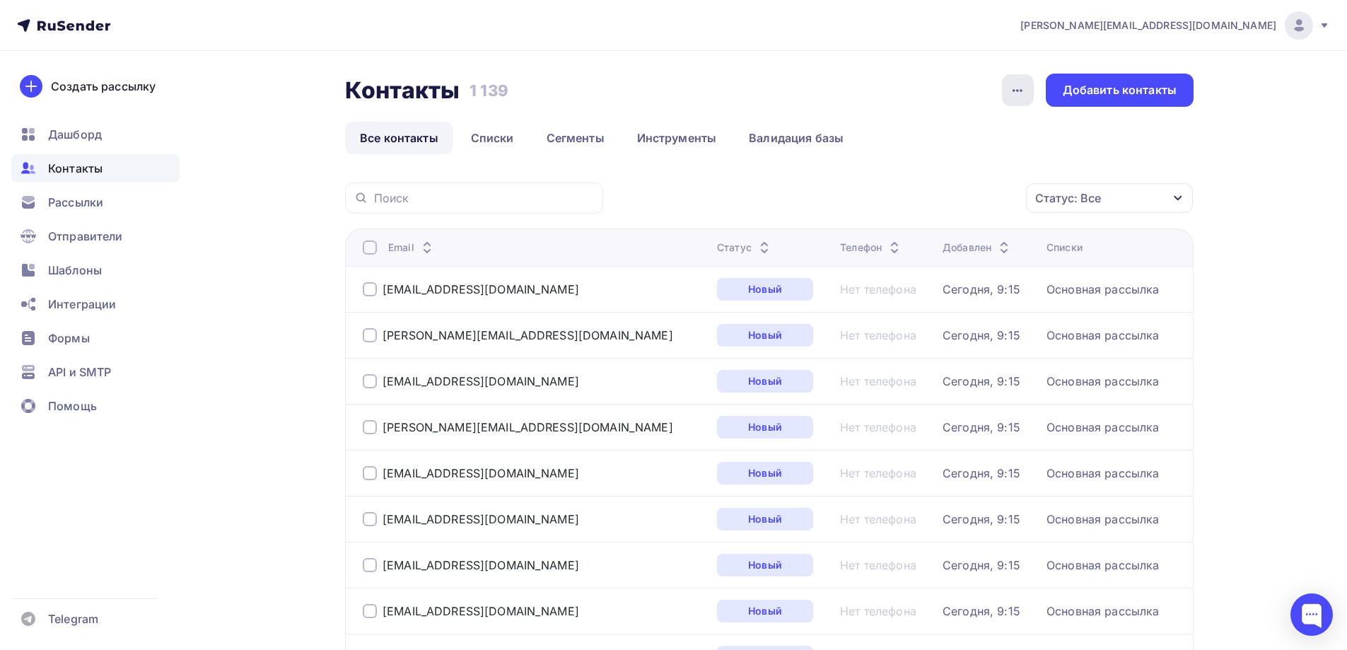
click at [1025, 86] on icon "button" at bounding box center [1017, 90] width 17 height 17
click at [974, 134] on div "История импорта" at bounding box center [964, 134] width 136 height 17
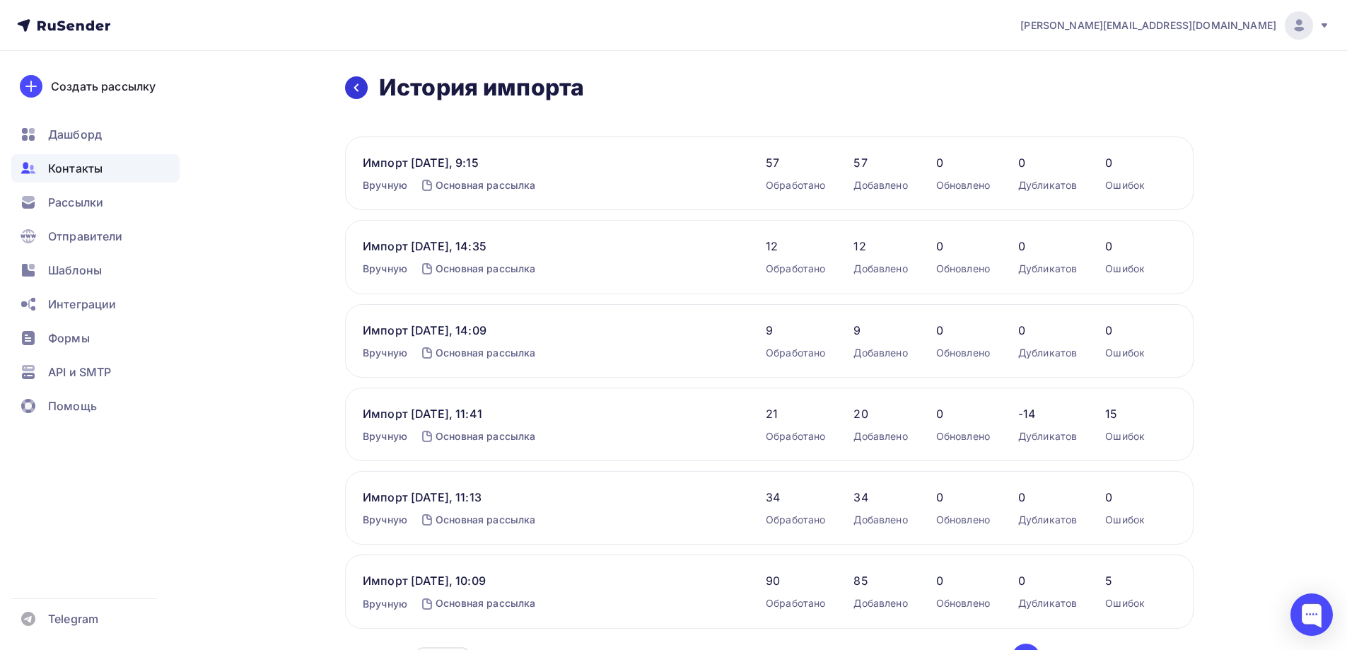
click at [349, 88] on link at bounding box center [356, 87] width 23 height 23
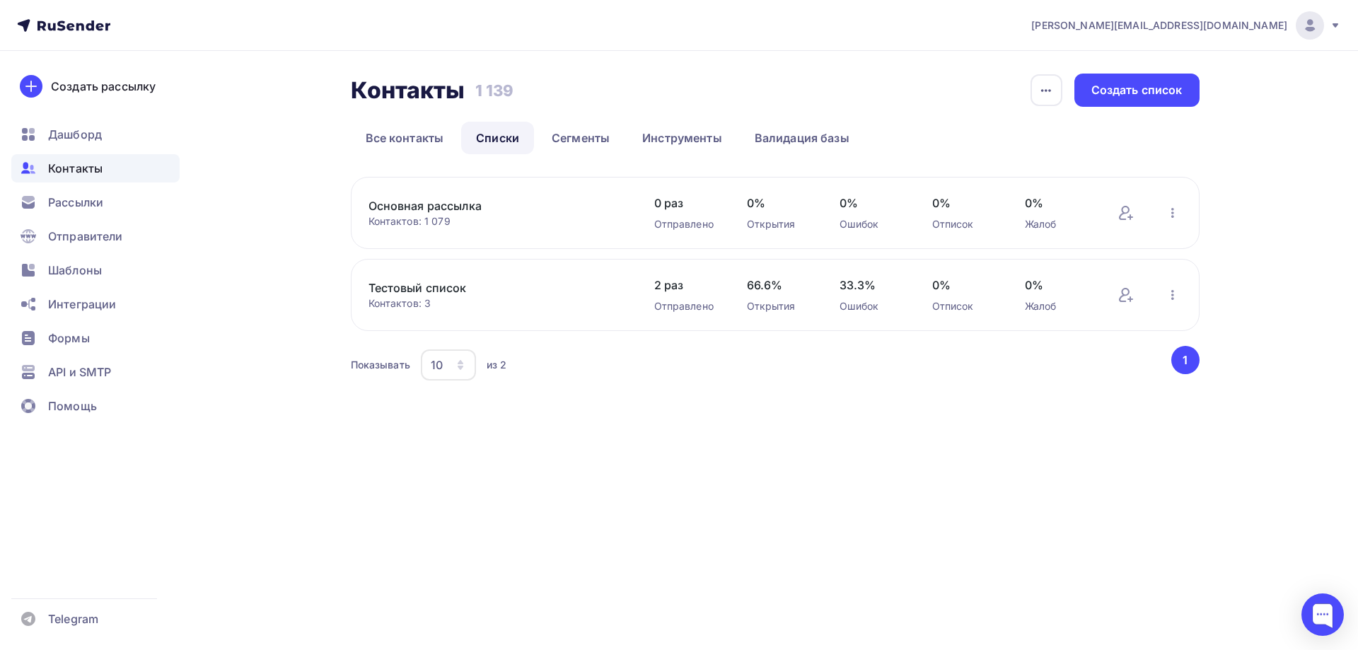
click at [408, 207] on link "Основная рассылка" at bounding box center [488, 205] width 240 height 17
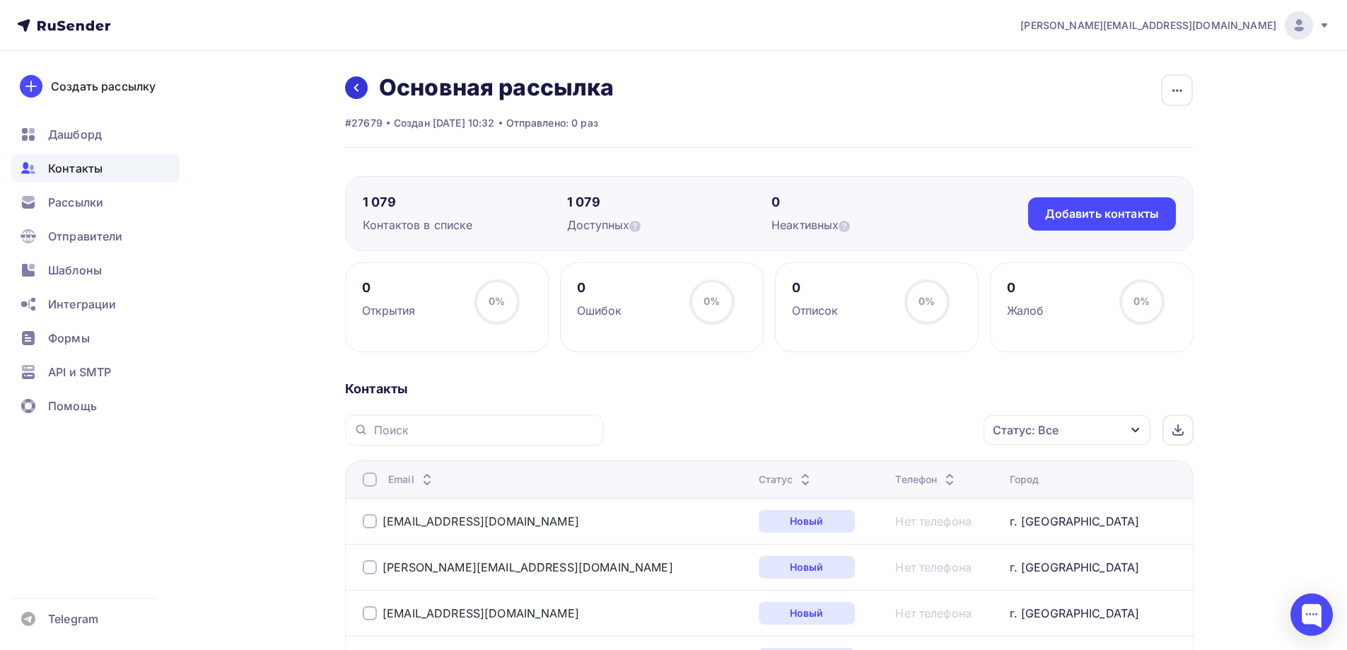
click at [348, 90] on link at bounding box center [356, 87] width 23 height 23
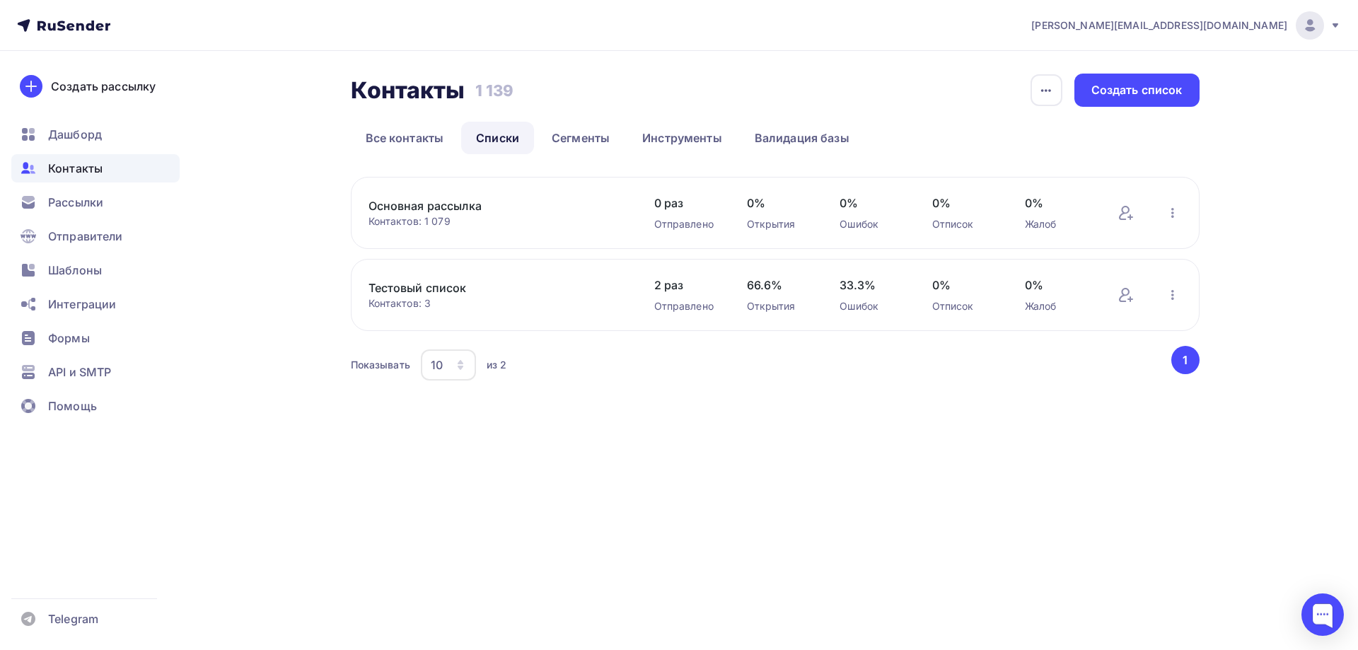
click at [458, 206] on link "Основная рассылка" at bounding box center [488, 205] width 240 height 17
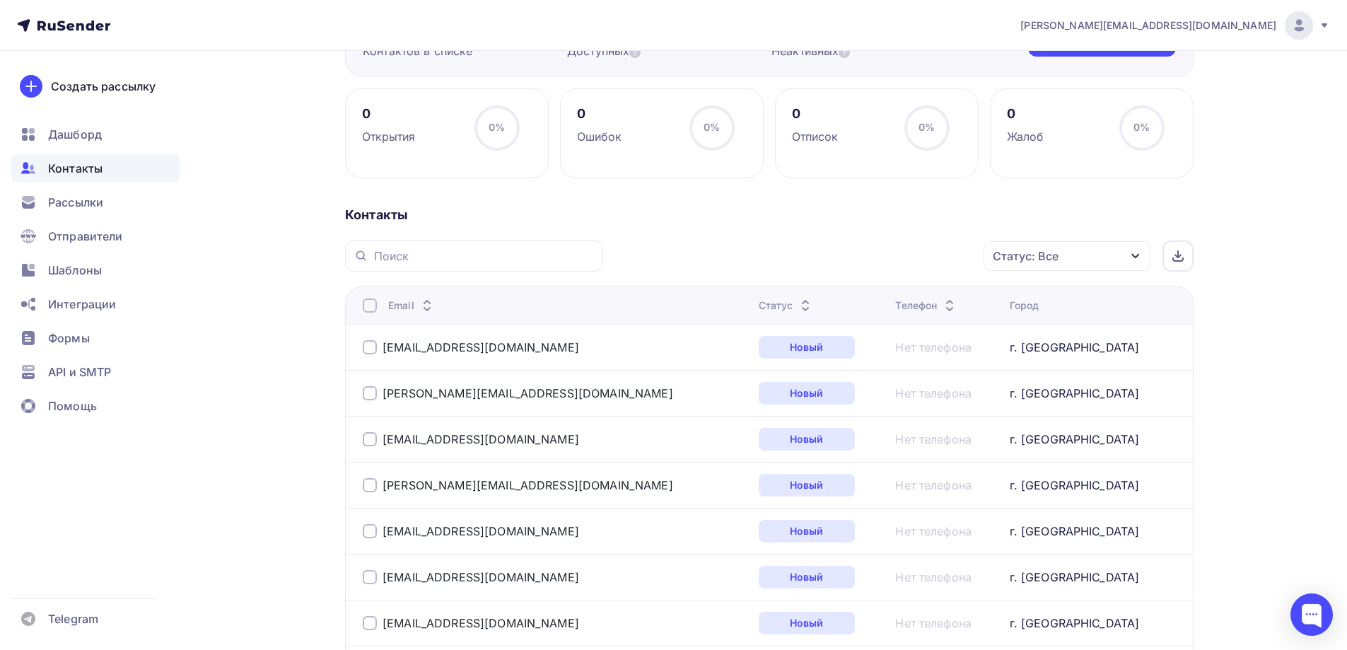
scroll to position [212, 0]
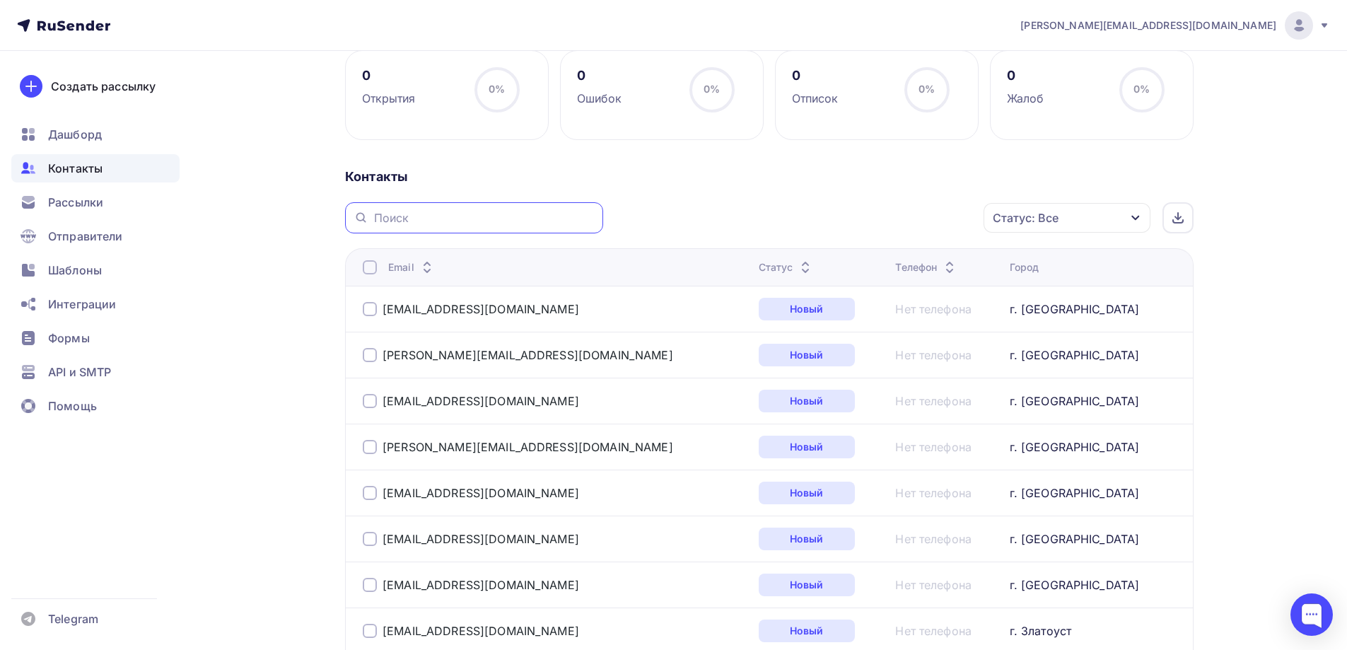
click at [453, 221] on input "text" at bounding box center [484, 218] width 221 height 16
drag, startPoint x: 595, startPoint y: 216, endPoint x: 576, endPoint y: 216, distance: 18.4
click at [576, 216] on input ", ООО «Производственное Объединение «Камбарский машиностроительный завод» ООО «…" at bounding box center [484, 218] width 221 height 16
drag, startPoint x: 525, startPoint y: 218, endPoint x: 624, endPoint y: 221, distance: 99.0
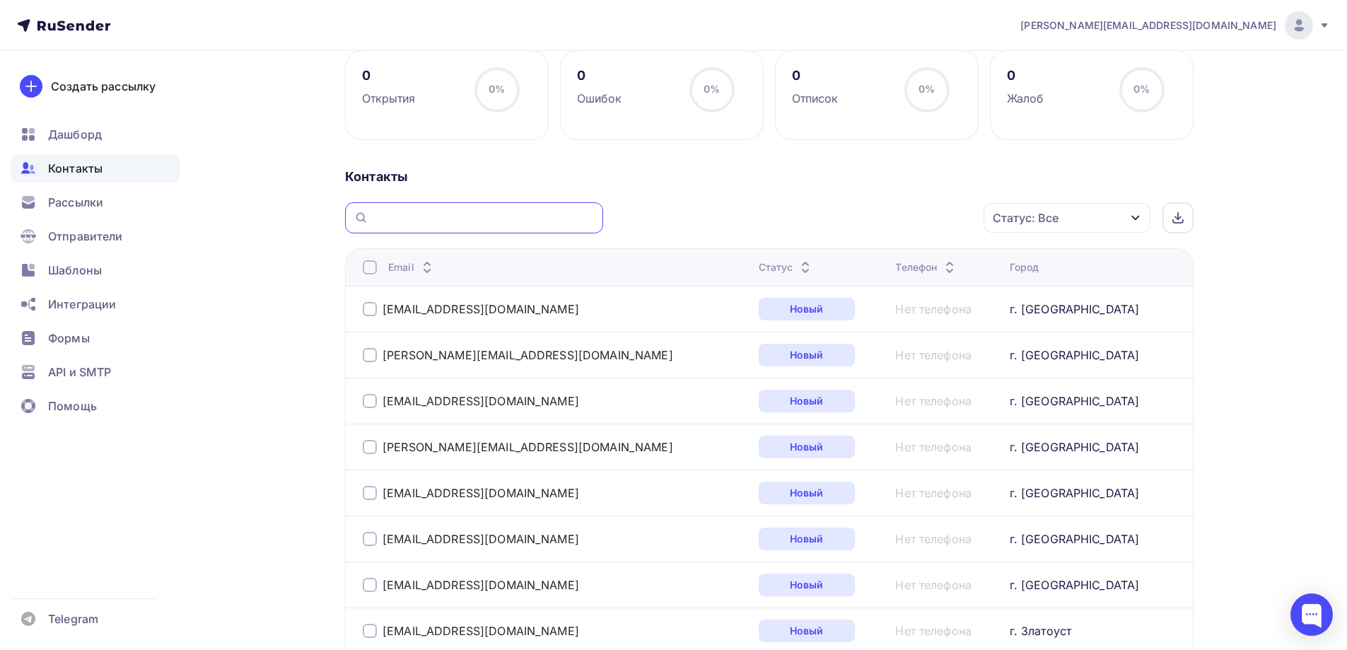
click at [624, 221] on div ", ООО «Производственное Объединение «Камбарский машиностроительный завод» ООО «…" at bounding box center [769, 217] width 849 height 31
type input ", ООО «Производственное Объединение «Камбарский машиностроительный завод» ООО «…"
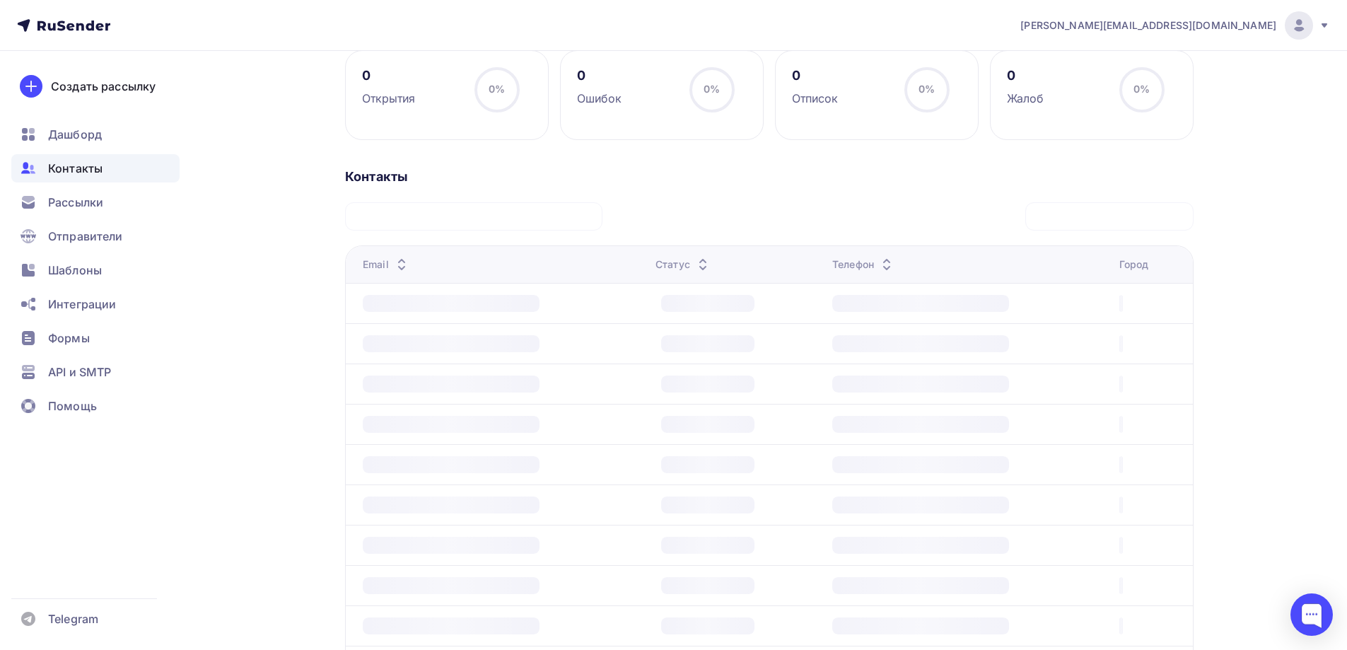
scroll to position [0, 0]
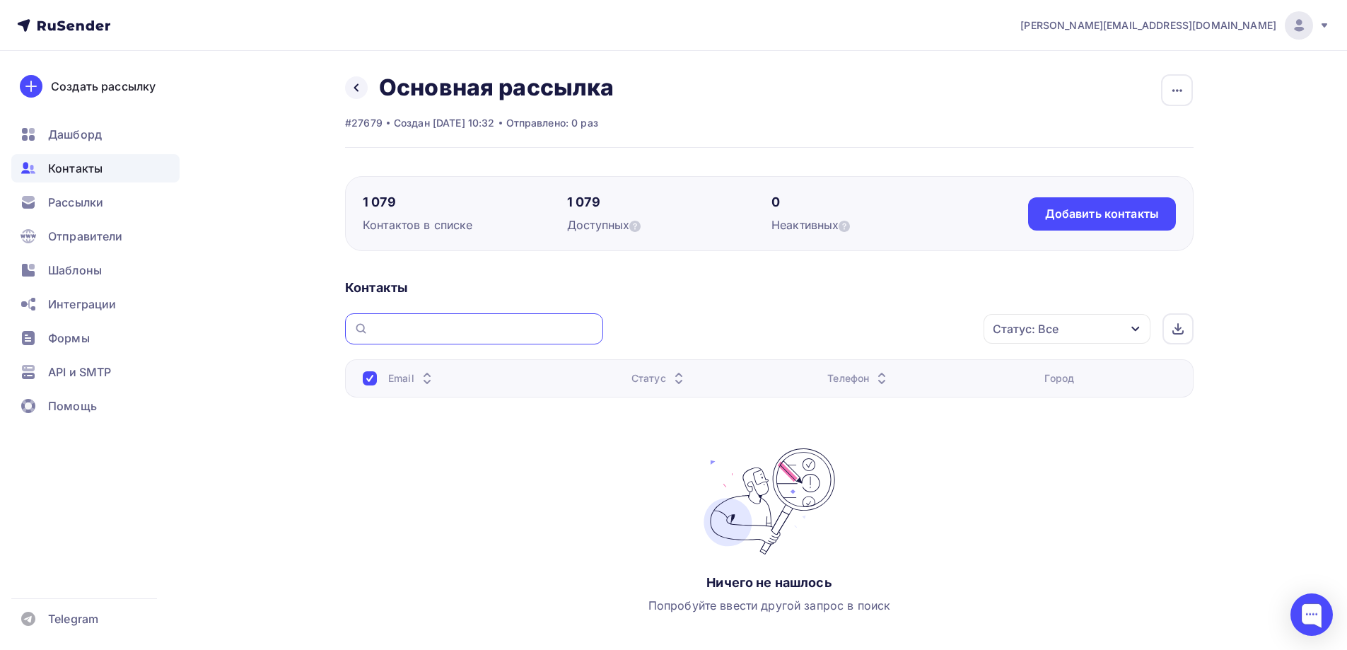
click at [412, 321] on input ", ООО «Производственное Объединение «Камбарский машиностроительный завод» ООО «…" at bounding box center [484, 329] width 221 height 16
click at [598, 327] on div ", ООО «Производственное Объединение «Камбарский машиностроительный завод» ООО «…" at bounding box center [474, 328] width 258 height 31
drag, startPoint x: 372, startPoint y: 330, endPoint x: 397, endPoint y: 330, distance: 24.8
click at [397, 330] on div ", ООО «Производственное Объединение «Камбарский машиностроительный завод» ООО «…" at bounding box center [474, 328] width 258 height 31
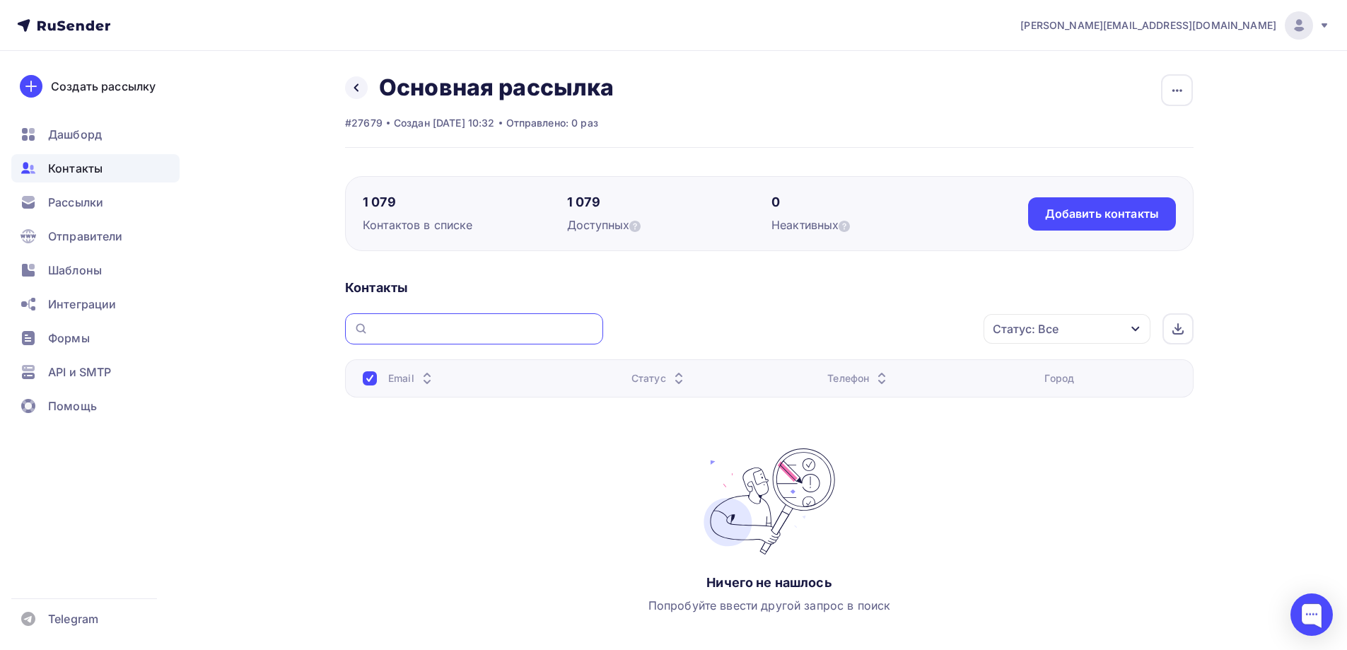
drag, startPoint x: 376, startPoint y: 330, endPoint x: 593, endPoint y: 332, distance: 217.1
click at [593, 332] on input ", ООО «Производственное Объединение «Камбарский машиностроительный завод» ООО «…" at bounding box center [484, 329] width 221 height 16
type input "[EMAIL_ADDRESS][DOMAIN_NAME]"
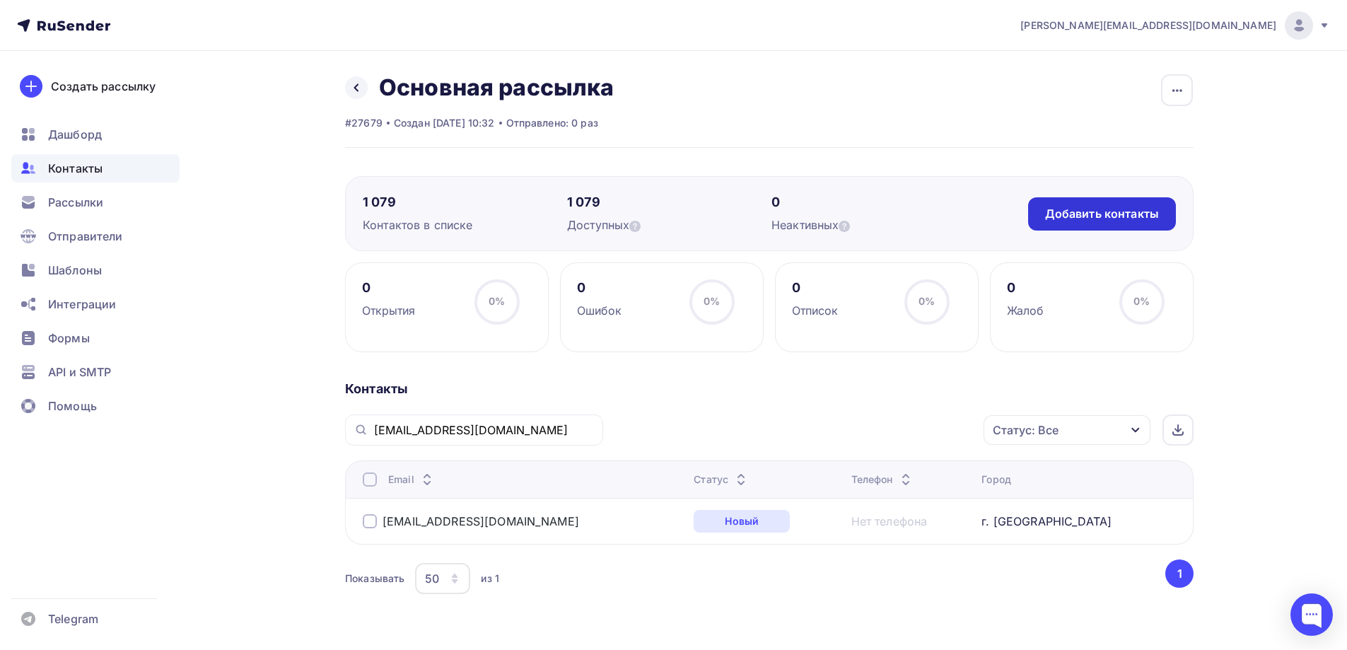
click at [1052, 220] on div "Добавить контакты" at bounding box center [1102, 214] width 114 height 16
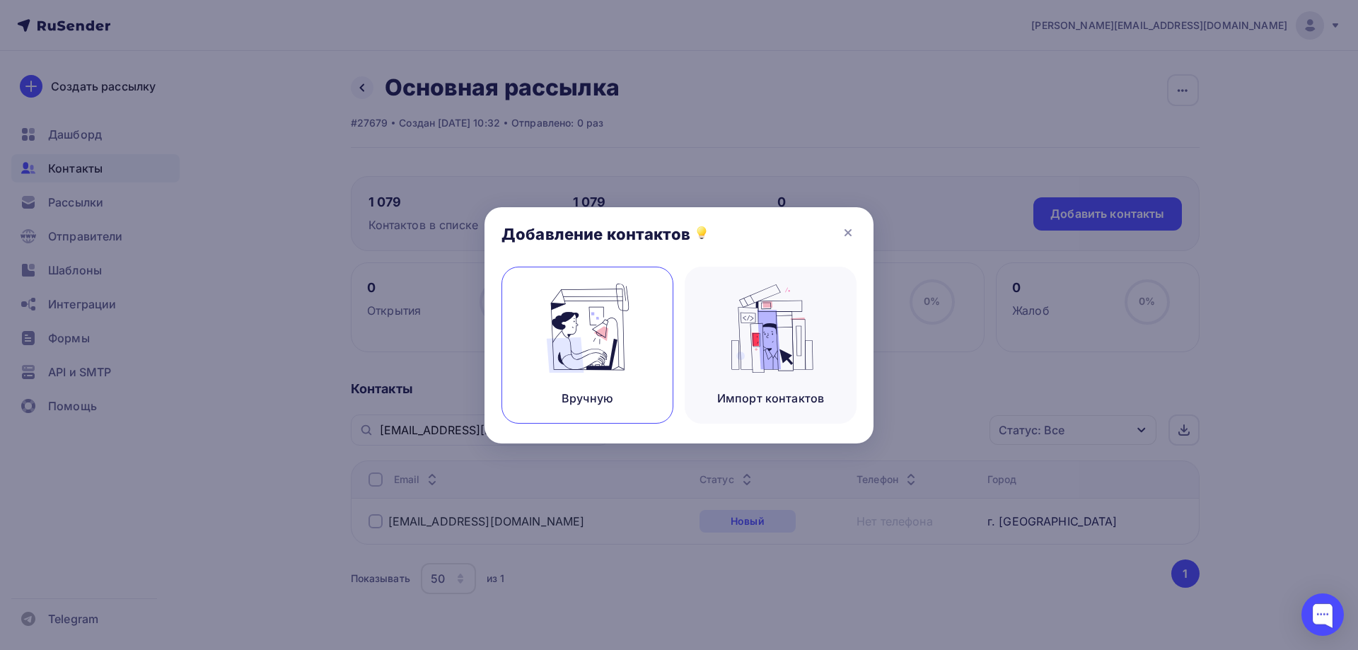
click at [610, 345] on img at bounding box center [587, 328] width 95 height 89
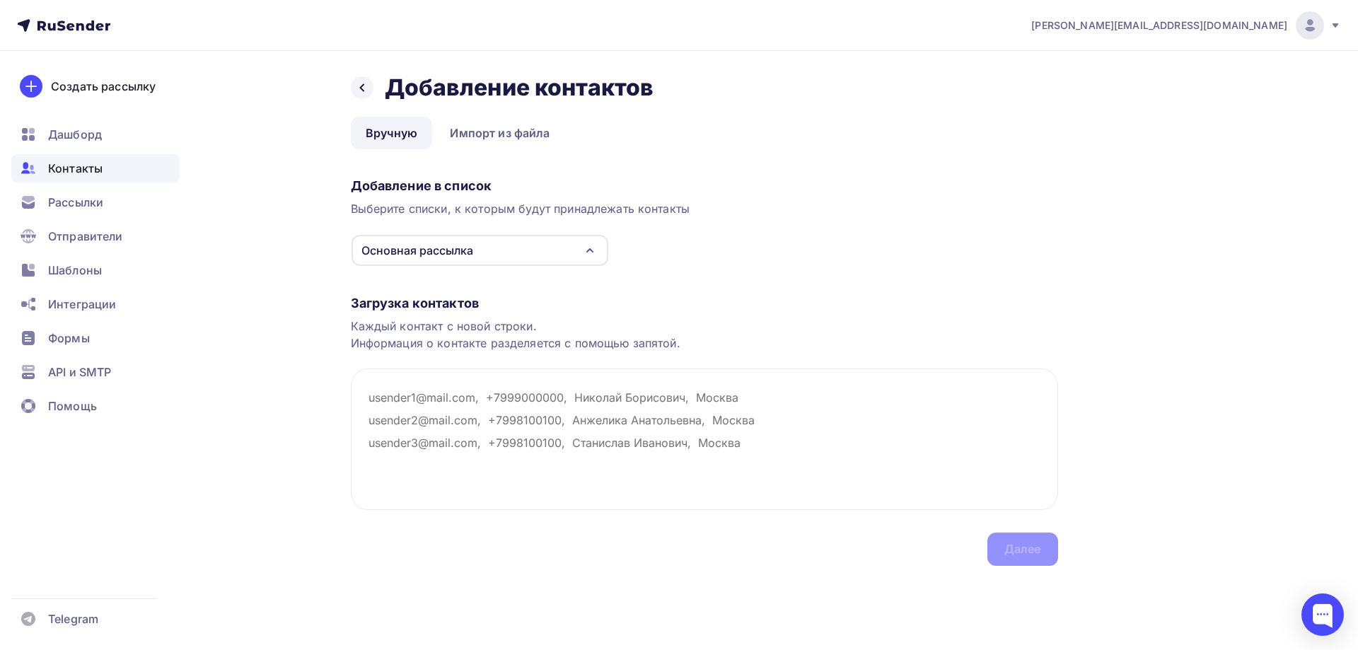
drag, startPoint x: 579, startPoint y: 232, endPoint x: 577, endPoint y: 245, distance: 12.9
click at [579, 233] on div "Добавление в список Выберите списки, к которым будут принадлежать контакты Осно…" at bounding box center [704, 219] width 707 height 95
click at [576, 248] on div "Основная рассылка" at bounding box center [479, 250] width 257 height 31
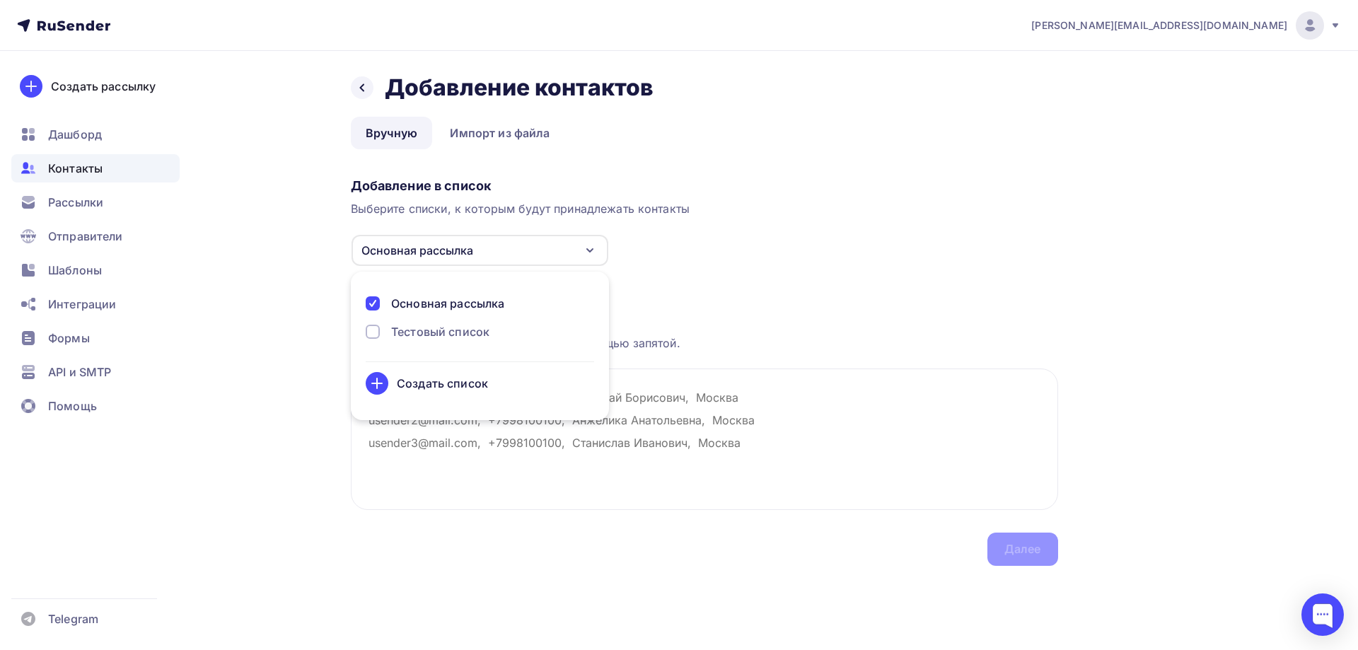
click at [576, 248] on div "Основная рассылка" at bounding box center [479, 250] width 257 height 31
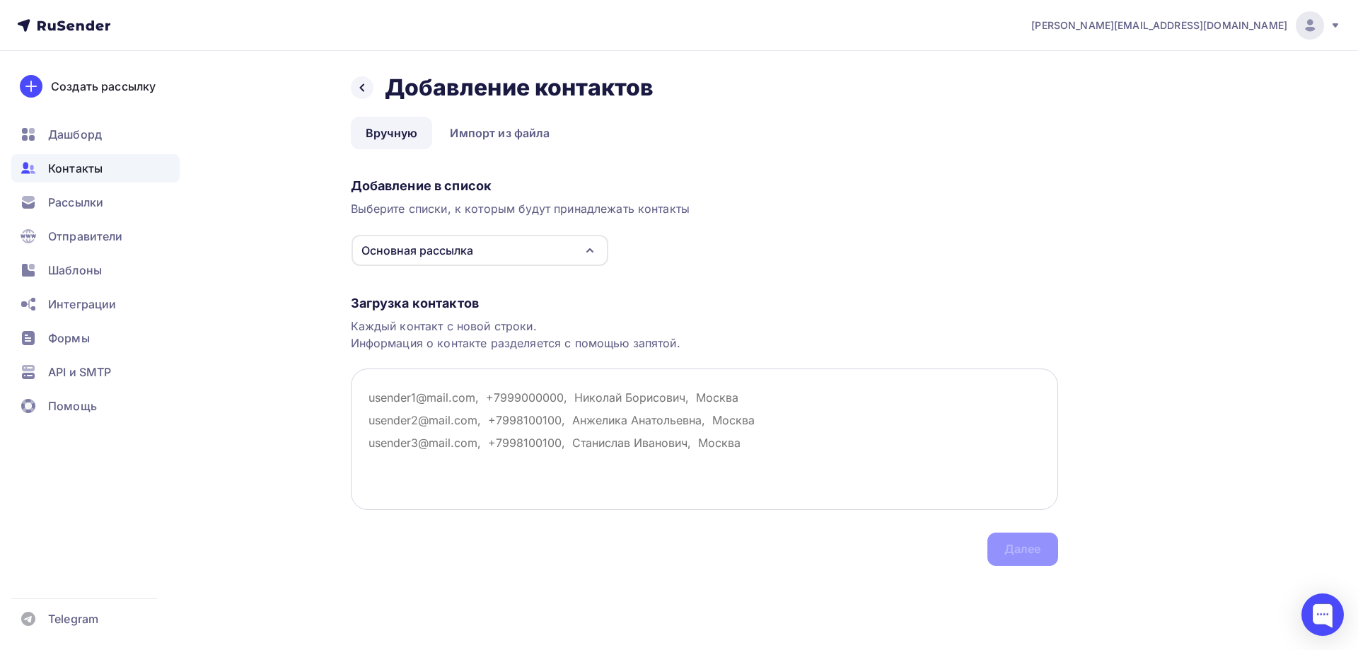
click at [404, 395] on textarea at bounding box center [704, 438] width 707 height 141
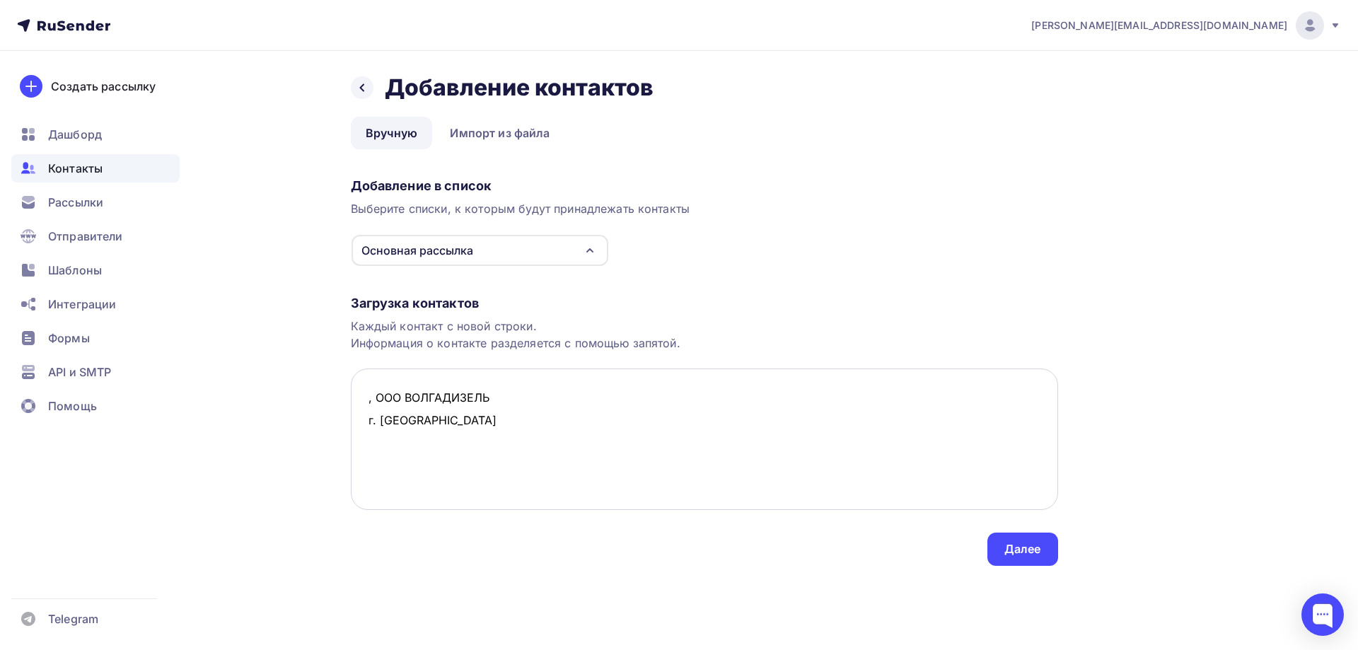
click at [496, 400] on textarea ", ООО ВОЛГАДИЗЕЛЬ г. [GEOGRAPHIC_DATA]" at bounding box center [704, 438] width 707 height 141
click at [365, 397] on textarea ", ООО ВОЛГАДИЗЕЛЬ, г. [GEOGRAPHIC_DATA]" at bounding box center [704, 438] width 707 height 141
click at [376, 429] on textarea "[EMAIL_ADDRESS][DOMAIN_NAME], ООО ВОЛГАДИЗЕЛЬ, г. [GEOGRAPHIC_DATA]" at bounding box center [704, 438] width 707 height 141
click at [679, 401] on textarea "[EMAIL_ADDRESS][DOMAIN_NAME], ООО ВОЛГАДИЗЕЛЬ, г. [GEOGRAPHIC_DATA]" at bounding box center [704, 438] width 707 height 141
click at [474, 426] on textarea "[EMAIL_ADDRESS][DOMAIN_NAME], ООО ВОЛГАДИЗЕЛЬ, г. [GEOGRAPHIC_DATA] , ООО "Спец…" at bounding box center [704, 438] width 707 height 141
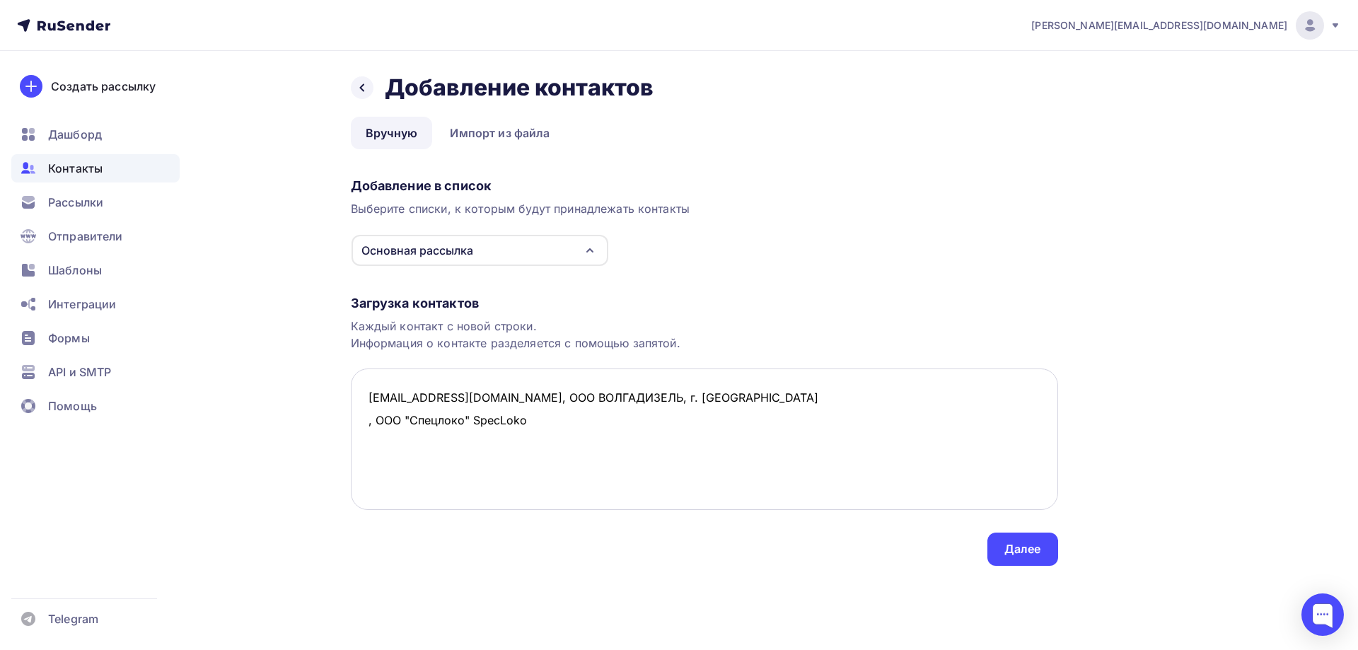
click at [367, 427] on textarea "[EMAIL_ADDRESS][DOMAIN_NAME], ООО ВОЛГАДИЗЕЛЬ, г. [GEOGRAPHIC_DATA] , ООО "Спец…" at bounding box center [704, 438] width 707 height 141
click at [383, 446] on textarea "[EMAIL_ADDRESS][DOMAIN_NAME], ООО ВОЛГАДИЗЕЛЬ, г. Москва [EMAIL_ADDRESS][DOMAIN…" at bounding box center [704, 438] width 707 height 141
click at [677, 421] on textarea "[EMAIL_ADDRESS][DOMAIN_NAME], ООО ВОЛГАДИЗЕЛЬ, г. Москва [EMAIL_ADDRESS][DOMAIN…" at bounding box center [704, 438] width 707 height 141
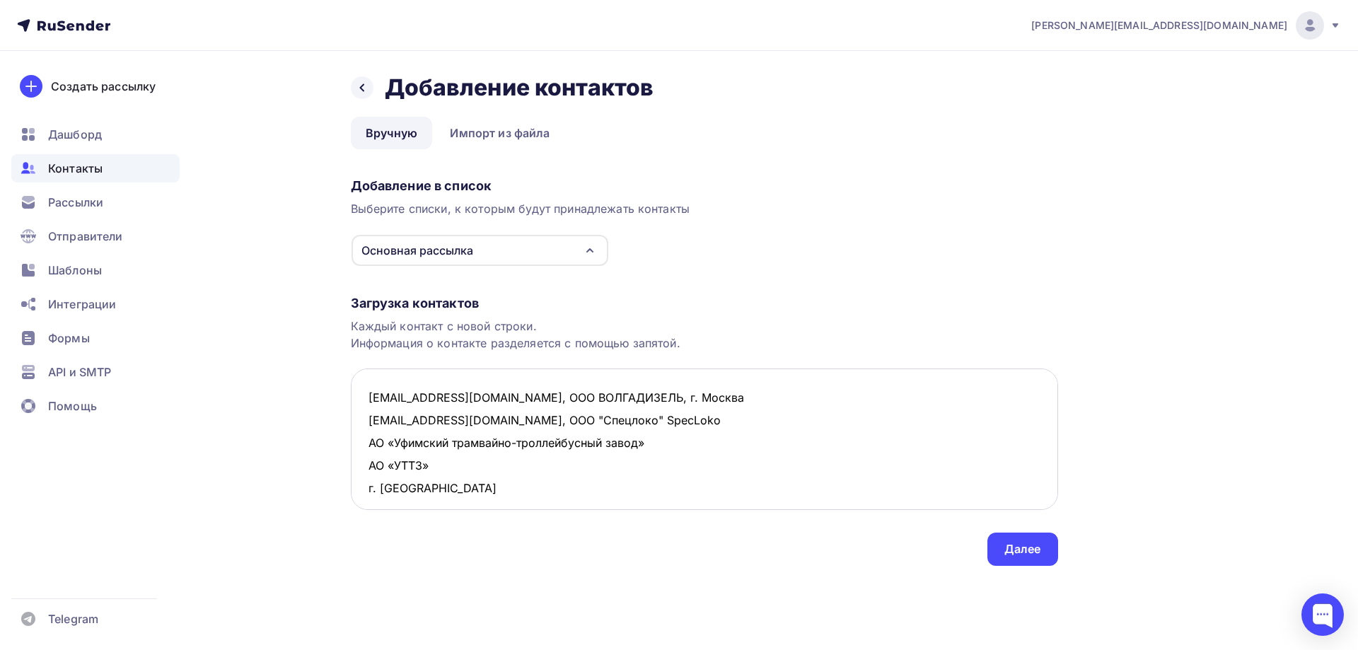
click at [366, 445] on textarea "[EMAIL_ADDRESS][DOMAIN_NAME], ООО ВОЛГАДИЗЕЛЬ, г. Москва [EMAIL_ADDRESS][DOMAIN…" at bounding box center [704, 438] width 707 height 141
click at [661, 443] on textarea "[EMAIL_ADDRESS][DOMAIN_NAME], ООО ВОЛГАДИЗЕЛЬ, г. Москва [EMAIL_ADDRESS][DOMAIN…" at bounding box center [704, 438] width 707 height 141
click at [731, 438] on textarea "[EMAIL_ADDRESS][DOMAIN_NAME], ООО ВОЛГАДИЗЕЛЬ, г. Москва [EMAIL_ADDRESS][DOMAIN…" at bounding box center [704, 438] width 707 height 141
click at [364, 448] on textarea "[EMAIL_ADDRESS][DOMAIN_NAME], ООО ВОЛГАДИЗЕЛЬ, г. Москва [EMAIL_ADDRESS][DOMAIN…" at bounding box center [704, 438] width 707 height 141
click at [841, 442] on textarea "[EMAIL_ADDRESS][DOMAIN_NAME], ООО ВОЛГАДИЗЕЛЬ, г. Москва [EMAIL_ADDRESS][DOMAIN…" at bounding box center [704, 438] width 707 height 141
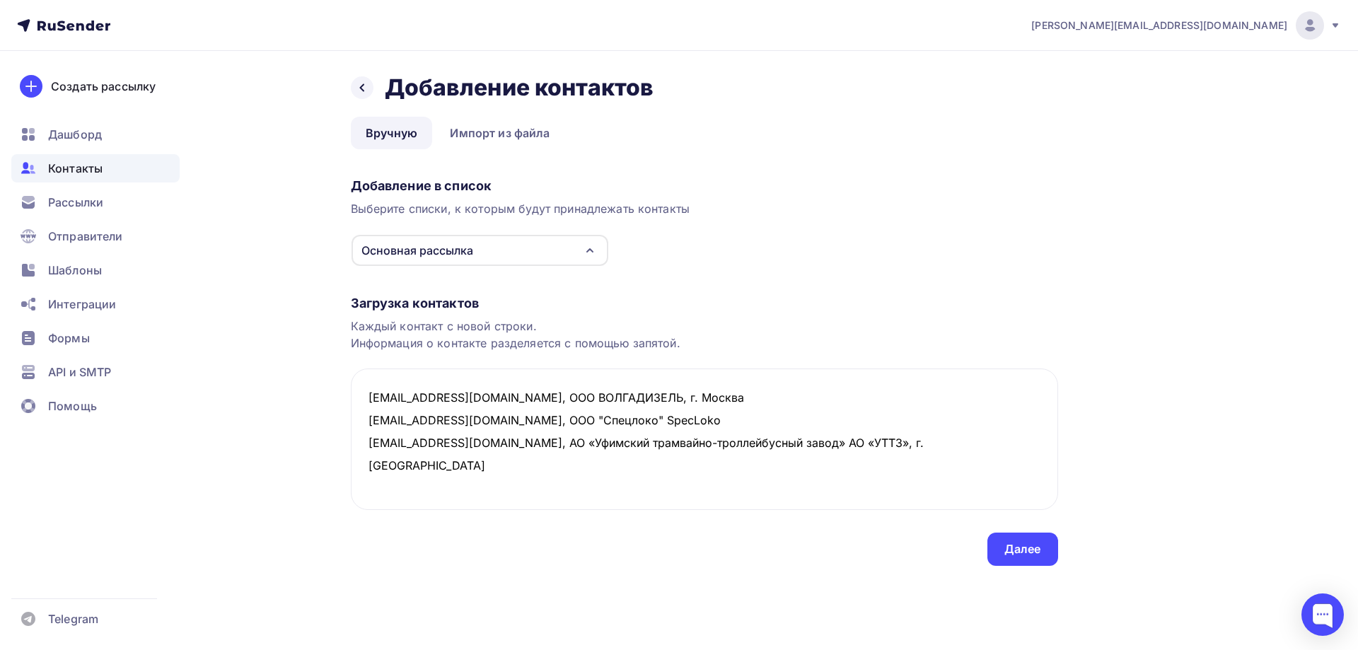
click at [523, 510] on div "Загрузка контактов Каждый контакт с новой строки. Информация о контакте разделя…" at bounding box center [704, 416] width 707 height 299
click at [426, 475] on textarea "[EMAIL_ADDRESS][DOMAIN_NAME], ООО ВОЛГАДИЗЕЛЬ, г. Москва [EMAIL_ADDRESS][DOMAIN…" at bounding box center [704, 438] width 707 height 141
click at [393, 464] on textarea "[EMAIL_ADDRESS][DOMAIN_NAME], ООО ВОЛГАДИЗЕЛЬ, г. Москва [EMAIL_ADDRESS][DOMAIN…" at bounding box center [704, 438] width 707 height 141
click at [366, 460] on textarea "[EMAIL_ADDRESS][DOMAIN_NAME], ООО ВОЛГАДИЗЕЛЬ, г. Москва [EMAIL_ADDRESS][DOMAIN…" at bounding box center [704, 438] width 707 height 141
click at [470, 466] on textarea "[EMAIL_ADDRESS][DOMAIN_NAME], ООО ВОЛГАДИЗЕЛЬ, г. Москва [EMAIL_ADDRESS][DOMAIN…" at bounding box center [704, 438] width 707 height 141
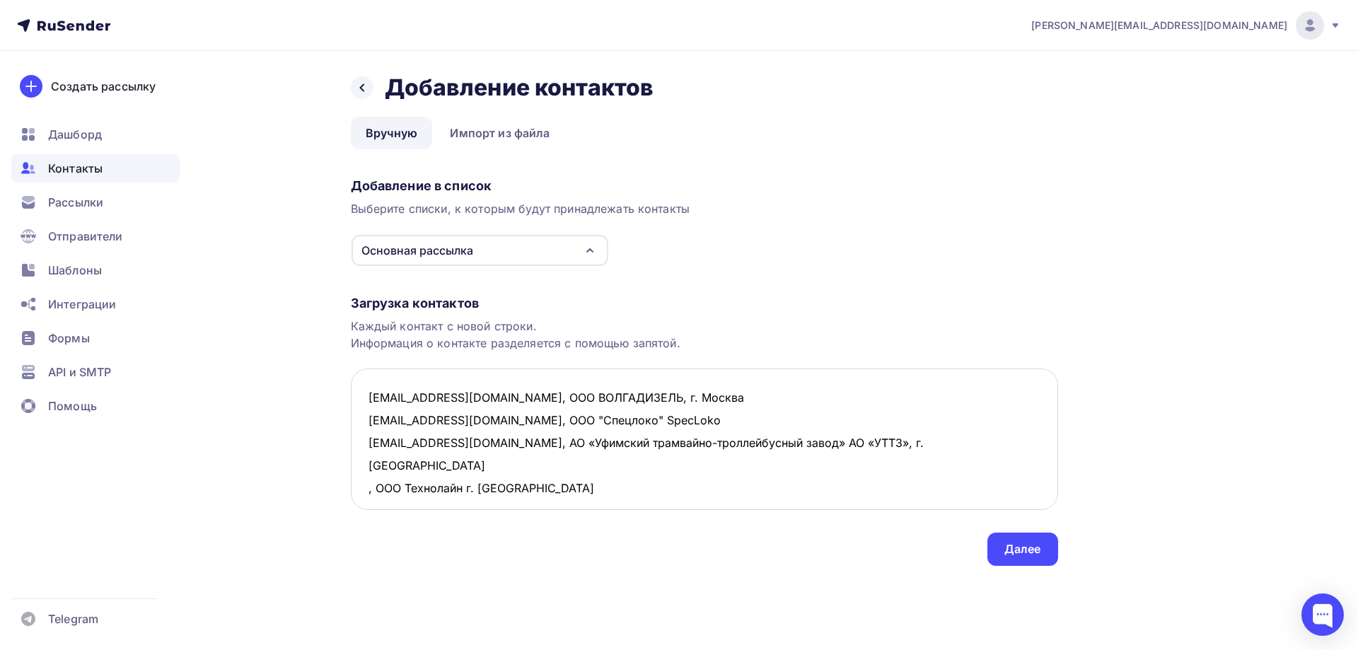
click at [365, 465] on textarea "[EMAIL_ADDRESS][DOMAIN_NAME], ООО ВОЛГАДИЗЕЛЬ, г. Москва [EMAIL_ADDRESS][DOMAIN…" at bounding box center [704, 438] width 707 height 141
click at [368, 489] on textarea "[EMAIL_ADDRESS][DOMAIN_NAME], ООО ВОЛГАДИЗЕЛЬ, г. Москва [EMAIL_ADDRESS][DOMAIN…" at bounding box center [704, 438] width 707 height 141
click at [497, 490] on textarea "[EMAIL_ADDRESS][DOMAIN_NAME], ООО ВОЛГАДИЗЕЛЬ, г. Москва [EMAIL_ADDRESS][DOMAIN…" at bounding box center [704, 438] width 707 height 141
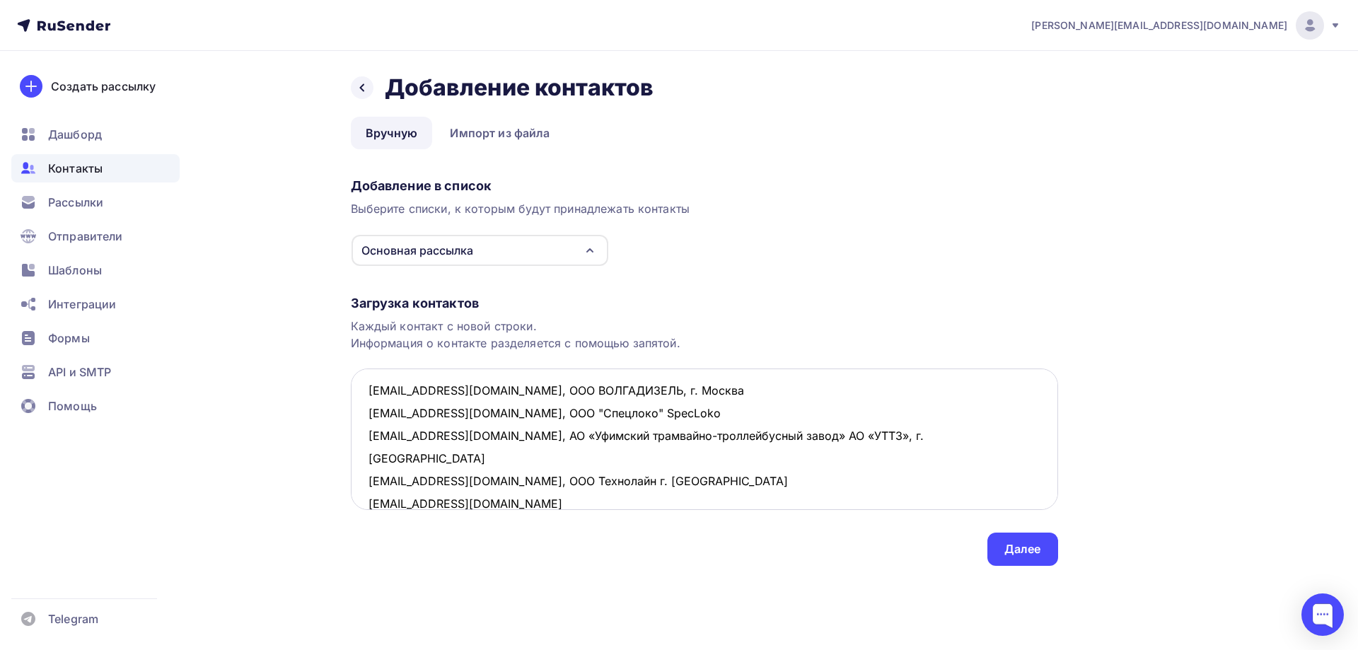
scroll to position [8, 0]
drag, startPoint x: 466, startPoint y: 457, endPoint x: 677, endPoint y: 452, distance: 210.8
click at [677, 452] on textarea "[EMAIL_ADDRESS][DOMAIN_NAME], ООО ВОЛГАДИЗЕЛЬ, г. Москва [EMAIL_ADDRESS][DOMAIN…" at bounding box center [704, 438] width 707 height 141
click at [489, 479] on textarea "[EMAIL_ADDRESS][DOMAIN_NAME], ООО ВОЛГАДИЗЕЛЬ, г. Москва [EMAIL_ADDRESS][DOMAIN…" at bounding box center [704, 438] width 707 height 141
click at [491, 502] on textarea "[EMAIL_ADDRESS][DOMAIN_NAME], ООО ВОЛГАДИЗЕЛЬ, г. Москва [EMAIL_ADDRESS][DOMAIN…" at bounding box center [704, 438] width 707 height 141
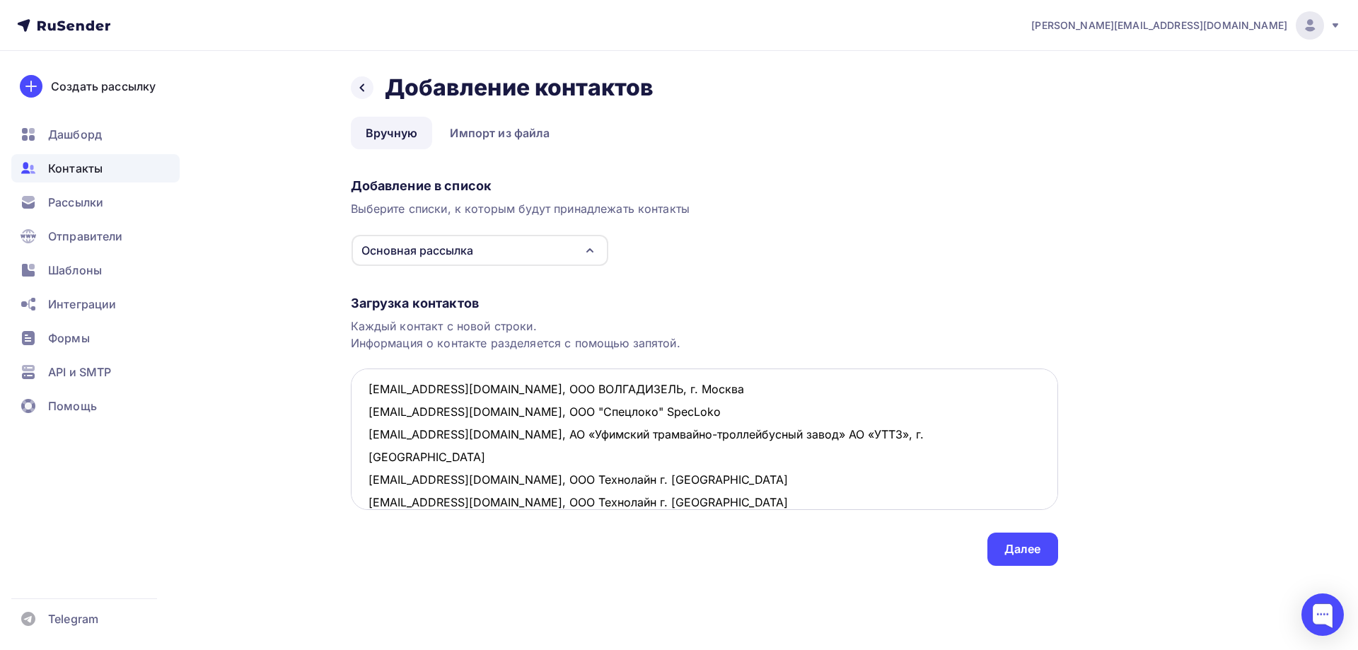
click at [764, 501] on textarea "[EMAIL_ADDRESS][DOMAIN_NAME], ООО ВОЛГАДИЗЕЛЬ, г. Москва [EMAIL_ADDRESS][DOMAIN…" at bounding box center [704, 438] width 707 height 141
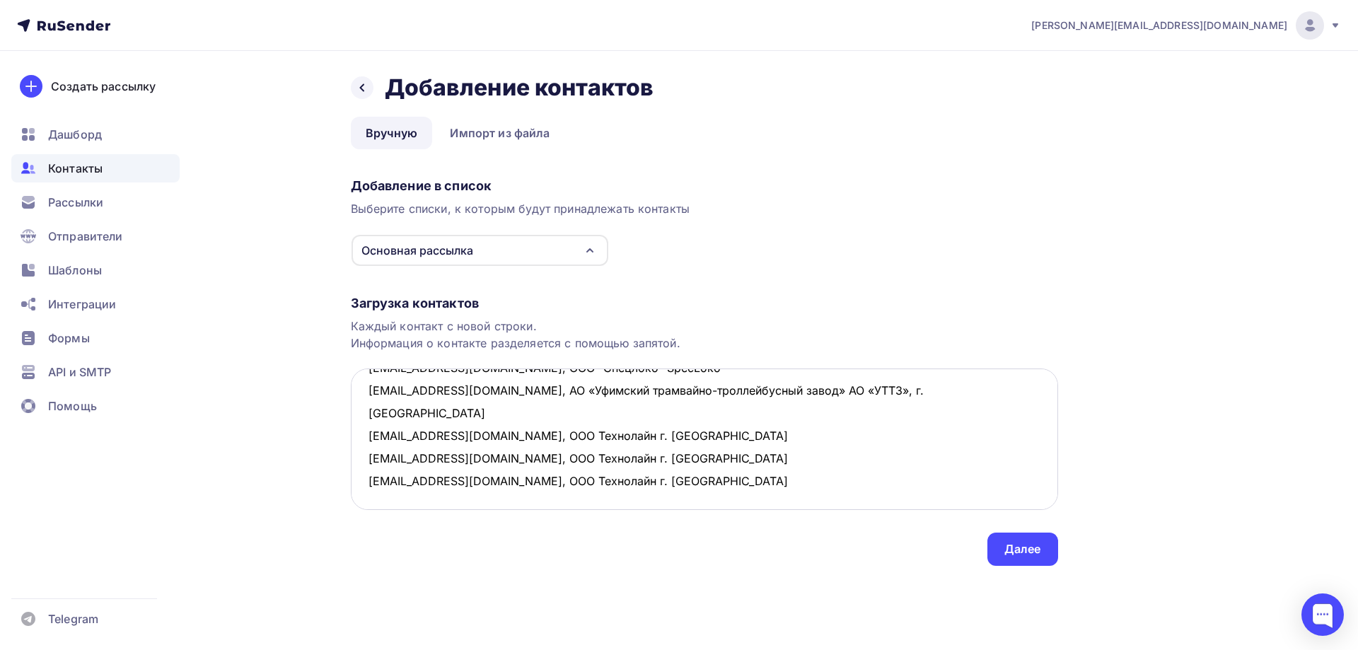
scroll to position [99, 0]
drag, startPoint x: 371, startPoint y: 426, endPoint x: 395, endPoint y: 450, distance: 34.5
click at [376, 435] on textarea "[EMAIL_ADDRESS][DOMAIN_NAME], ООО ВОЛГАДИЗЕЛЬ, г. Москва [EMAIL_ADDRESS][DOMAIN…" at bounding box center [704, 438] width 707 height 141
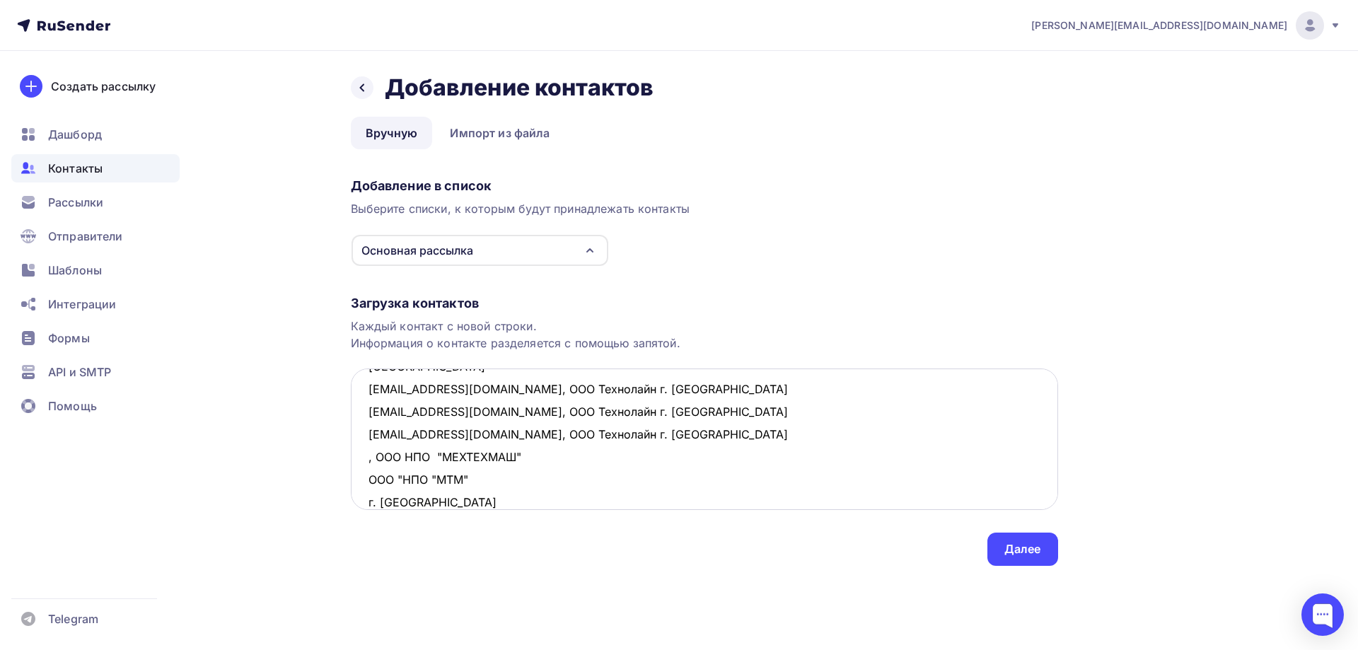
click at [527, 432] on textarea "[EMAIL_ADDRESS][DOMAIN_NAME], ООО ВОЛГАДИЗЕЛЬ, г. Москва [EMAIL_ADDRESS][DOMAIN…" at bounding box center [704, 438] width 707 height 141
click at [632, 432] on textarea "[EMAIL_ADDRESS][DOMAIN_NAME], ООО ВОЛГАДИЗЕЛЬ, г. Москва [EMAIL_ADDRESS][DOMAIN…" at bounding box center [704, 438] width 707 height 141
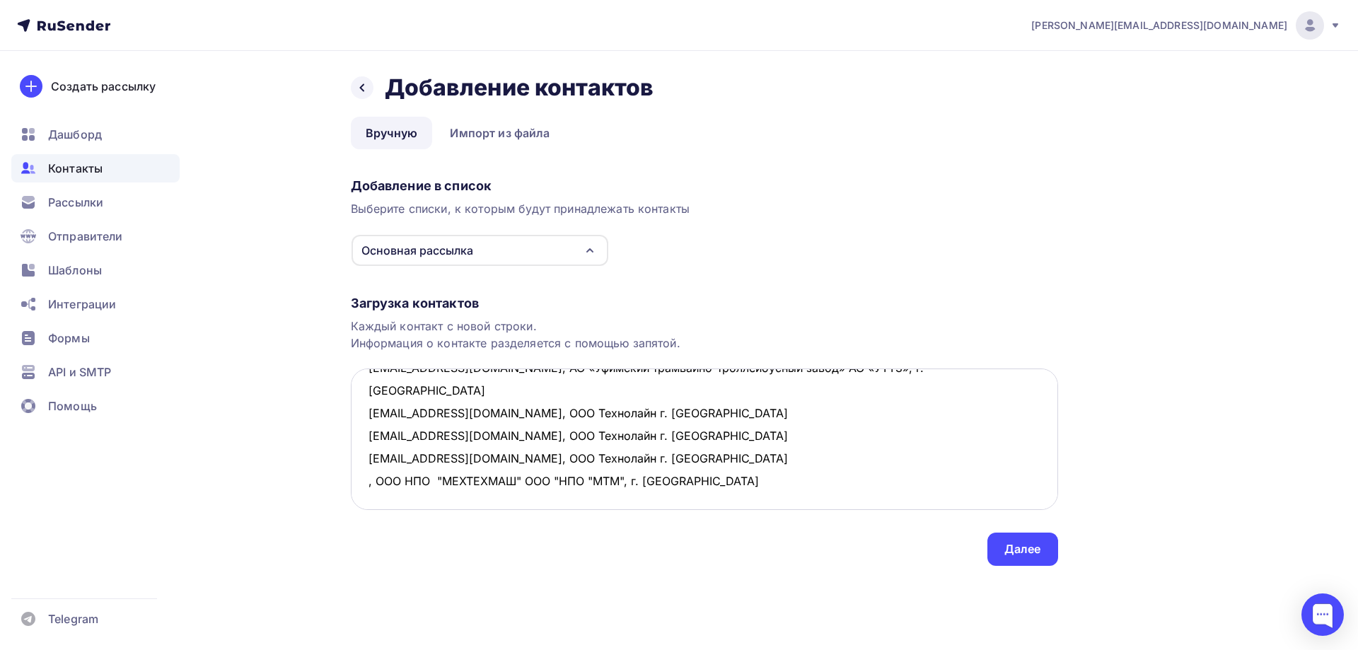
click at [369, 434] on textarea "[EMAIL_ADDRESS][DOMAIN_NAME], ООО ВОЛГАДИЗЕЛЬ, г. Москва [EMAIL_ADDRESS][DOMAIN…" at bounding box center [704, 438] width 707 height 141
click at [373, 450] on textarea "[EMAIL_ADDRESS][DOMAIN_NAME], ООО ВОЛГАДИЗЕЛЬ, г. Москва [EMAIL_ADDRESS][DOMAIN…" at bounding box center [704, 438] width 707 height 141
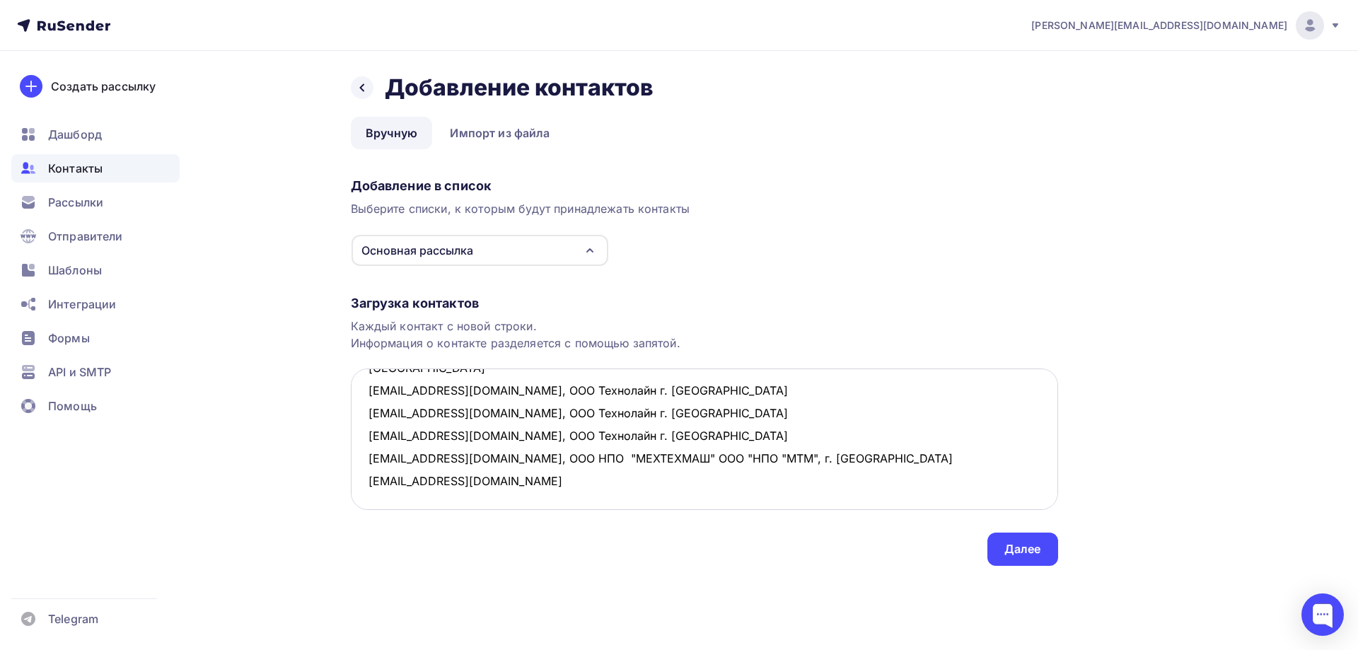
drag, startPoint x: 462, startPoint y: 433, endPoint x: 846, endPoint y: 433, distance: 384.0
click at [846, 433] on textarea "[EMAIL_ADDRESS][DOMAIN_NAME], ООО ВОЛГАДИЗЕЛЬ, г. Москва [EMAIL_ADDRESS][DOMAIN…" at bounding box center [704, 438] width 707 height 141
click at [609, 463] on textarea "[EMAIL_ADDRESS][DOMAIN_NAME], ООО ВОЛГАДИЗЕЛЬ, г. Москва [EMAIL_ADDRESS][DOMAIN…" at bounding box center [704, 438] width 707 height 141
click at [881, 455] on textarea "[EMAIL_ADDRESS][DOMAIN_NAME], ООО ВОЛГАДИЗЕЛЬ, г. Москва [EMAIL_ADDRESS][DOMAIN…" at bounding box center [704, 438] width 707 height 141
click at [385, 484] on textarea "[EMAIL_ADDRESS][DOMAIN_NAME], ООО ВОЛГАДИЗЕЛЬ, г. Москва [EMAIL_ADDRESS][DOMAIN…" at bounding box center [704, 438] width 707 height 141
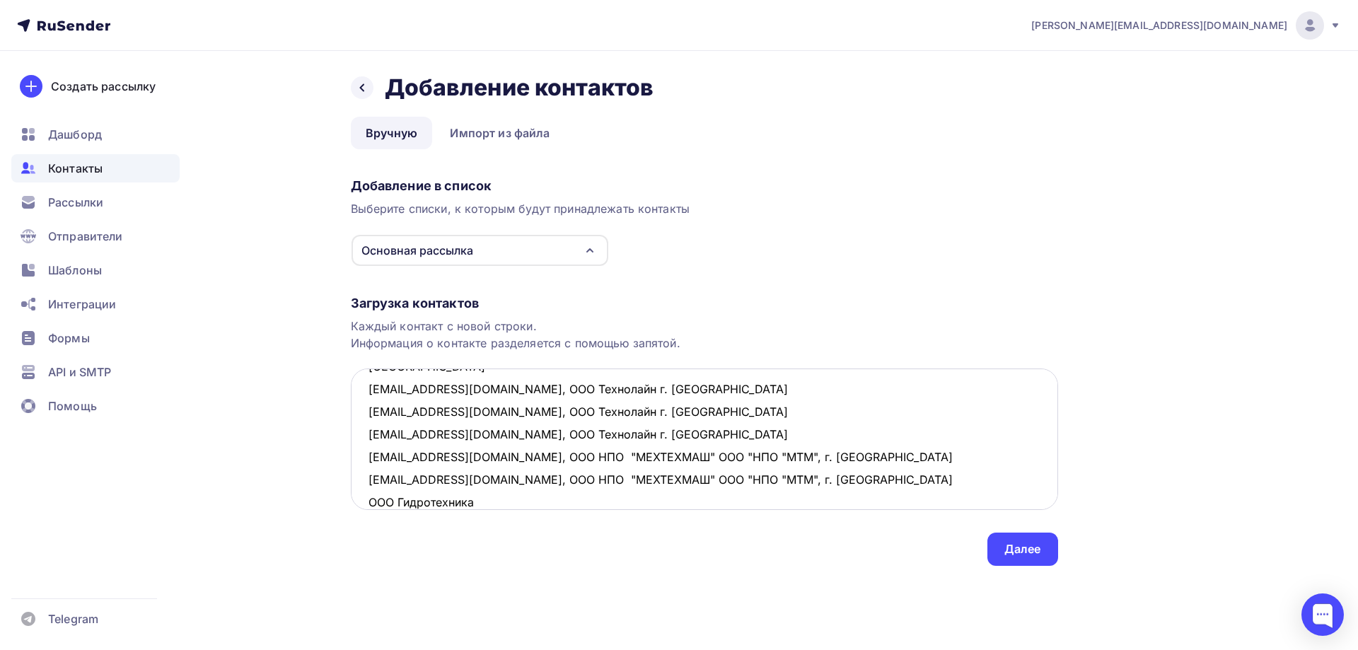
click at [371, 475] on textarea "[EMAIL_ADDRESS][DOMAIN_NAME], ООО ВОЛГАДИЗЕЛЬ, г. Москва [EMAIL_ADDRESS][DOMAIN…" at bounding box center [704, 438] width 707 height 141
click at [493, 476] on textarea "[EMAIL_ADDRESS][DOMAIN_NAME], ООО ВОЛГАДИЗЕЛЬ, г. Москва [EMAIL_ADDRESS][DOMAIN…" at bounding box center [704, 438] width 707 height 141
drag, startPoint x: 614, startPoint y: 482, endPoint x: 349, endPoint y: 480, distance: 265.2
click at [349, 480] on div "Назад Добавление контактов Добавление контактов Вручную Импорт из файла Вручную…" at bounding box center [679, 336] width 1159 height 571
click at [460, 496] on textarea "[EMAIL_ADDRESS][DOMAIN_NAME], ООО ВОЛГАДИЗЕЛЬ, г. Москва [EMAIL_ADDRESS][DOMAIN…" at bounding box center [704, 438] width 707 height 141
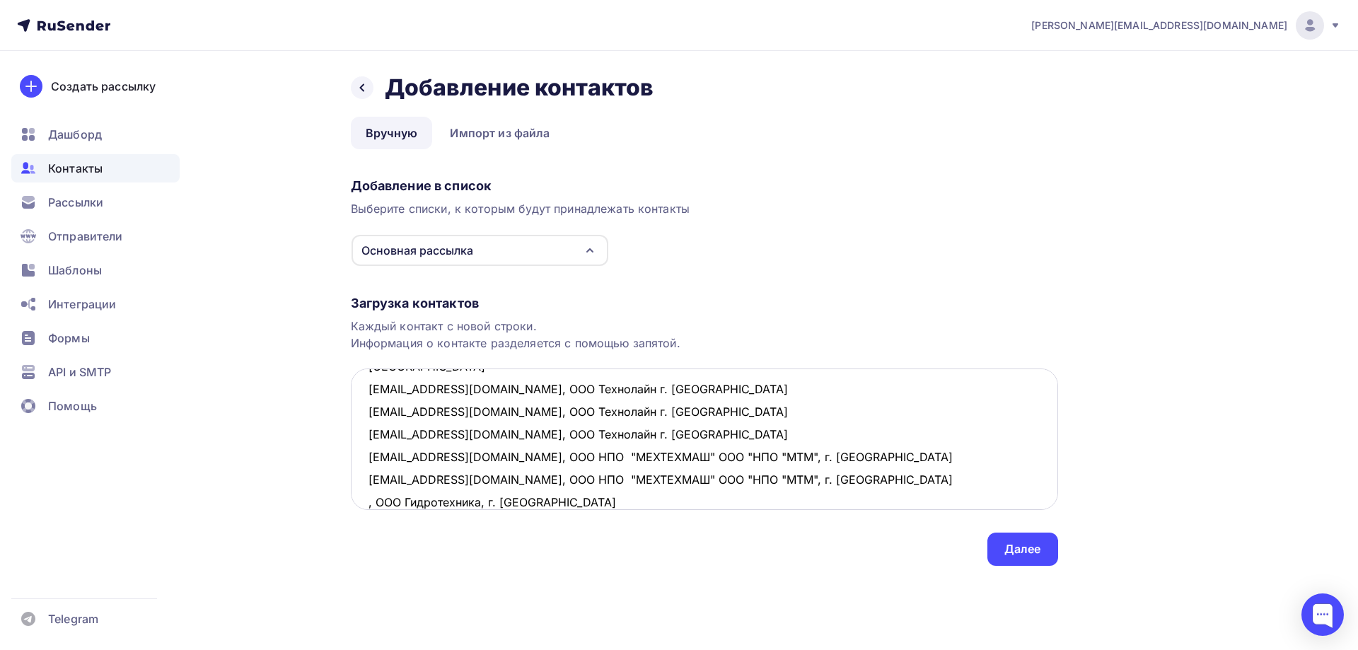
click at [367, 478] on textarea "[EMAIL_ADDRESS][DOMAIN_NAME], ООО ВОЛГАДИЗЕЛЬ, г. Москва [EMAIL_ADDRESS][DOMAIN…" at bounding box center [704, 438] width 707 height 141
click at [366, 503] on textarea "[EMAIL_ADDRESS][DOMAIN_NAME], ООО ВОЛГАДИЗЕЛЬ, г. Москва [EMAIL_ADDRESS][DOMAIN…" at bounding box center [704, 438] width 707 height 141
drag, startPoint x: 913, startPoint y: 474, endPoint x: 906, endPoint y: 457, distance: 18.4
click at [913, 474] on textarea "[EMAIL_ADDRESS][DOMAIN_NAME], ООО ВОЛГАДИЗЕЛЬ, г. Москва [EMAIL_ADDRESS][DOMAIN…" at bounding box center [704, 438] width 707 height 141
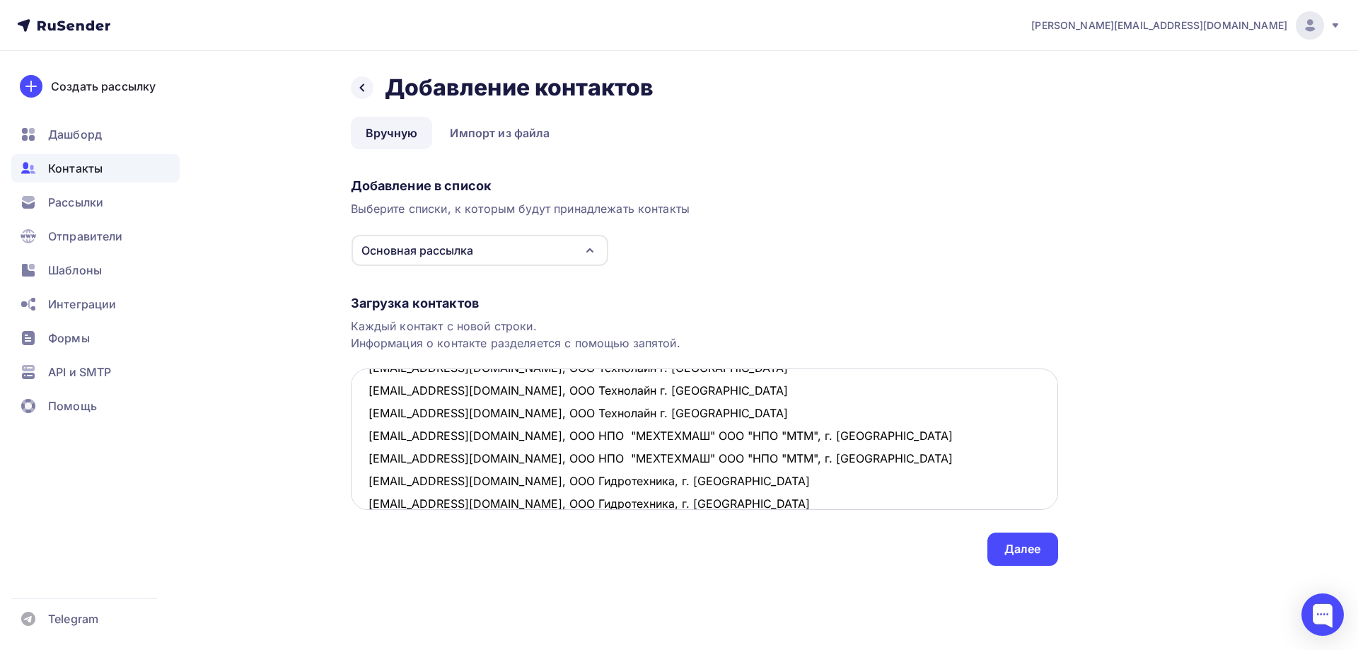
drag, startPoint x: 723, startPoint y: 475, endPoint x: 723, endPoint y: 483, distance: 7.8
click at [723, 477] on textarea "[EMAIL_ADDRESS][DOMAIN_NAME], ООО ВОЛГАДИЗЕЛЬ, г. Москва [EMAIL_ADDRESS][DOMAIN…" at bounding box center [704, 438] width 707 height 141
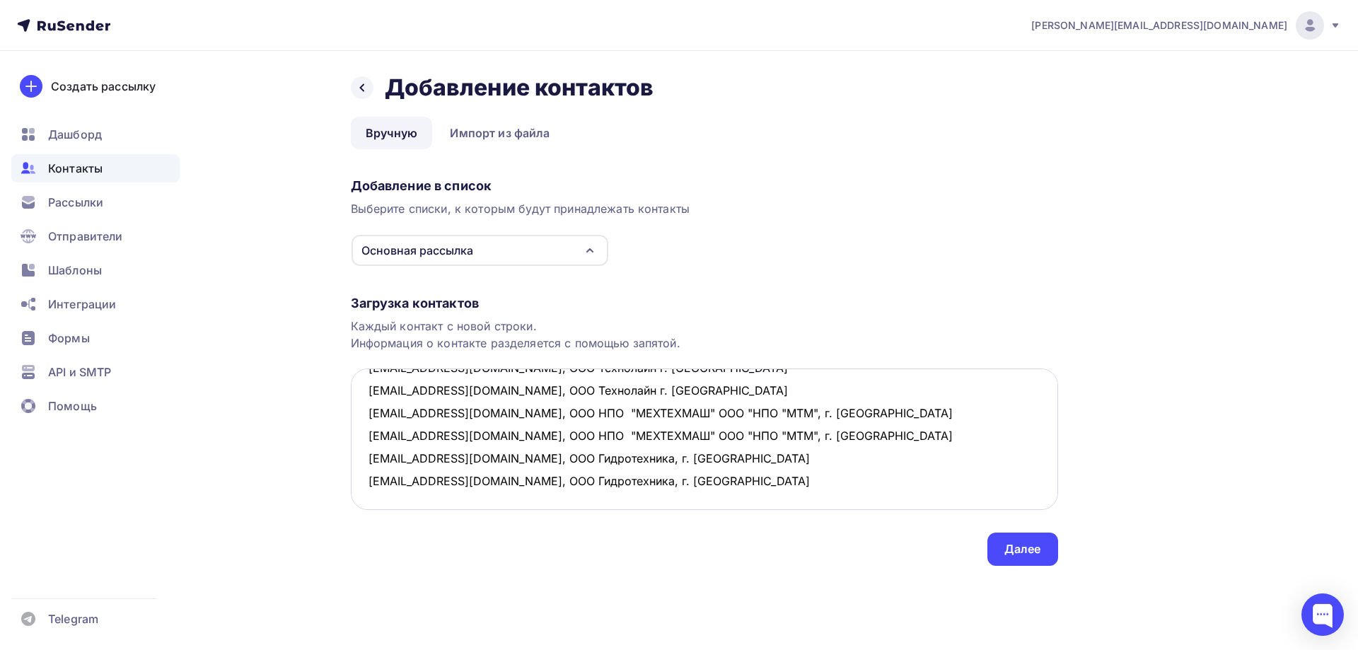
scroll to position [190, 0]
click at [368, 438] on textarea "[EMAIL_ADDRESS][DOMAIN_NAME], ООО ВОЛГАДИЗЕЛЬ, г. Москва [EMAIL_ADDRESS][DOMAIN…" at bounding box center [704, 438] width 707 height 141
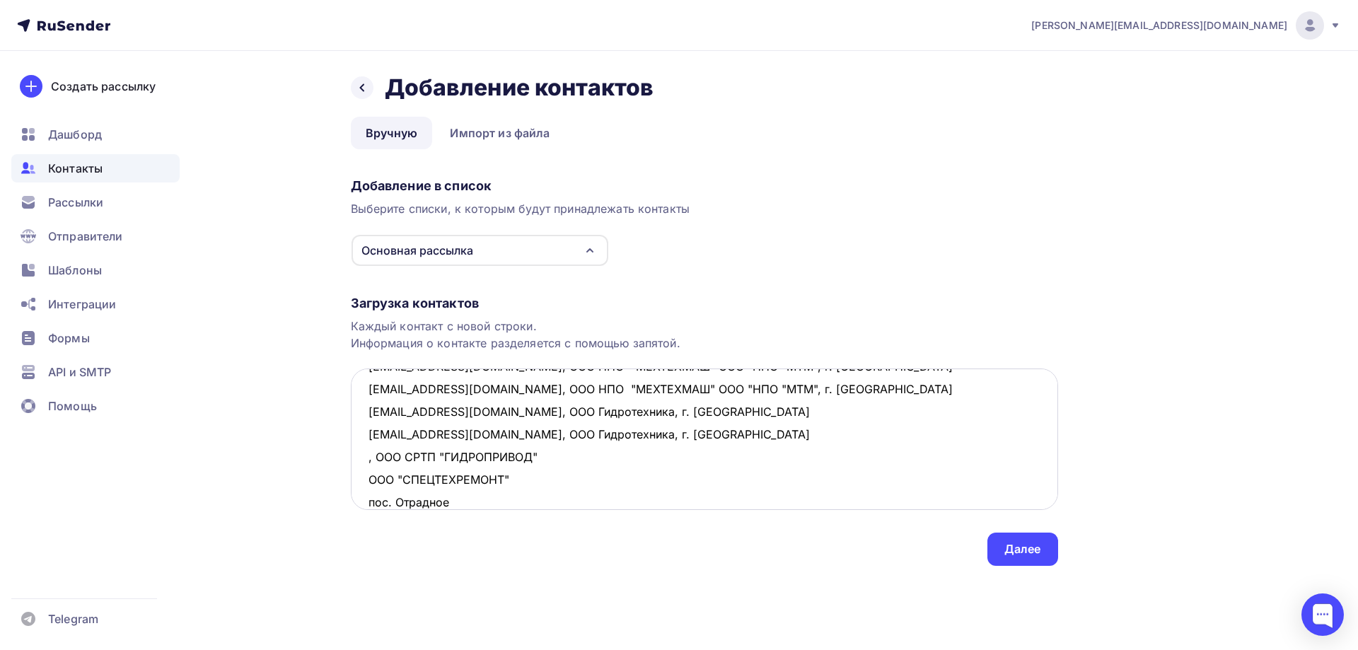
click at [554, 436] on textarea "[EMAIL_ADDRESS][DOMAIN_NAME], ООО ВОЛГАДИЗЕЛЬ, г. Москва [EMAIL_ADDRESS][DOMAIN…" at bounding box center [704, 438] width 707 height 141
click at [695, 433] on textarea "[EMAIL_ADDRESS][DOMAIN_NAME], ООО ВОЛГАДИЗЕЛЬ, г. Москва [EMAIL_ADDRESS][DOMAIN…" at bounding box center [704, 438] width 707 height 141
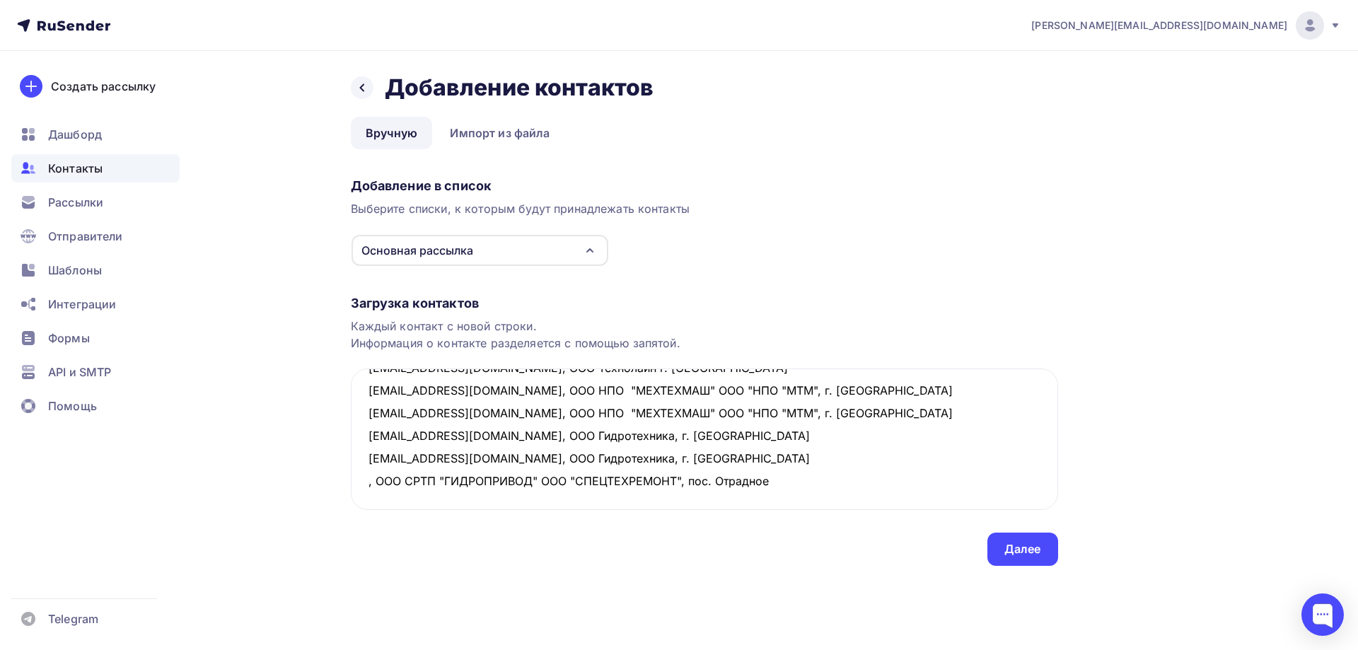
drag, startPoint x: 776, startPoint y: 436, endPoint x: 347, endPoint y: 438, distance: 428.6
click at [347, 438] on div "Назад Добавление контактов Добавление контактов Вручную Импорт из файла Вручную…" at bounding box center [679, 336] width 1159 height 571
click at [413, 475] on textarea "[EMAIL_ADDRESS][DOMAIN_NAME], ООО ВОЛГАДИЗЕЛЬ, г. Москва [EMAIL_ADDRESS][DOMAIN…" at bounding box center [704, 438] width 707 height 141
click at [382, 460] on textarea "[EMAIL_ADDRESS][DOMAIN_NAME], ООО ВОЛГАДИЗЕЛЬ, г. Москва [EMAIL_ADDRESS][DOMAIN…" at bounding box center [704, 438] width 707 height 141
drag, startPoint x: 733, startPoint y: 435, endPoint x: 356, endPoint y: 438, distance: 376.2
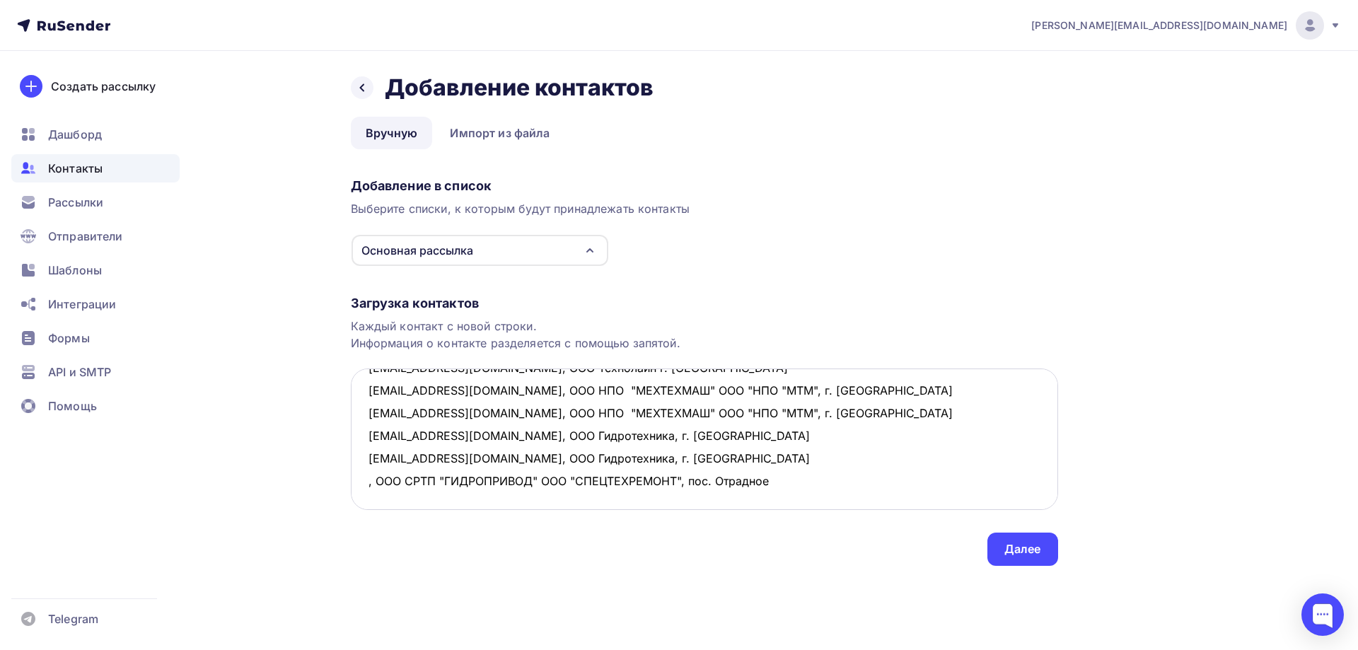
click at [356, 438] on textarea "[EMAIL_ADDRESS][DOMAIN_NAME], ООО ВОЛГАДИЗЕЛЬ, г. Москва [EMAIL_ADDRESS][DOMAIN…" at bounding box center [704, 438] width 707 height 141
click at [416, 461] on textarea "[EMAIL_ADDRESS][DOMAIN_NAME], ООО ВОЛГАДИЗЕЛЬ, г. Москва [EMAIL_ADDRESS][DOMAIN…" at bounding box center [704, 438] width 707 height 141
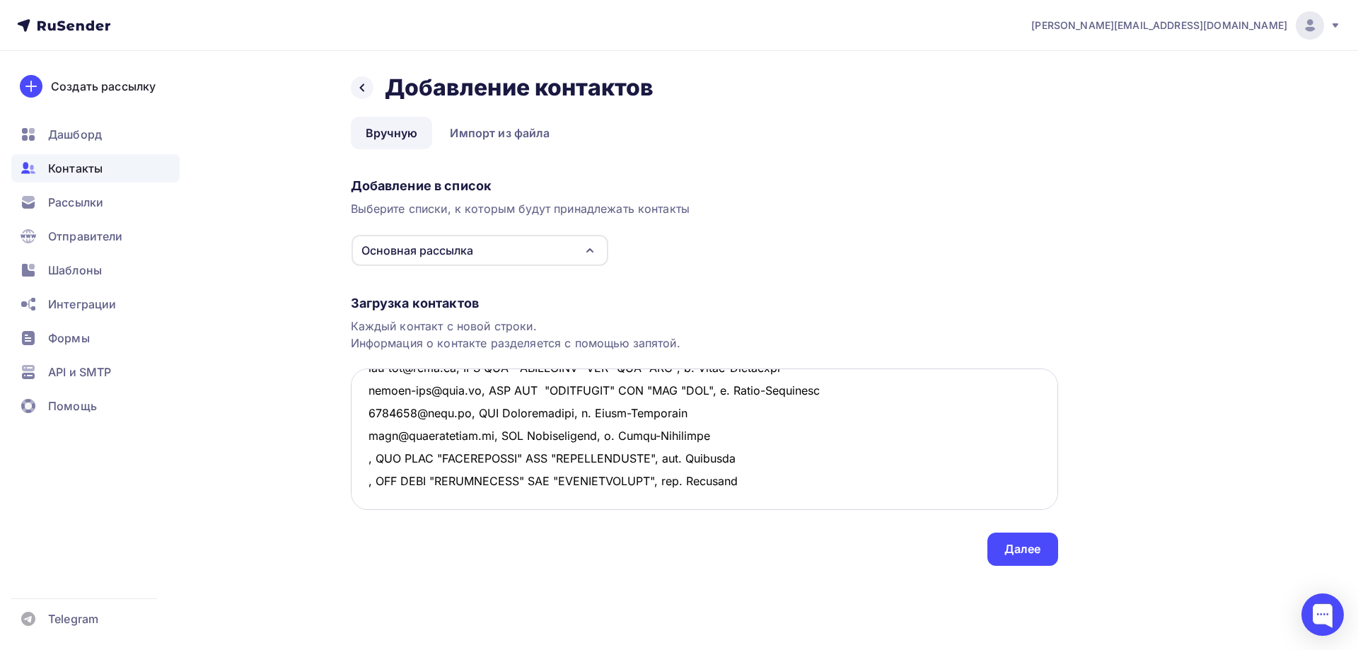
click at [390, 479] on textarea at bounding box center [704, 438] width 707 height 141
click at [380, 499] on textarea at bounding box center [704, 438] width 707 height 141
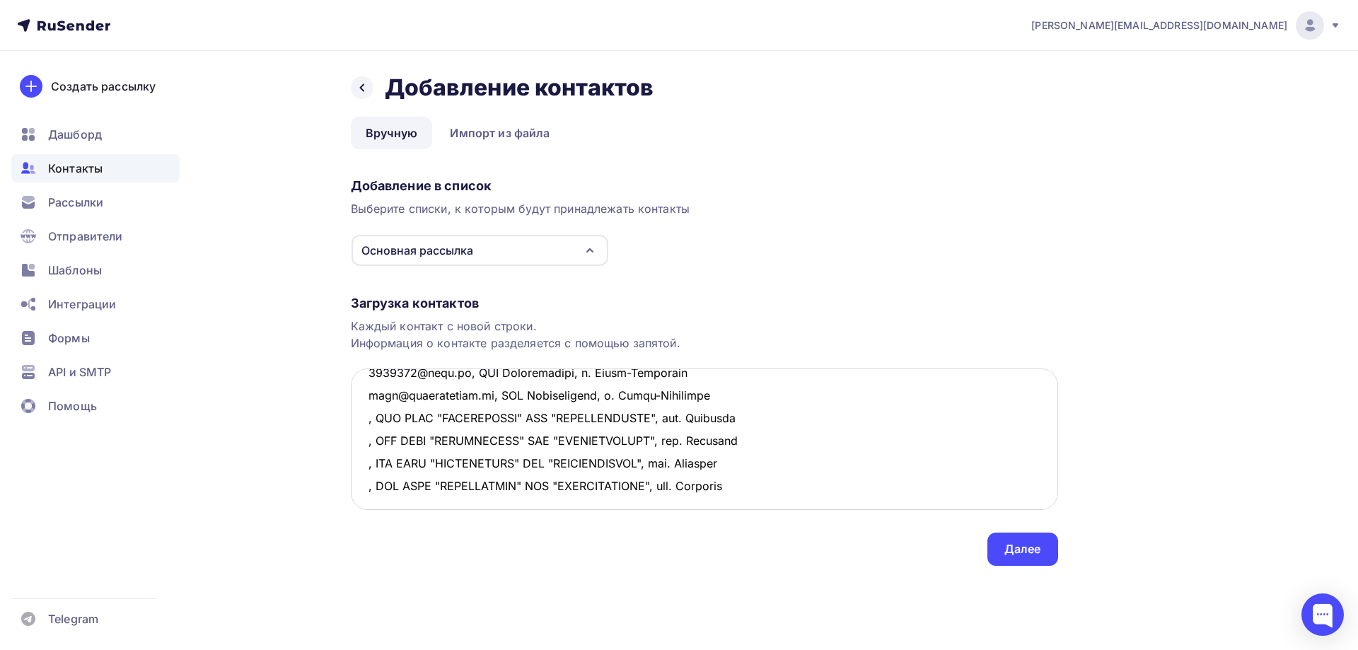
scroll to position [211, 0]
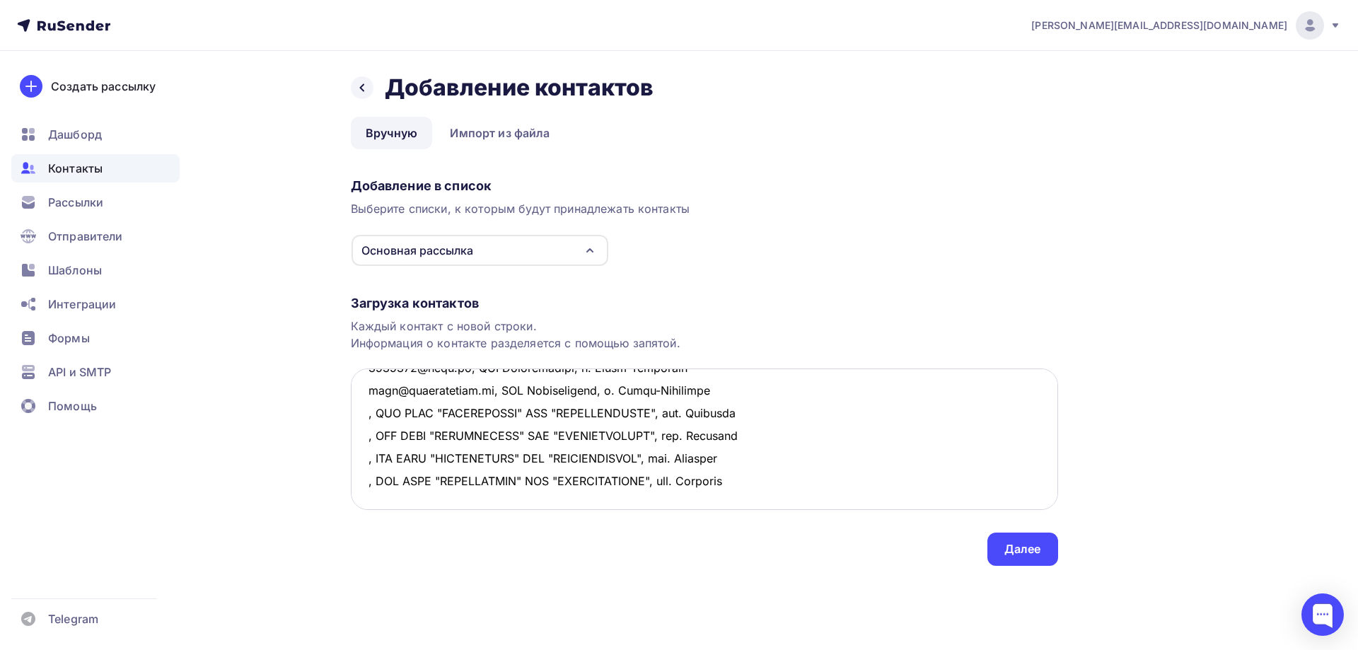
click at [394, 495] on textarea at bounding box center [704, 438] width 707 height 141
click at [800, 485] on textarea at bounding box center [704, 438] width 707 height 141
click at [366, 414] on textarea at bounding box center [704, 438] width 707 height 141
click at [365, 436] on textarea at bounding box center [704, 438] width 707 height 141
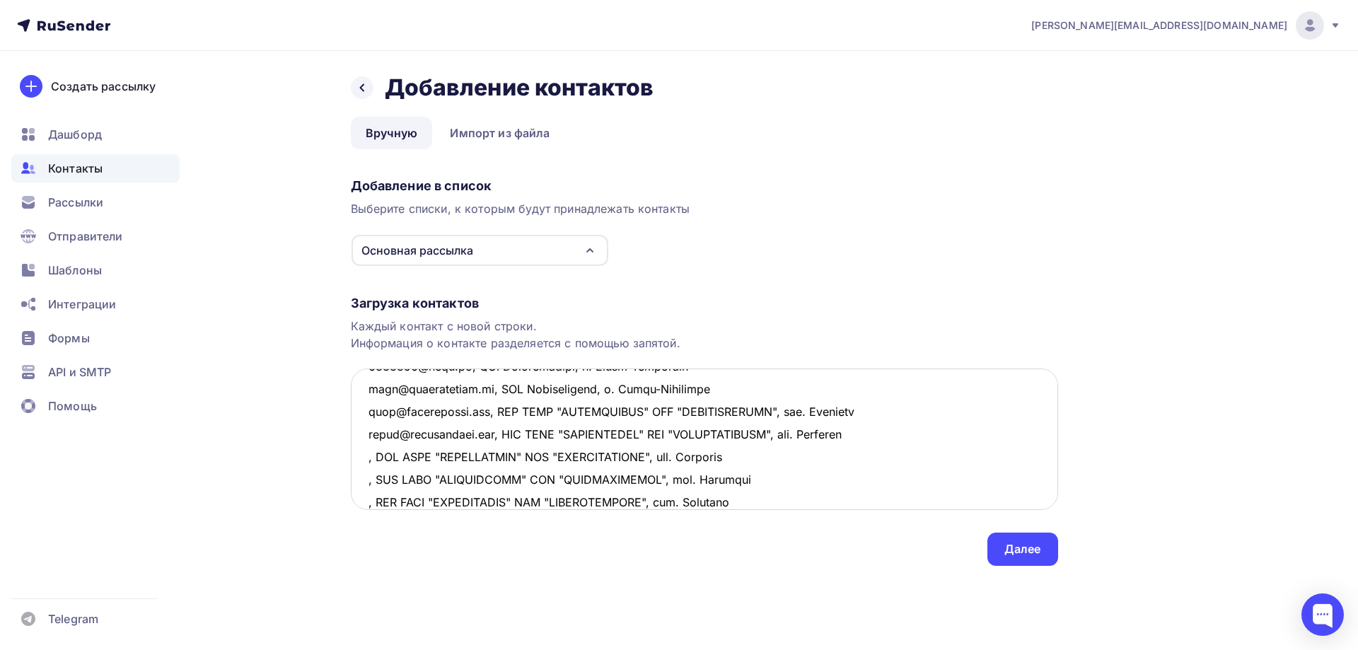
click at [367, 460] on textarea at bounding box center [704, 438] width 707 height 141
click at [361, 477] on textarea at bounding box center [704, 438] width 707 height 141
click at [366, 501] on textarea at bounding box center [704, 438] width 707 height 141
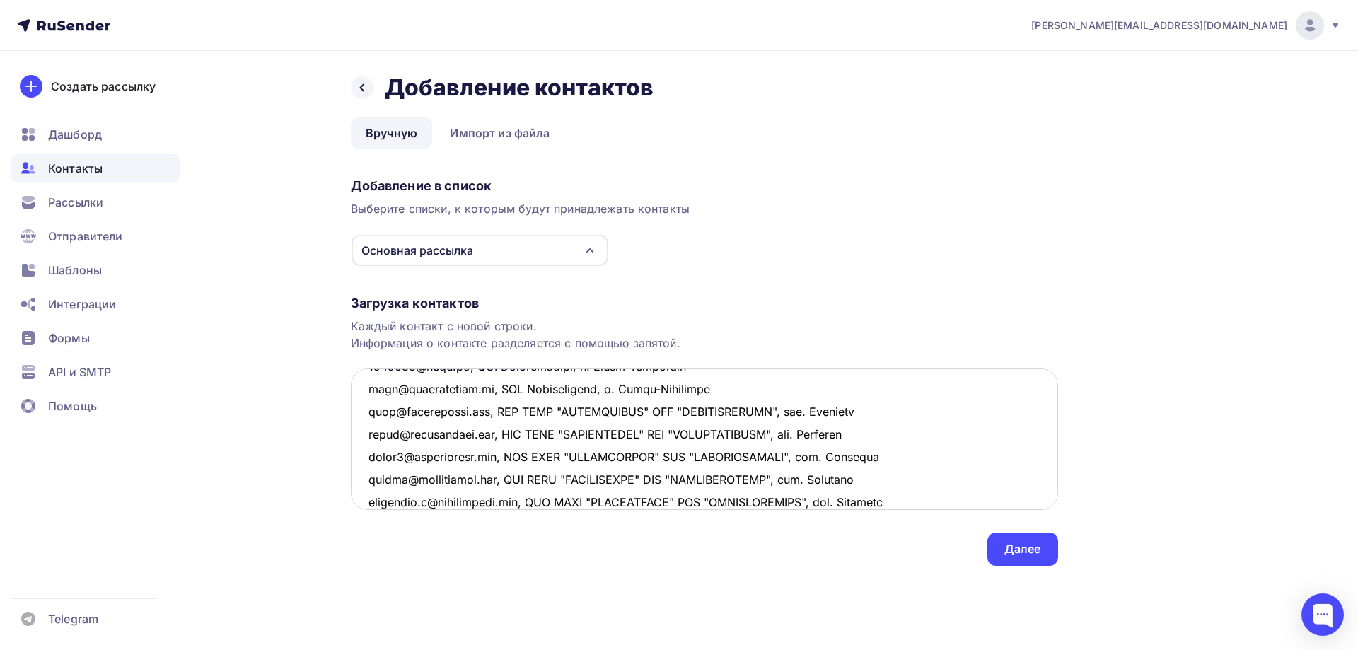
scroll to position [233, 0]
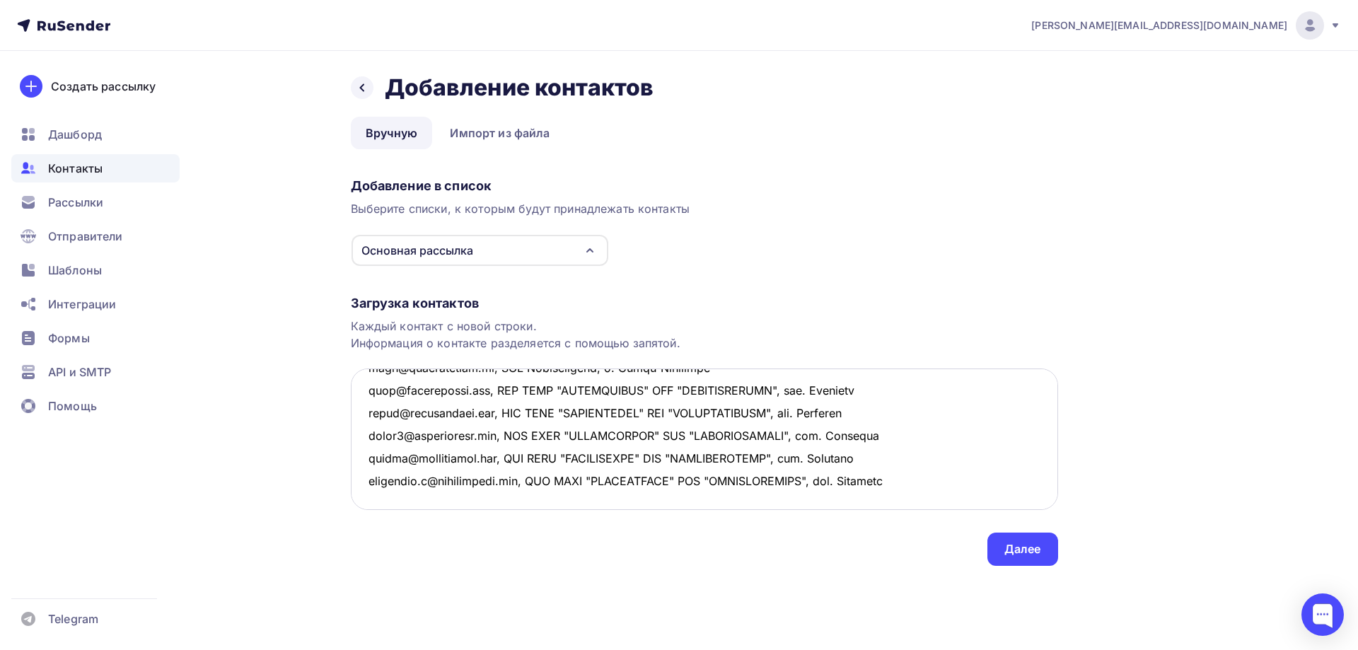
click at [945, 475] on textarea at bounding box center [704, 438] width 707 height 141
click at [382, 441] on textarea at bounding box center [704, 438] width 707 height 141
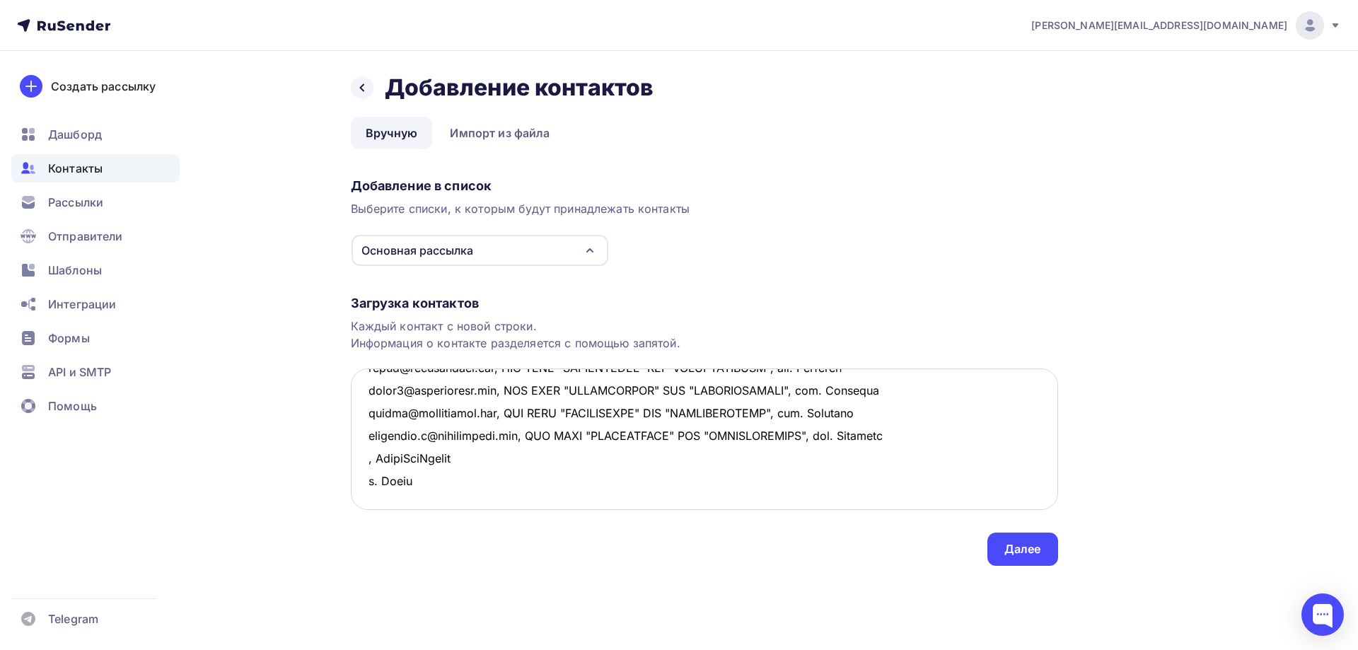
click at [469, 435] on textarea at bounding box center [704, 438] width 707 height 141
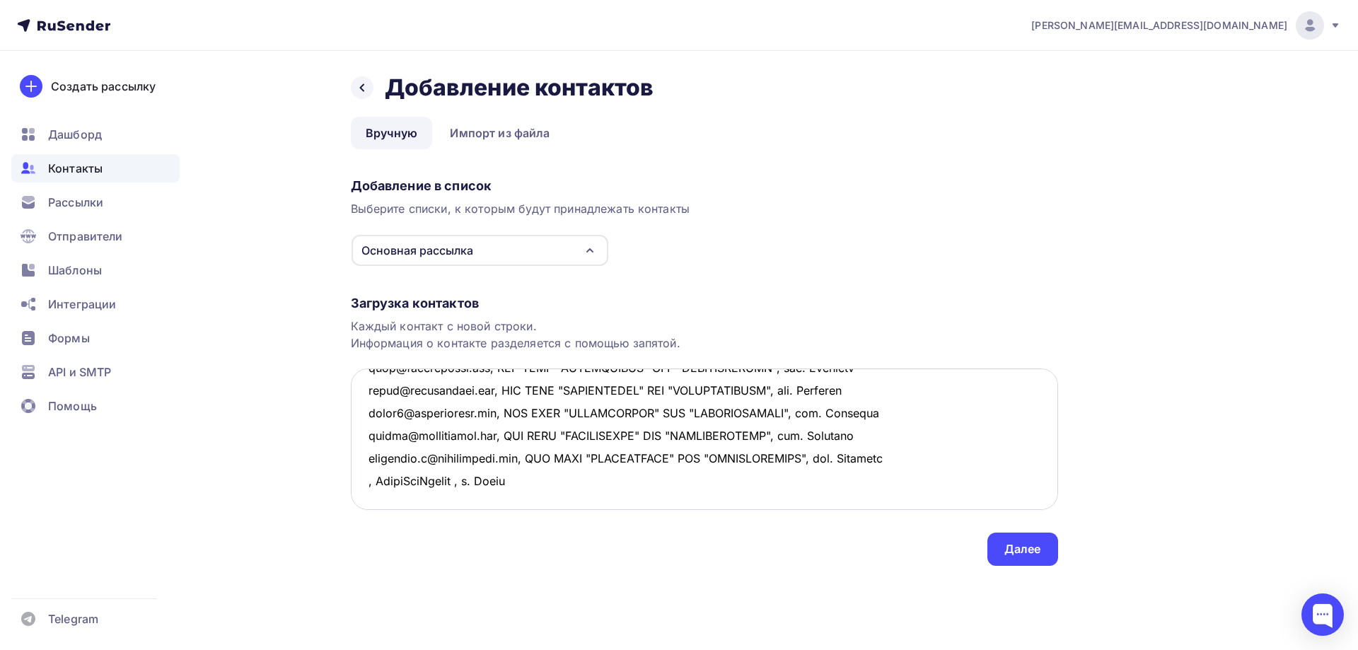
drag, startPoint x: 363, startPoint y: 438, endPoint x: 612, endPoint y: 437, distance: 248.9
click at [612, 437] on textarea at bounding box center [704, 438] width 707 height 141
click at [465, 465] on textarea at bounding box center [704, 438] width 707 height 141
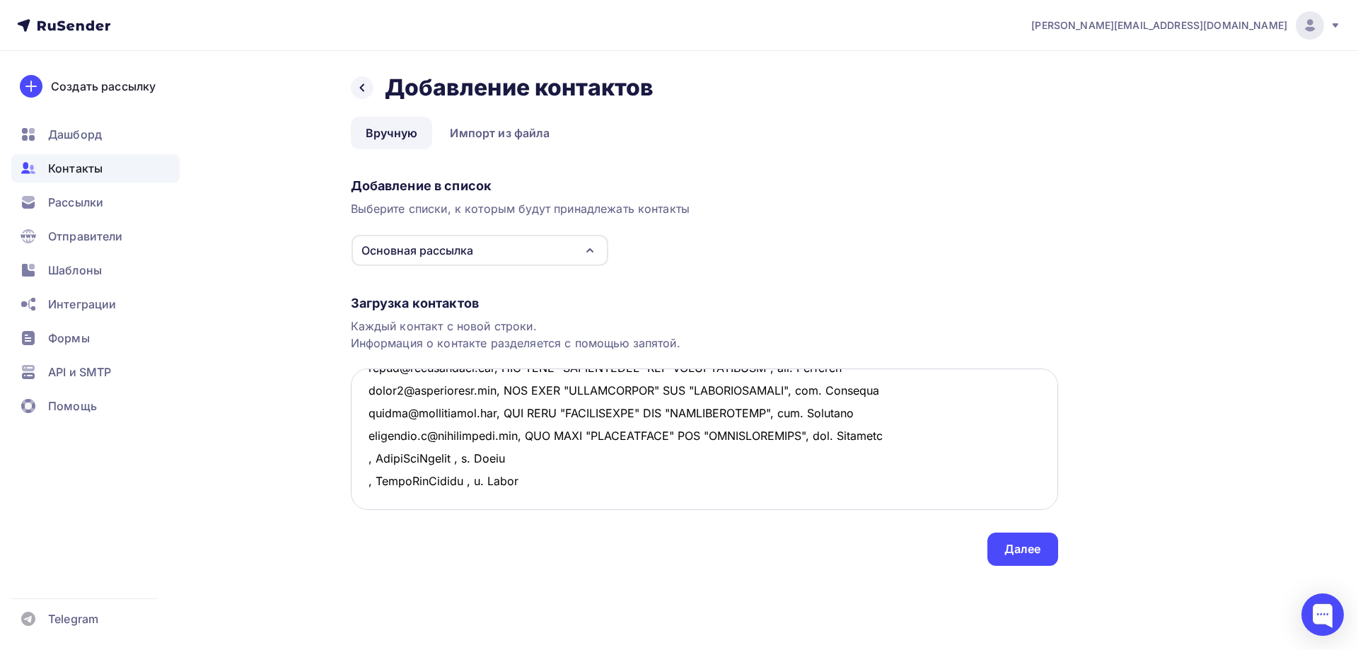
click at [412, 487] on textarea at bounding box center [704, 438] width 707 height 141
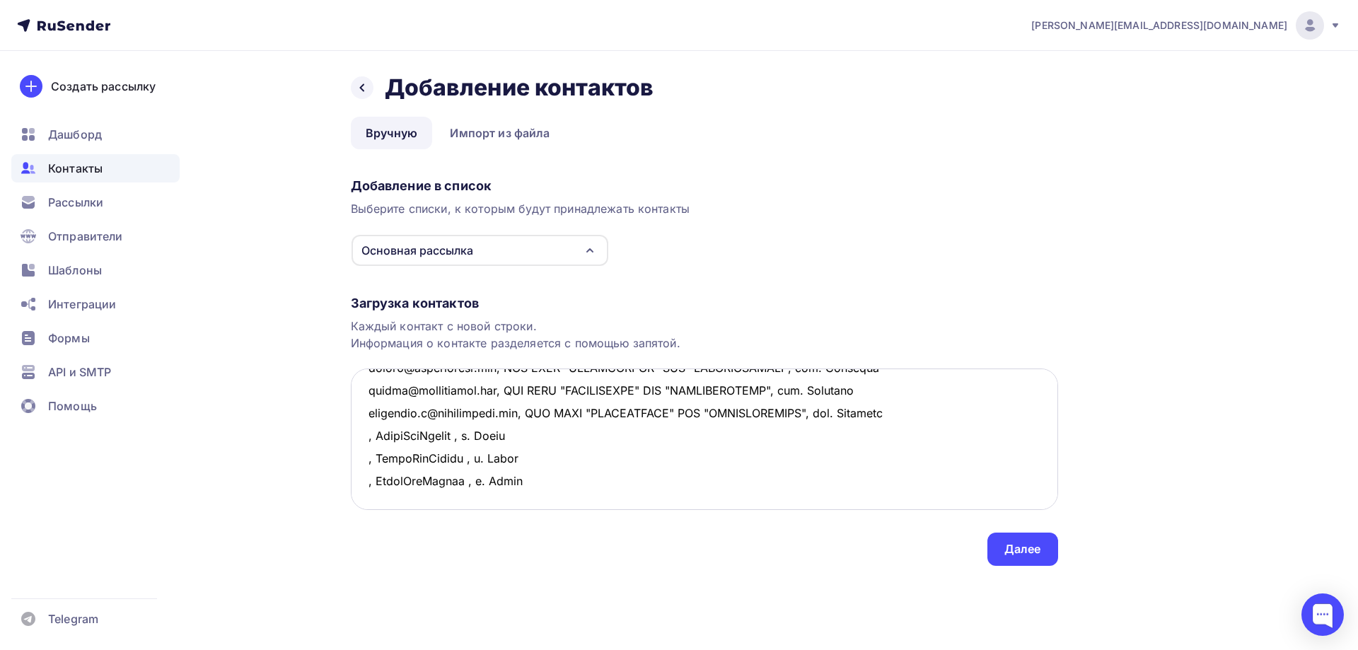
click at [365, 434] on textarea at bounding box center [704, 438] width 707 height 141
click at [368, 457] on textarea at bounding box center [704, 438] width 707 height 141
click at [366, 485] on textarea at bounding box center [704, 438] width 707 height 141
click at [674, 470] on textarea at bounding box center [704, 438] width 707 height 141
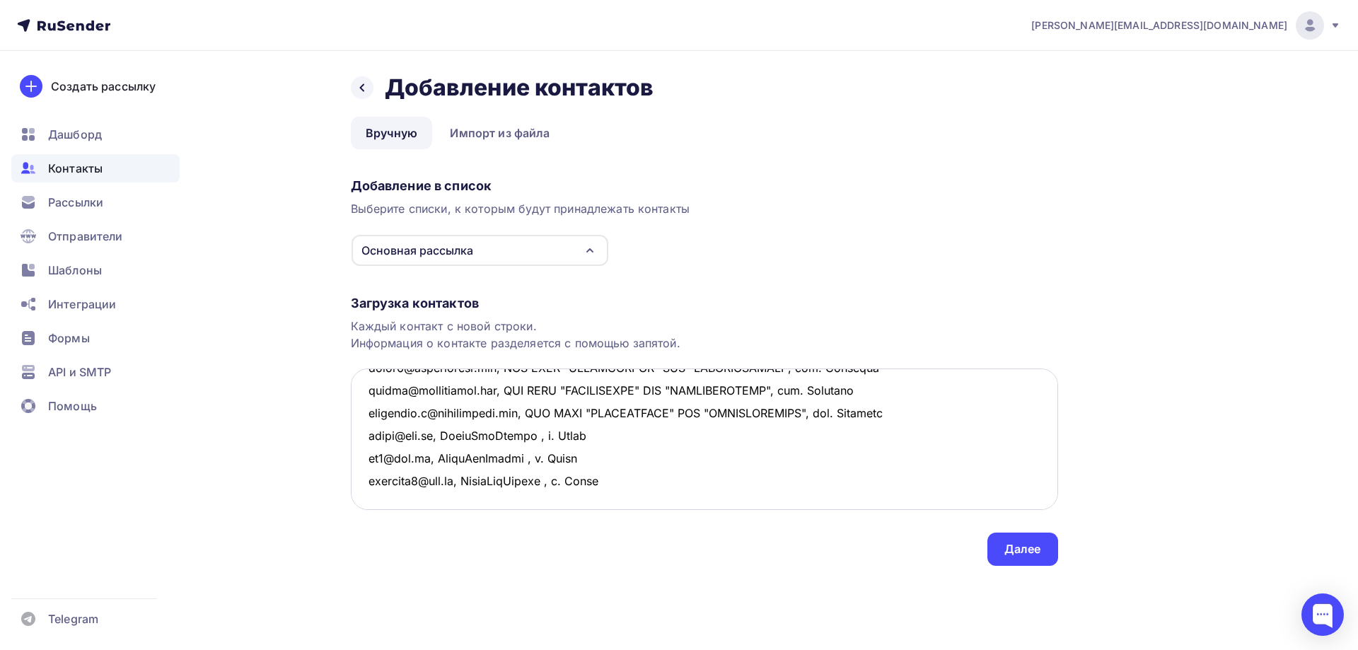
click at [648, 428] on textarea at bounding box center [704, 438] width 707 height 141
click at [445, 472] on textarea at bounding box center [704, 438] width 707 height 141
click at [417, 455] on textarea at bounding box center [704, 438] width 707 height 141
click at [378, 449] on textarea at bounding box center [704, 438] width 707 height 141
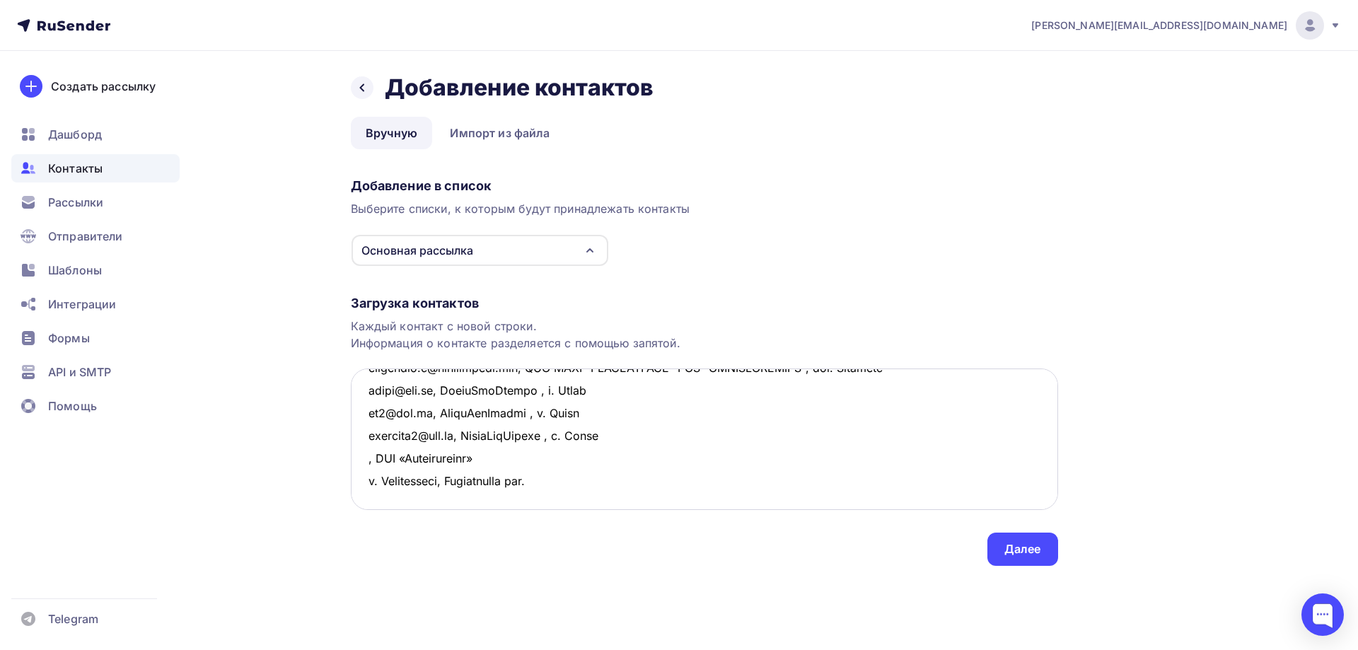
click at [494, 455] on textarea at bounding box center [704, 438] width 707 height 141
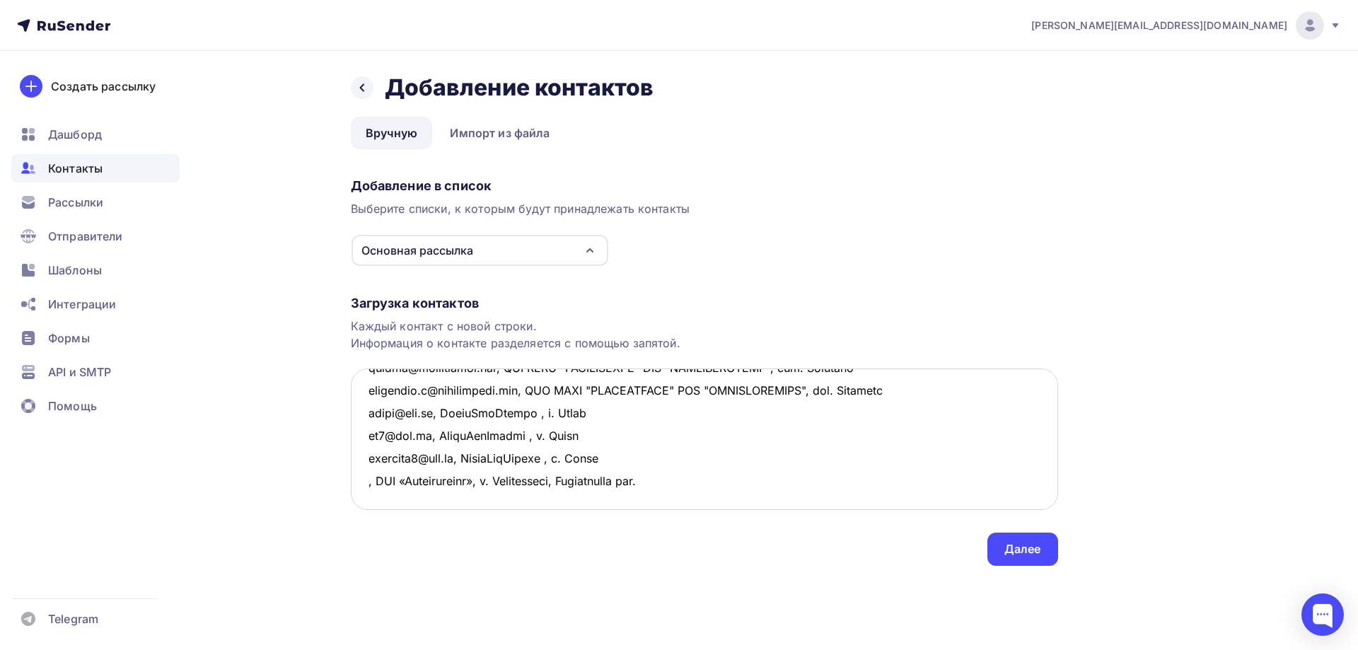
drag, startPoint x: 583, startPoint y: 460, endPoint x: 715, endPoint y: 457, distance: 131.6
click at [715, 457] on textarea at bounding box center [704, 438] width 707 height 141
click at [361, 460] on textarea at bounding box center [704, 438] width 707 height 141
click at [400, 479] on textarea at bounding box center [704, 438] width 707 height 141
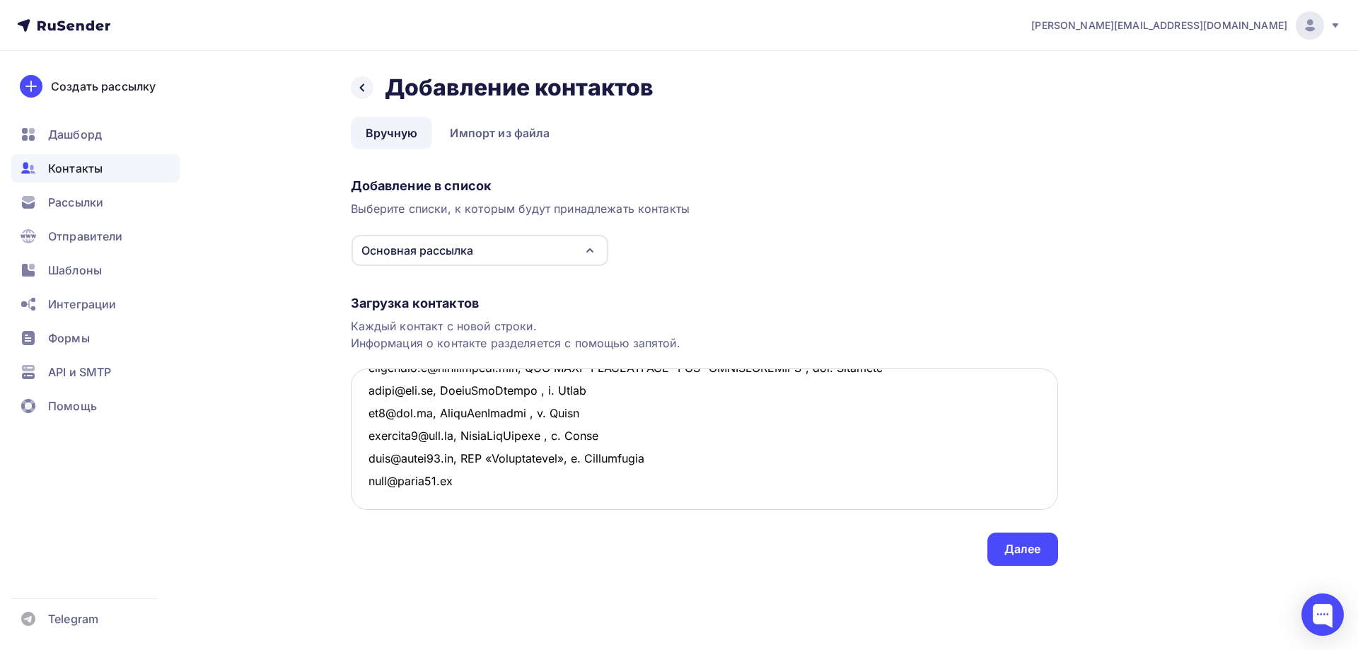
click at [371, 495] on textarea at bounding box center [704, 438] width 707 height 141
drag, startPoint x: 465, startPoint y: 455, endPoint x: 730, endPoint y: 458, distance: 265.2
click at [730, 458] on textarea at bounding box center [704, 438] width 707 height 141
click at [478, 478] on textarea at bounding box center [704, 438] width 707 height 141
click at [460, 502] on textarea at bounding box center [704, 438] width 707 height 141
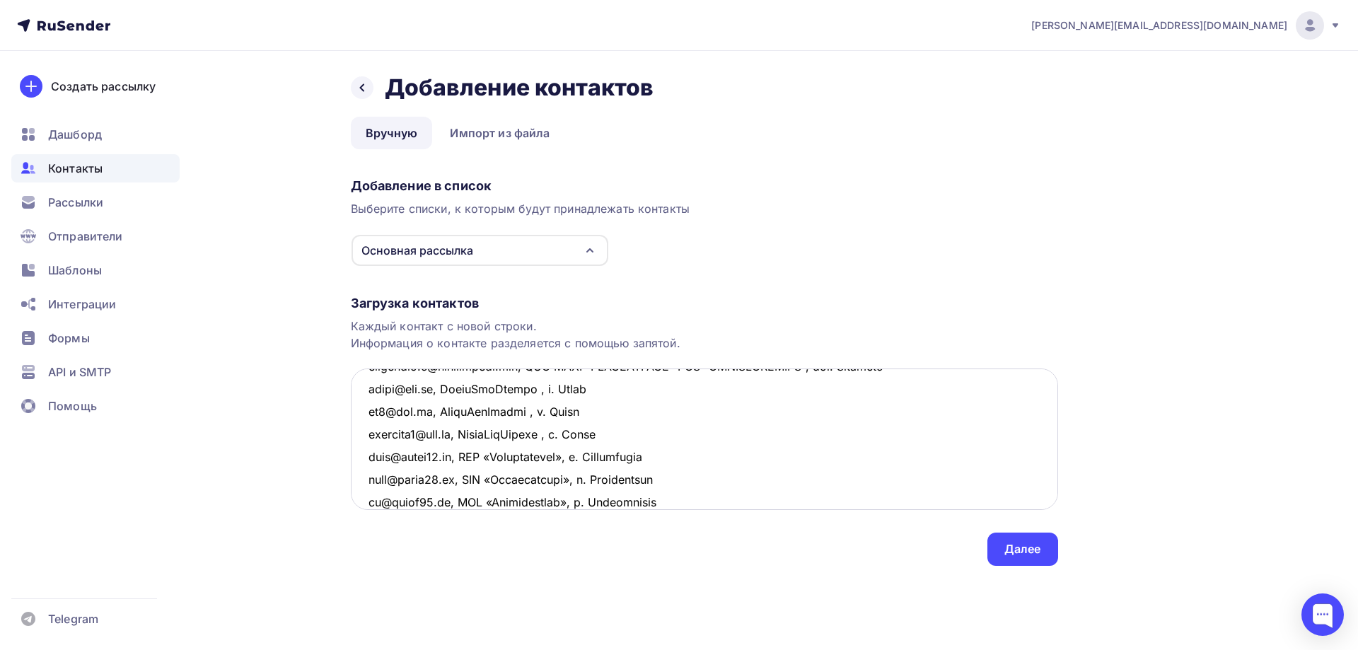
click at [706, 492] on textarea at bounding box center [704, 438] width 707 height 141
click at [370, 462] on textarea at bounding box center [704, 438] width 707 height 141
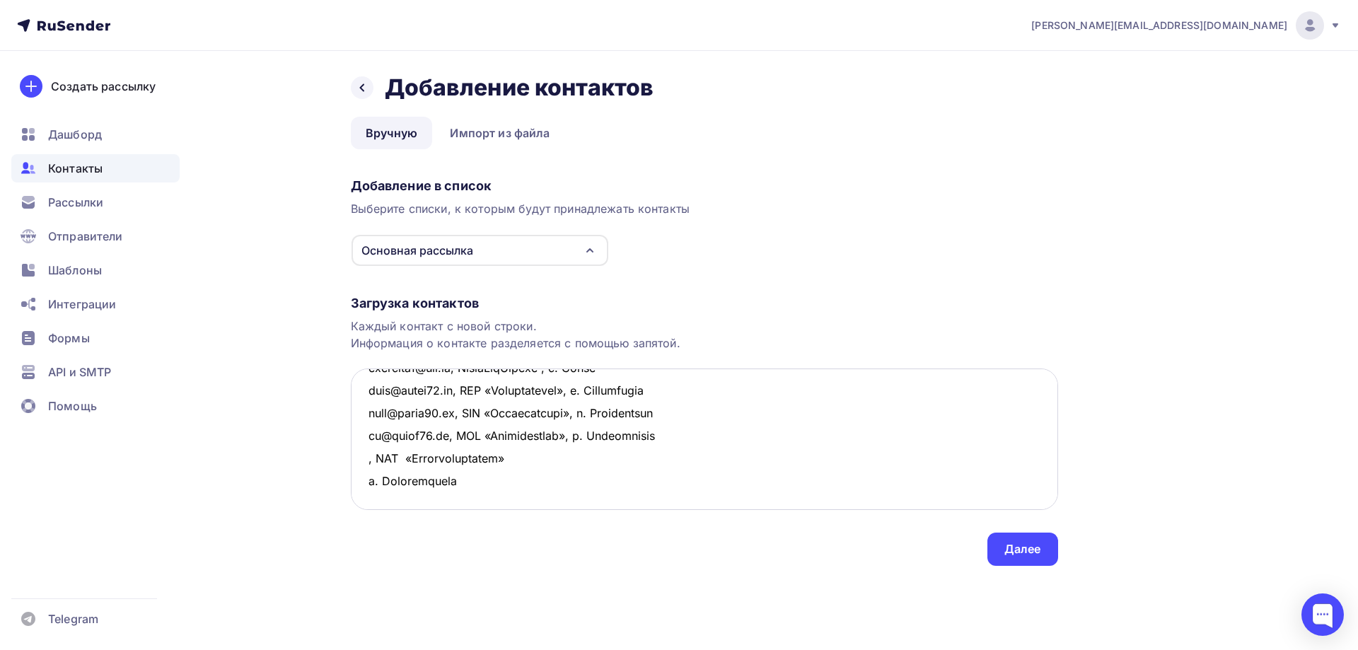
click at [524, 456] on textarea at bounding box center [704, 438] width 707 height 141
drag, startPoint x: 614, startPoint y: 458, endPoint x: 321, endPoint y: 467, distance: 292.9
click at [321, 467] on div "Назад Добавление контактов Добавление контактов Вручную Импорт из файла Вручную…" at bounding box center [679, 336] width 1159 height 571
click at [414, 471] on textarea at bounding box center [704, 438] width 707 height 141
click at [366, 454] on textarea at bounding box center [704, 438] width 707 height 141
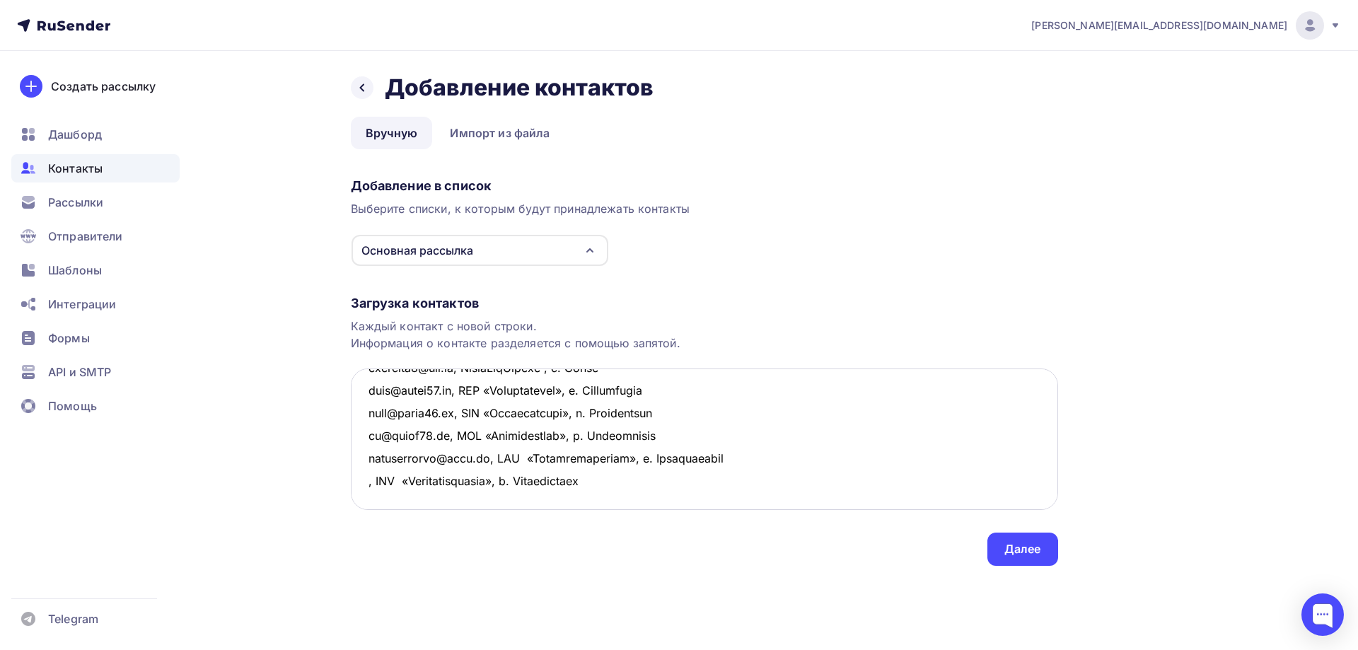
click at [366, 482] on textarea at bounding box center [704, 438] width 707 height 141
click at [716, 484] on textarea at bounding box center [704, 438] width 707 height 141
click at [368, 462] on textarea at bounding box center [704, 438] width 707 height 141
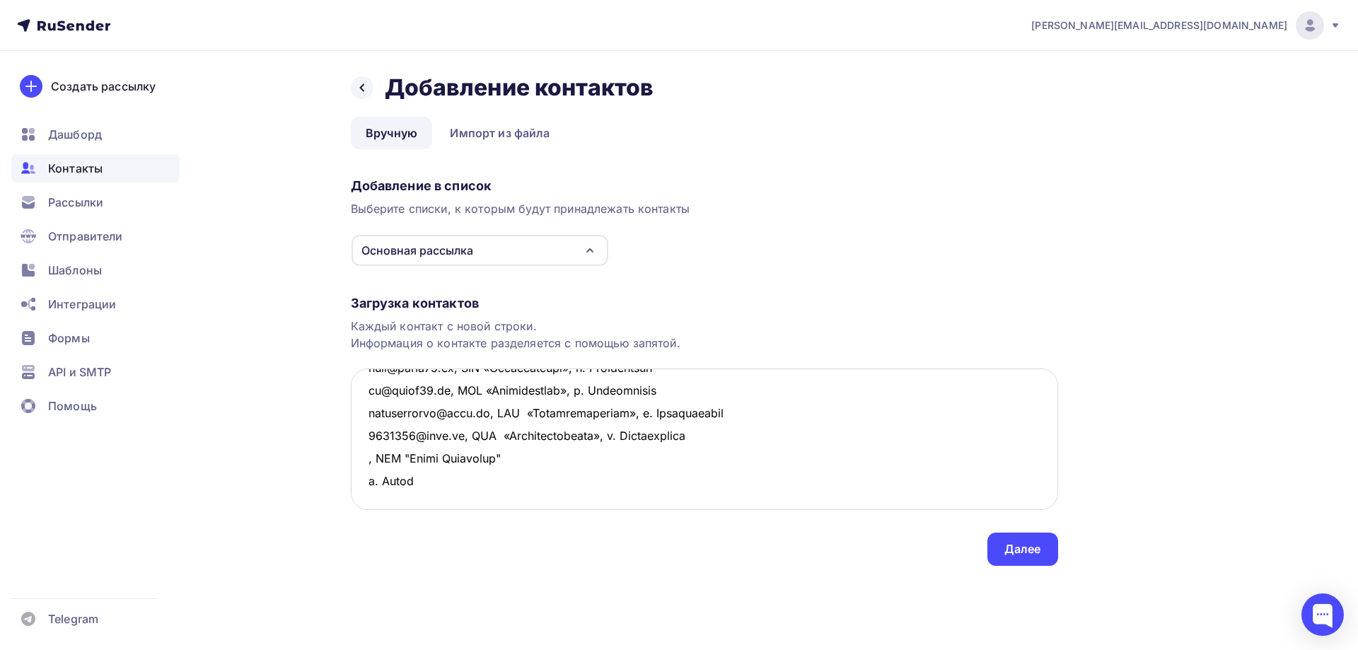
click at [513, 461] on textarea at bounding box center [704, 438] width 707 height 141
drag, startPoint x: 587, startPoint y: 460, endPoint x: 368, endPoint y: 462, distance: 219.2
click at [368, 462] on textarea at bounding box center [704, 438] width 707 height 141
click at [412, 499] on textarea at bounding box center [704, 438] width 707 height 141
click at [385, 484] on textarea at bounding box center [704, 438] width 707 height 141
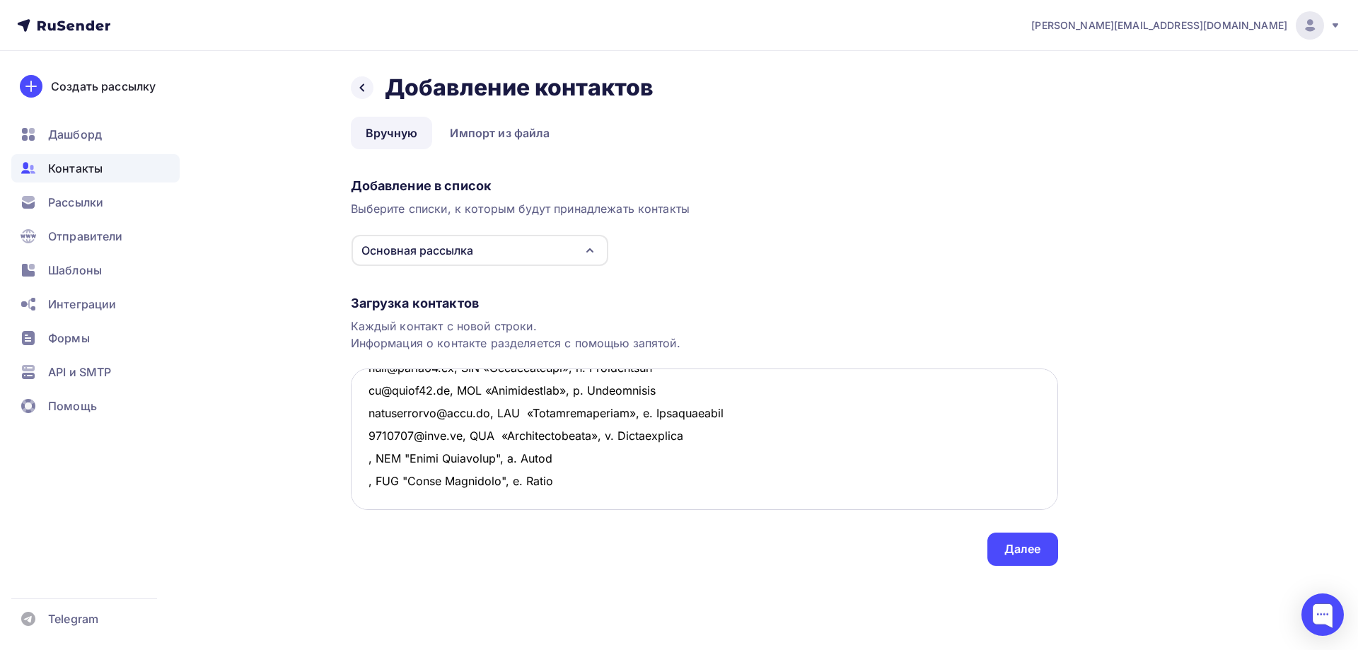
click at [366, 457] on textarea at bounding box center [704, 438] width 707 height 141
click at [358, 475] on textarea at bounding box center [704, 438] width 707 height 141
click at [734, 474] on textarea at bounding box center [704, 438] width 707 height 141
click at [406, 448] on textarea at bounding box center [704, 438] width 707 height 141
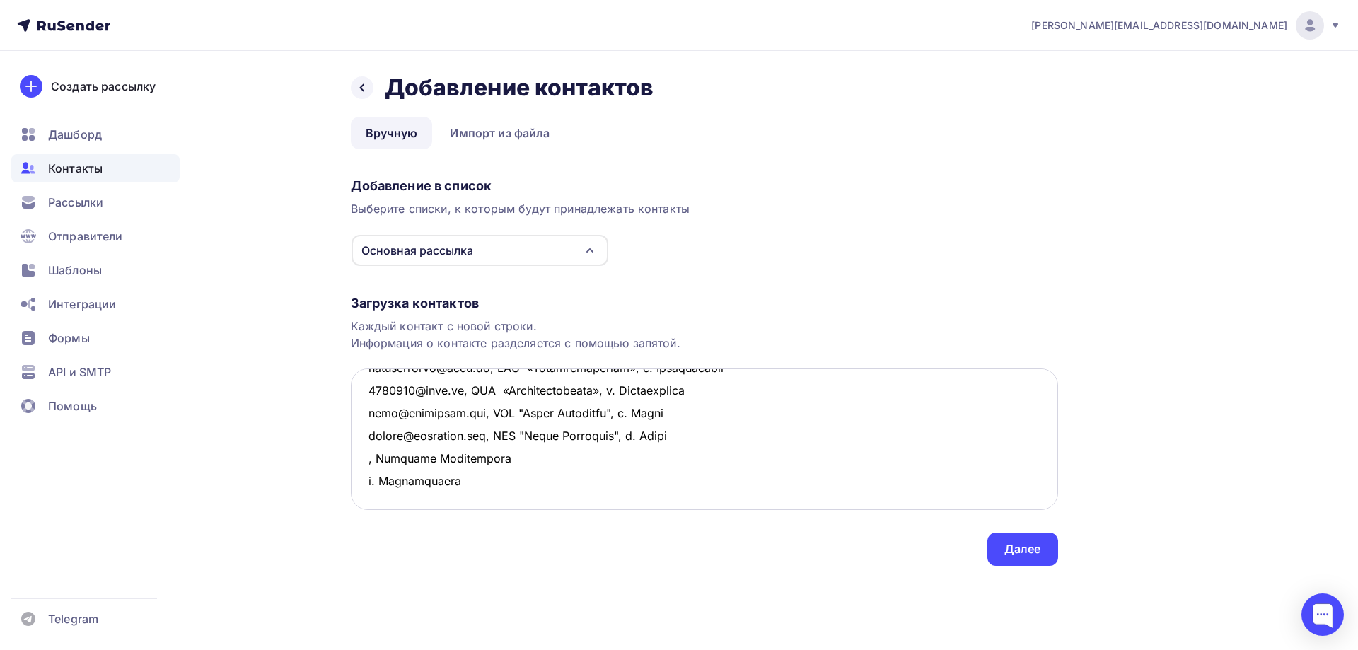
click at [512, 463] on textarea at bounding box center [704, 438] width 707 height 141
drag, startPoint x: 605, startPoint y: 465, endPoint x: 351, endPoint y: 464, distance: 253.9
click at [351, 464] on textarea at bounding box center [704, 438] width 707 height 141
click at [427, 493] on textarea at bounding box center [704, 438] width 707 height 141
click at [364, 460] on textarea at bounding box center [704, 438] width 707 height 141
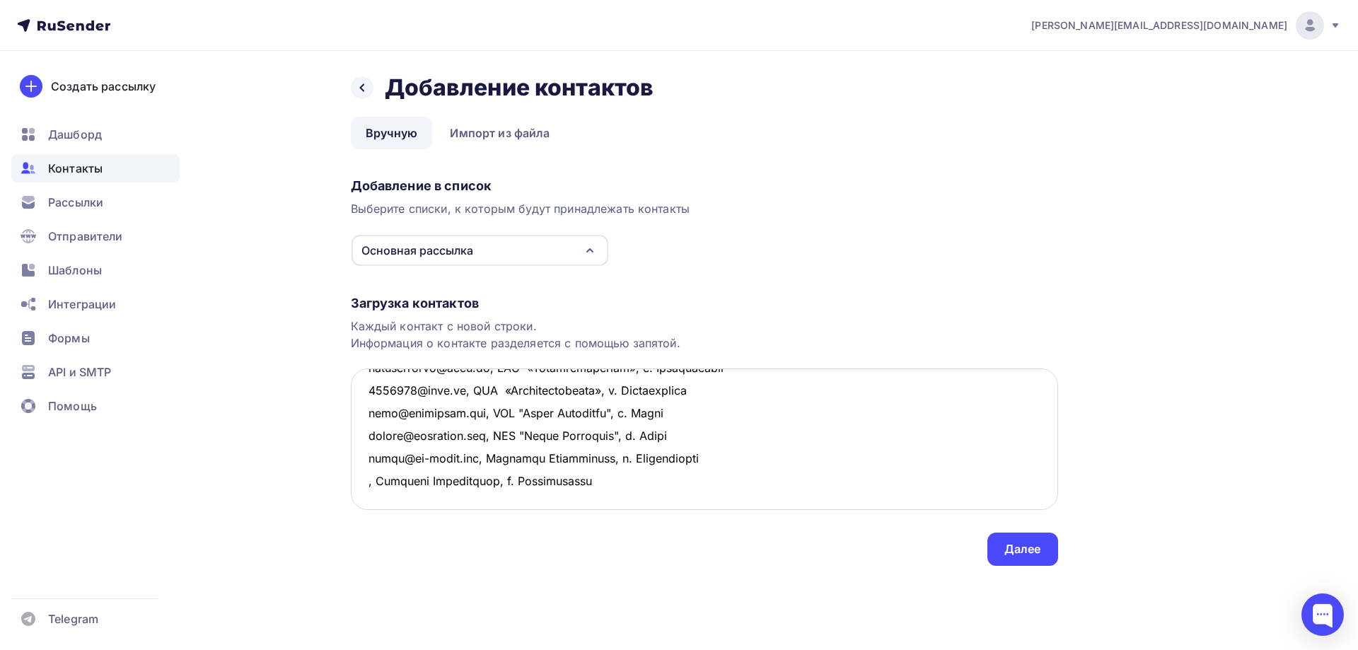
click at [366, 483] on textarea at bounding box center [704, 438] width 707 height 141
click at [750, 489] on textarea at bounding box center [704, 438] width 707 height 141
click at [390, 457] on textarea at bounding box center [704, 438] width 707 height 141
click at [546, 456] on textarea at bounding box center [704, 438] width 707 height 141
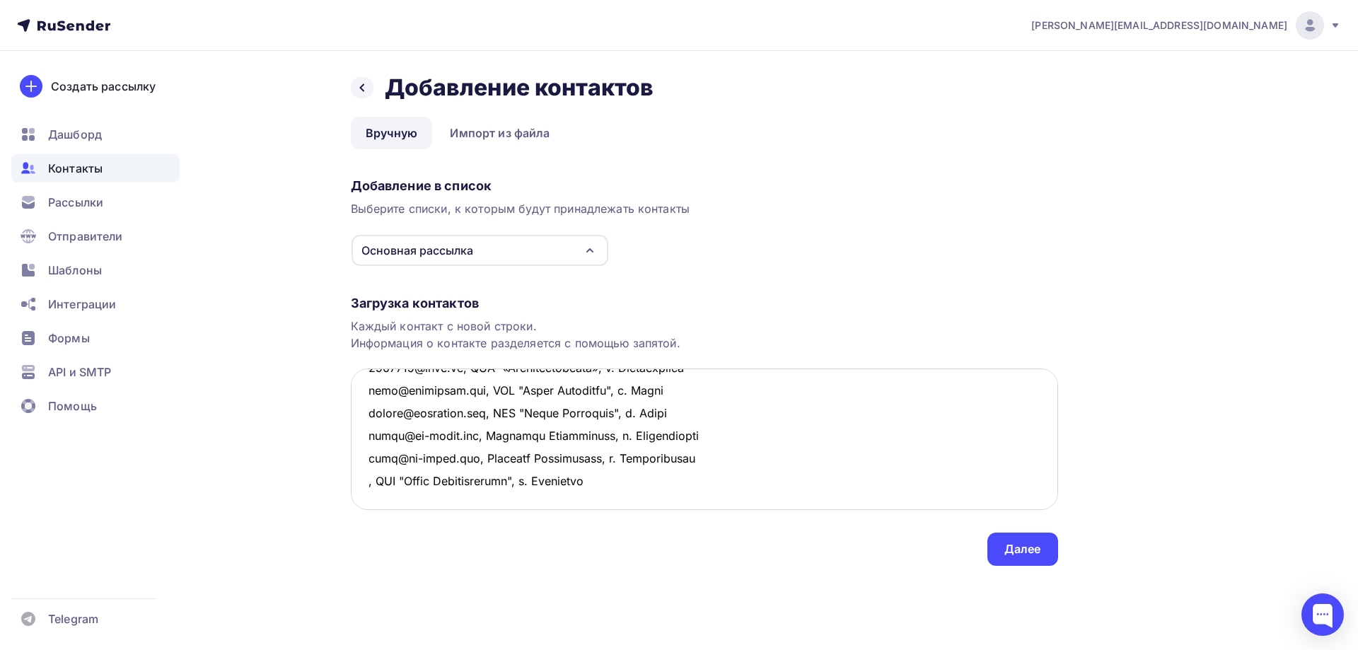
drag, startPoint x: 624, startPoint y: 458, endPoint x: 358, endPoint y: 460, distance: 265.9
click at [358, 460] on textarea at bounding box center [704, 438] width 707 height 141
click at [395, 482] on textarea at bounding box center [704, 438] width 707 height 141
click at [387, 498] on textarea at bounding box center [704, 438] width 707 height 141
click at [363, 453] on textarea at bounding box center [704, 438] width 707 height 141
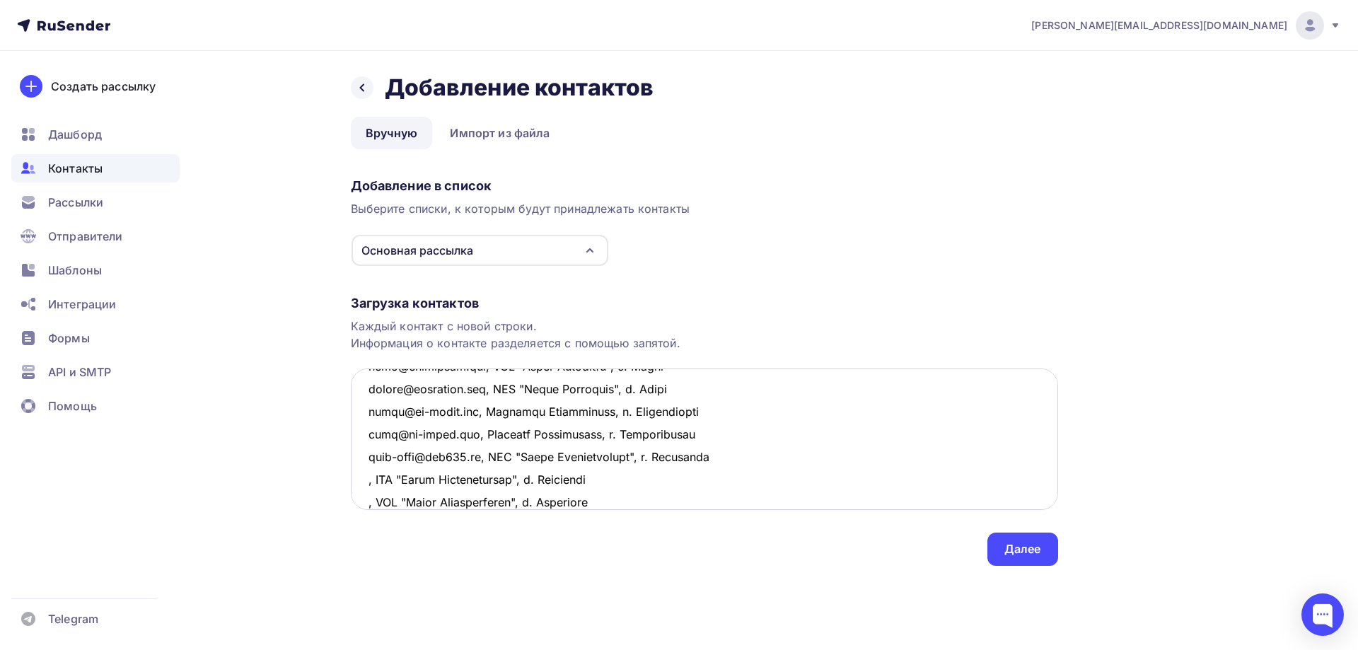
click at [367, 479] on textarea at bounding box center [704, 438] width 707 height 141
click at [365, 503] on textarea at bounding box center [704, 438] width 707 height 141
click at [793, 481] on textarea at bounding box center [704, 438] width 707 height 141
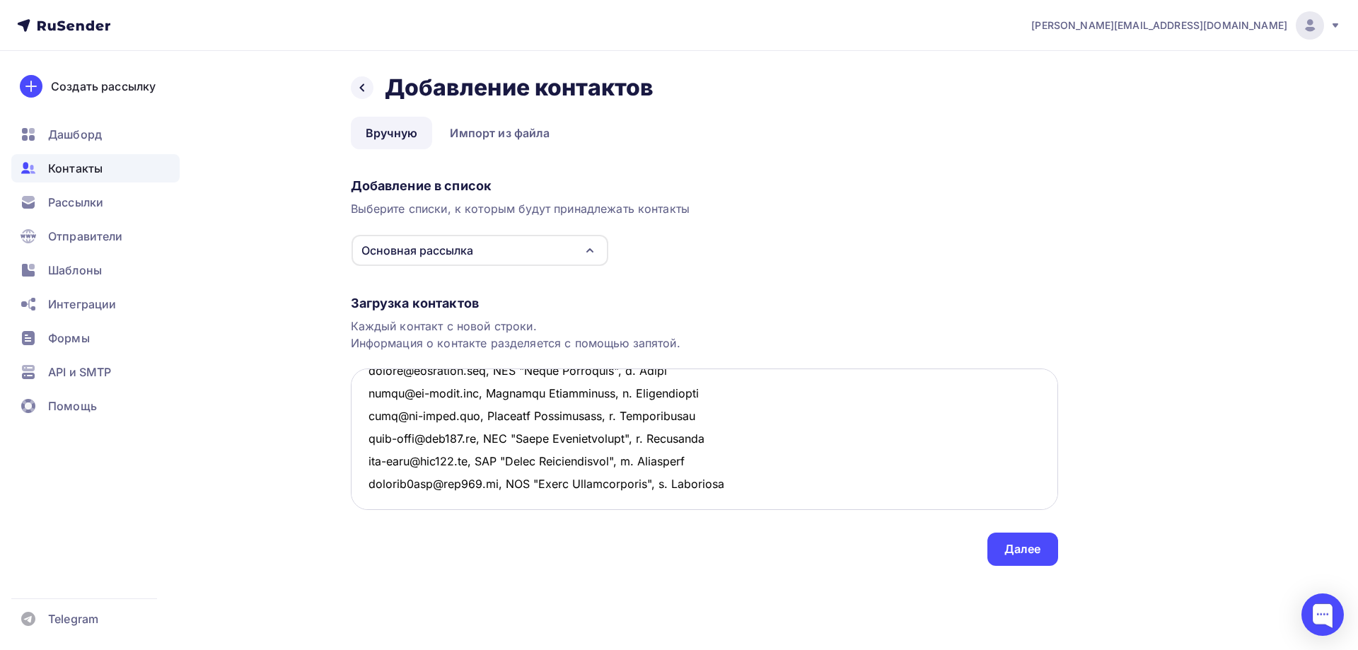
scroll to position [573, 0]
click at [779, 479] on textarea at bounding box center [704, 438] width 707 height 141
click at [354, 413] on textarea at bounding box center [704, 438] width 707 height 141
click at [389, 412] on textarea at bounding box center [704, 438] width 707 height 141
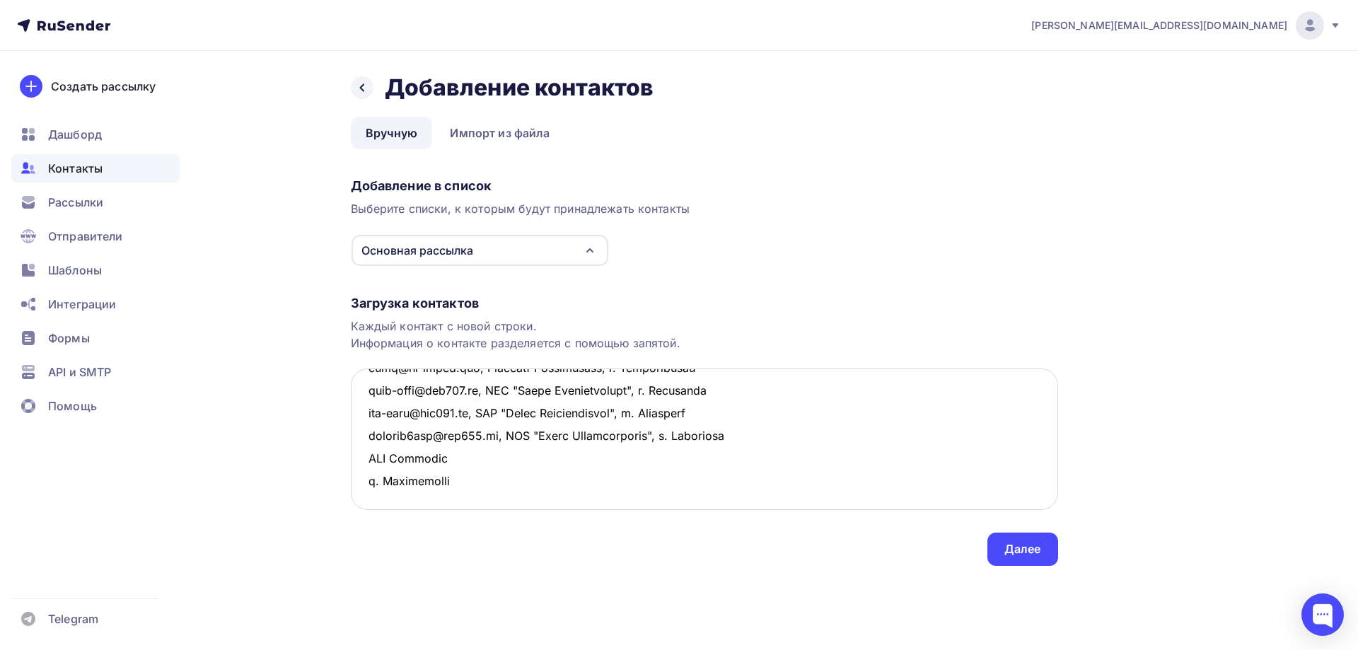
click at [363, 409] on textarea at bounding box center [704, 438] width 707 height 141
click at [460, 415] on textarea at bounding box center [704, 438] width 707 height 141
drag, startPoint x: 516, startPoint y: 409, endPoint x: 292, endPoint y: 412, distance: 224.2
click at [292, 412] on div "Назад Добавление контактов Добавление контактов Вручную Импорт из файла Вручную…" at bounding box center [679, 336] width 1159 height 571
click at [455, 445] on textarea at bounding box center [704, 438] width 707 height 141
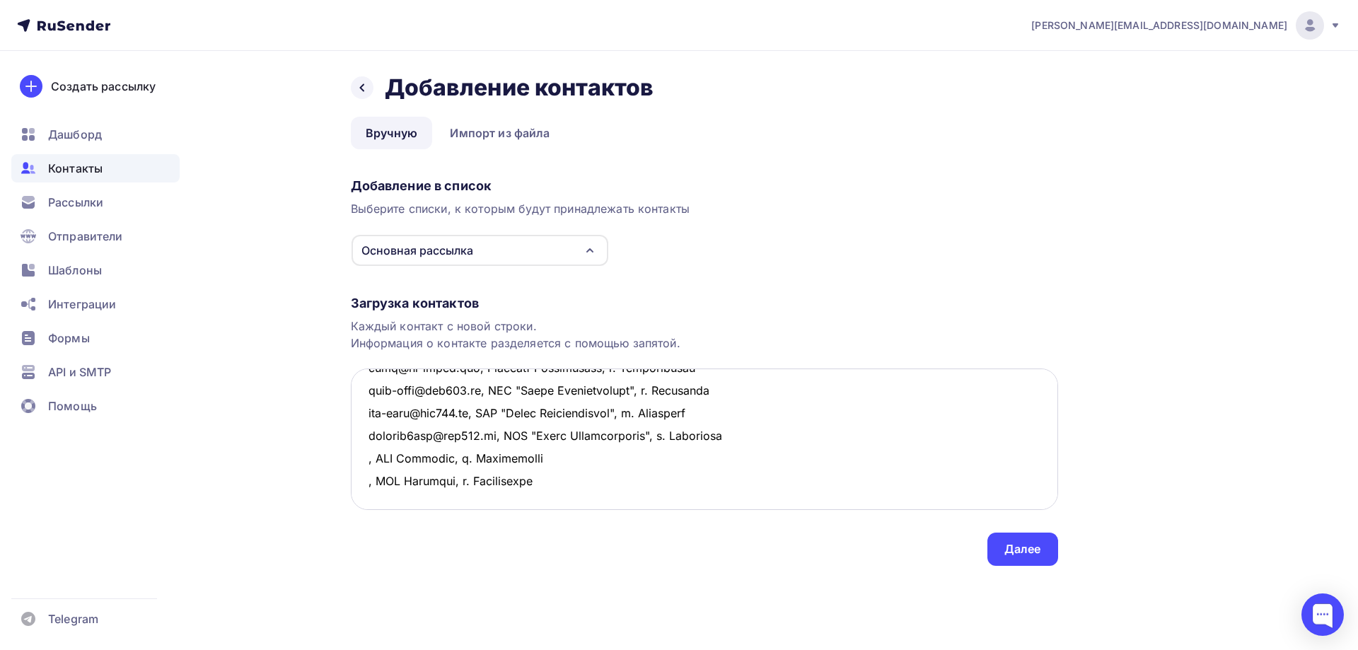
click at [366, 415] on textarea at bounding box center [704, 438] width 707 height 141
click at [369, 436] on textarea at bounding box center [704, 438] width 707 height 141
click at [397, 448] on textarea at bounding box center [704, 438] width 707 height 141
click at [484, 459] on textarea at bounding box center [704, 438] width 707 height 141
drag, startPoint x: 563, startPoint y: 459, endPoint x: 359, endPoint y: 460, distance: 203.7
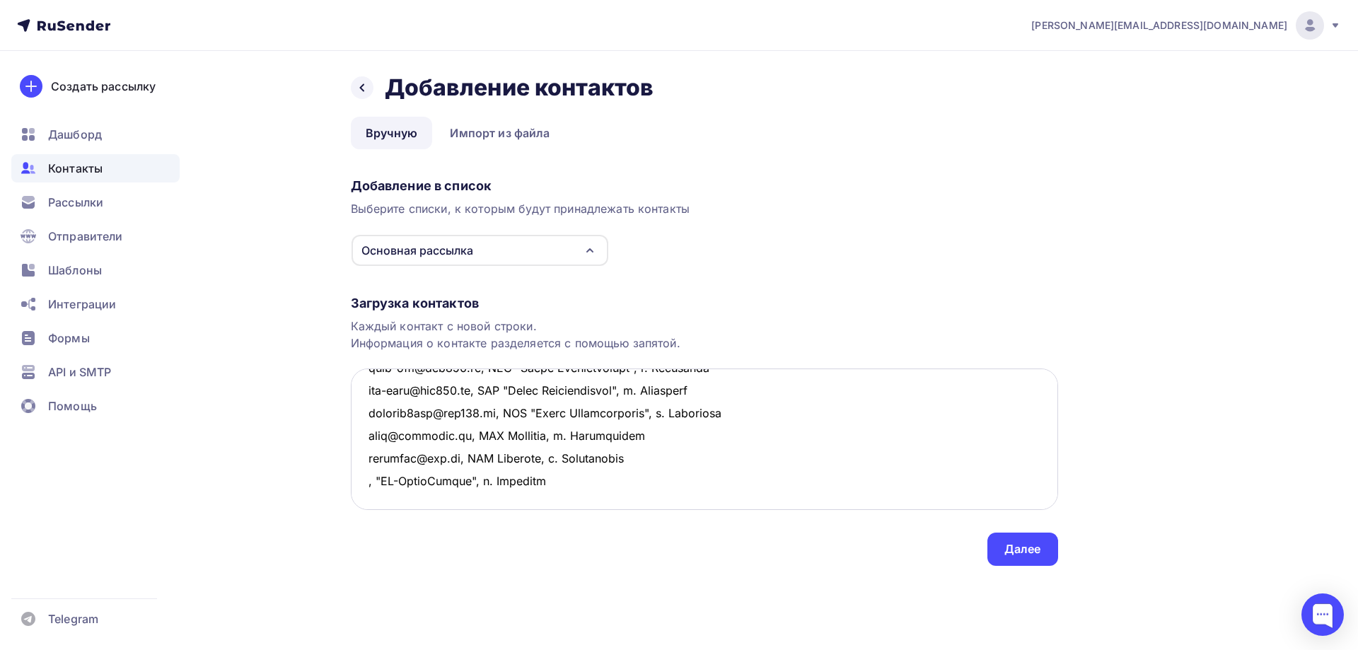
click at [359, 460] on textarea at bounding box center [704, 438] width 707 height 141
click at [386, 477] on textarea at bounding box center [704, 438] width 707 height 141
click at [363, 453] on textarea at bounding box center [704, 438] width 707 height 141
click at [366, 481] on textarea at bounding box center [704, 438] width 707 height 141
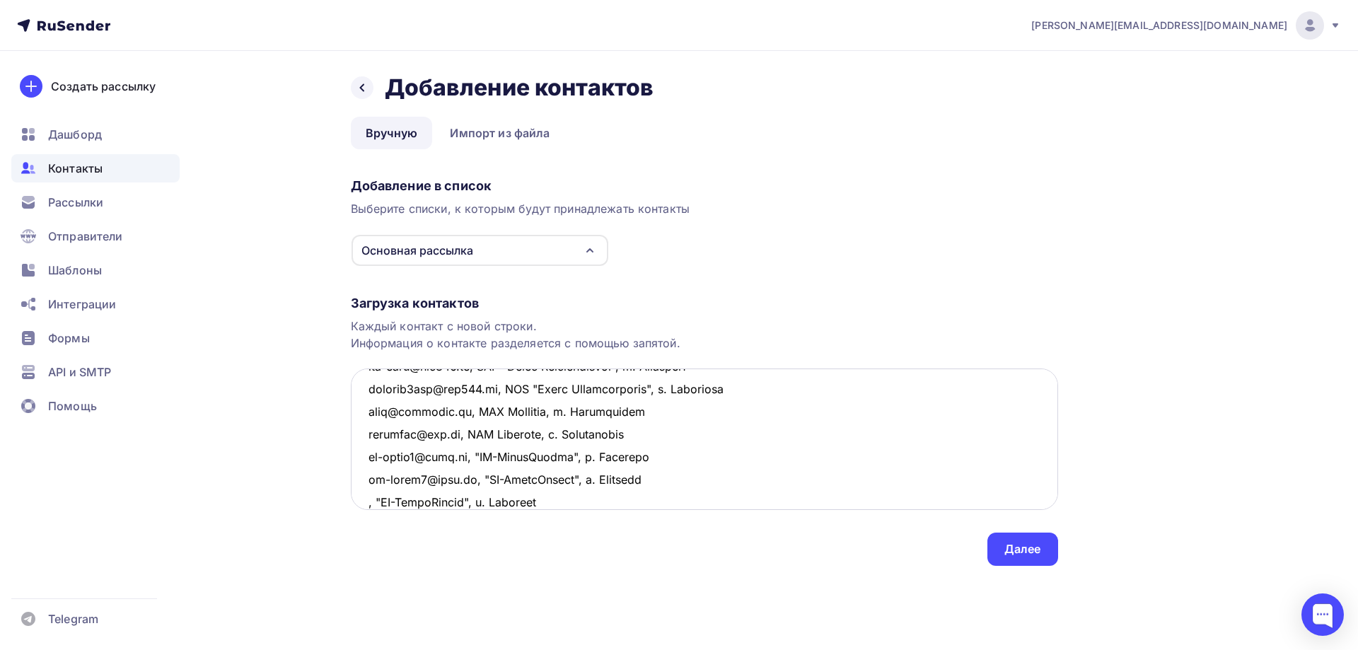
click at [367, 499] on textarea at bounding box center [704, 438] width 707 height 141
click at [665, 500] on textarea at bounding box center [704, 438] width 707 height 141
click at [395, 442] on textarea at bounding box center [704, 438] width 707 height 141
type textarea "lorem@ipsumdolor.si, AME CONSECTETUR, a. Elitse doeiusmo@tempor.in, UTL "Etdolo…"
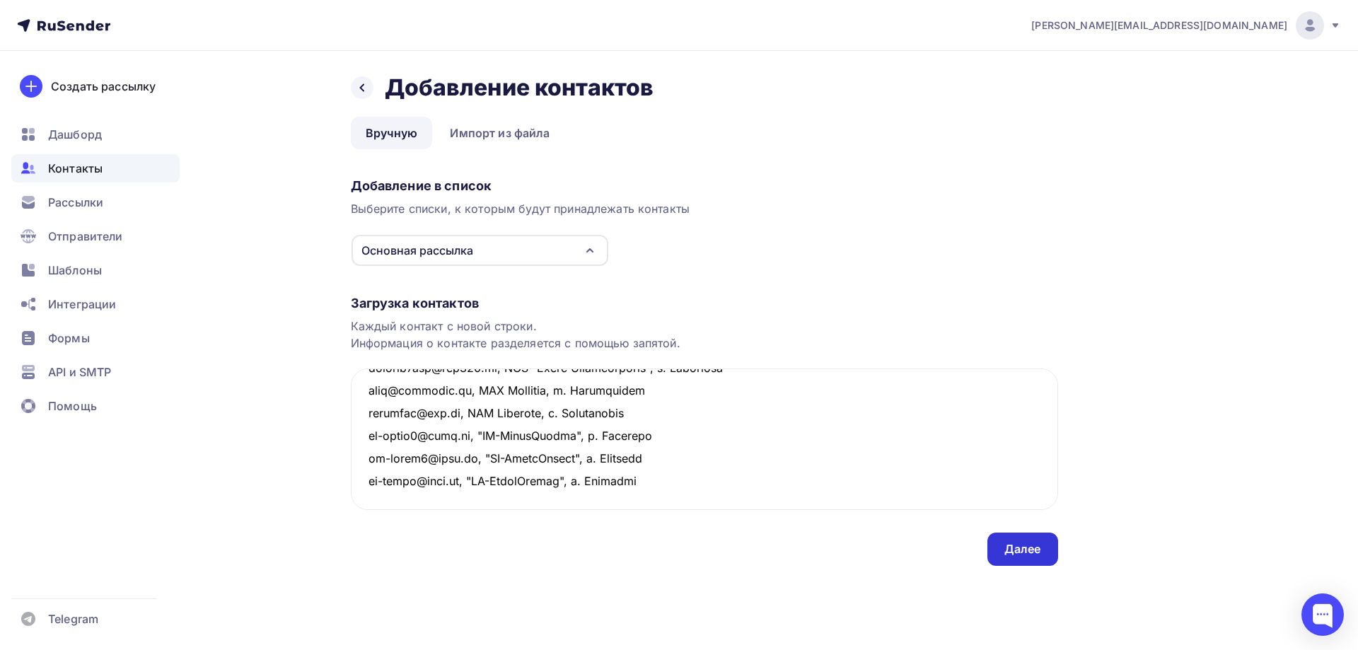
click at [1013, 552] on div "Далее" at bounding box center [1022, 549] width 37 height 16
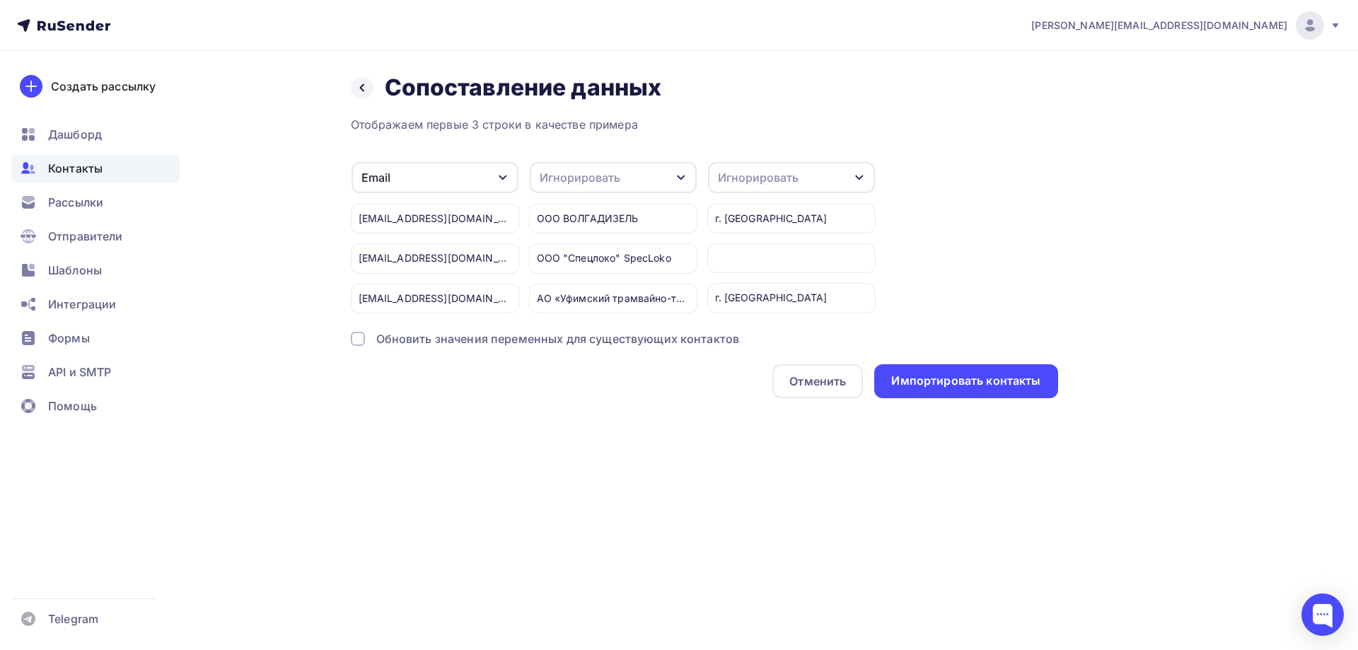
click at [664, 178] on div "Игнорировать" at bounding box center [613, 177] width 167 height 31
click at [574, 202] on link "Имя" at bounding box center [586, 213] width 99 height 28
click at [786, 163] on div "Игнорировать" at bounding box center [791, 177] width 167 height 31
click at [757, 285] on div "Город" at bounding box center [765, 280] width 82 height 17
click at [995, 387] on div "Импортировать контакты" at bounding box center [965, 381] width 149 height 16
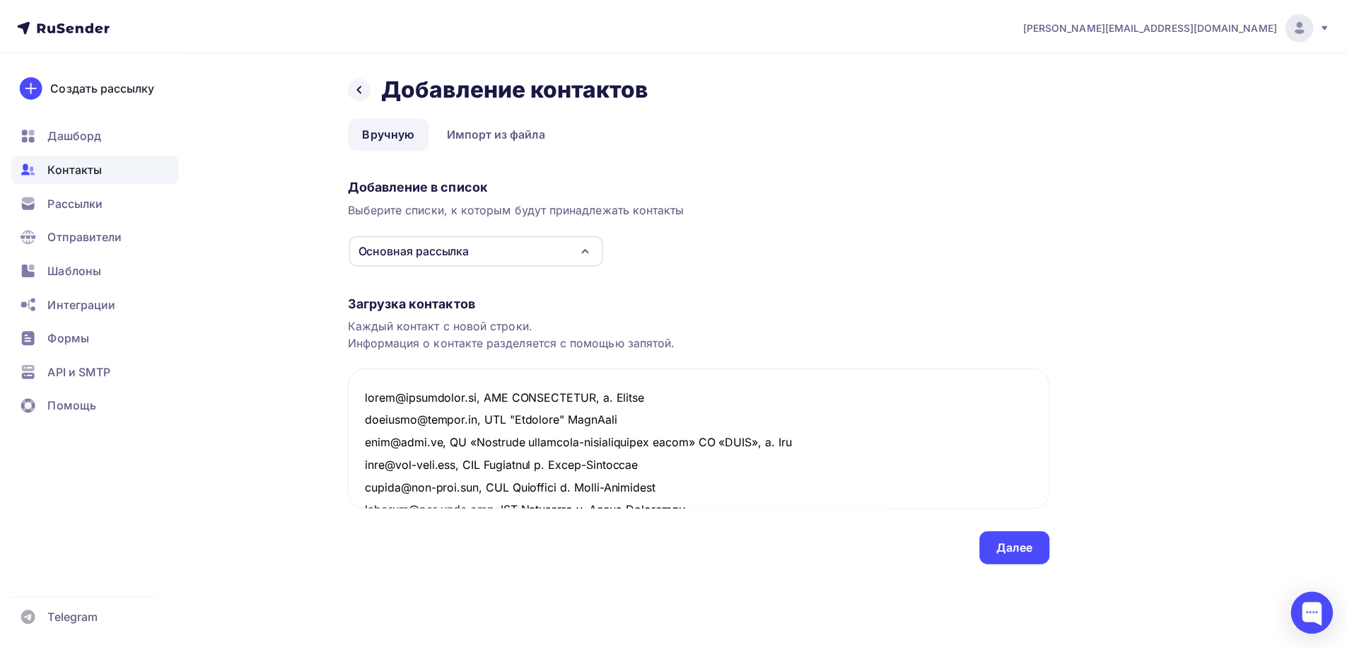
scroll to position [799, 0]
